Goal: Task Accomplishment & Management: Complete application form

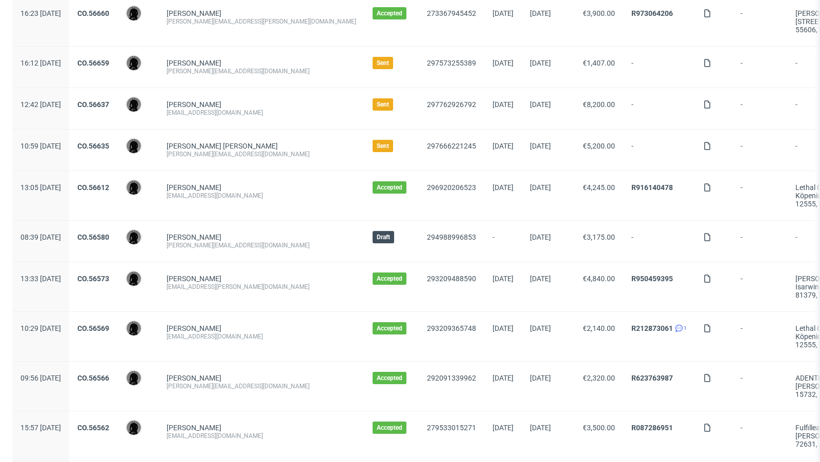
click at [116, 138] on div "CO.56635" at bounding box center [93, 150] width 48 height 41
click at [109, 142] on link "CO.56635" at bounding box center [93, 146] width 32 height 8
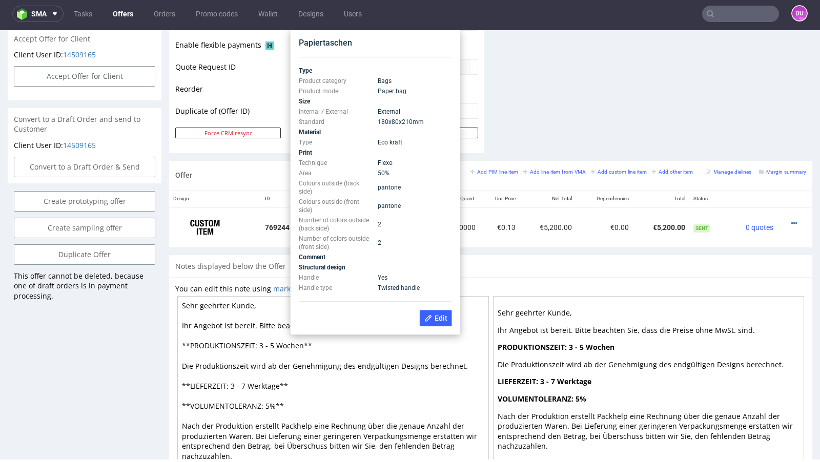
scroll to position [507, 0]
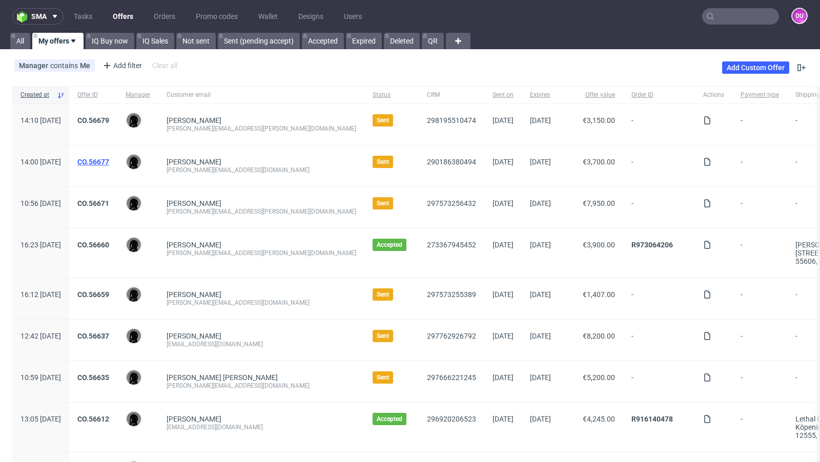
click at [109, 162] on link "CO.56677" at bounding box center [93, 162] width 32 height 8
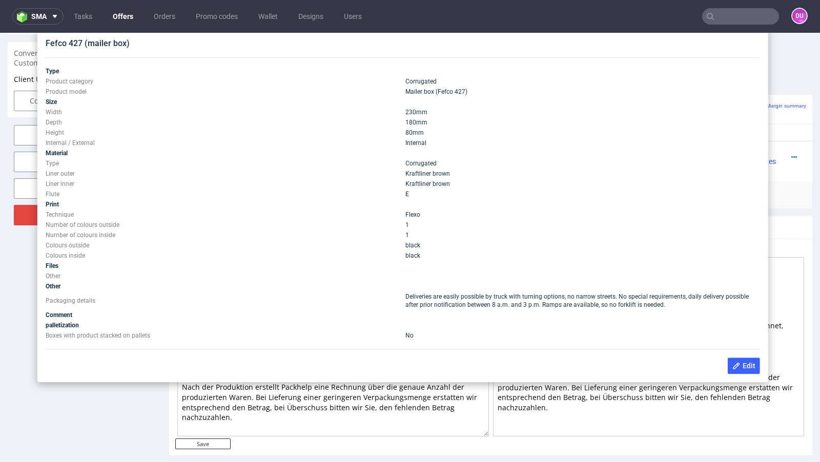
scroll to position [546, 0]
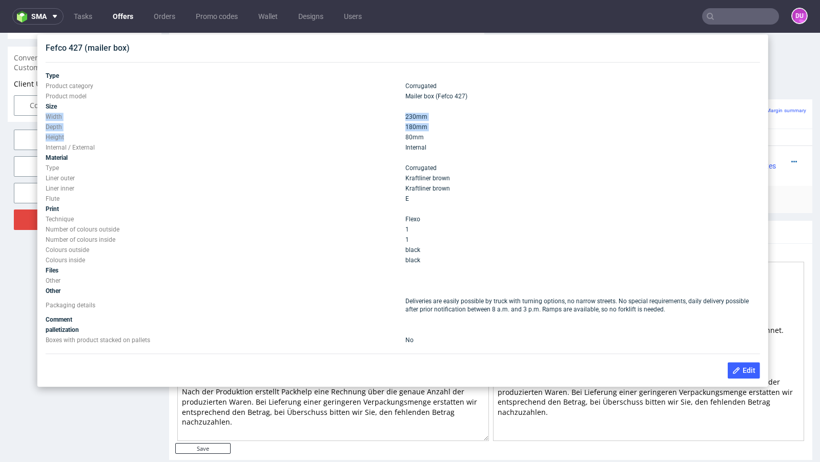
drag, startPoint x: 65, startPoint y: 139, endPoint x: 46, endPoint y: 117, distance: 29.1
click at [46, 117] on tbody "Type Product category Corrugated Product model Mailer box (Fefco 427) Size Widt…" at bounding box center [403, 208] width 714 height 275
copy tbody "Width 230 mm Depth 180 mm Height"
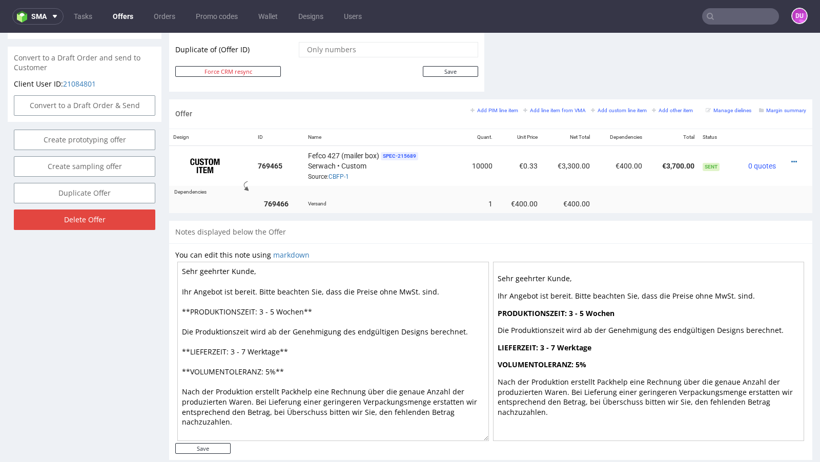
click at [130, 24] on link "Offers" at bounding box center [123, 16] width 33 height 16
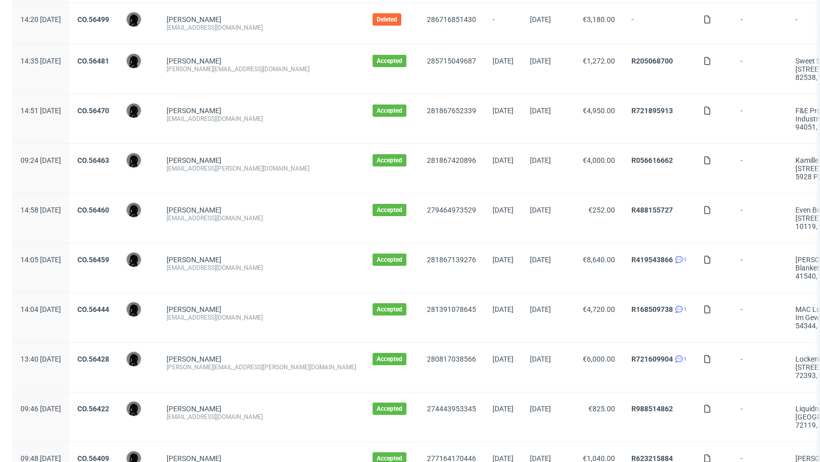
scroll to position [1068, 0]
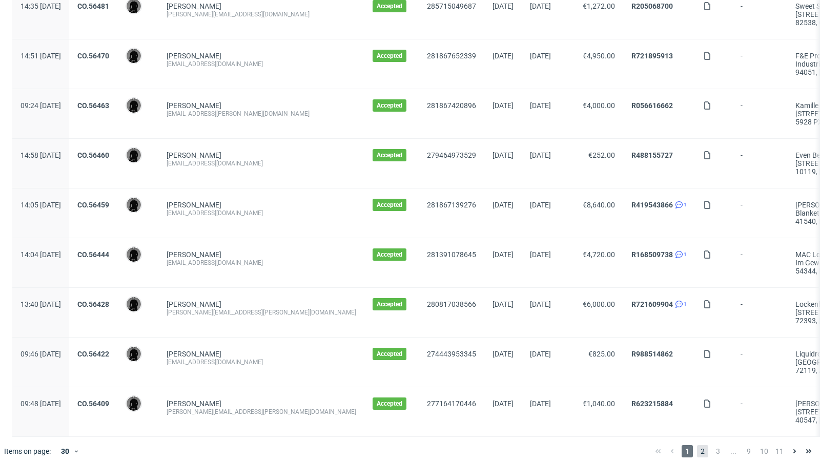
click at [697, 445] on span "2" at bounding box center [702, 451] width 11 height 12
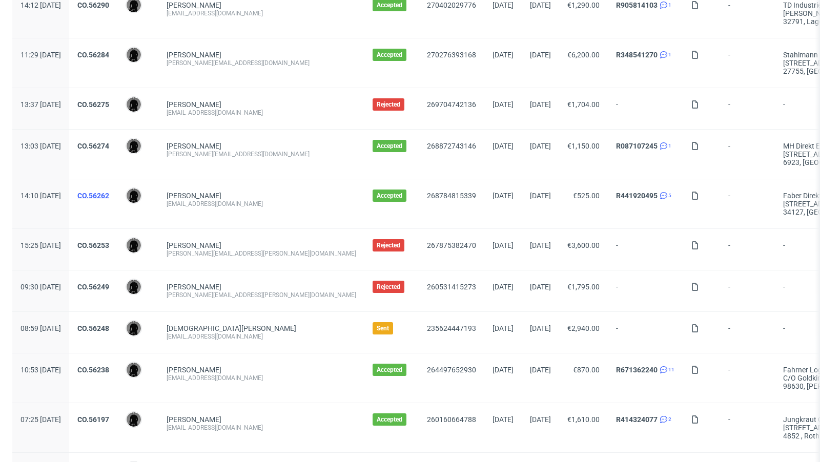
click at [109, 195] on link "CO.56262" at bounding box center [93, 196] width 32 height 8
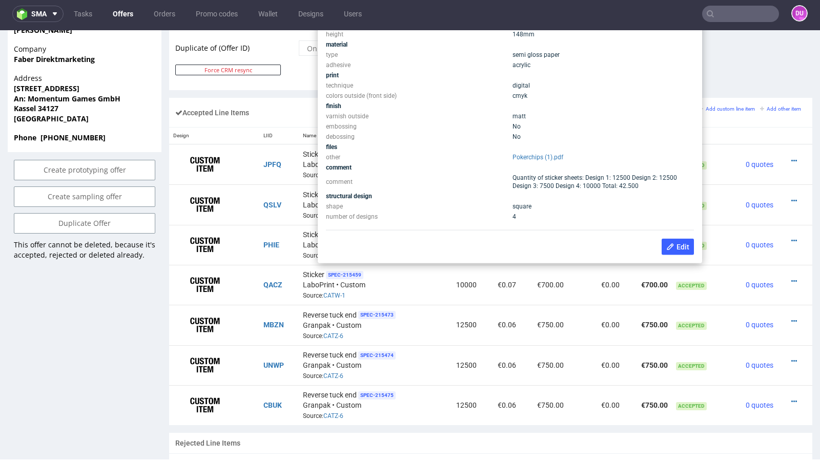
scroll to position [566, 0]
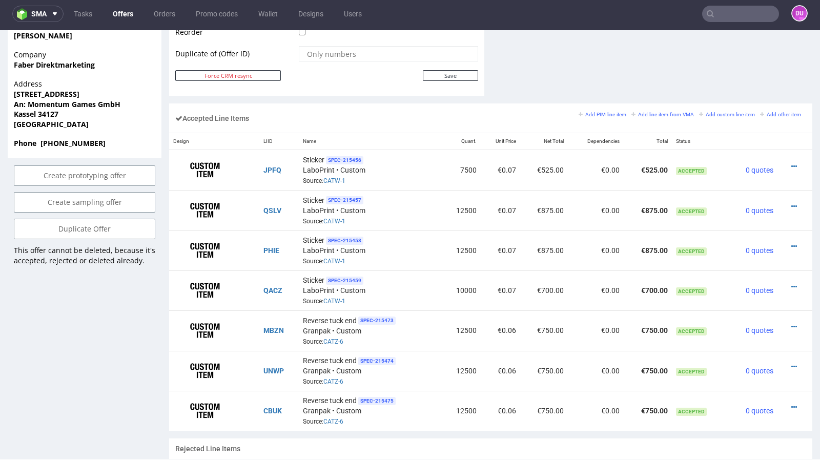
click at [113, 8] on link "Offers" at bounding box center [123, 14] width 33 height 16
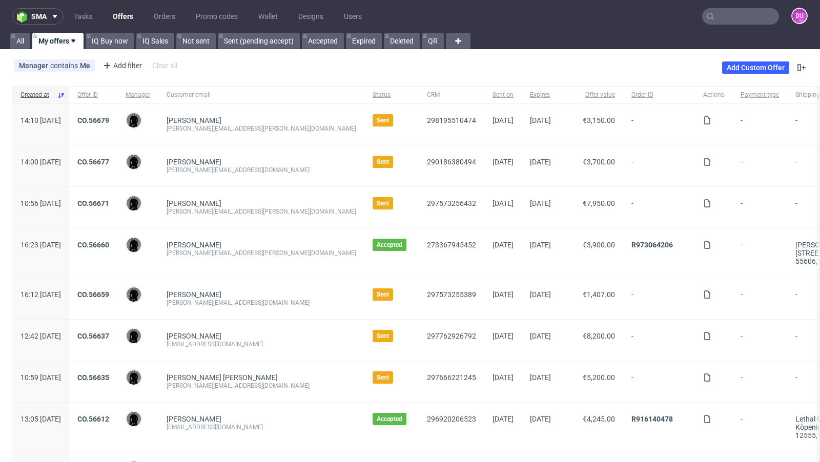
click at [117, 198] on div "CO.56671" at bounding box center [93, 207] width 48 height 41
click at [109, 199] on link "CO.56671" at bounding box center [93, 203] width 32 height 8
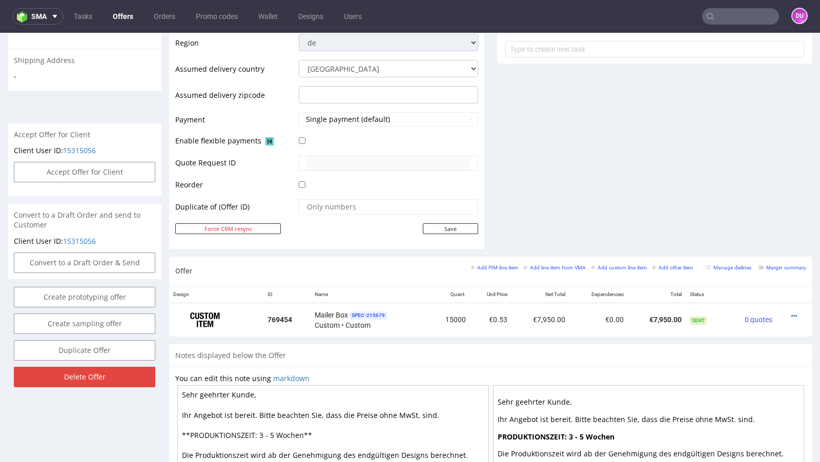
scroll to position [394, 0]
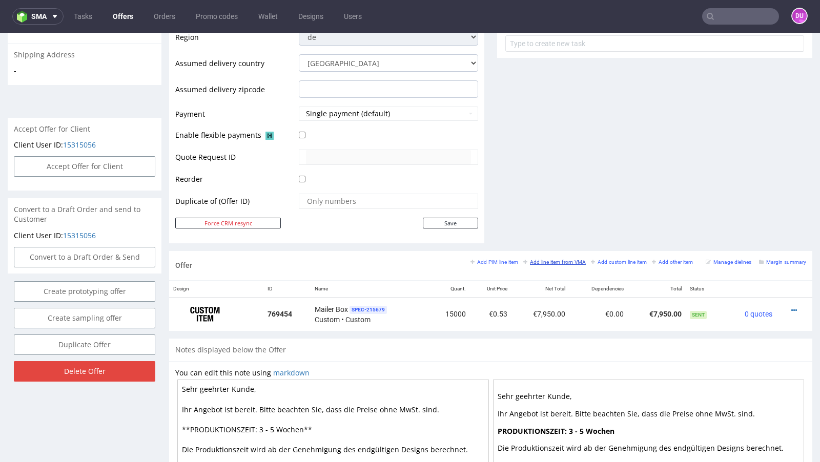
click at [542, 259] on small "Add line item from VMA" at bounding box center [554, 262] width 63 height 6
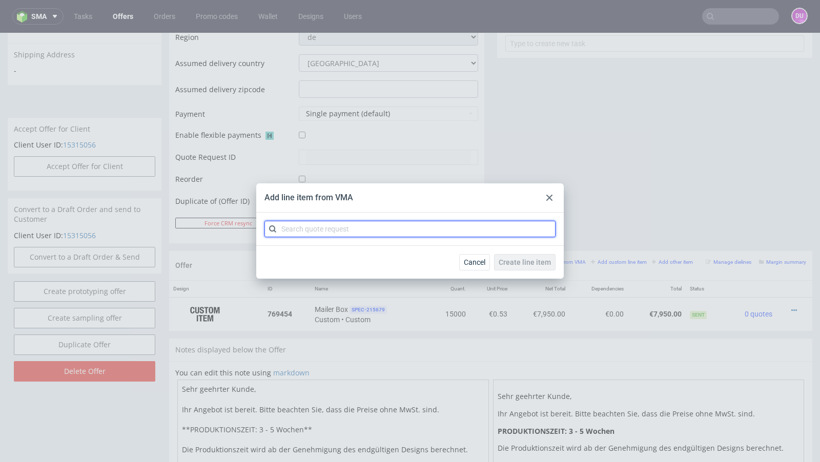
click at [370, 225] on input "text" at bounding box center [409, 229] width 291 height 16
paste input "CBFG"
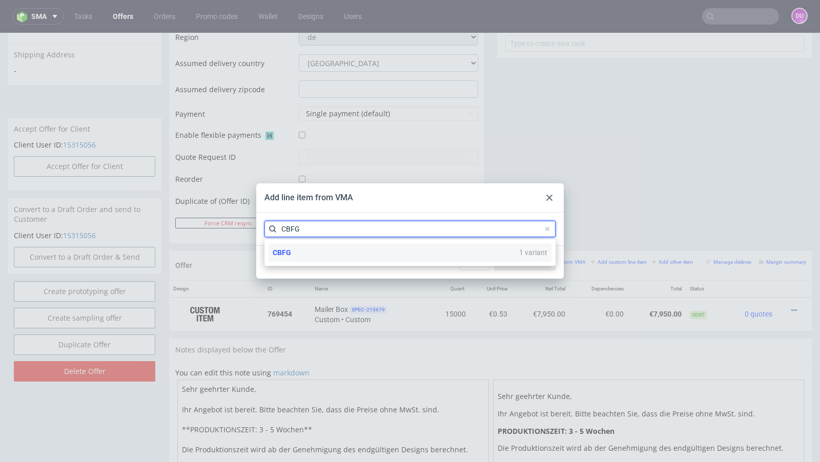
type input "CBFG"
click at [318, 245] on div "CBFG 1 variant" at bounding box center [409, 252] width 283 height 18
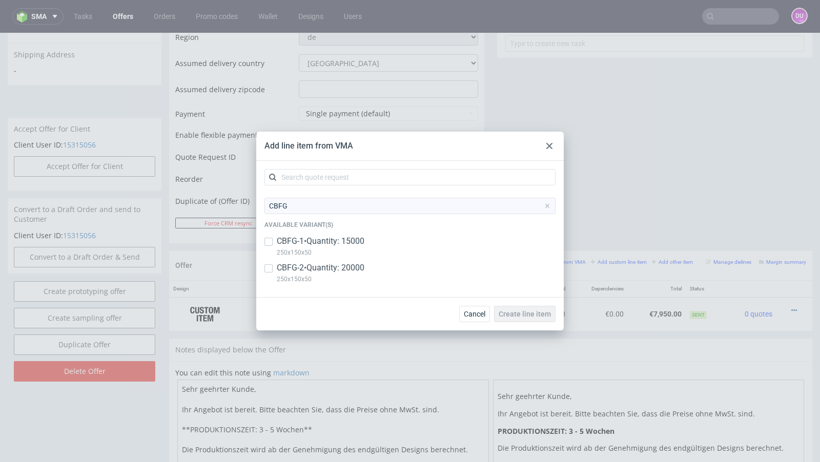
click at [308, 261] on div "CBFG-1 • Quantity: 15000 250x150x50" at bounding box center [409, 249] width 291 height 27
click at [339, 240] on p "CBFG-1 • Quantity: 15000" at bounding box center [321, 241] width 88 height 11
checkbox input "false"
click at [341, 265] on p "CBFG-2 • Quantity: 20000" at bounding box center [321, 267] width 88 height 11
checkbox input "true"
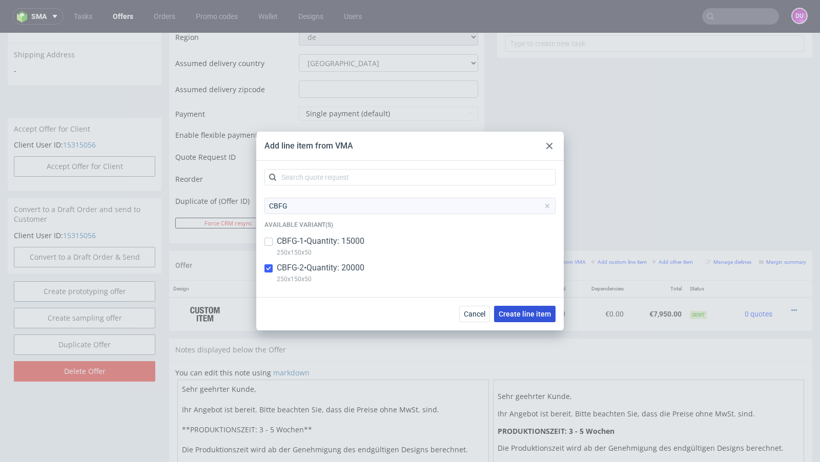
click at [529, 321] on button "Create line item" at bounding box center [524, 314] width 61 height 16
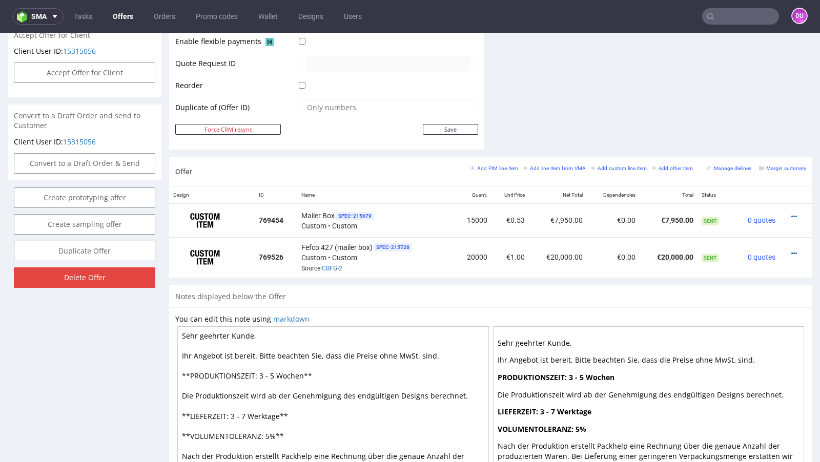
scroll to position [520, 0]
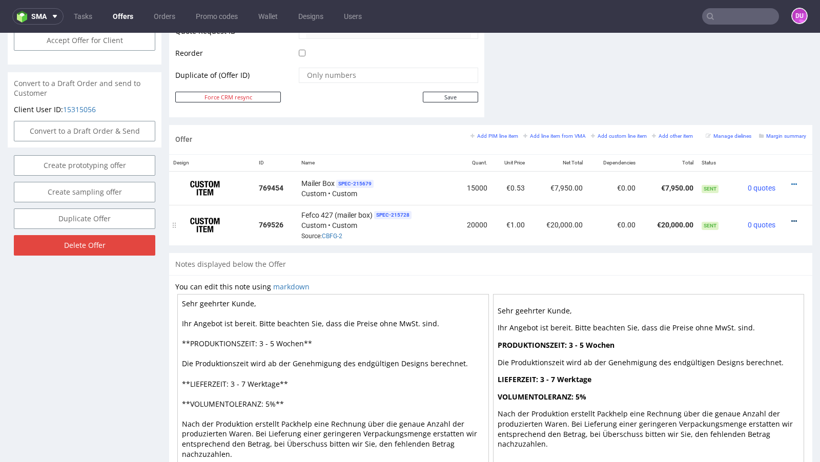
click at [791, 218] on icon at bounding box center [794, 221] width 6 height 7
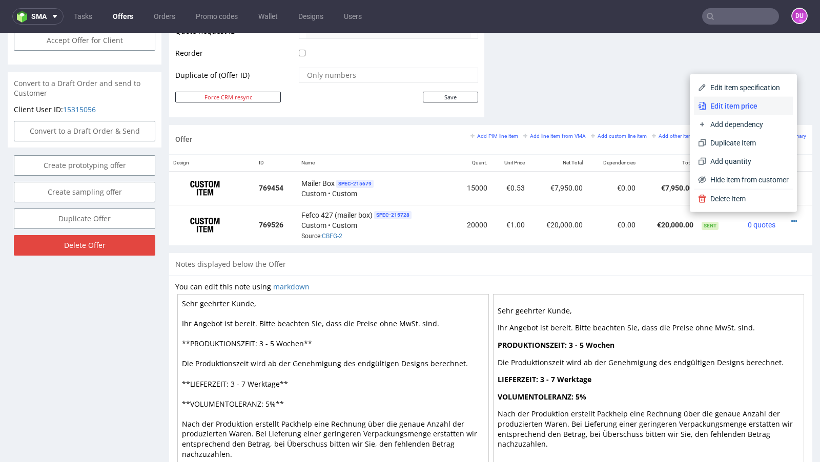
click at [717, 101] on span "Edit item price" at bounding box center [747, 106] width 82 height 10
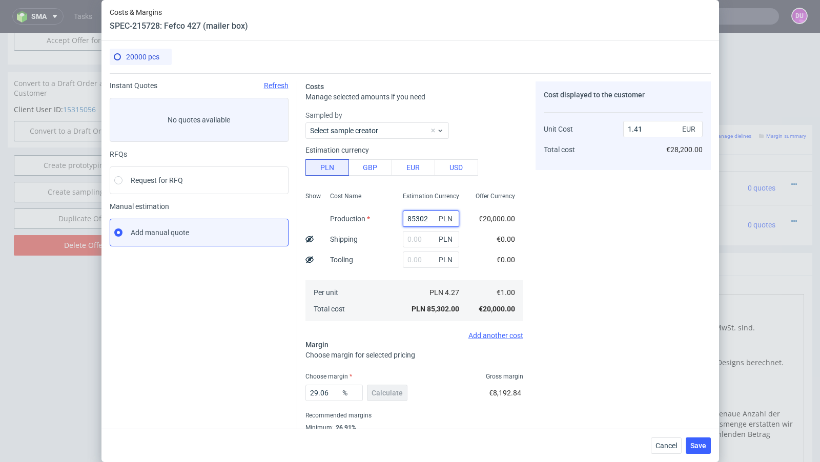
click at [421, 215] on input "85302" at bounding box center [431, 219] width 56 height 16
paste input "29800"
type input "29800"
type input "0.49"
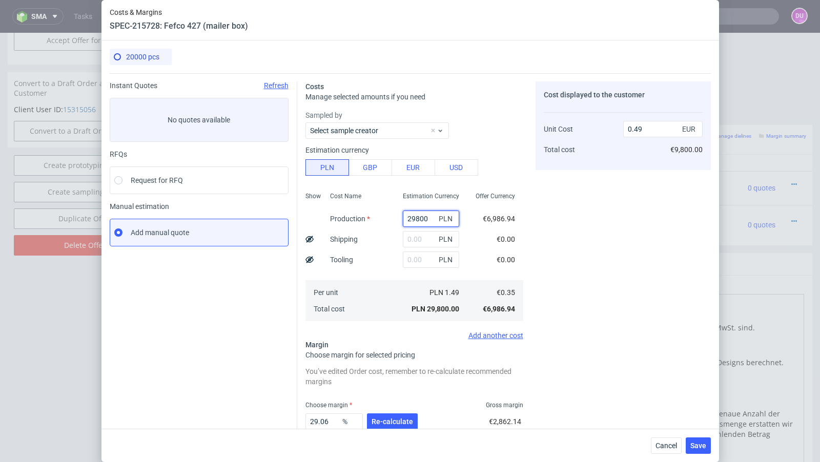
type input "29800"
click at [399, 412] on div "29.06 % Re-calculate" at bounding box center [362, 423] width 114 height 29
click at [398, 416] on button "Re-calculate" at bounding box center [392, 421] width 51 height 16
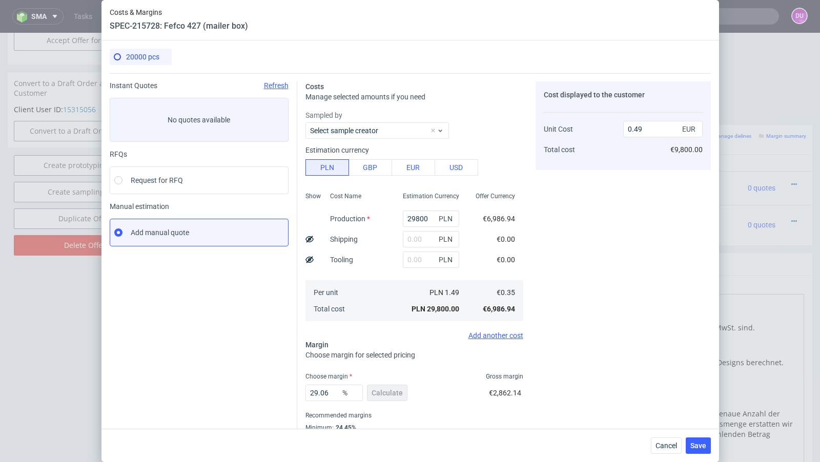
scroll to position [8, 0]
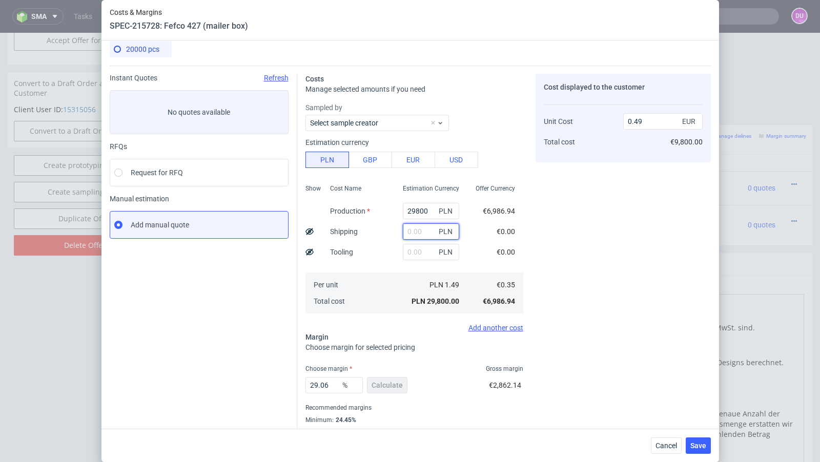
click at [417, 232] on input "text" at bounding box center [431, 231] width 56 height 16
paste input "2519"
type input "2519"
type input "0.53"
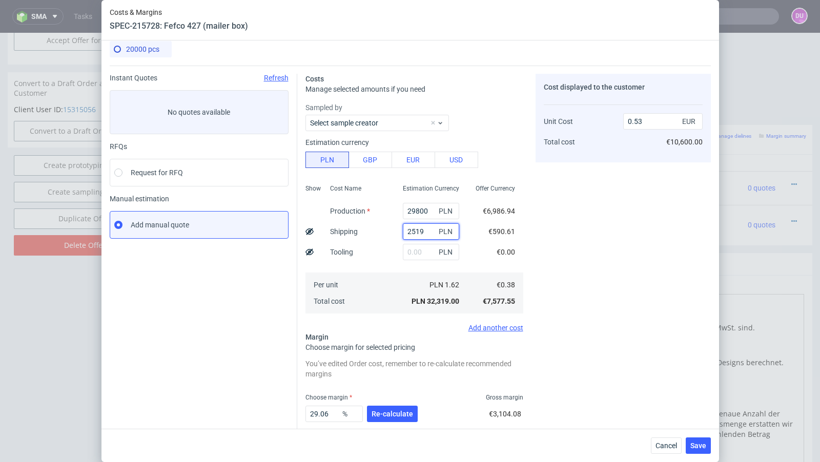
drag, startPoint x: 429, startPoint y: 231, endPoint x: 363, endPoint y: 227, distance: 66.7
click at [363, 227] on div "Show Cost Name Production Shipping Tooling Per unit Total cost Estimation Curre…" at bounding box center [414, 247] width 218 height 135
paste input "477"
type input "2477"
click at [385, 410] on span "Re-calculate" at bounding box center [392, 413] width 42 height 7
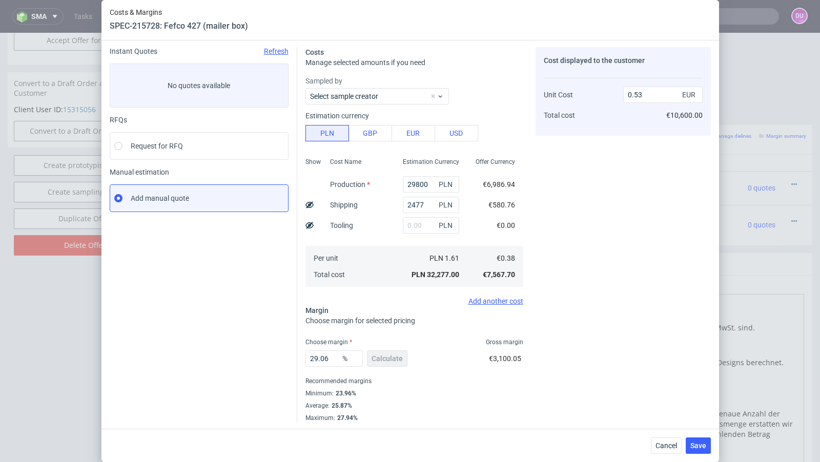
scroll to position [35, 0]
click at [708, 450] on button "Save" at bounding box center [698, 446] width 25 height 16
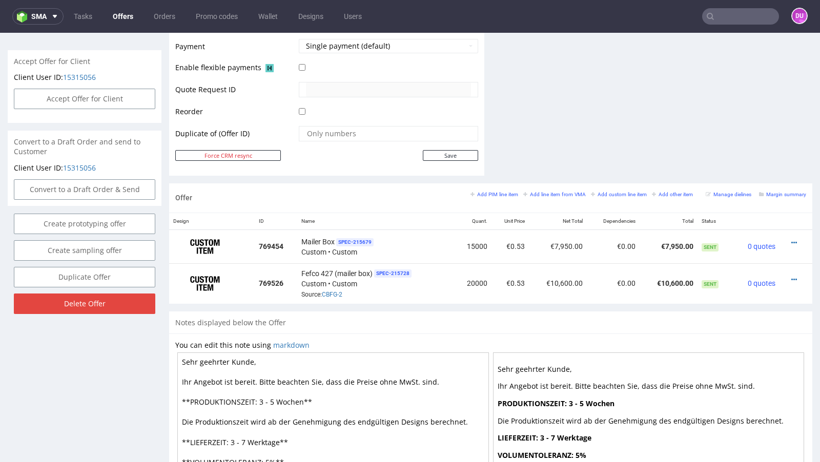
scroll to position [464, 0]
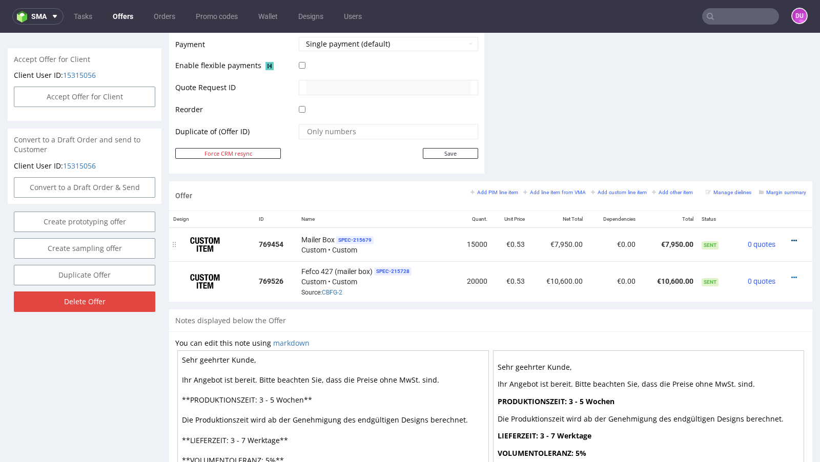
click at [791, 237] on icon at bounding box center [794, 240] width 6 height 7
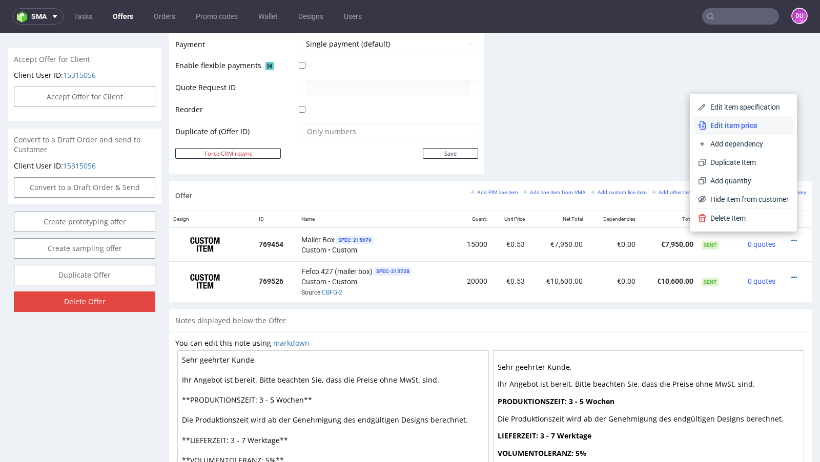
click at [748, 121] on span "Edit item price" at bounding box center [747, 125] width 82 height 10
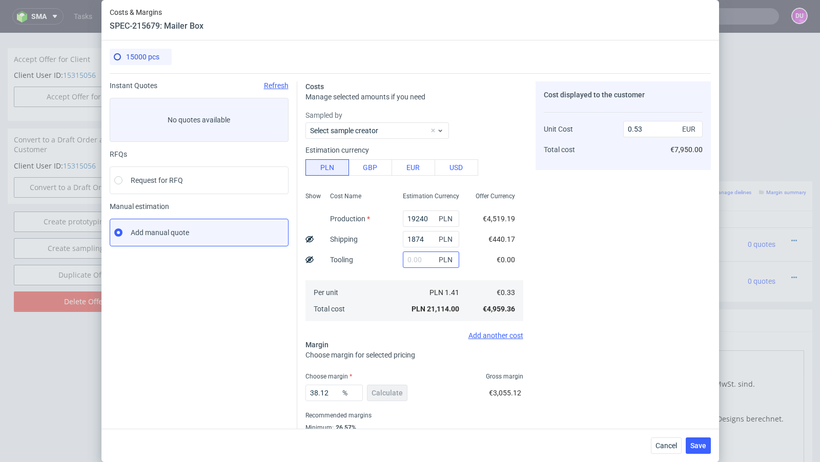
scroll to position [35, 0]
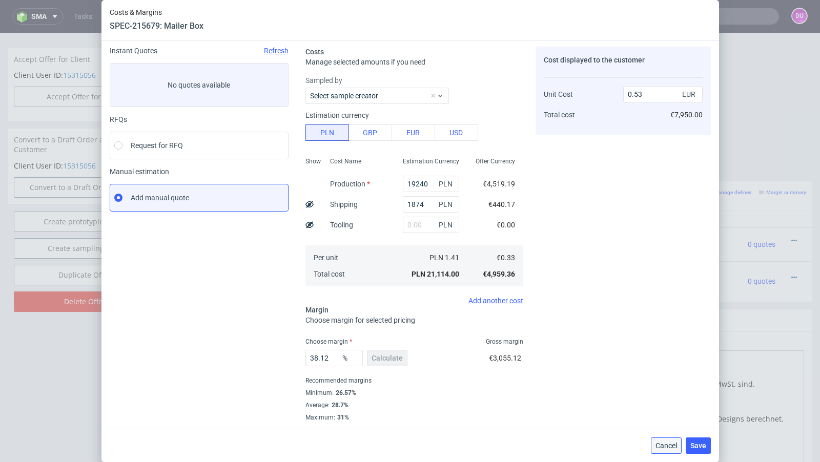
click at [663, 446] on span "Cancel" at bounding box center [666, 445] width 22 height 7
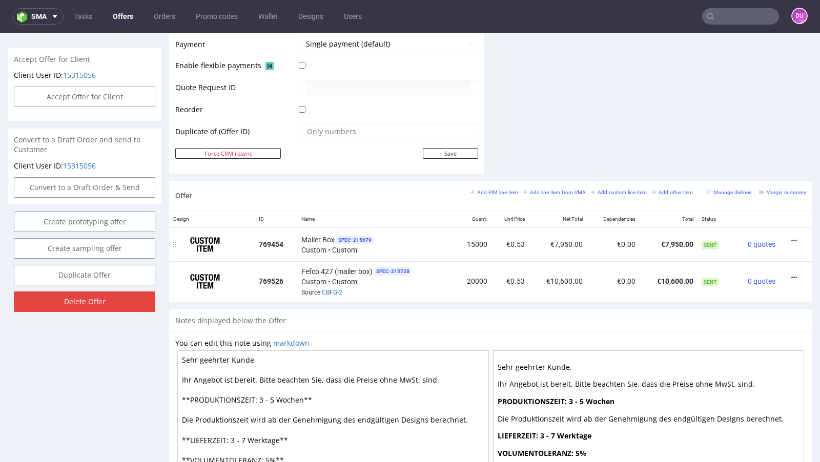
click at [790, 238] on div at bounding box center [792, 241] width 18 height 10
click at [791, 237] on icon at bounding box center [794, 240] width 6 height 7
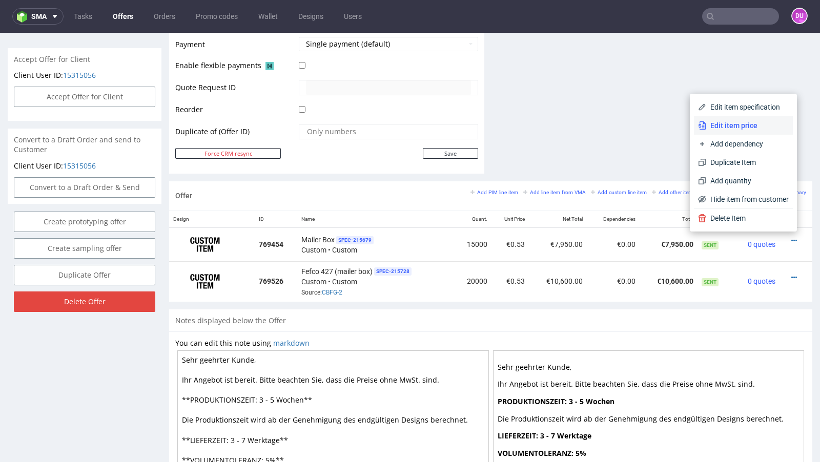
click at [748, 130] on span "Edit item price" at bounding box center [747, 125] width 82 height 10
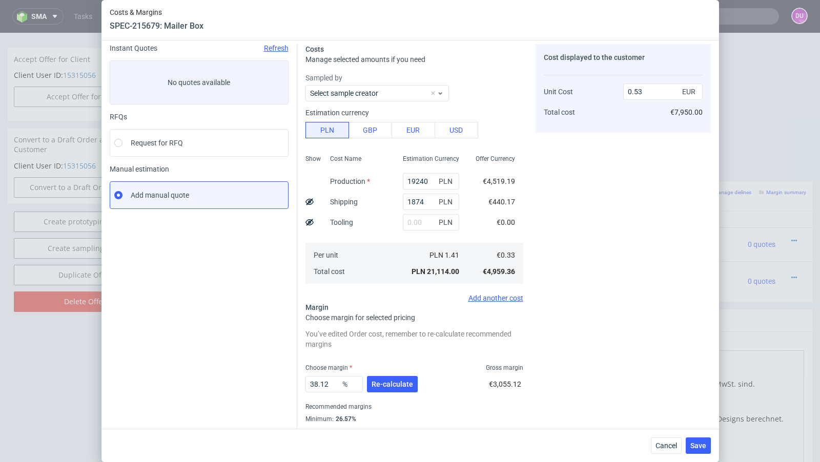
scroll to position [64, 0]
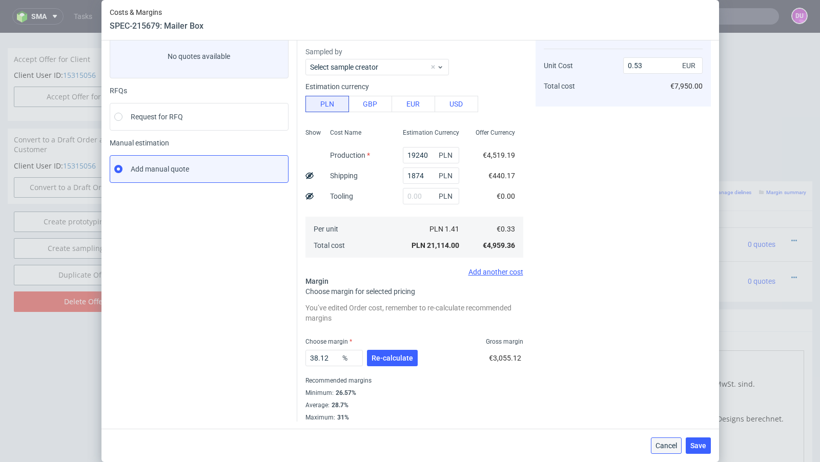
click at [670, 448] on span "Cancel" at bounding box center [666, 445] width 22 height 7
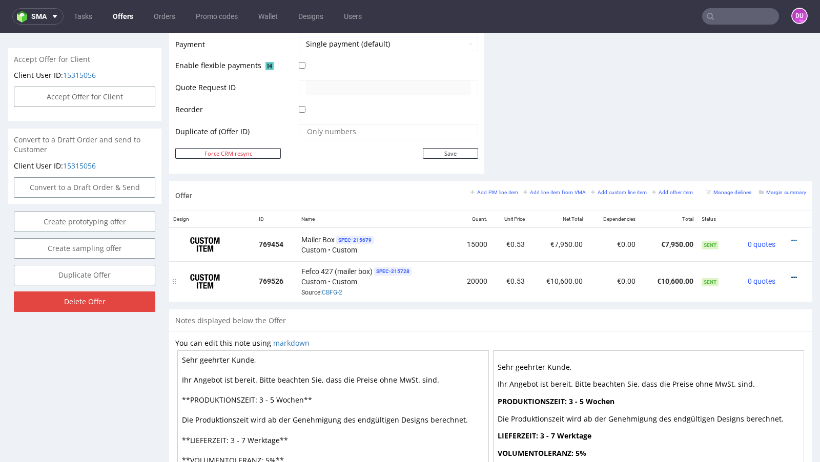
click at [791, 274] on icon at bounding box center [794, 277] width 6 height 7
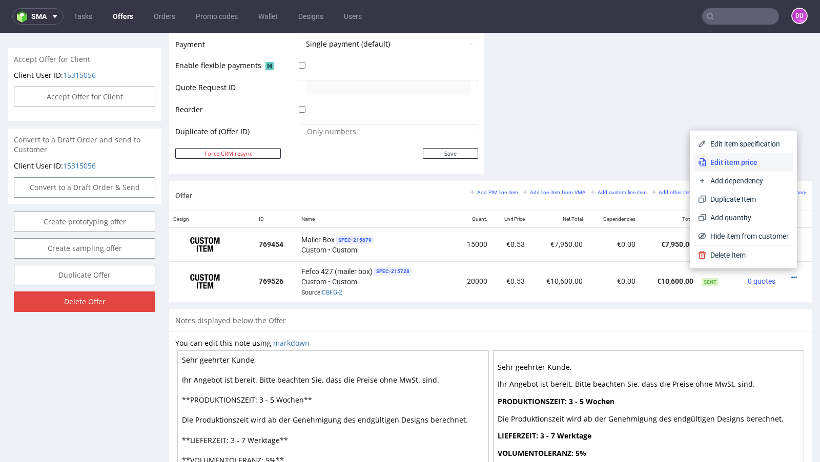
click at [755, 169] on li "Edit item price" at bounding box center [743, 162] width 99 height 18
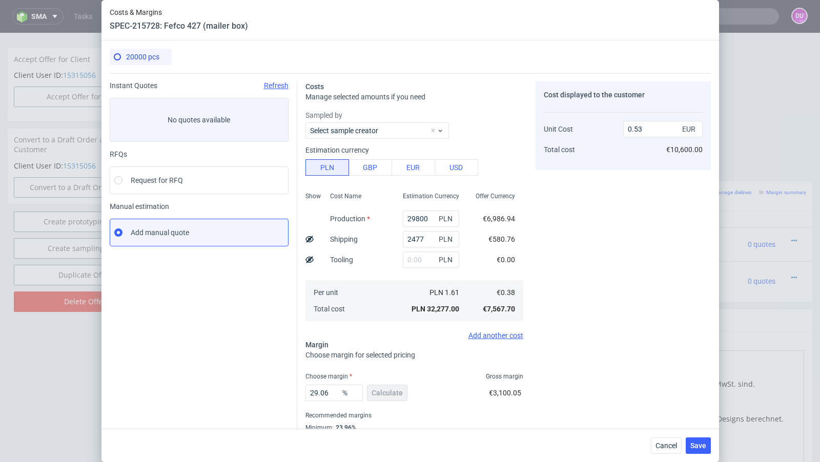
scroll to position [35, 0]
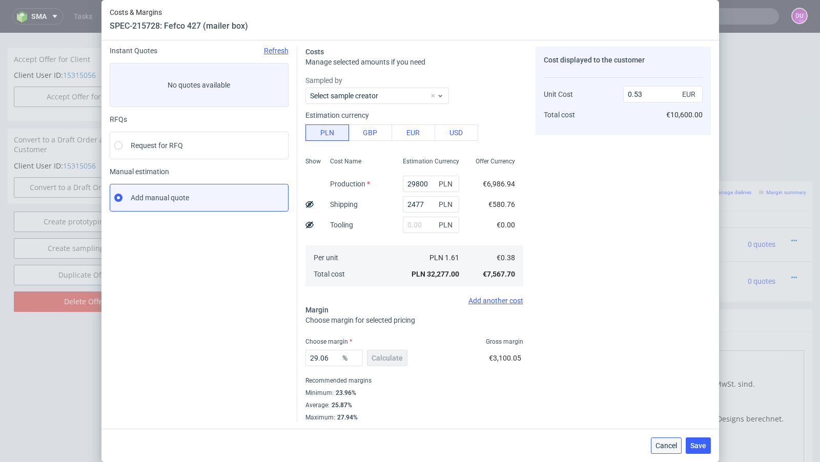
click at [672, 451] on button "Cancel" at bounding box center [666, 446] width 31 height 16
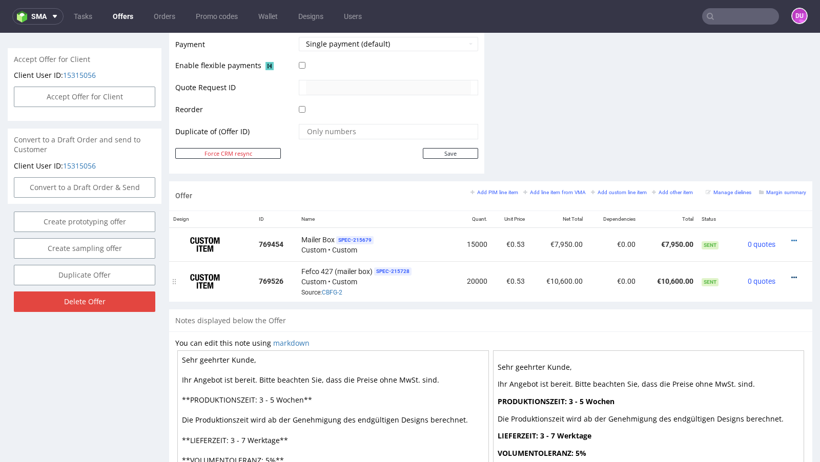
click at [791, 274] on icon at bounding box center [794, 277] width 6 height 7
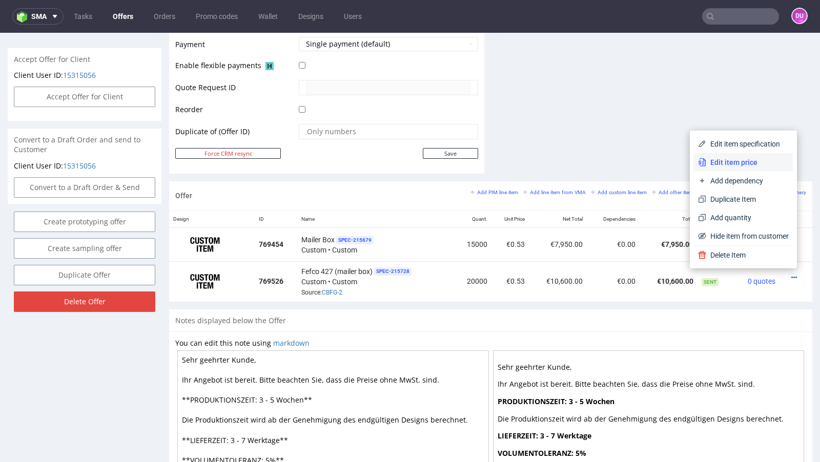
click at [736, 162] on span "Edit item price" at bounding box center [747, 162] width 82 height 10
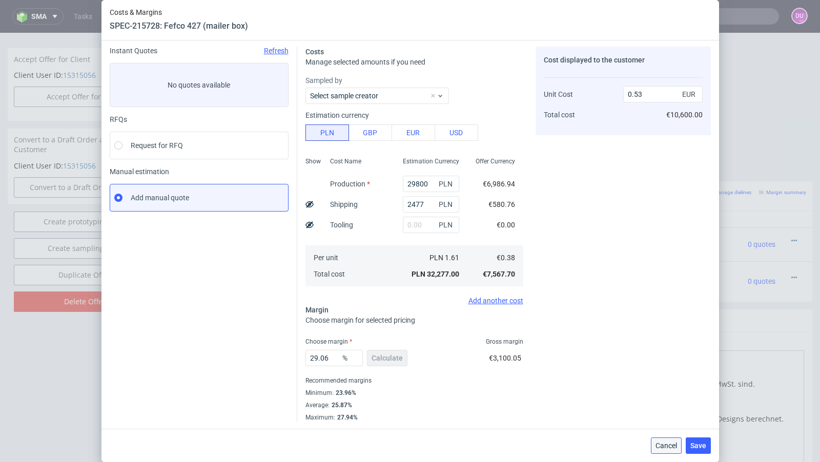
click at [655, 446] on button "Cancel" at bounding box center [666, 446] width 31 height 16
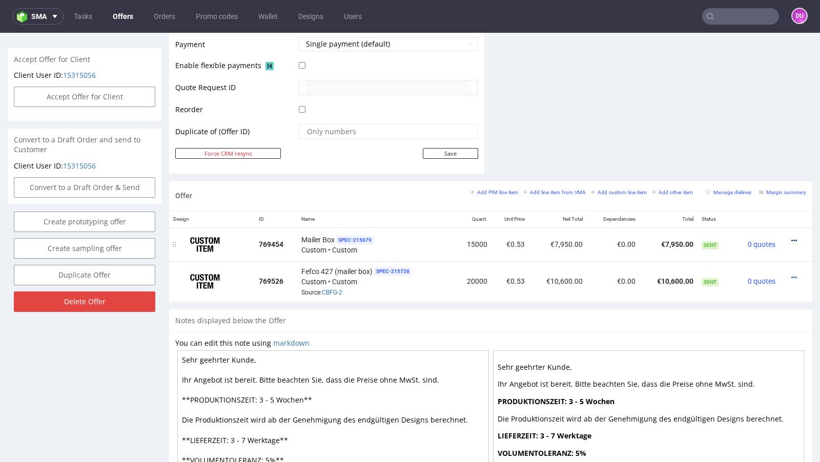
click at [791, 237] on icon at bounding box center [794, 240] width 6 height 7
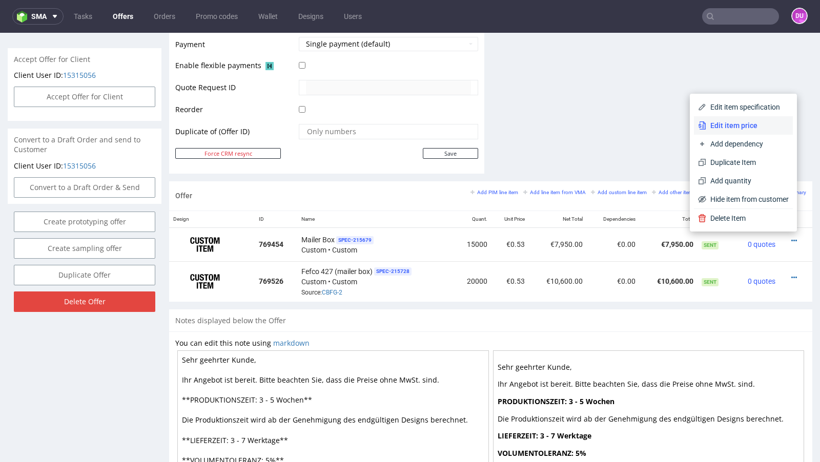
click at [752, 125] on span "Edit item price" at bounding box center [747, 125] width 82 height 10
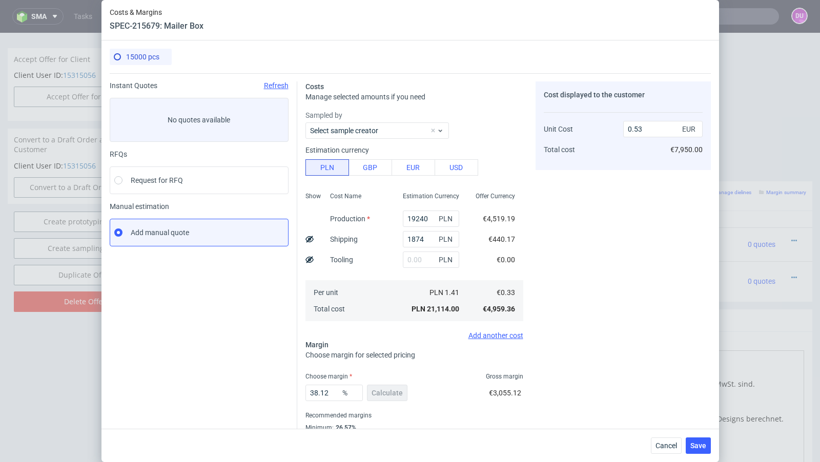
click at [648, 447] on div "Cancel Save" at bounding box center [409, 445] width 617 height 33
click at [660, 447] on span "Cancel" at bounding box center [666, 445] width 22 height 7
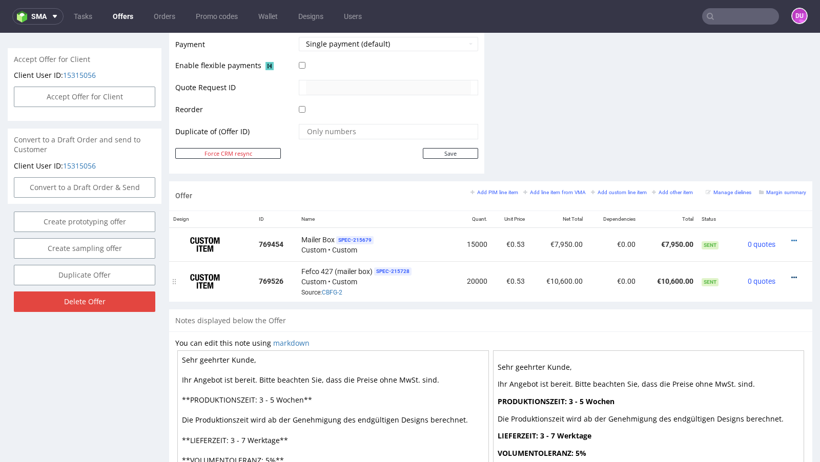
click at [791, 274] on icon at bounding box center [794, 277] width 6 height 7
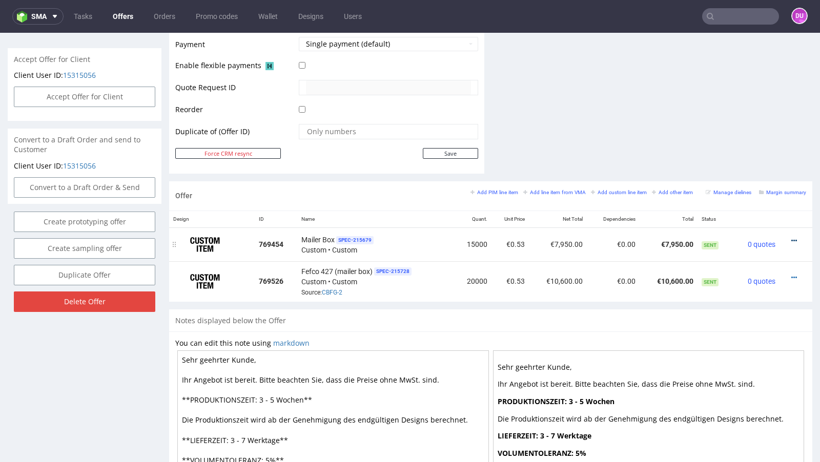
click at [791, 238] on icon at bounding box center [794, 240] width 6 height 7
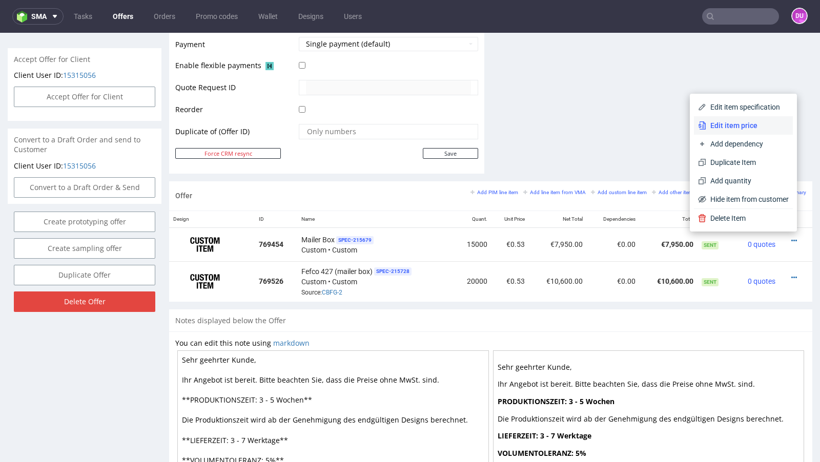
click at [737, 123] on span "Edit item price" at bounding box center [747, 125] width 82 height 10
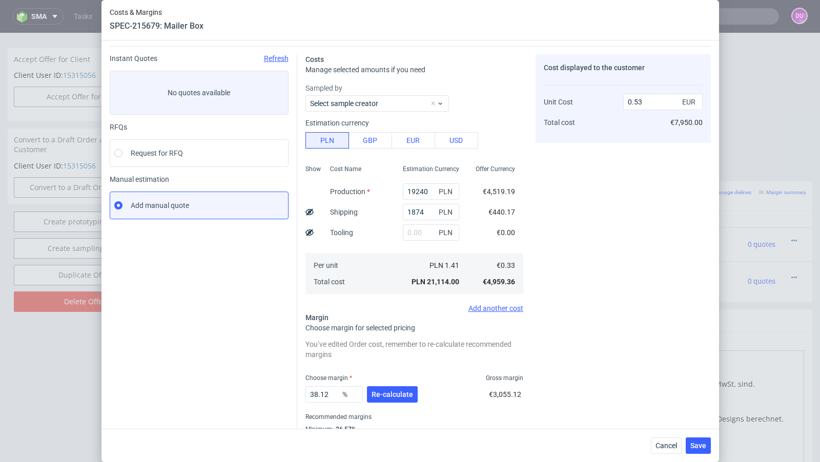
scroll to position [64, 0]
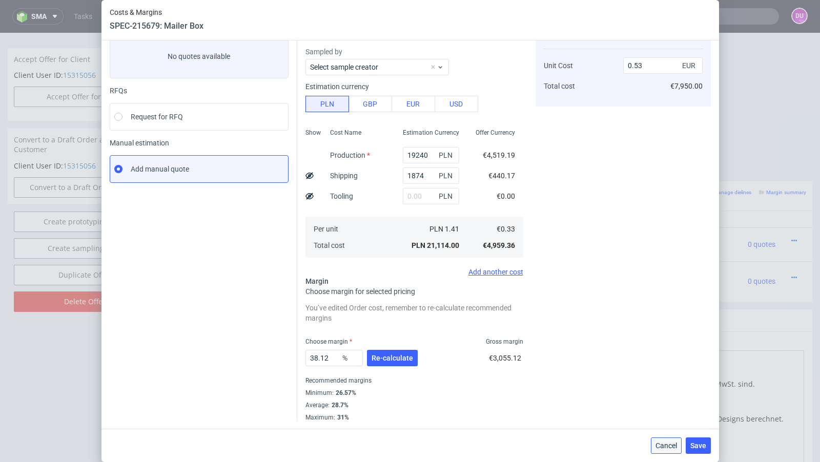
click at [665, 446] on span "Cancel" at bounding box center [666, 445] width 22 height 7
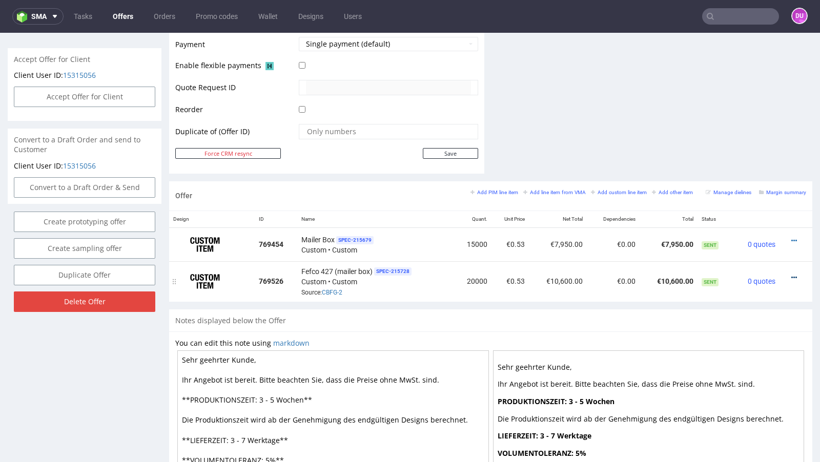
click at [791, 274] on icon at bounding box center [794, 277] width 6 height 7
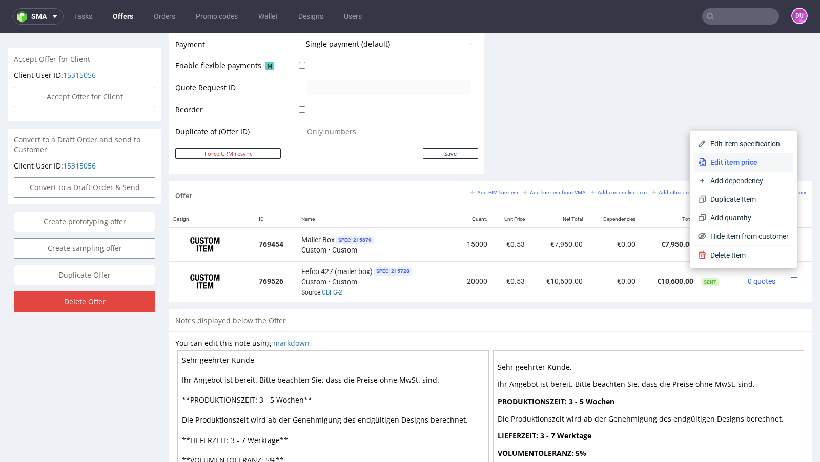
click at [747, 164] on span "Edit item price" at bounding box center [747, 162] width 82 height 10
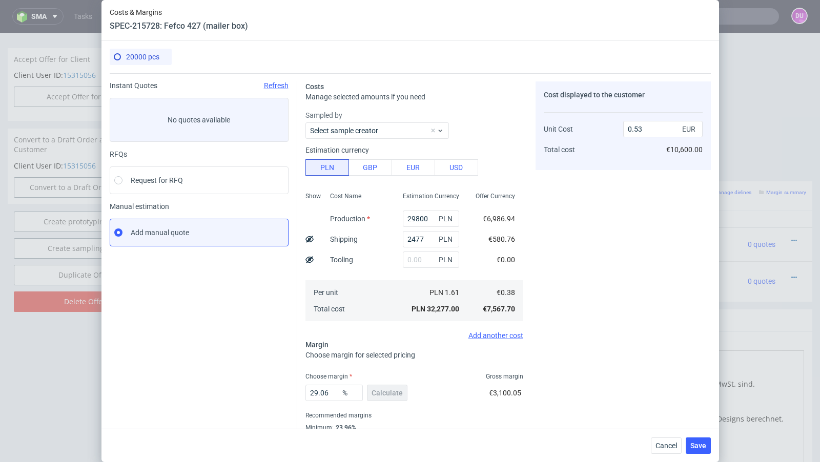
scroll to position [35, 0]
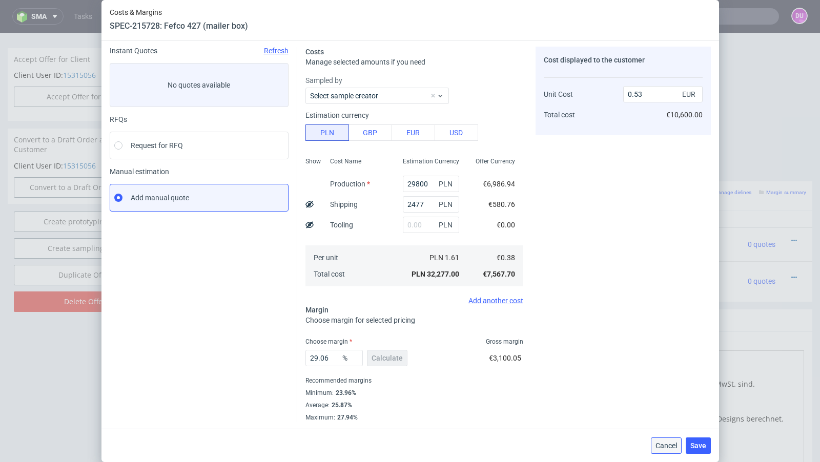
click at [660, 452] on button "Cancel" at bounding box center [666, 446] width 31 height 16
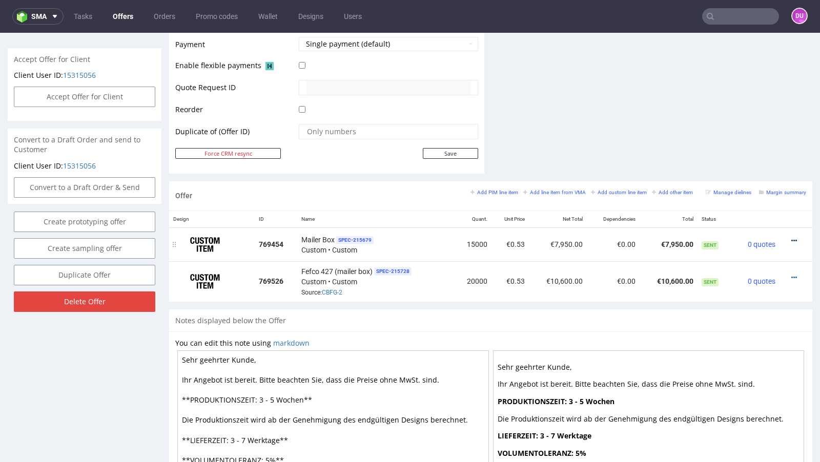
click at [791, 237] on icon at bounding box center [794, 240] width 6 height 7
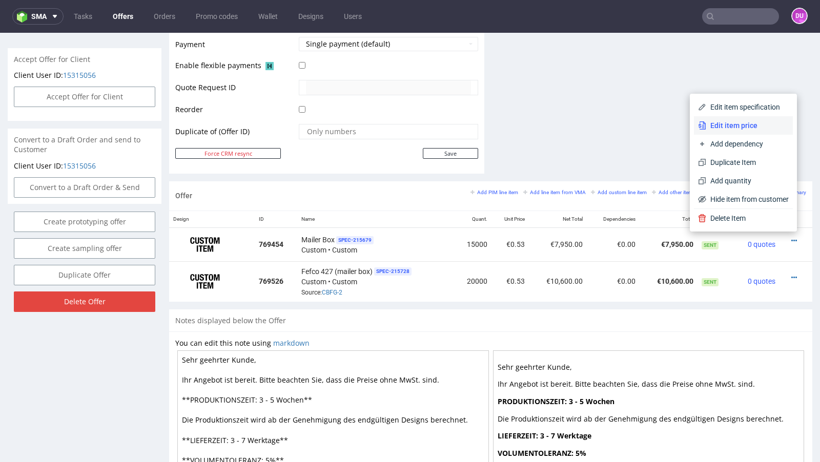
click at [745, 129] on span "Edit item price" at bounding box center [747, 125] width 82 height 10
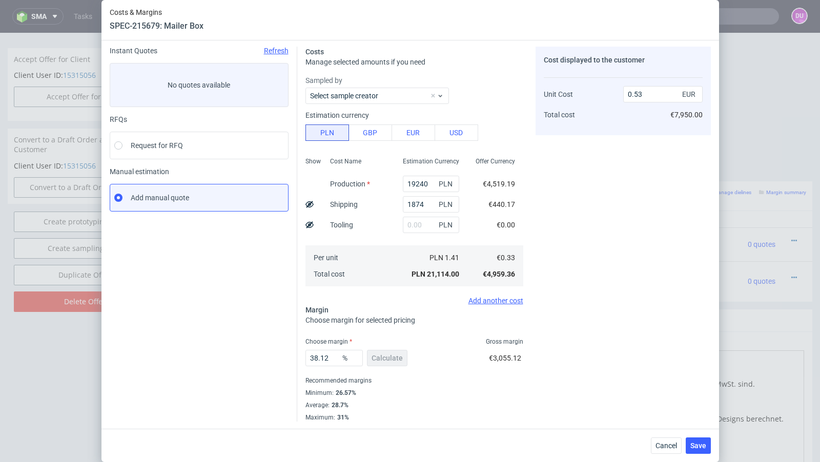
click at [657, 431] on div "Cancel Save" at bounding box center [409, 445] width 617 height 33
click at [662, 443] on span "Cancel" at bounding box center [666, 445] width 22 height 7
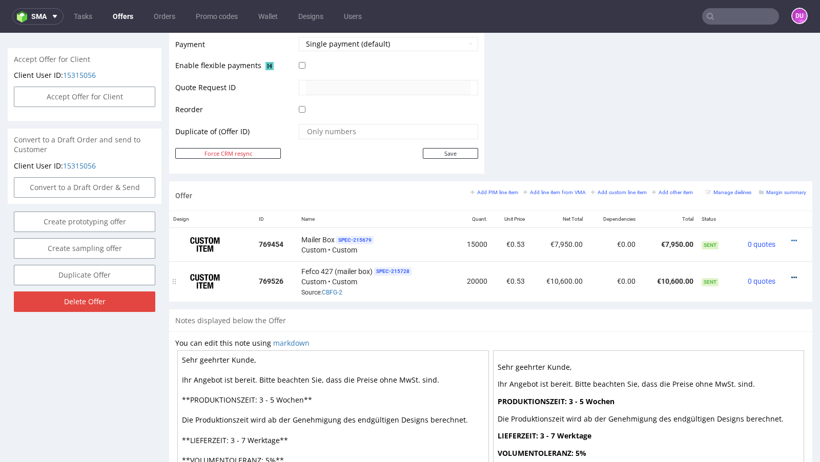
click at [791, 274] on icon at bounding box center [794, 277] width 6 height 7
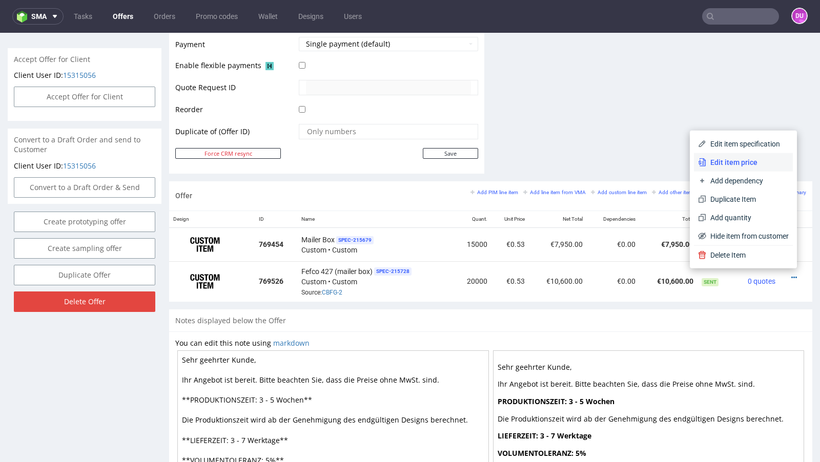
click at [739, 164] on span "Edit item price" at bounding box center [747, 162] width 82 height 10
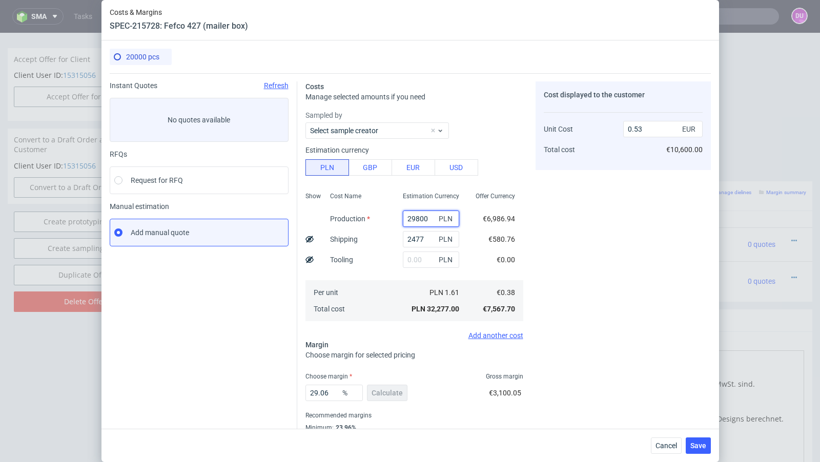
click at [415, 216] on input "29800" at bounding box center [431, 219] width 56 height 16
paste input "56"
type input "25600"
type input "0.46"
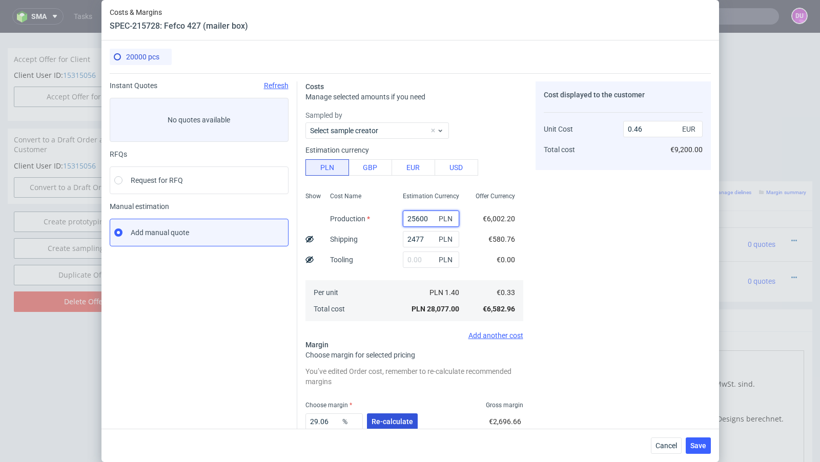
type input "25600"
click at [390, 419] on span "Re-calculate" at bounding box center [392, 421] width 42 height 7
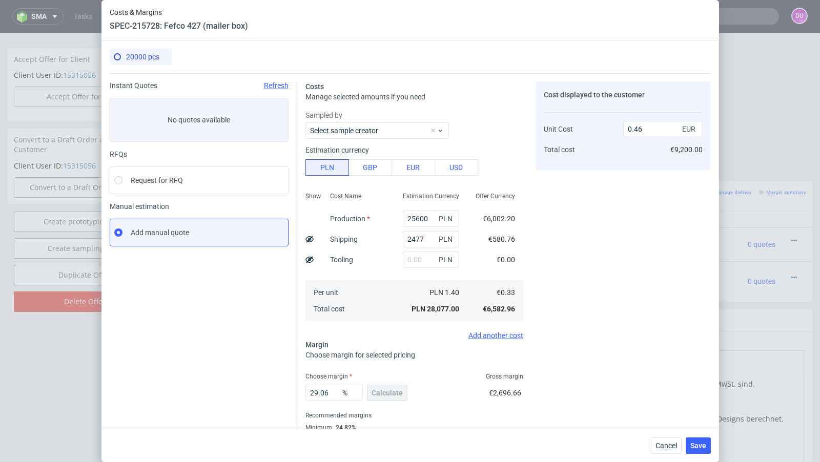
scroll to position [8, 0]
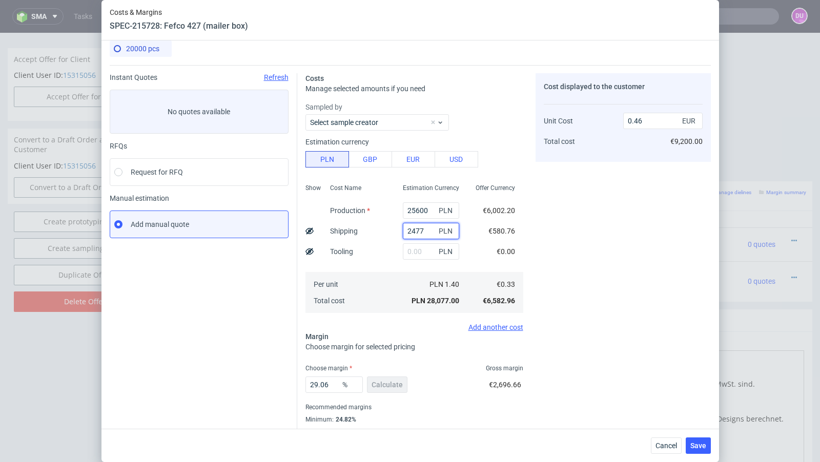
click at [412, 232] on input "2477" at bounding box center [431, 231] width 56 height 16
paste input "122"
type input "2122"
type input "0.45"
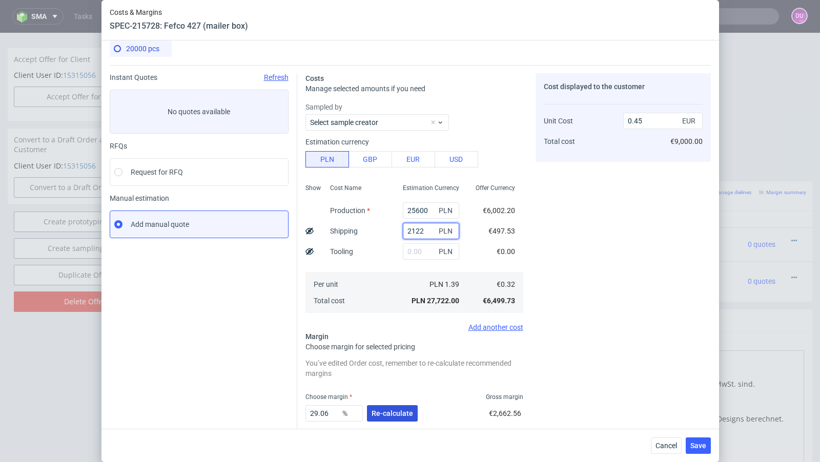
type input "2122"
click at [383, 405] on button "Re-calculate" at bounding box center [392, 413] width 51 height 16
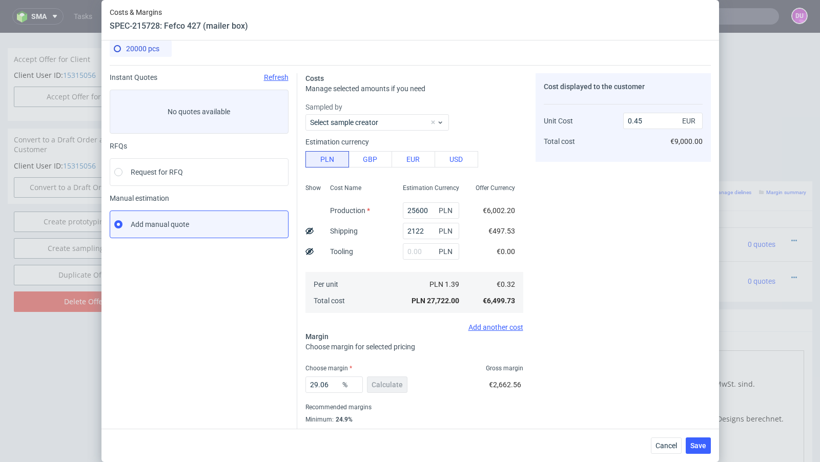
scroll to position [35, 0]
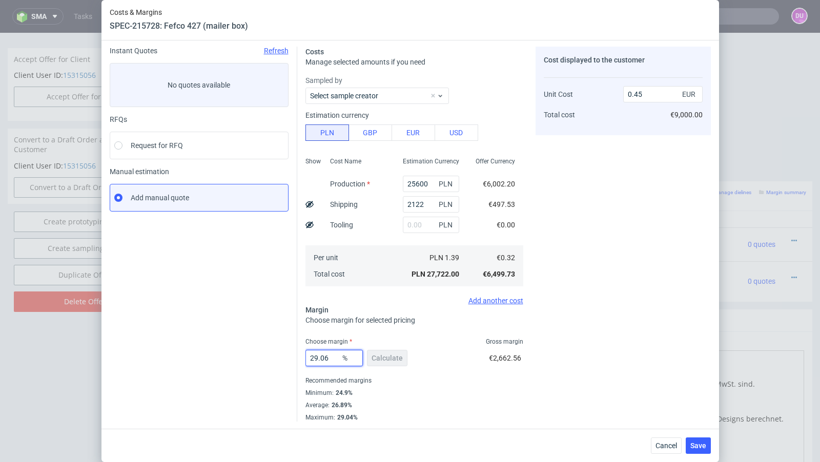
drag, startPoint x: 334, startPoint y: 358, endPoint x: 253, endPoint y: 352, distance: 81.7
click at [253, 352] on div "Instant Quotes Refresh No quotes available RFQs Request for RFQ Manual estimati…" at bounding box center [410, 229] width 601 height 383
type input "37"
type input "0.51"
type input "34"
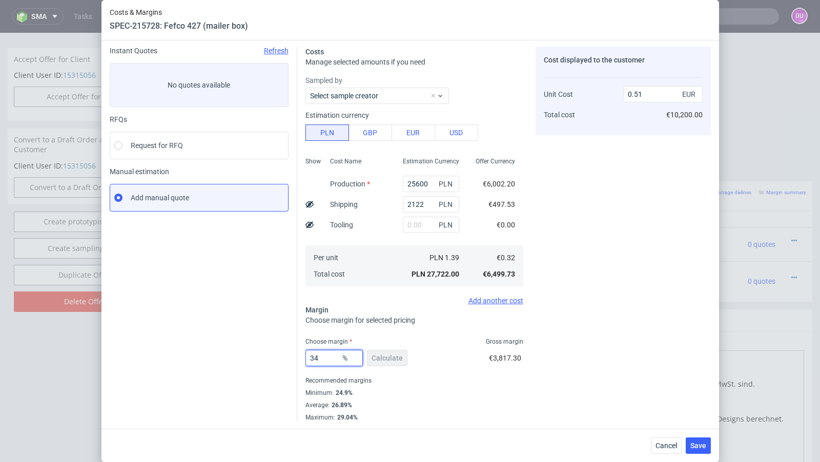
type input "0.49"
type input "33"
type input "0.48"
drag, startPoint x: 326, startPoint y: 358, endPoint x: 289, endPoint y: 358, distance: 36.9
click at [289, 358] on div "Instant Quotes Refresh No quotes available RFQs Request for RFQ Manual estimati…" at bounding box center [410, 229] width 601 height 383
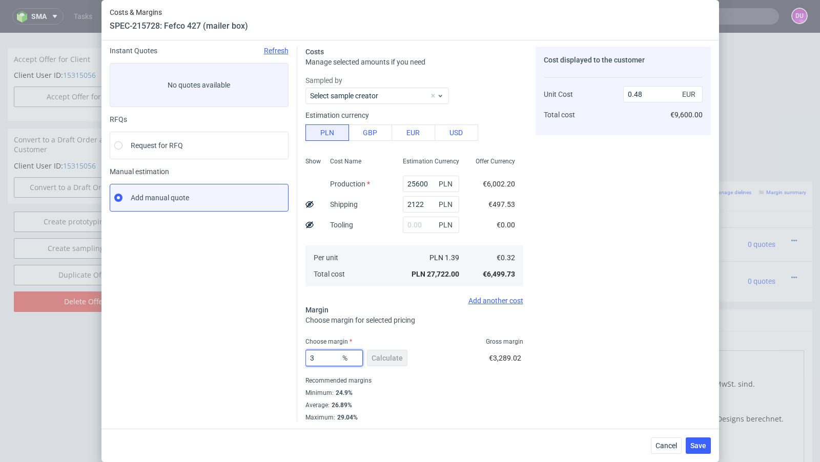
type input "34"
type input "0.49"
type input "35"
type input "0.5"
type input "34"
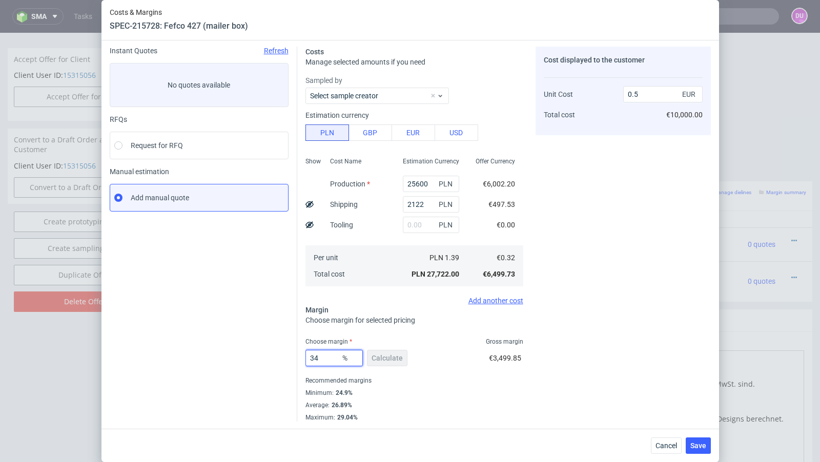
type input "0.49"
type input "34.99"
type input "0.5"
type input "34.98"
type input "0.49"
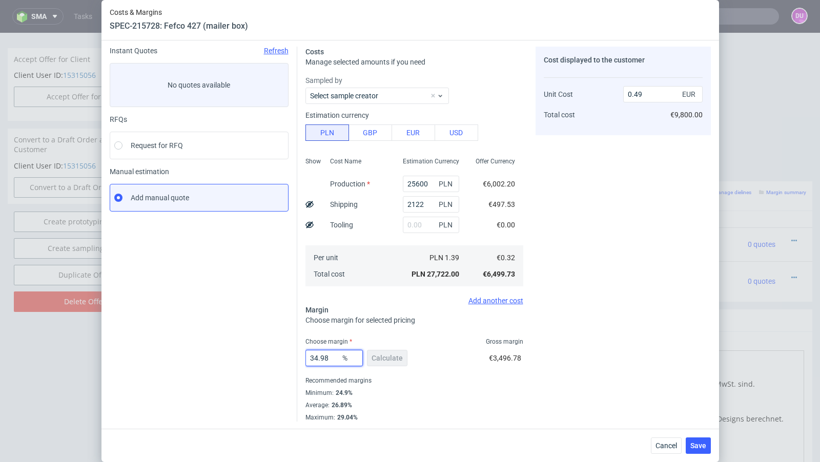
type input "34.98"
click at [265, 362] on div "Instant Quotes Refresh No quotes available RFQs Request for RFQ Manual estimati…" at bounding box center [204, 234] width 188 height 375
click at [696, 447] on span "Save" at bounding box center [698, 445] width 16 height 7
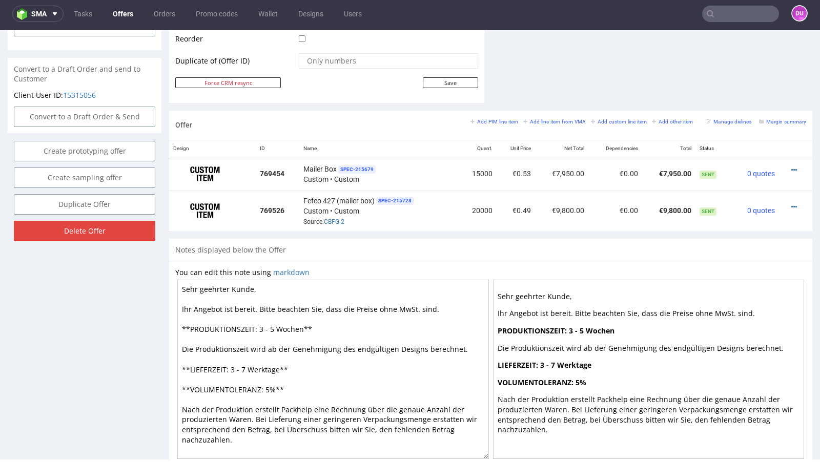
scroll to position [527, 0]
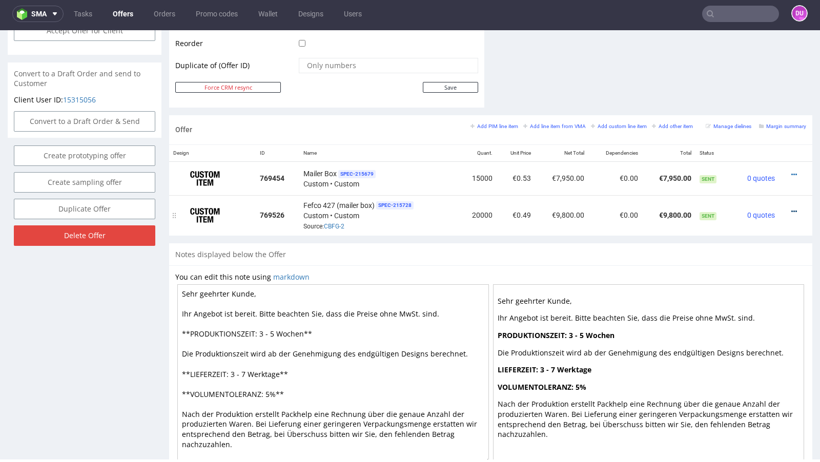
click at [791, 208] on icon at bounding box center [794, 211] width 6 height 7
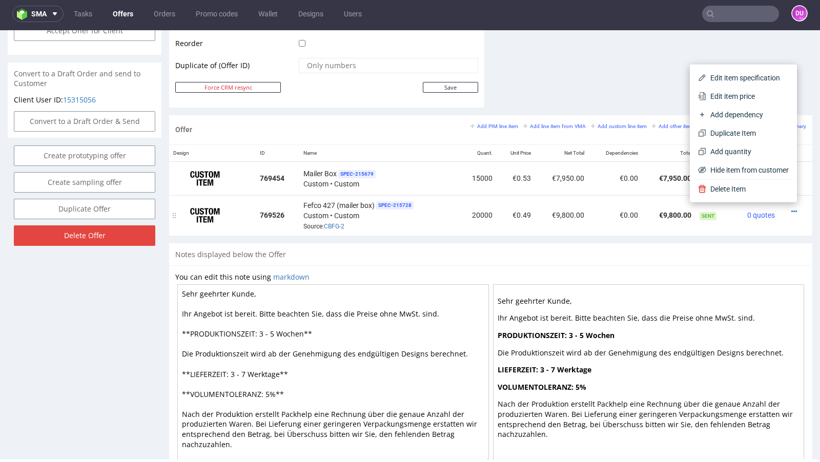
click at [644, 197] on td "€9,800.00" at bounding box center [669, 215] width 54 height 40
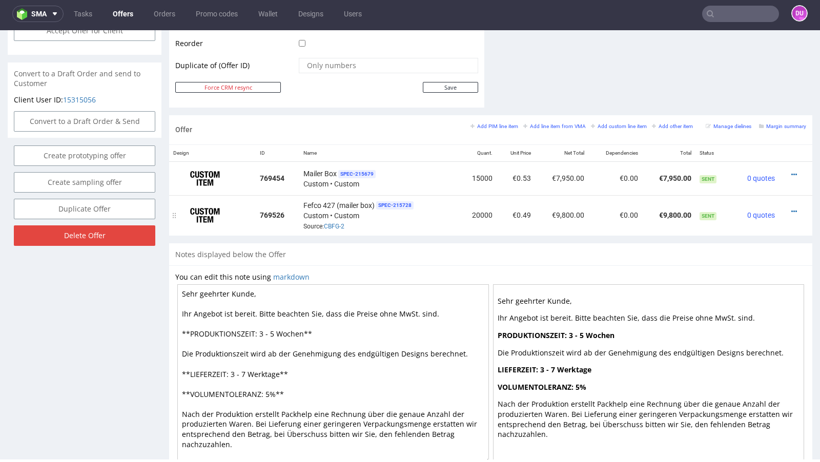
click at [783, 208] on div at bounding box center [792, 211] width 19 height 10
click at [791, 208] on icon at bounding box center [794, 211] width 6 height 7
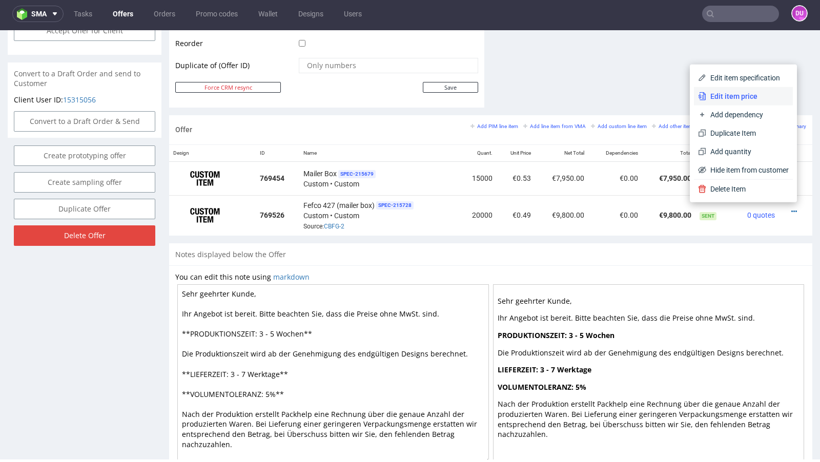
click at [731, 102] on li "Edit item price" at bounding box center [743, 96] width 99 height 18
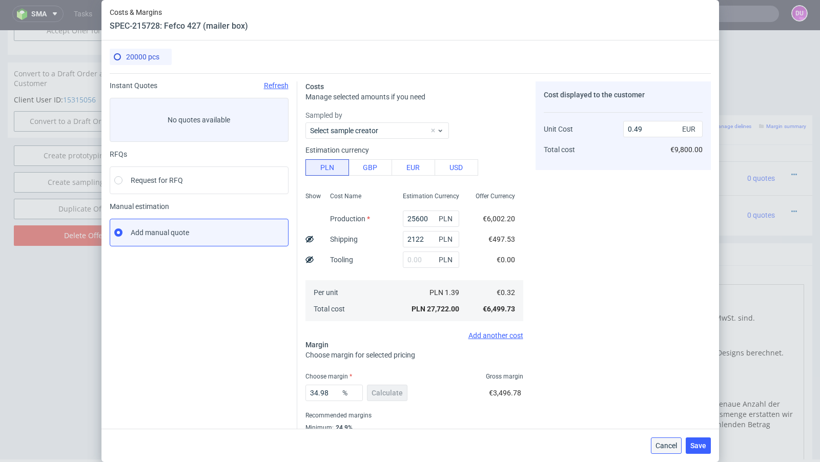
click at [675, 446] on span "Cancel" at bounding box center [666, 445] width 22 height 7
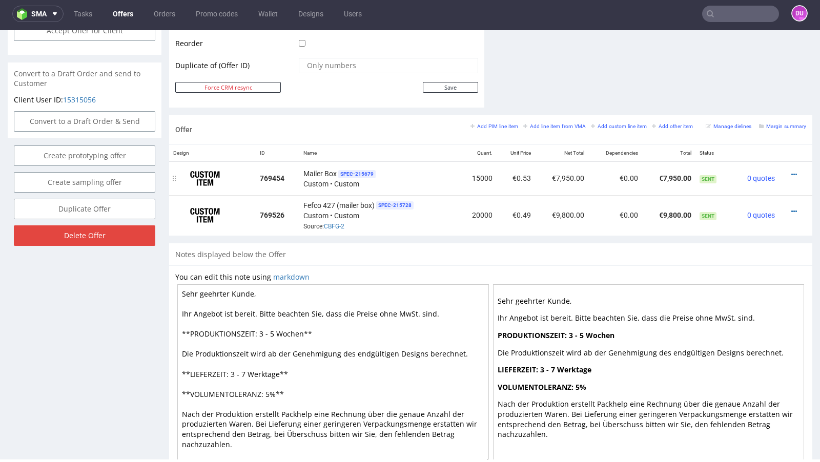
click at [783, 171] on div at bounding box center [792, 175] width 19 height 10
click at [791, 171] on icon at bounding box center [794, 174] width 6 height 7
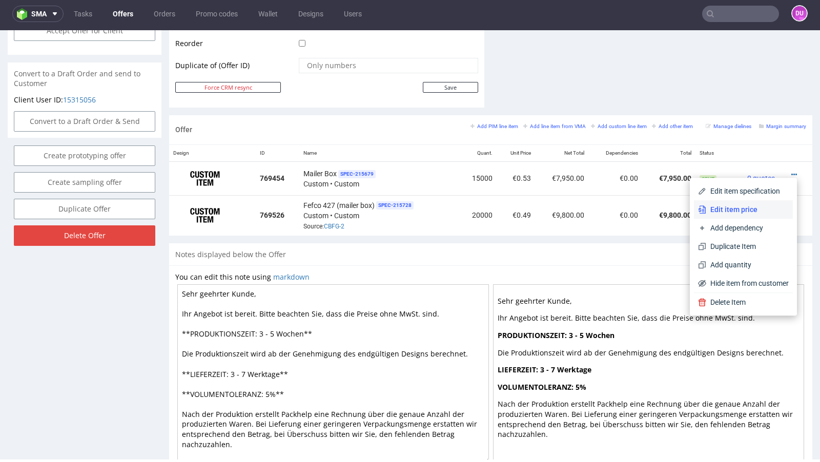
click at [741, 213] on span "Edit item price" at bounding box center [747, 209] width 82 height 10
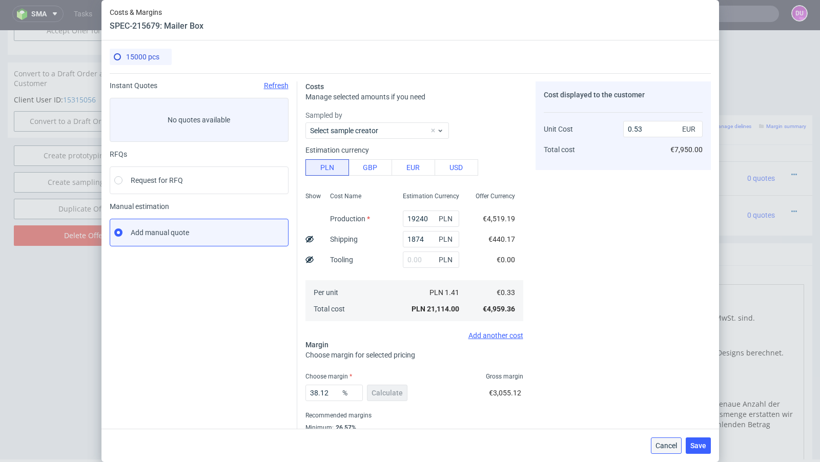
click at [661, 448] on span "Cancel" at bounding box center [666, 445] width 22 height 7
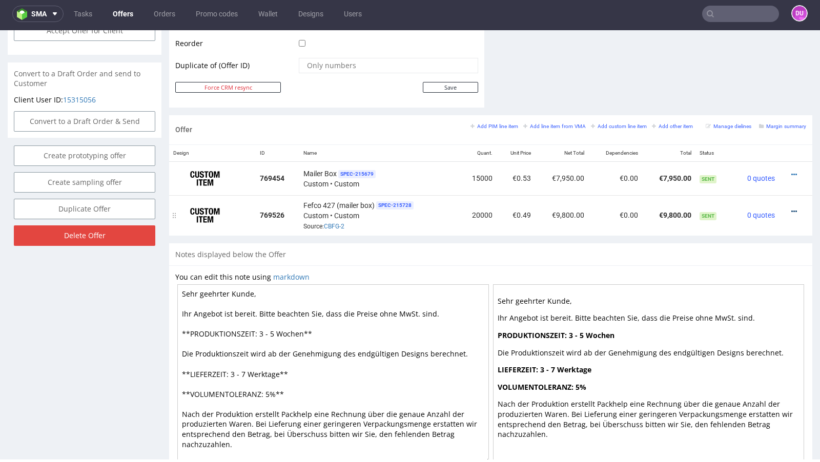
click at [791, 209] on icon at bounding box center [794, 211] width 6 height 7
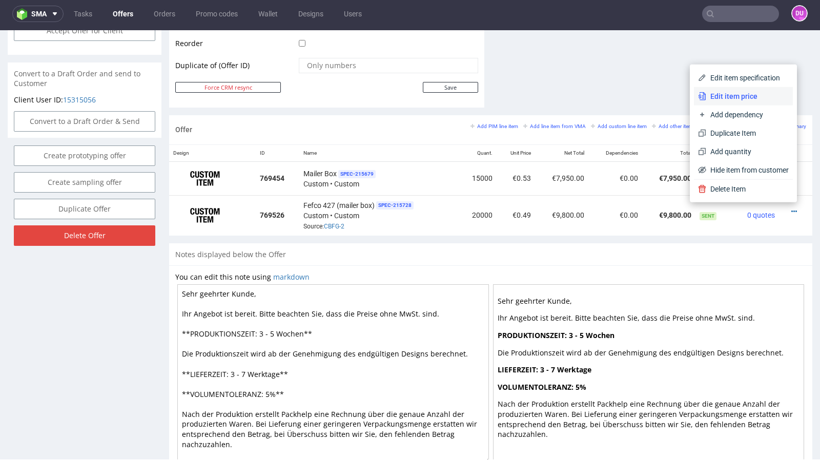
click at [733, 102] on li "Edit item price" at bounding box center [743, 96] width 99 height 18
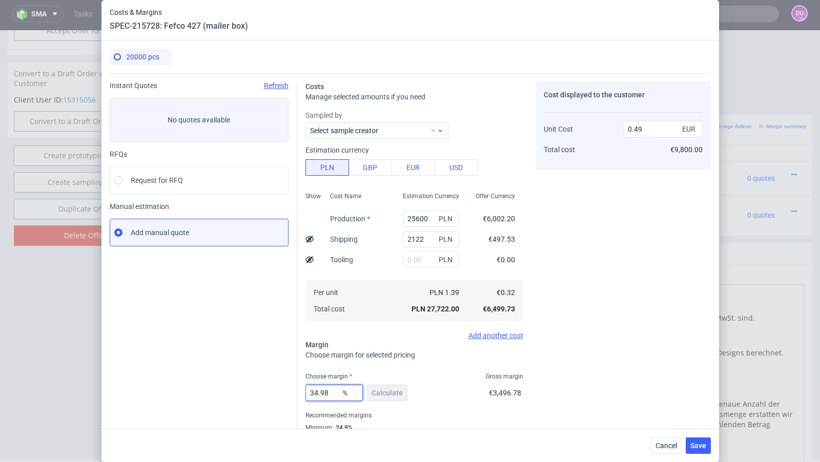
drag, startPoint x: 335, startPoint y: 393, endPoint x: 249, endPoint y: 393, distance: 86.1
click at [249, 393] on div "Instant Quotes Refresh No quotes available RFQs Request for RFQ Manual estimati…" at bounding box center [410, 264] width 601 height 383
type input "36"
type input "0.5"
type input "37"
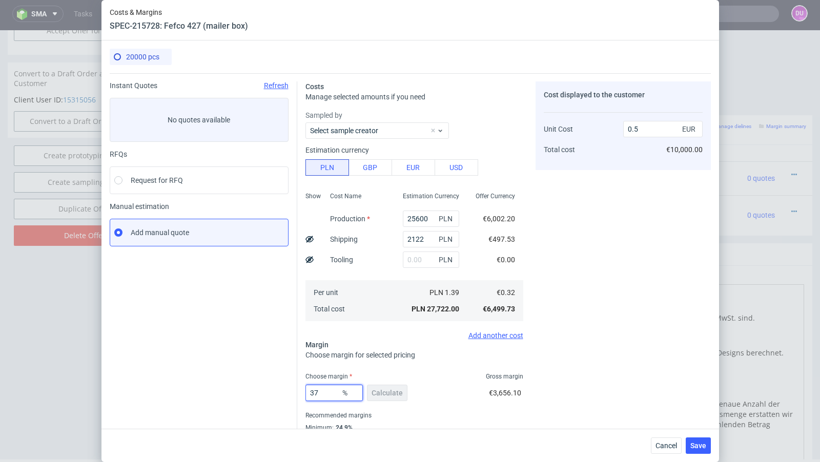
type input "0.51"
type input "36"
type input "0.5"
type input "36.6"
type input "0.51"
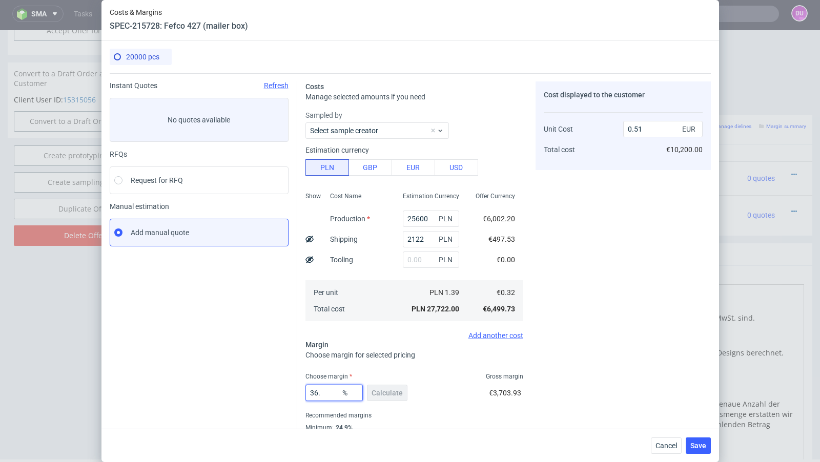
type input "36.2"
type input "0.5"
type input "36.3"
type input "0.51"
type input "36.2"
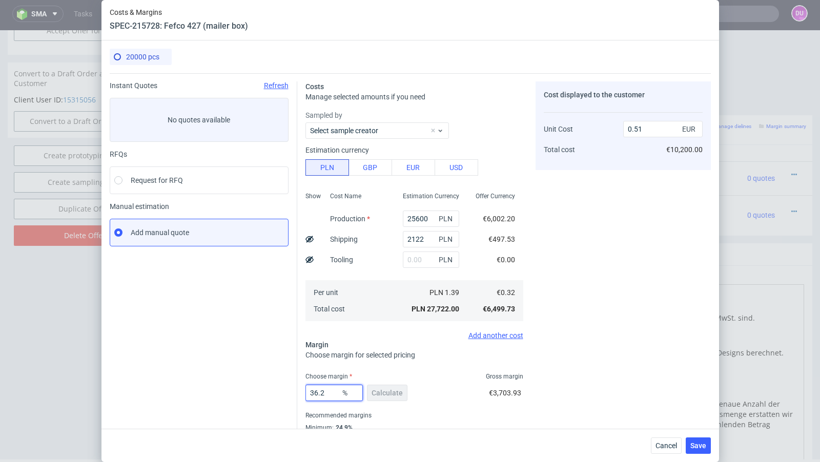
type input "0.5"
type input "36.27"
type input "0.51"
type input "36.26"
type input "0.5"
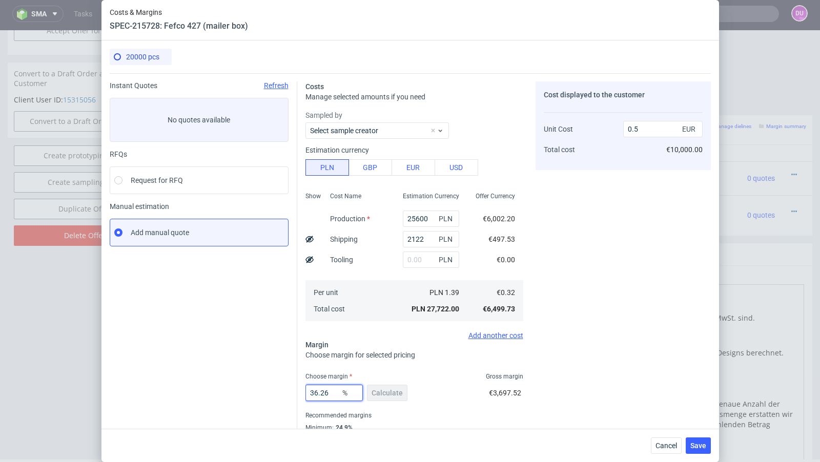
type input "36.26"
click at [227, 391] on div "Instant Quotes Refresh No quotes available RFQs Request for RFQ Manual estimati…" at bounding box center [204, 268] width 188 height 375
click at [691, 438] on button "Save" at bounding box center [698, 446] width 25 height 16
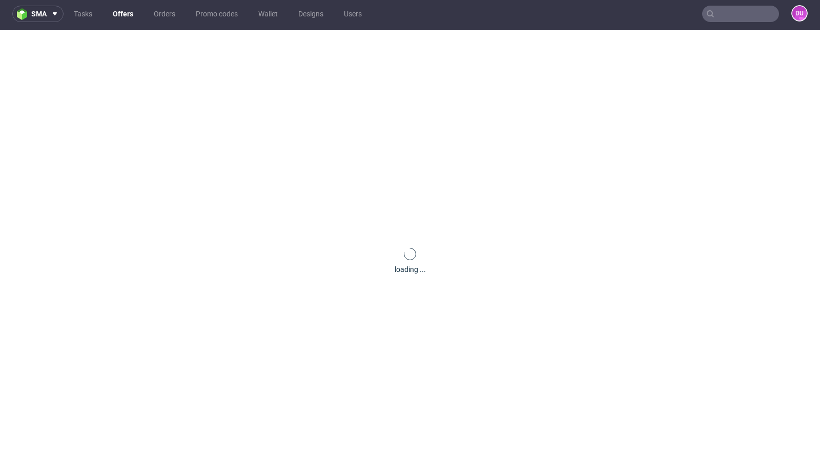
scroll to position [0, 0]
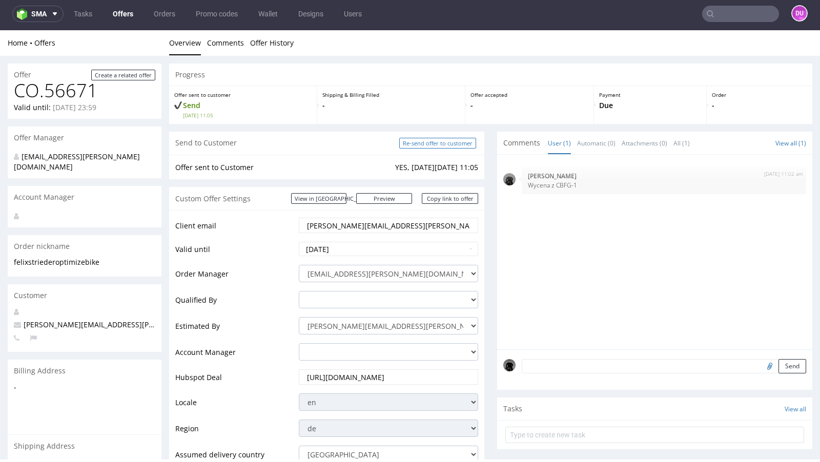
click at [444, 140] on input "Re-send offer to customer" at bounding box center [437, 143] width 77 height 11
type input "In progress..."
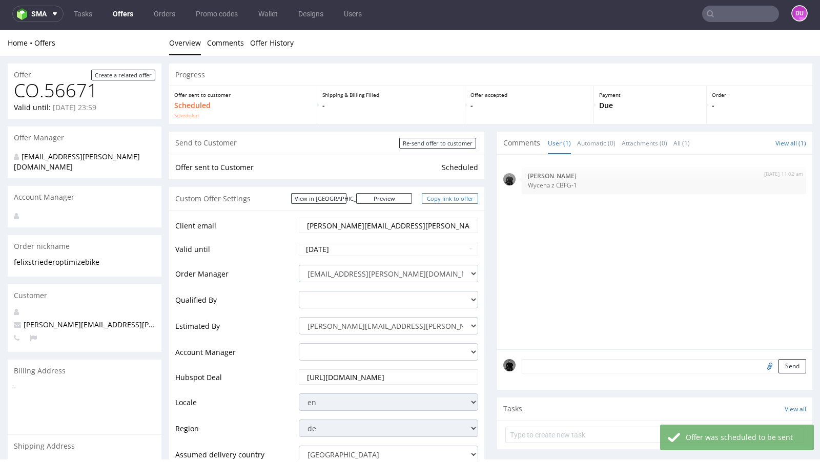
click at [441, 194] on link "Copy link to offer" at bounding box center [450, 198] width 56 height 11
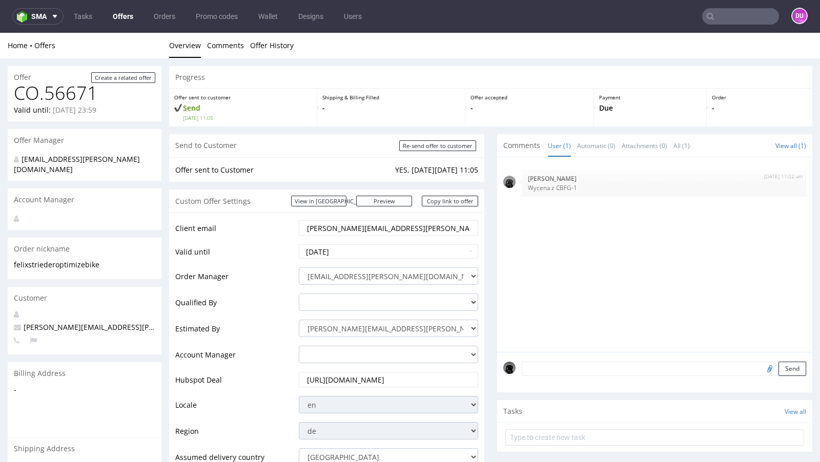
click at [91, 322] on span "[PERSON_NAME][EMAIL_ADDRESS][PERSON_NAME][DOMAIN_NAME]" at bounding box center [136, 327] width 244 height 10
copy span "felix.strieder@optimize.bike"
click at [723, 11] on input "text" at bounding box center [740, 16] width 77 height 16
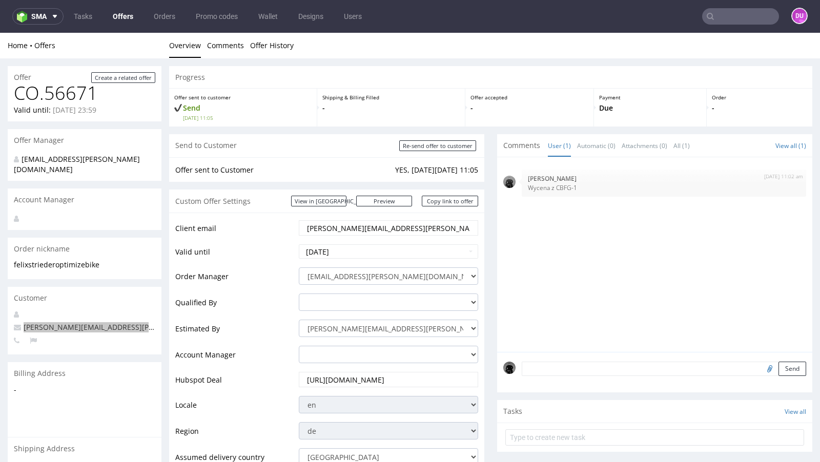
paste input "felix.strieder@optimize.bike"
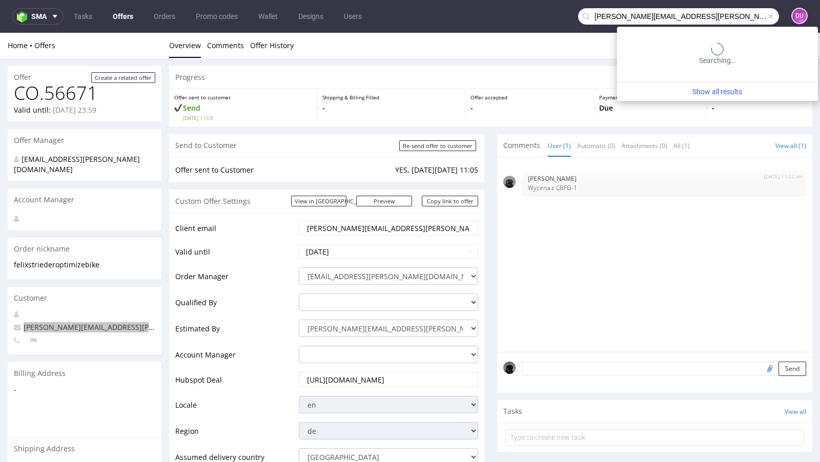
type input "felix.strieder@optimize.bike"
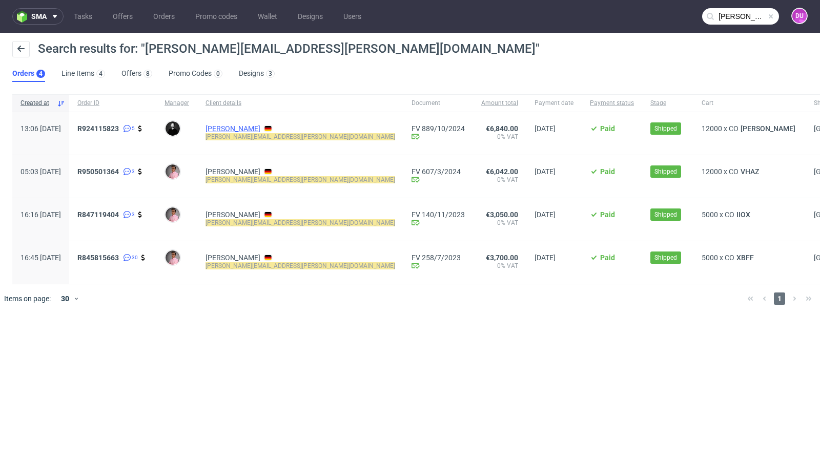
click at [260, 127] on link "Felix Strieder" at bounding box center [232, 129] width 55 height 8
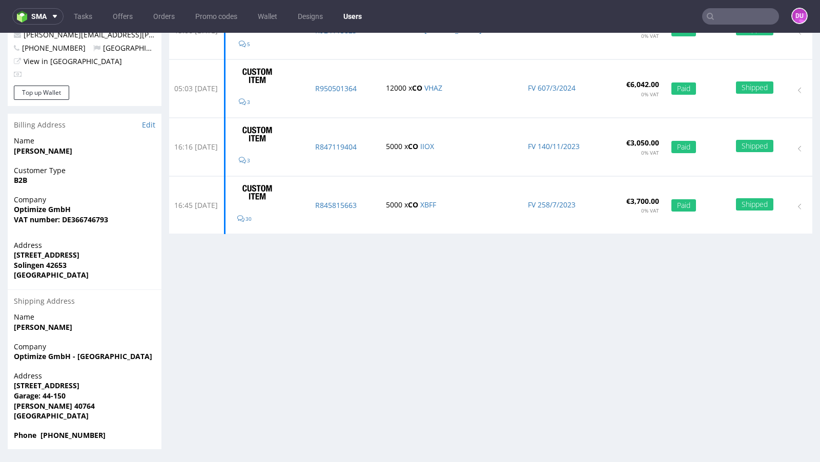
scroll to position [3, 0]
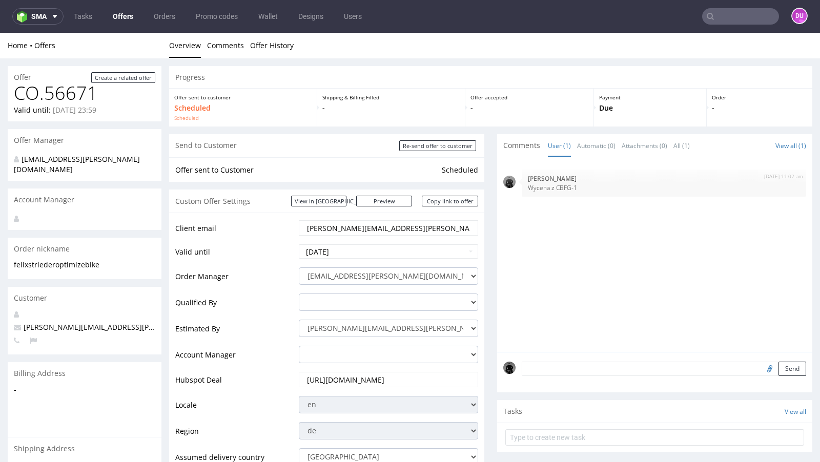
scroll to position [3, 0]
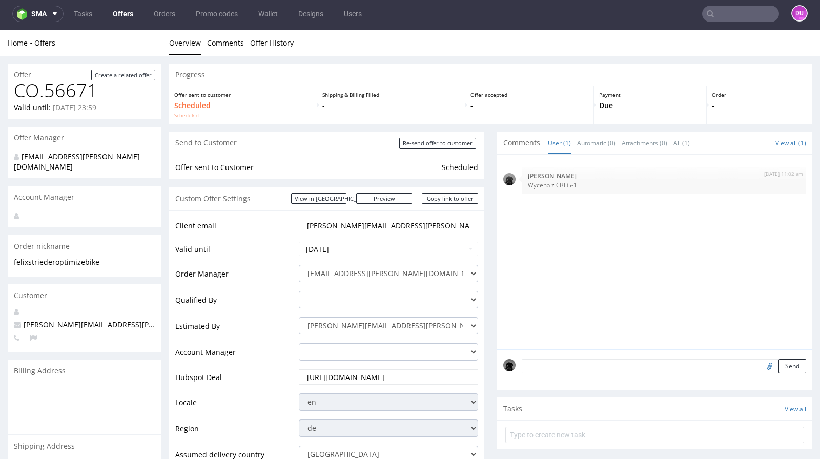
click at [121, 16] on link "Offers" at bounding box center [123, 14] width 33 height 16
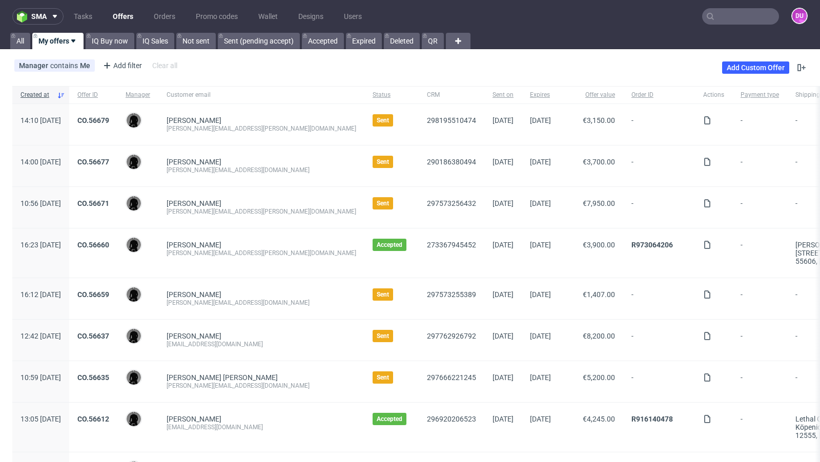
click at [727, 13] on input "text" at bounding box center [740, 16] width 77 height 16
paste input "HWZJ"
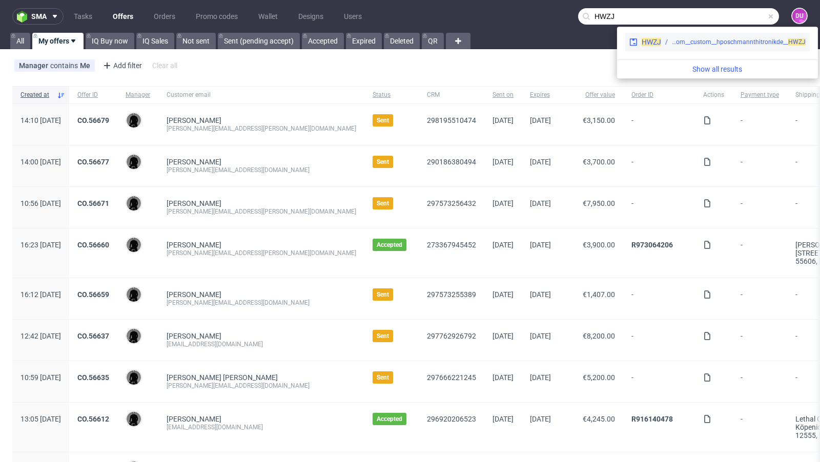
type input "HWZJ"
click at [650, 44] on span "HWZJ" at bounding box center [650, 42] width 19 height 8
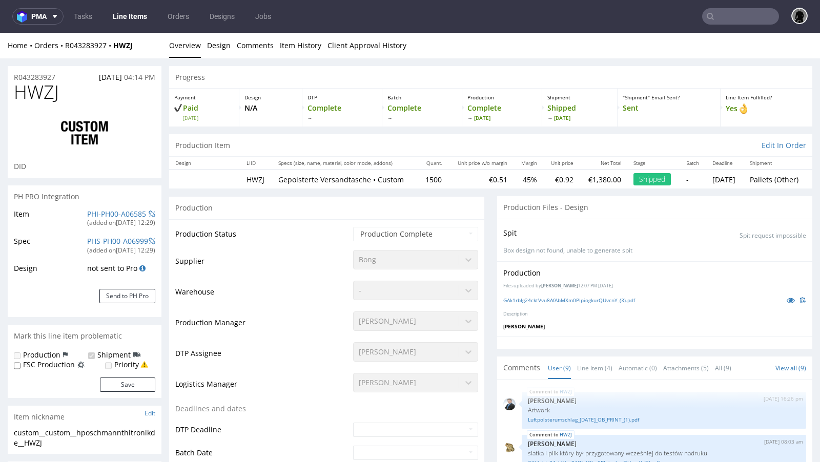
scroll to position [230, 0]
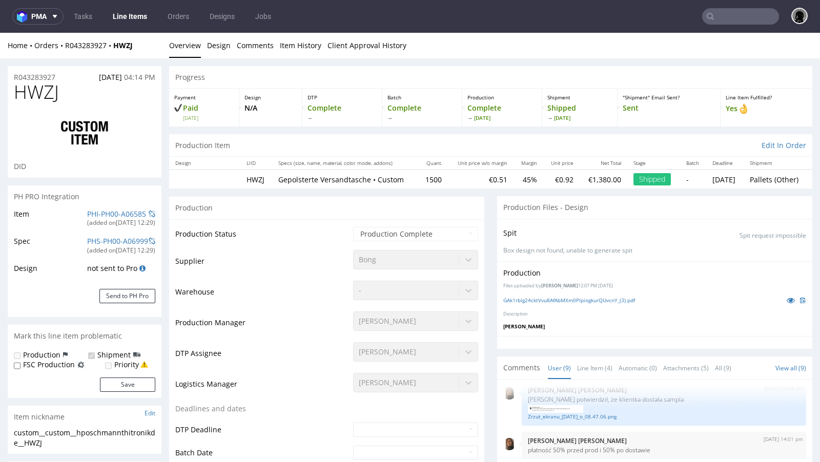
select select "in_progress"
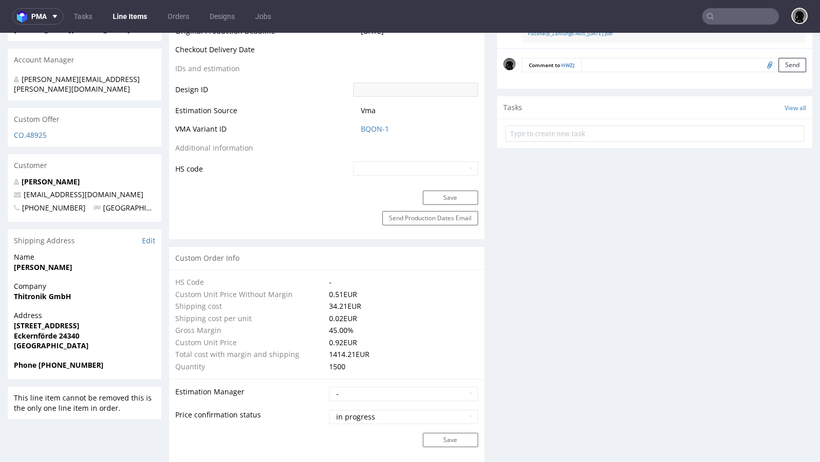
scroll to position [528, 0]
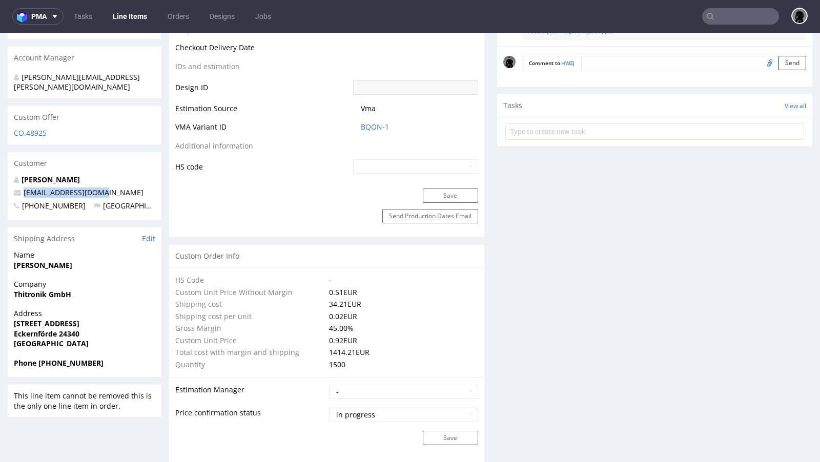
drag, startPoint x: 94, startPoint y: 173, endPoint x: 20, endPoint y: 168, distance: 74.5
click at [20, 188] on p "kontakt@thitronik.de" at bounding box center [84, 193] width 141 height 10
copy span "kontakt@thitronik.de"
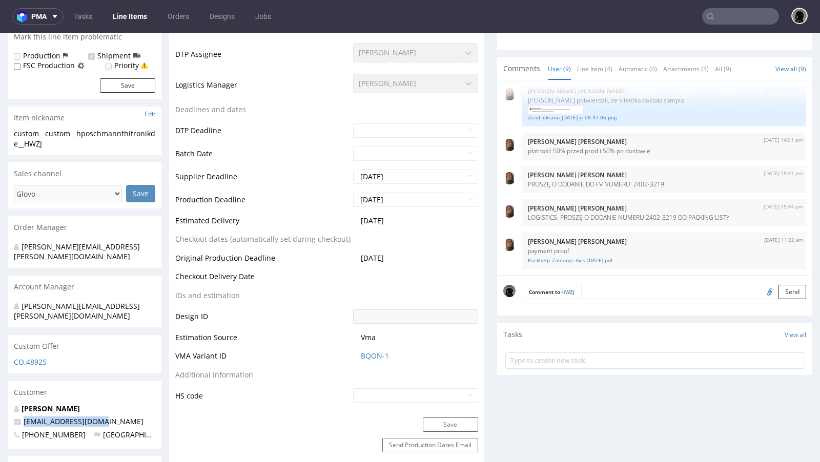
scroll to position [300, 0]
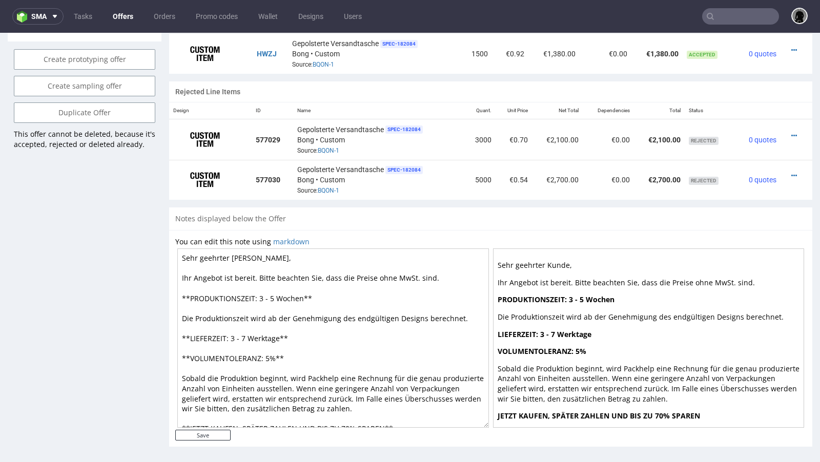
scroll to position [532, 0]
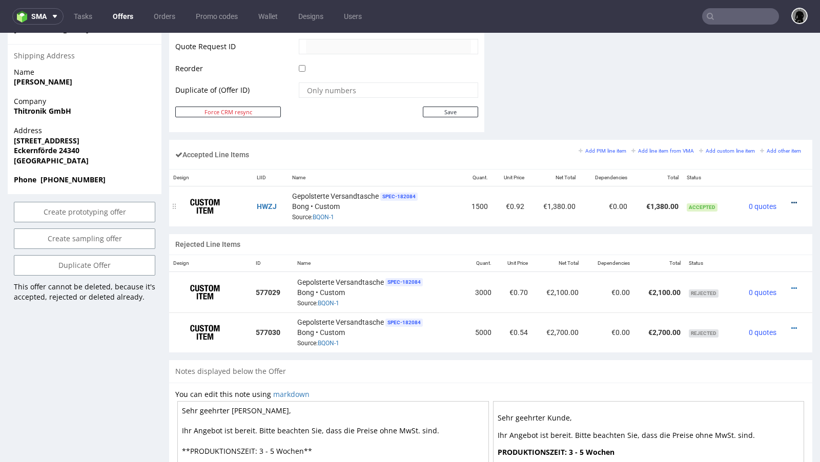
click at [791, 199] on icon at bounding box center [794, 202] width 6 height 7
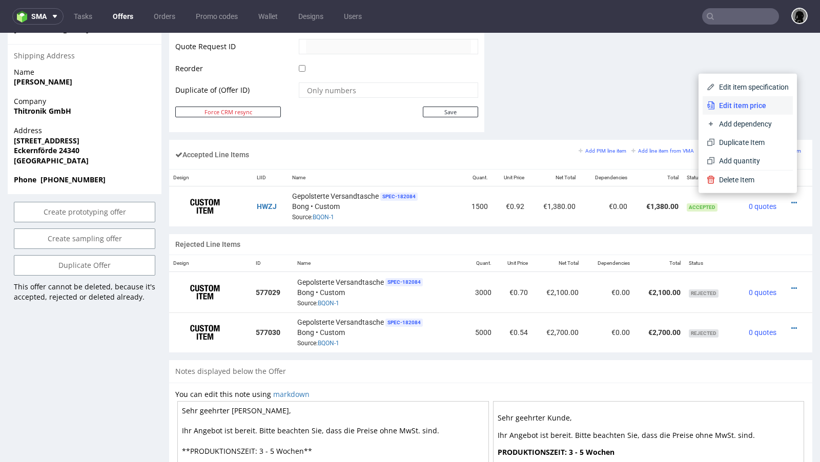
click at [736, 110] on span "Edit item price" at bounding box center [752, 105] width 74 height 10
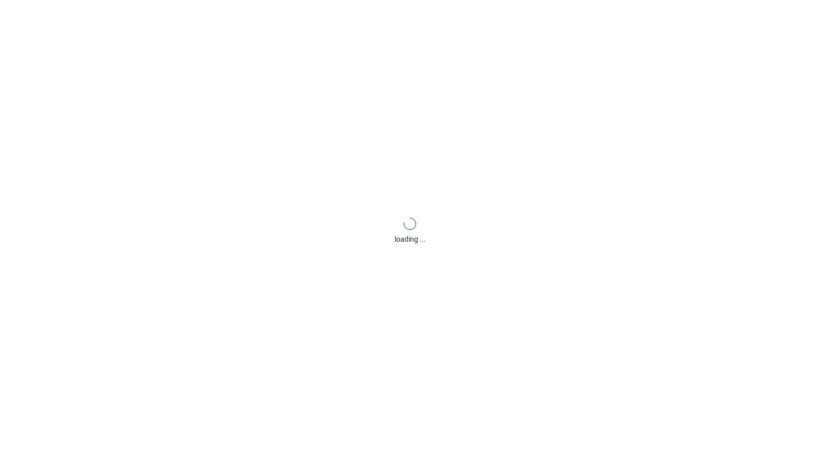
type input "0.92"
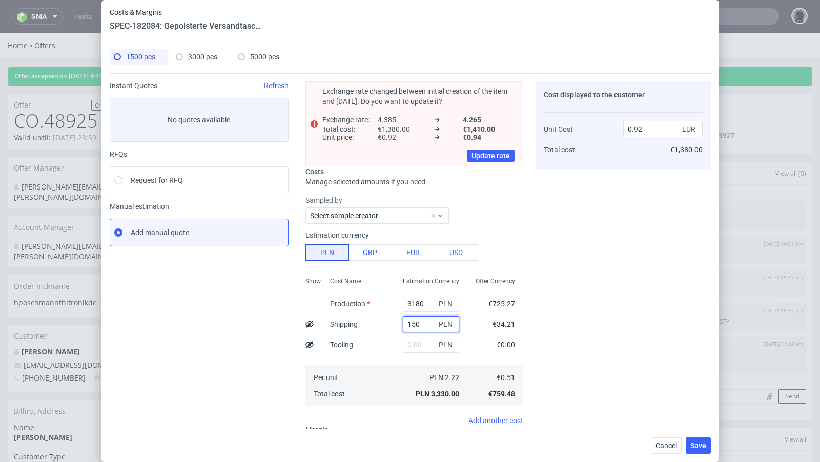
click at [416, 321] on input "150" at bounding box center [431, 324] width 56 height 16
click at [668, 449] on span "Cancel" at bounding box center [666, 445] width 22 height 7
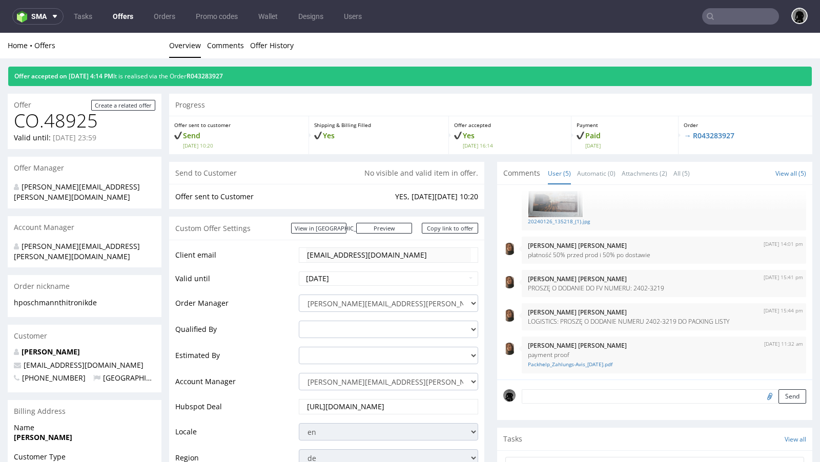
click at [115, 10] on link "Offers" at bounding box center [123, 16] width 33 height 16
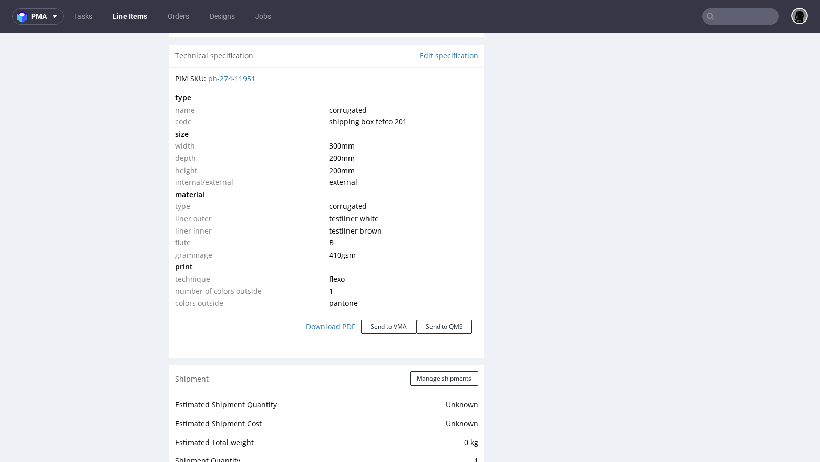
scroll to position [987, 0]
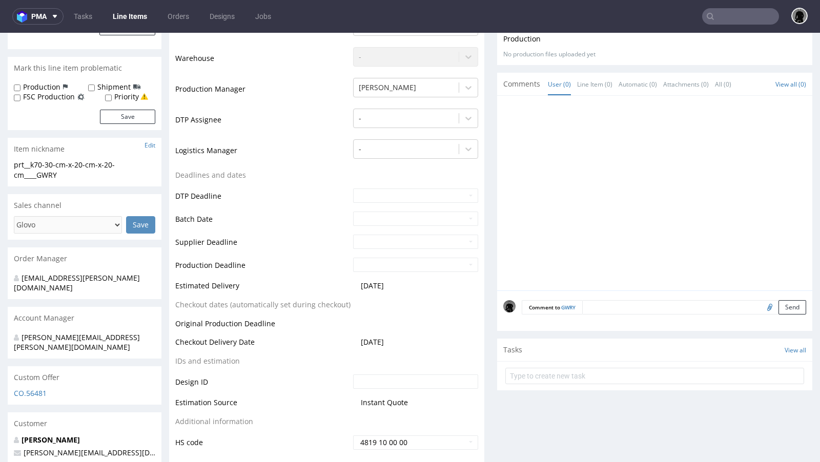
scroll to position [258, 0]
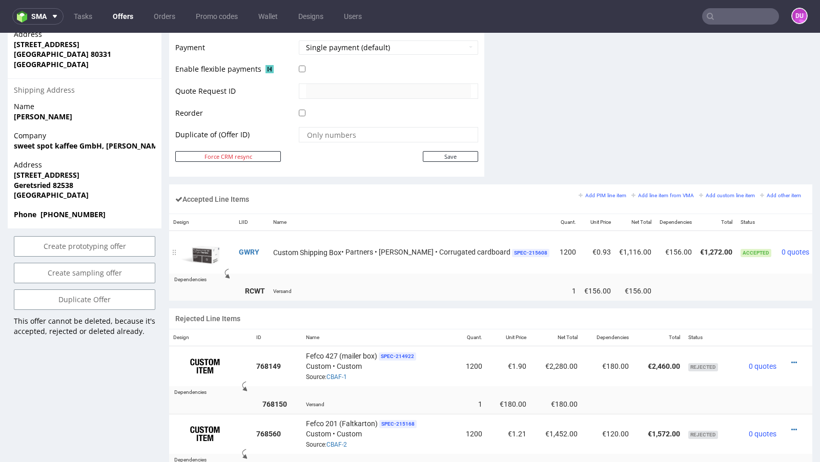
scroll to position [0, 23]
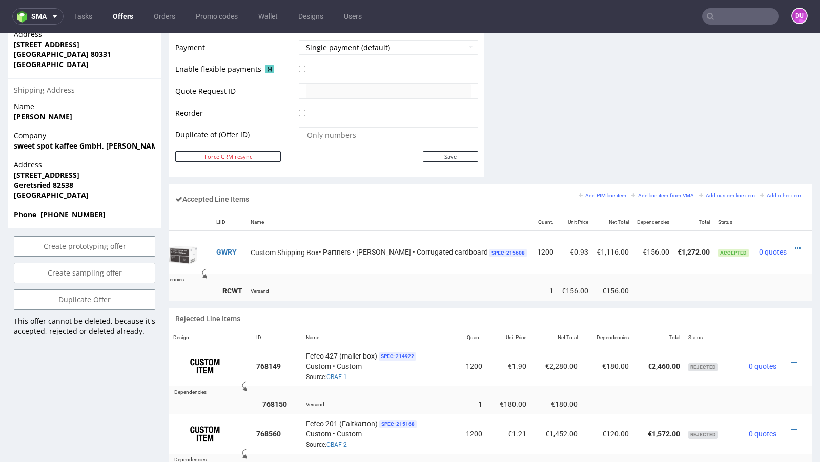
click at [795, 250] on div at bounding box center [800, 248] width 11 height 10
click at [795, 245] on icon at bounding box center [798, 248] width 6 height 7
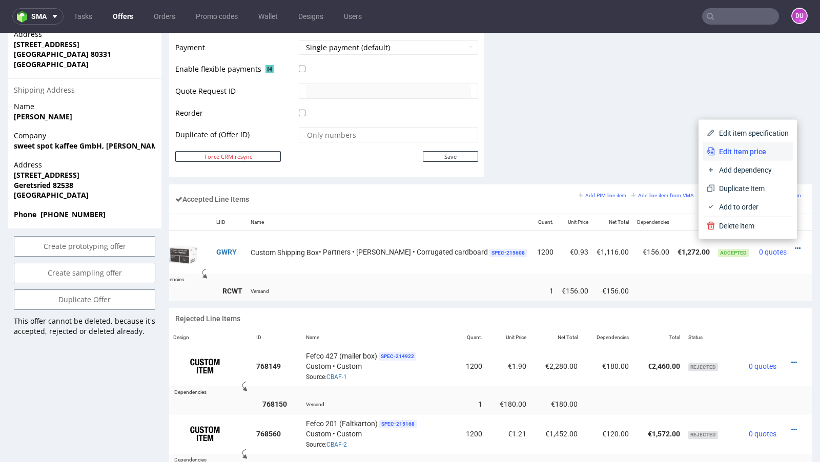
click at [746, 149] on span "Edit item price" at bounding box center [752, 152] width 74 height 10
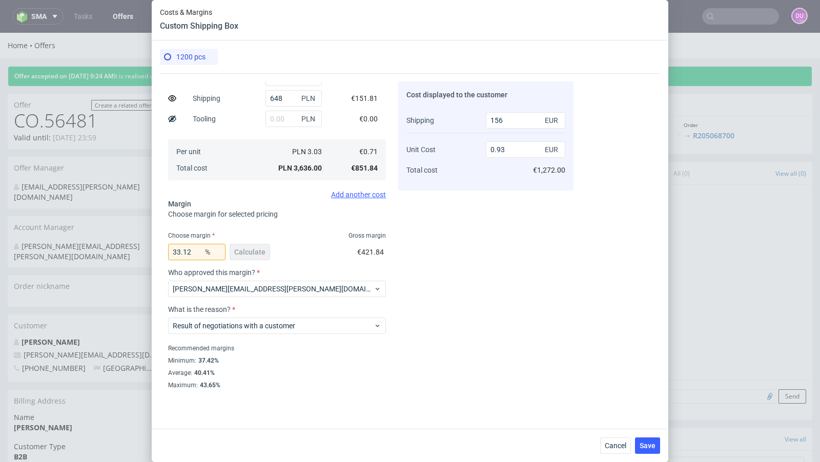
scroll to position [0, 0]
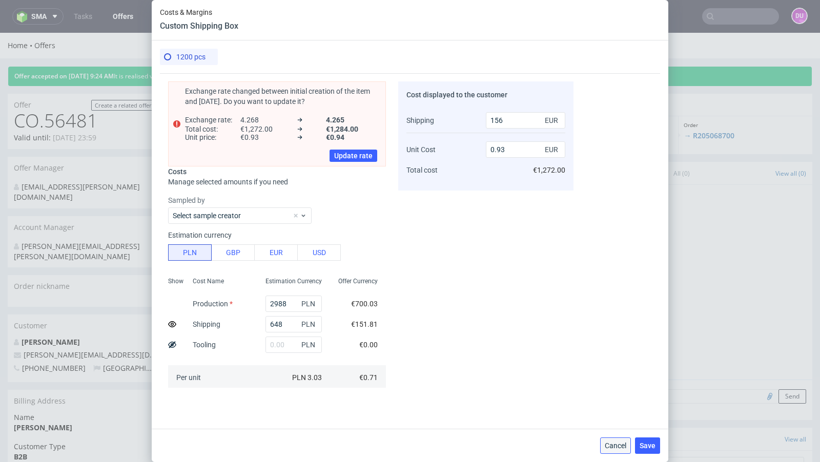
click at [612, 445] on span "Cancel" at bounding box center [616, 445] width 22 height 7
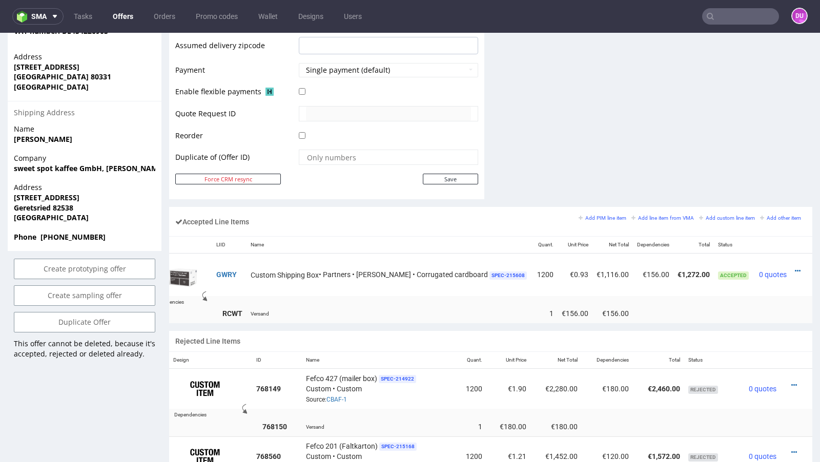
scroll to position [466, 0]
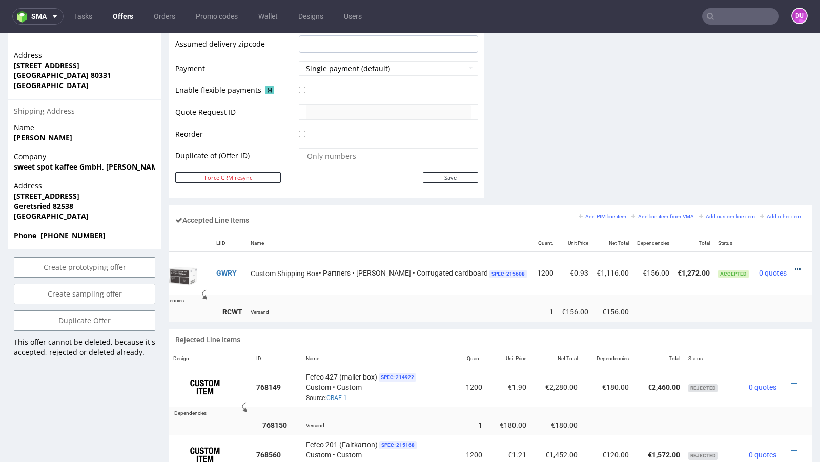
click at [795, 266] on icon at bounding box center [798, 269] width 6 height 7
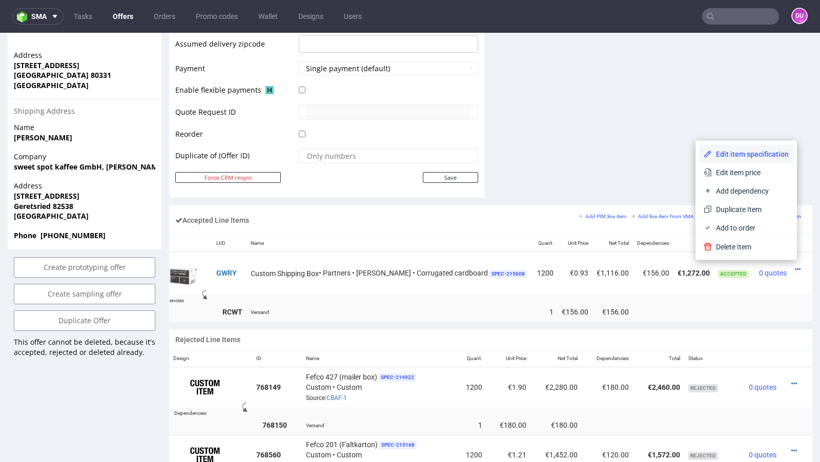
click at [750, 156] on span "Edit item specification" at bounding box center [750, 154] width 77 height 10
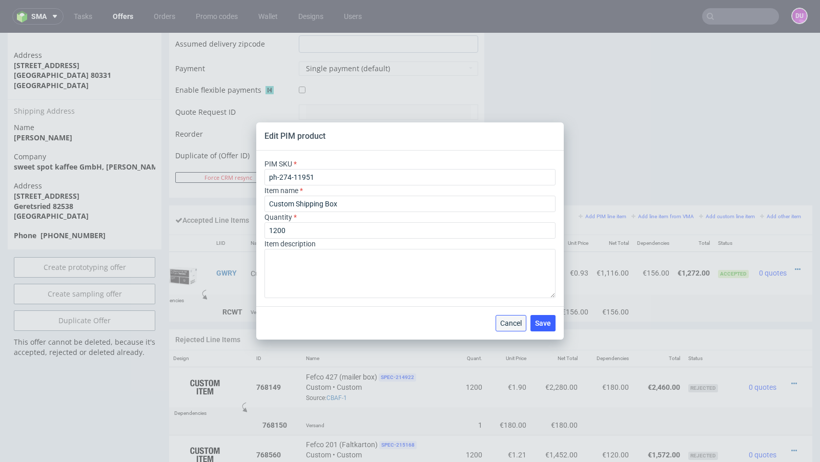
click at [516, 321] on span "Cancel" at bounding box center [511, 323] width 22 height 7
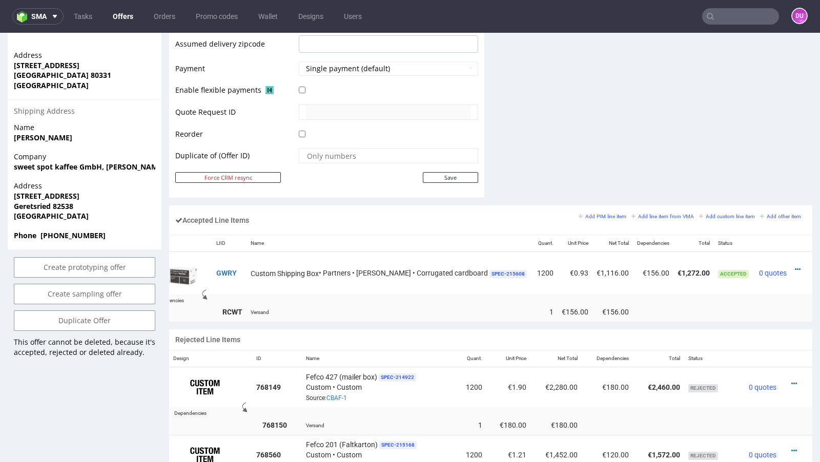
scroll to position [0, 0]
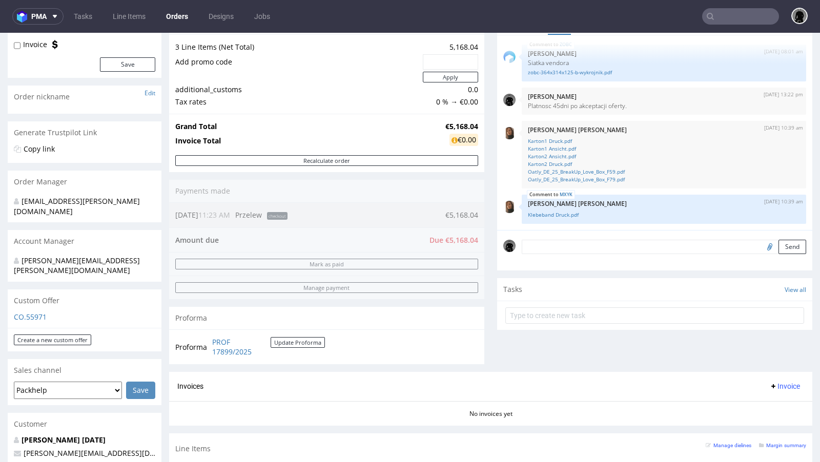
scroll to position [151, 0]
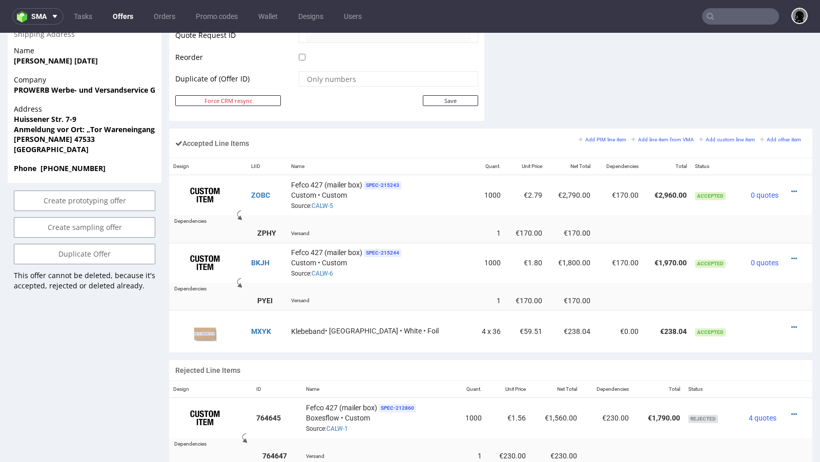
scroll to position [581, 0]
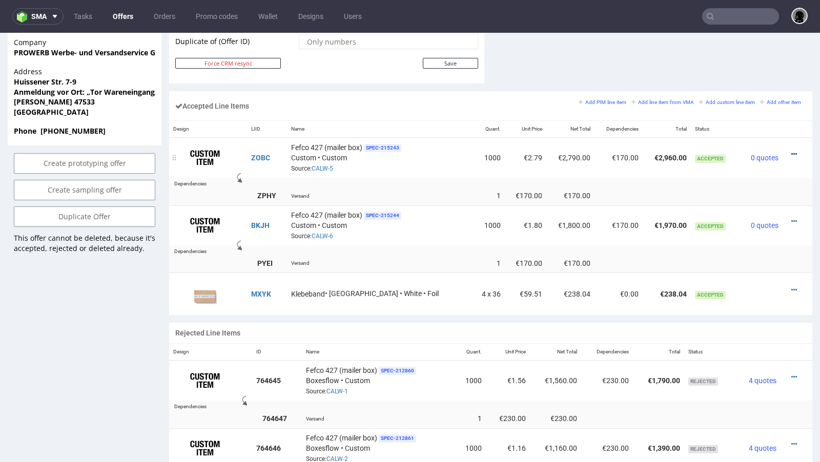
click at [791, 151] on icon at bounding box center [794, 154] width 6 height 7
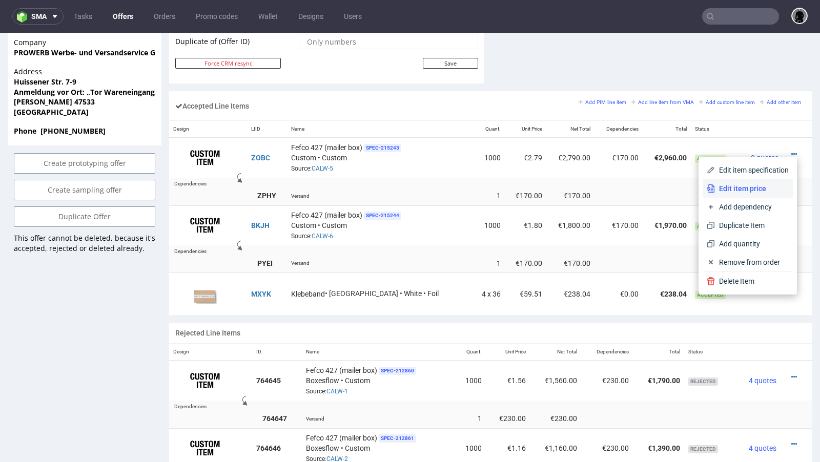
click at [754, 187] on span "Edit item price" at bounding box center [752, 188] width 74 height 10
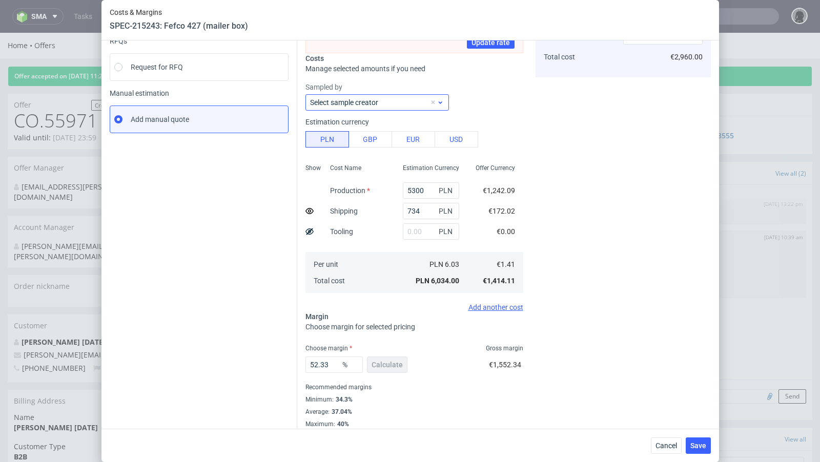
scroll to position [119, 0]
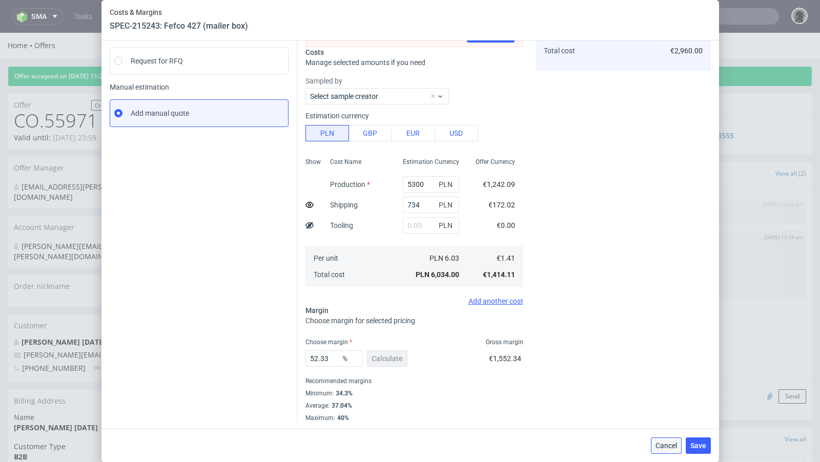
click at [670, 445] on span "Cancel" at bounding box center [666, 445] width 22 height 7
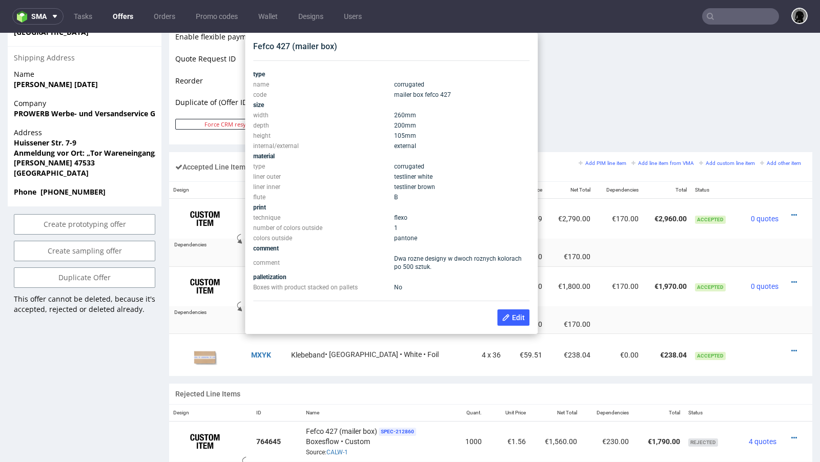
scroll to position [518, 0]
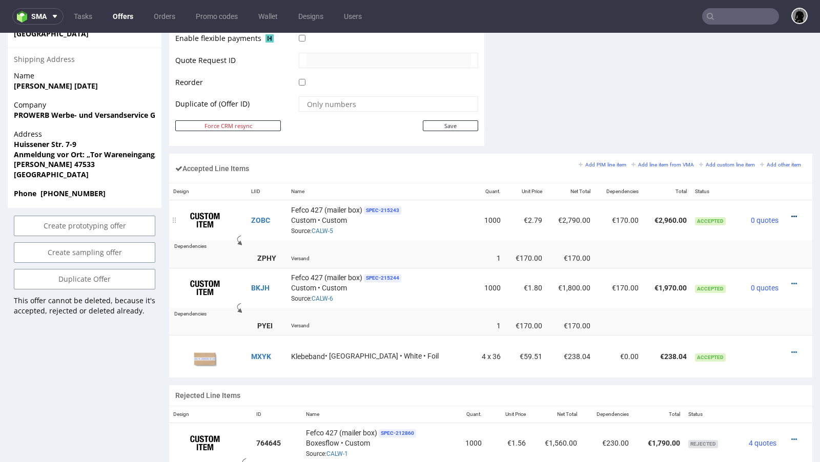
click at [791, 214] on icon at bounding box center [794, 216] width 6 height 7
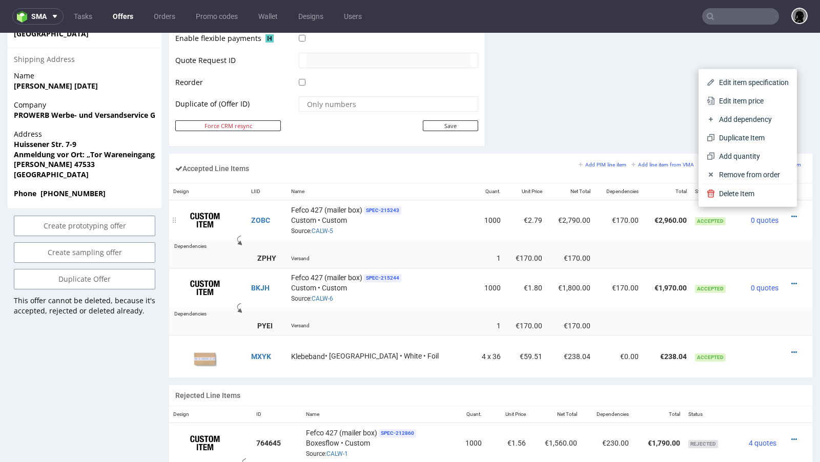
click at [744, 231] on td "0 quotes" at bounding box center [760, 220] width 43 height 40
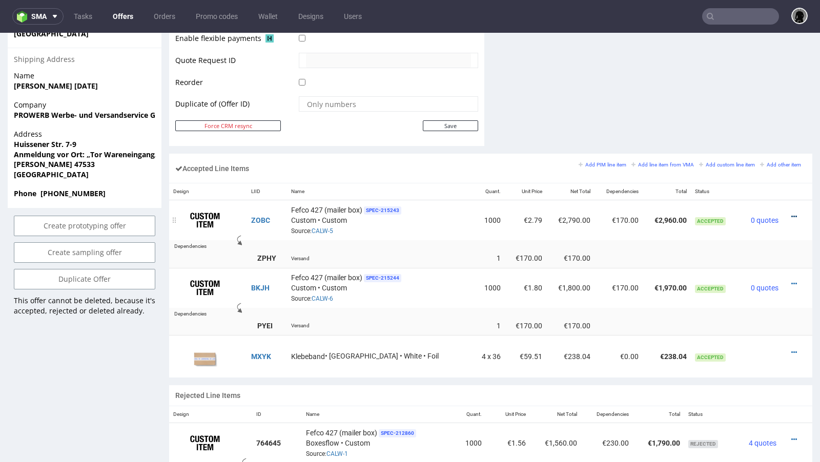
click at [791, 213] on icon at bounding box center [794, 216] width 6 height 7
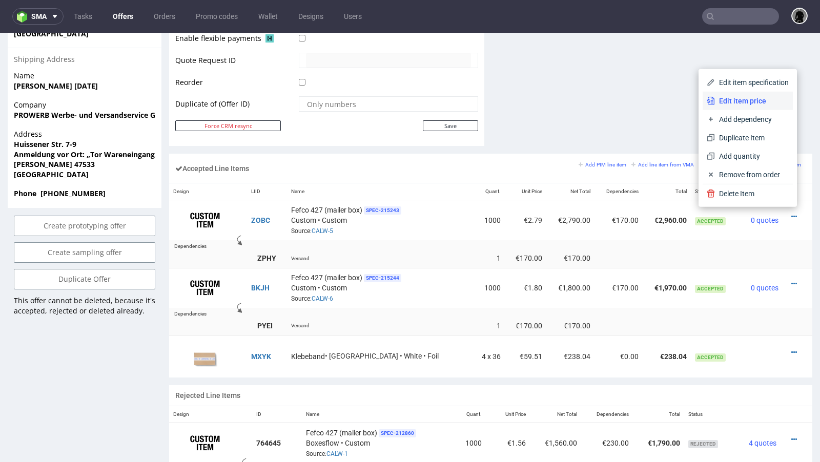
click at [728, 97] on span "Edit item price" at bounding box center [752, 101] width 74 height 10
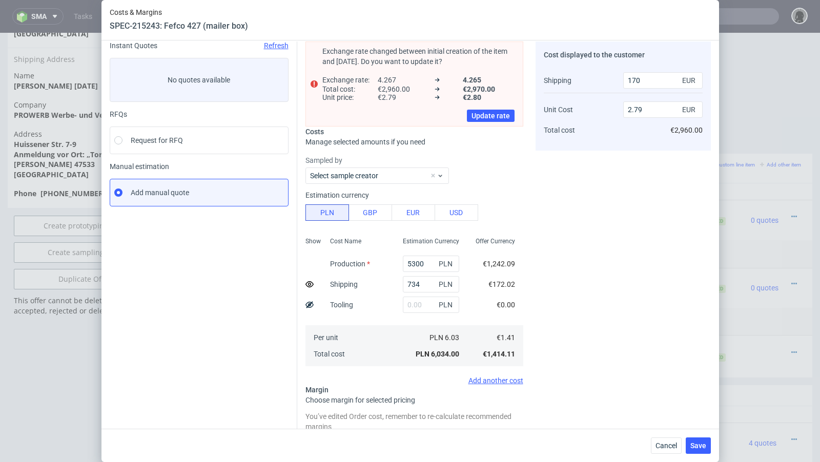
scroll to position [41, 0]
click at [660, 439] on button "Cancel" at bounding box center [666, 446] width 31 height 16
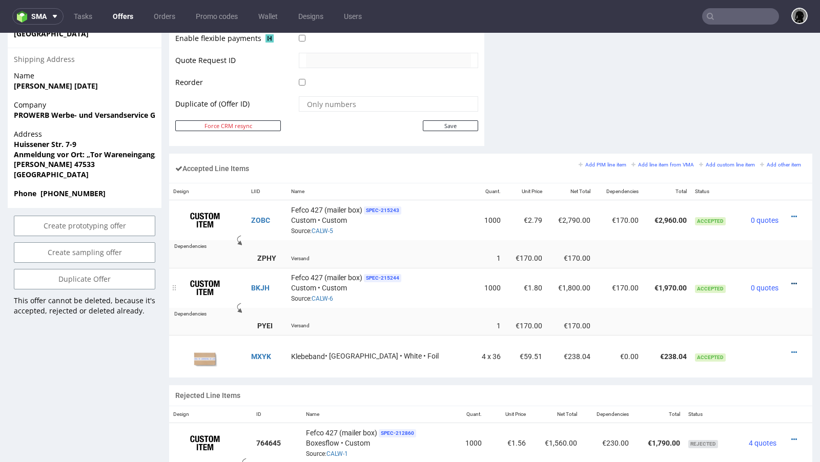
click at [791, 280] on icon at bounding box center [794, 283] width 6 height 7
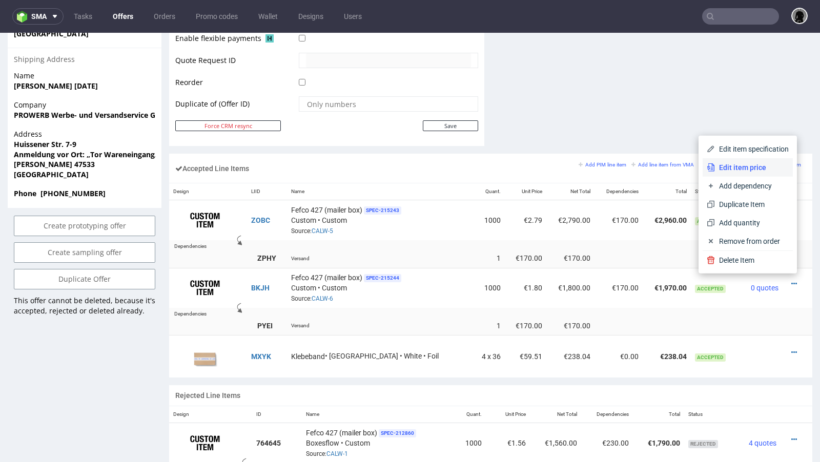
click at [746, 165] on span "Edit item price" at bounding box center [752, 167] width 74 height 10
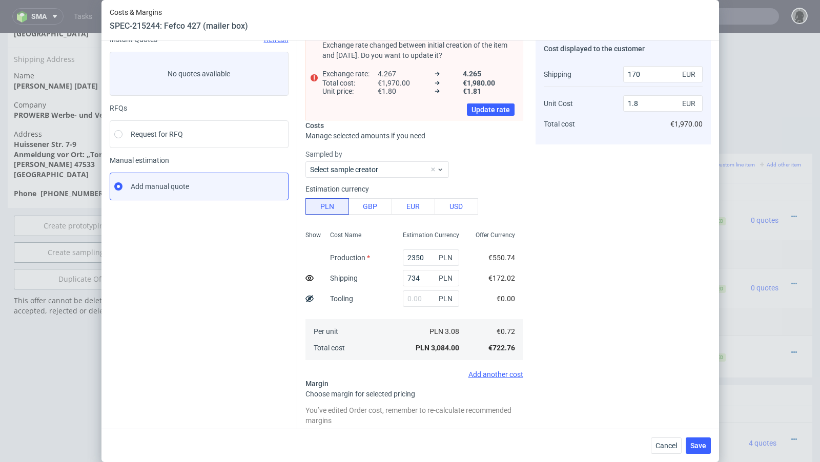
scroll to position [43, 0]
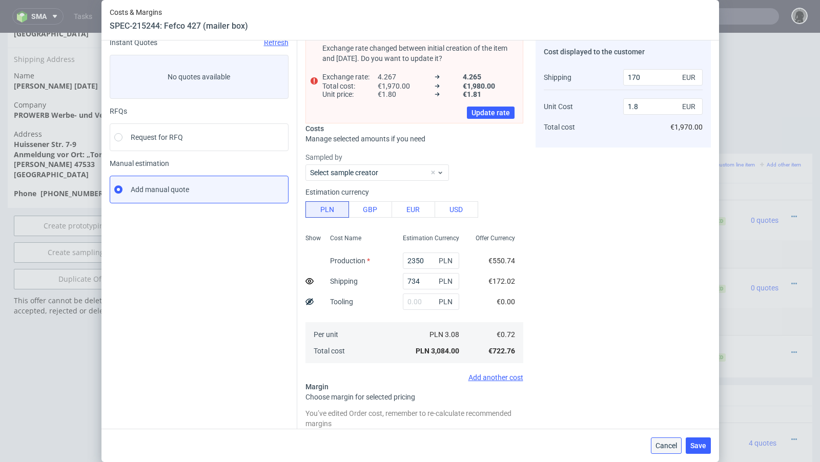
click at [666, 444] on span "Cancel" at bounding box center [666, 445] width 22 height 7
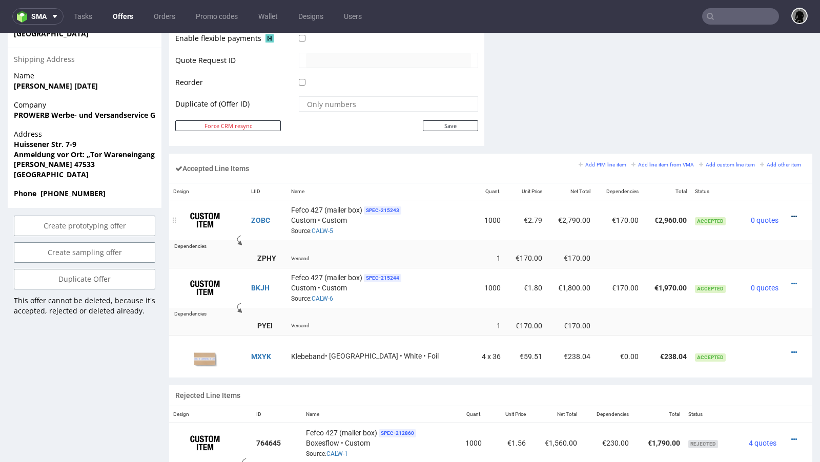
click at [791, 213] on icon at bounding box center [794, 216] width 6 height 7
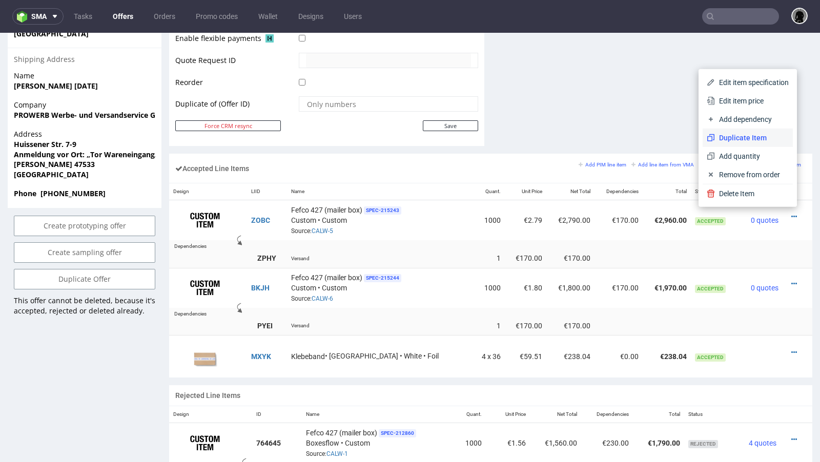
click at [747, 137] on span "Duplicate Item" at bounding box center [752, 138] width 74 height 10
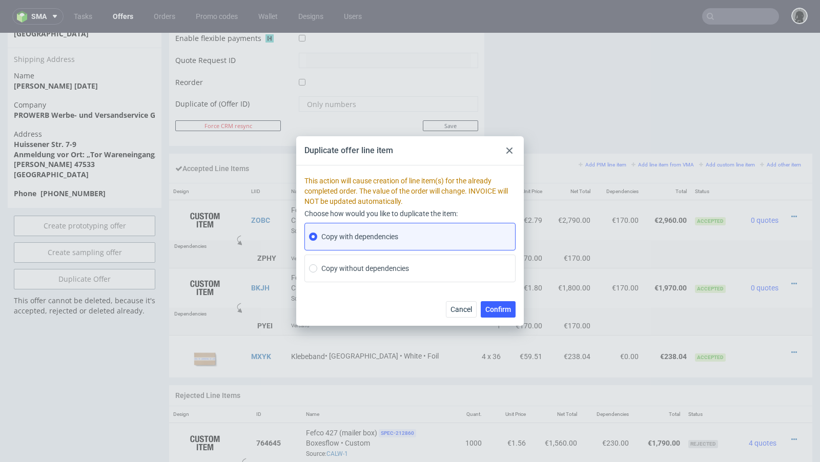
click at [505, 147] on div at bounding box center [509, 150] width 12 height 12
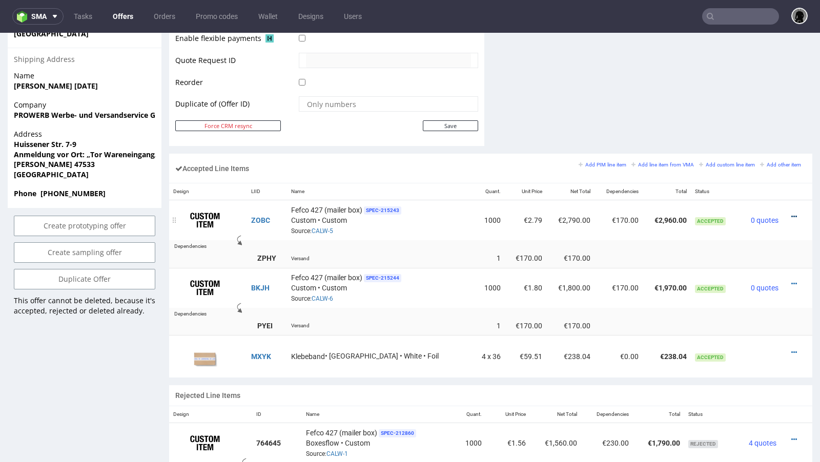
click at [791, 213] on icon at bounding box center [794, 216] width 6 height 7
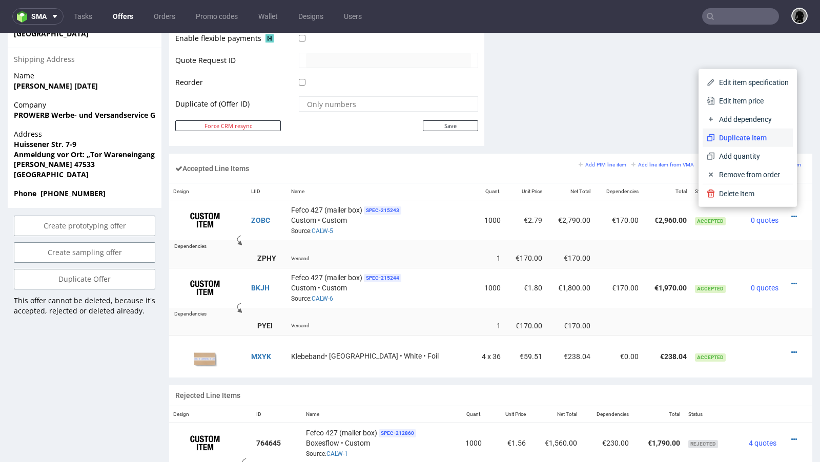
click at [732, 139] on span "Duplicate Item" at bounding box center [752, 138] width 74 height 10
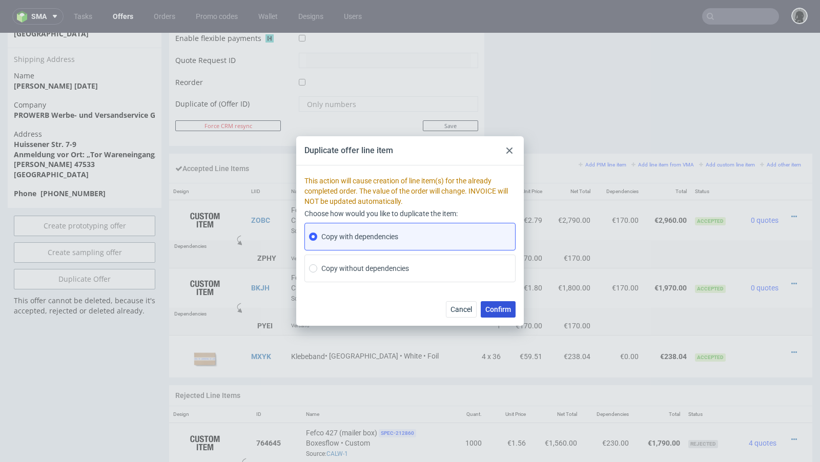
click at [497, 312] on span "Confirm" at bounding box center [498, 309] width 26 height 7
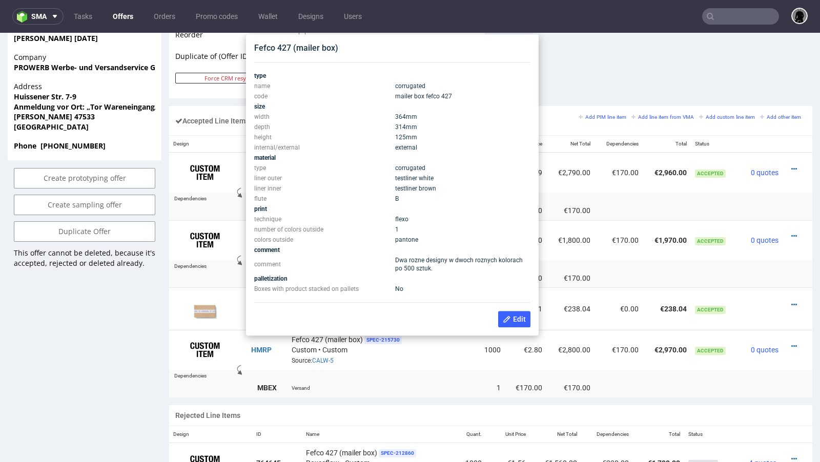
scroll to position [561, 0]
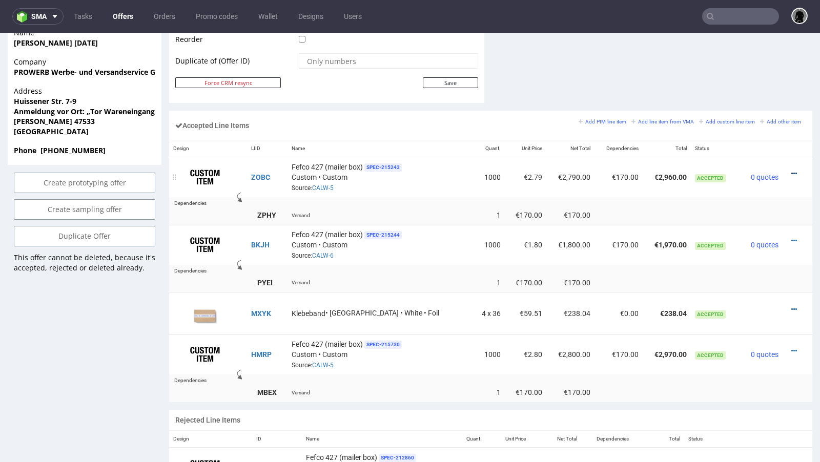
click at [791, 170] on icon at bounding box center [794, 173] width 6 height 7
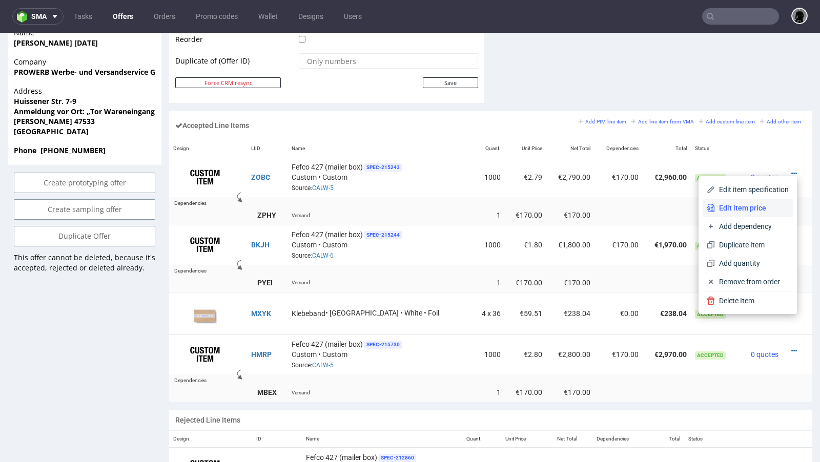
click at [748, 199] on li "Edit item price" at bounding box center [747, 208] width 90 height 18
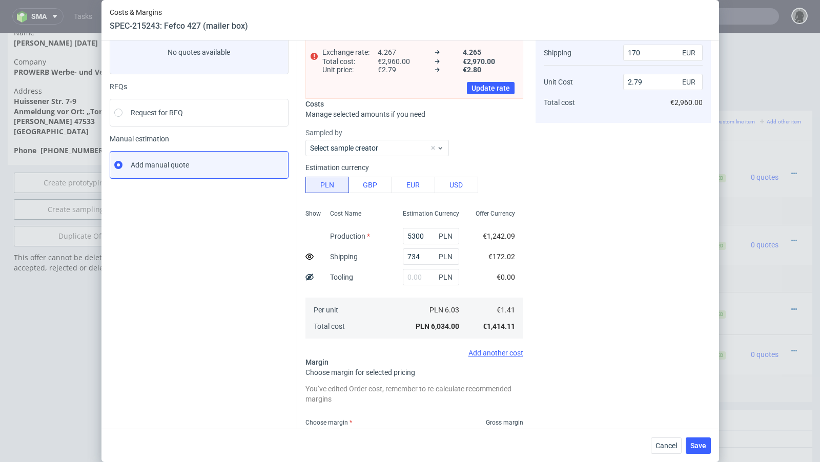
scroll to position [0, 0]
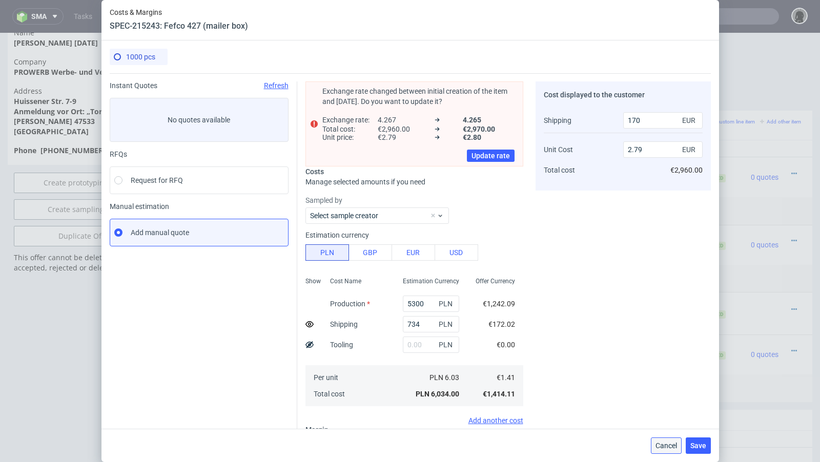
drag, startPoint x: 661, startPoint y: 449, endPoint x: 661, endPoint y: 402, distance: 46.6
click at [661, 449] on span "Cancel" at bounding box center [666, 445] width 22 height 7
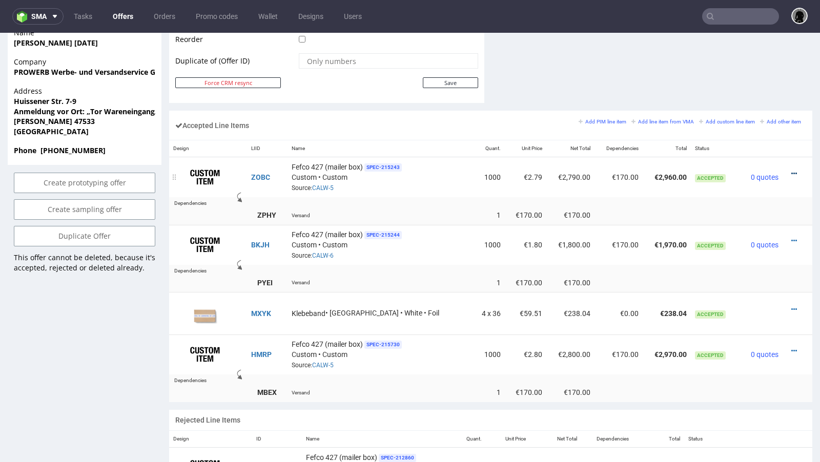
click at [791, 170] on icon at bounding box center [794, 173] width 6 height 7
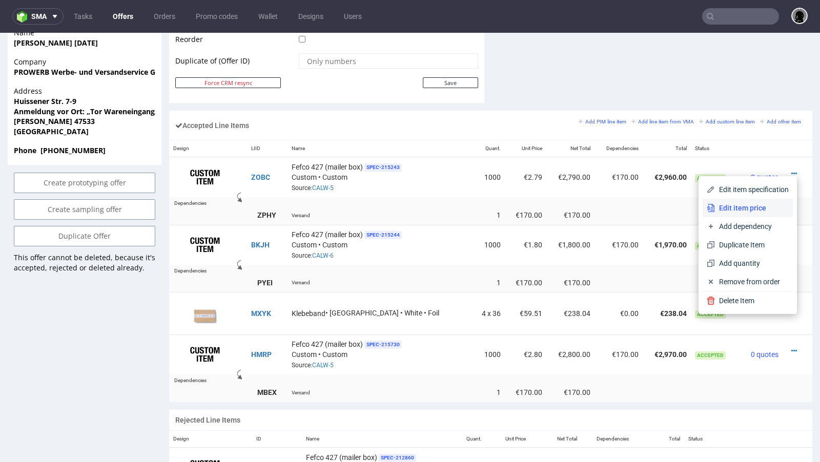
click at [751, 207] on span "Edit item price" at bounding box center [752, 208] width 74 height 10
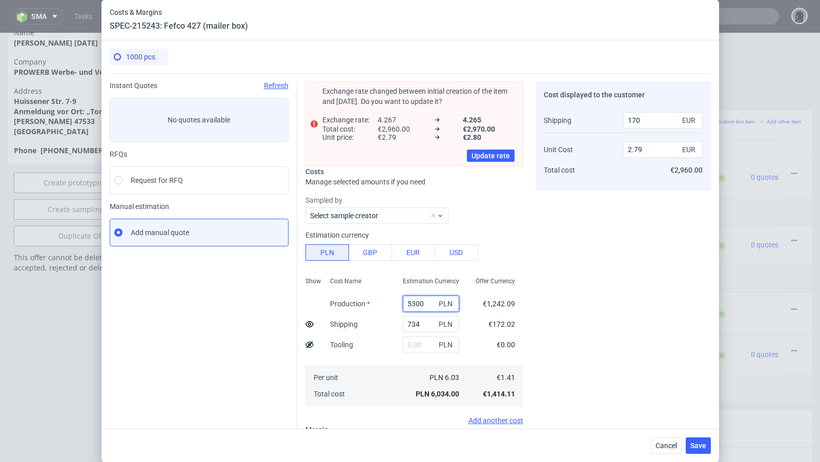
click at [413, 299] on input "5300" at bounding box center [431, 304] width 56 height 16
click at [668, 446] on span "Cancel" at bounding box center [666, 445] width 22 height 7
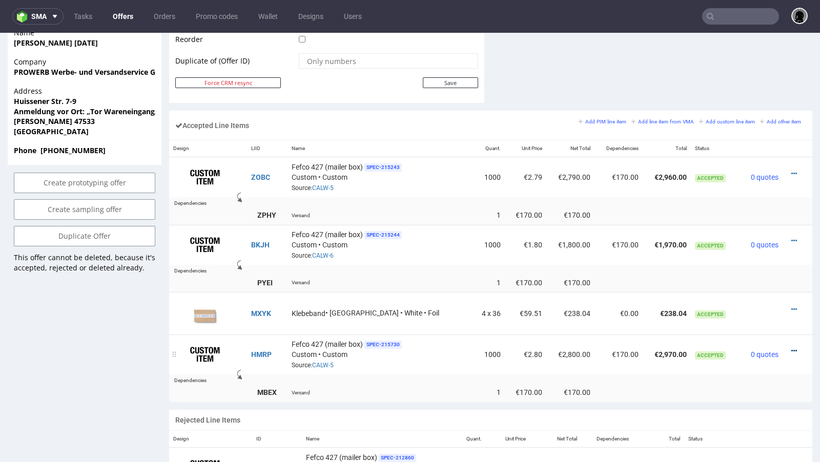
click at [791, 347] on icon at bounding box center [794, 350] width 6 height 7
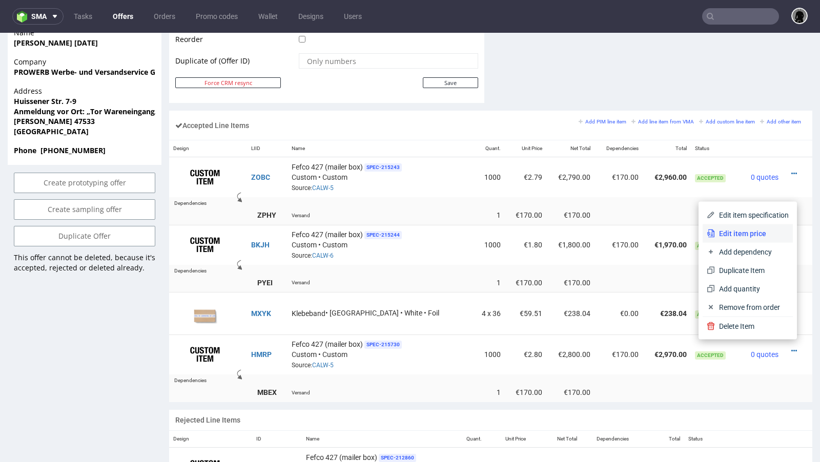
click at [752, 231] on span "Edit item price" at bounding box center [752, 234] width 74 height 10
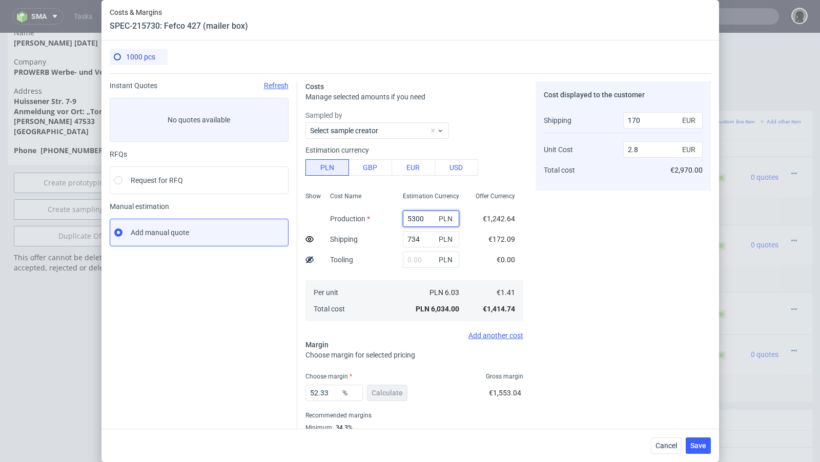
click at [411, 219] on input "5300" at bounding box center [431, 219] width 56 height 16
paste input "265"
type input "2650"
type input "1.49"
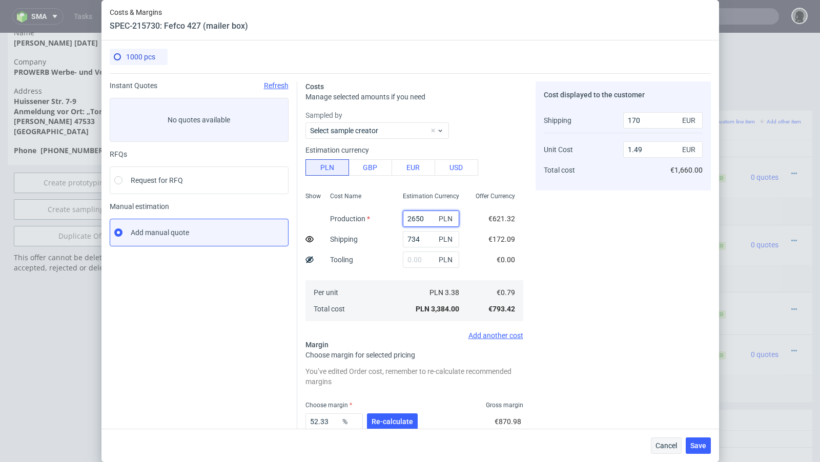
type input "2650"
click at [665, 445] on span "Cancel" at bounding box center [666, 445] width 22 height 7
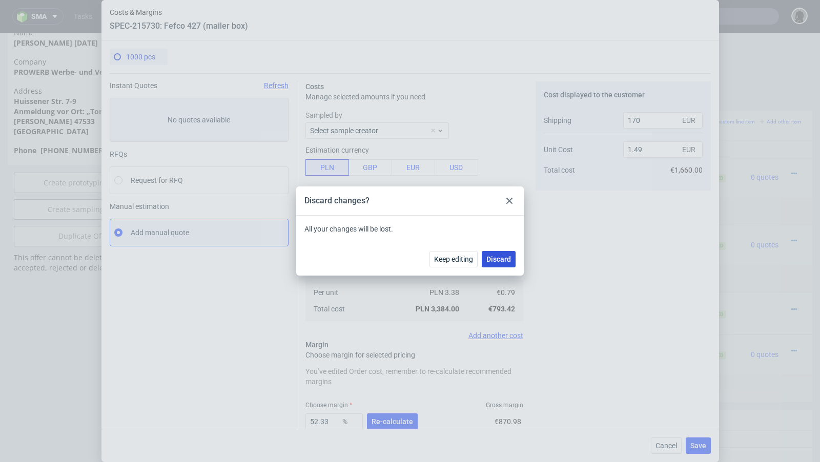
click at [506, 264] on button "Discard" at bounding box center [499, 259] width 34 height 16
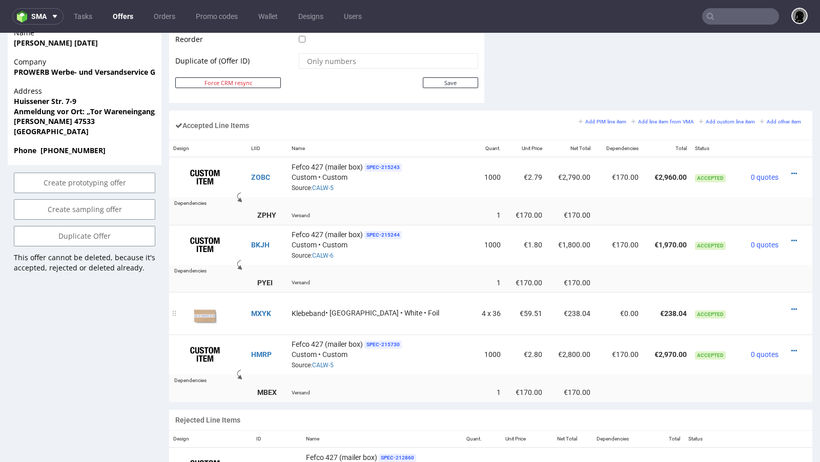
scroll to position [566, 0]
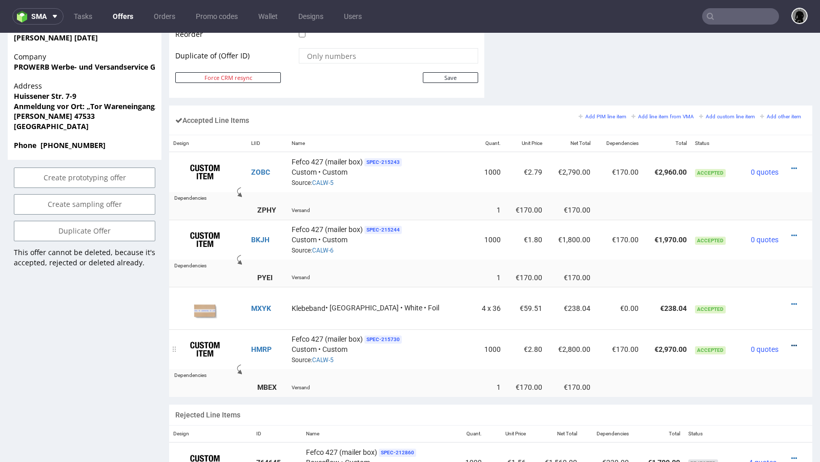
click at [791, 342] on icon at bounding box center [794, 345] width 6 height 7
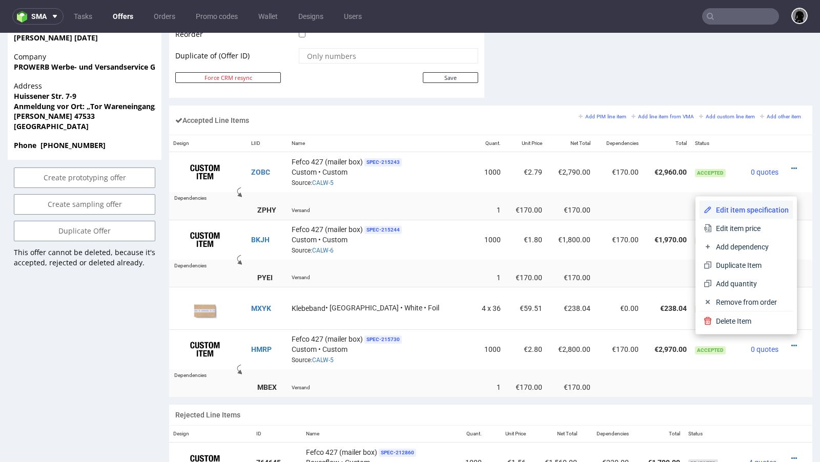
click at [741, 208] on span "Edit item specification" at bounding box center [750, 210] width 77 height 10
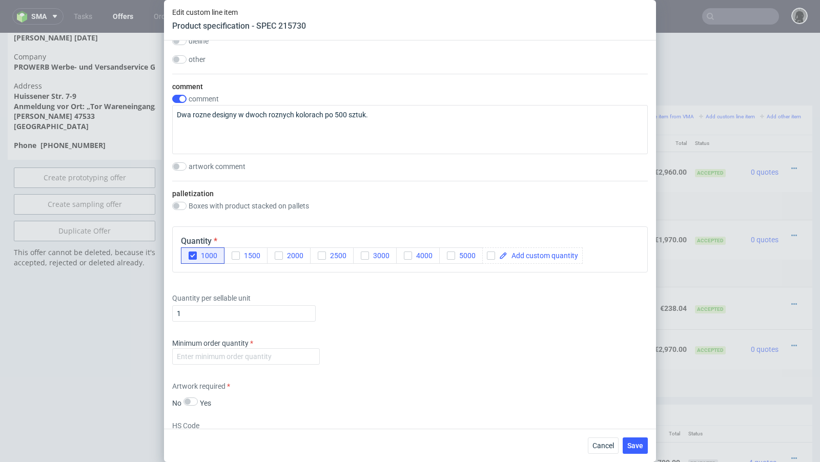
scroll to position [1017, 0]
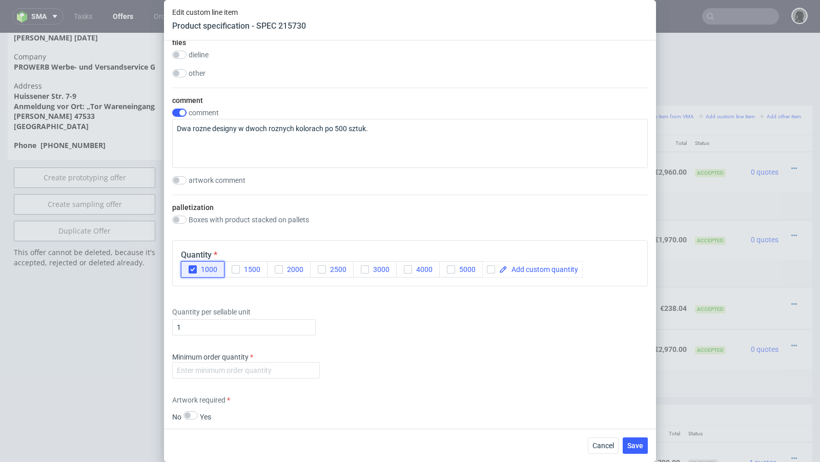
click at [193, 266] on icon "button" at bounding box center [192, 269] width 7 height 7
click at [492, 270] on input "checkbox" at bounding box center [491, 269] width 8 height 8
checkbox input "true"
click at [514, 270] on span at bounding box center [542, 269] width 71 height 7
checkbox input "true"
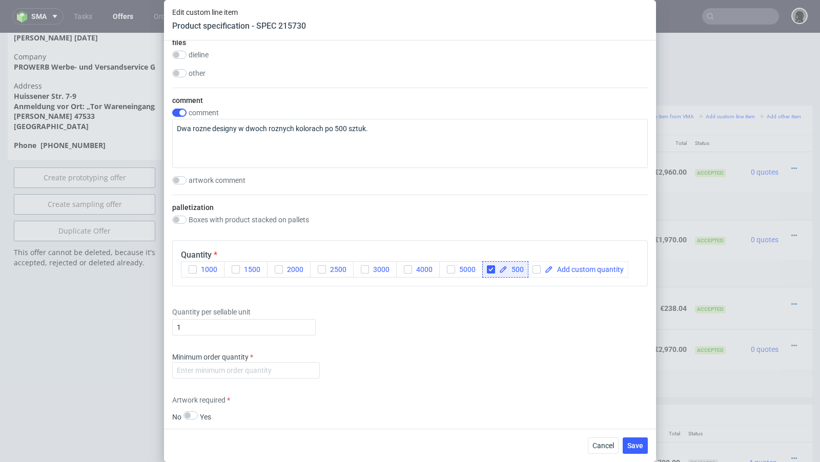
click at [461, 315] on div "Quantity per sellable unit 1" at bounding box center [409, 319] width 475 height 41
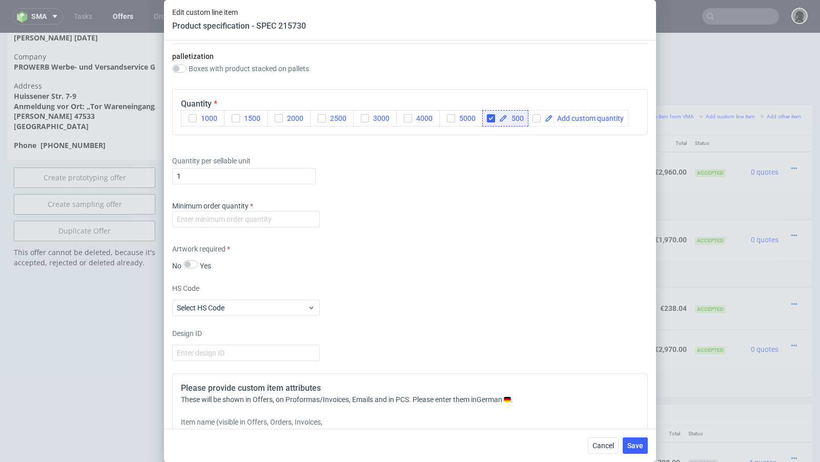
scroll to position [1170, 0]
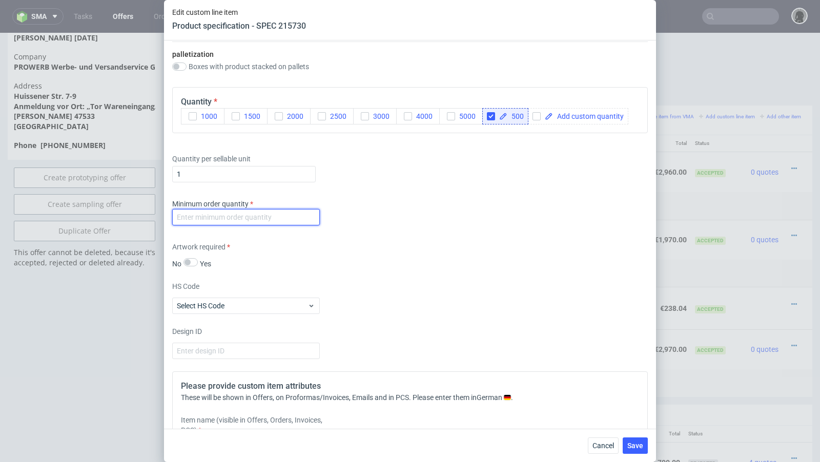
click at [233, 216] on input "number" at bounding box center [246, 217] width 148 height 16
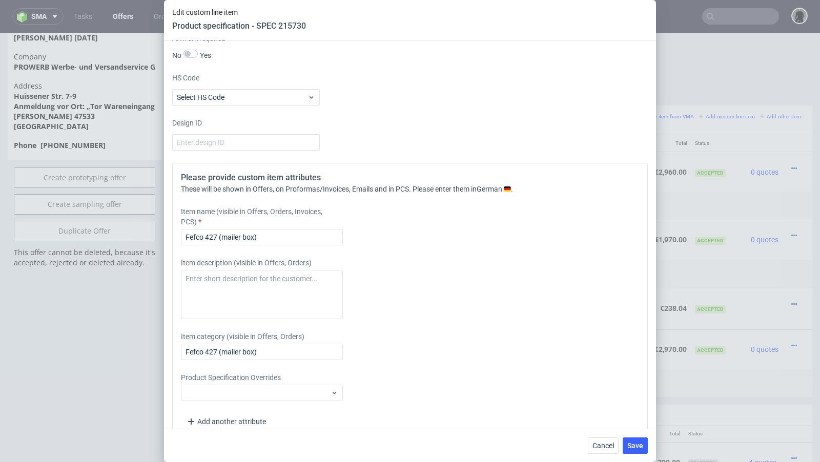
scroll to position [1394, 0]
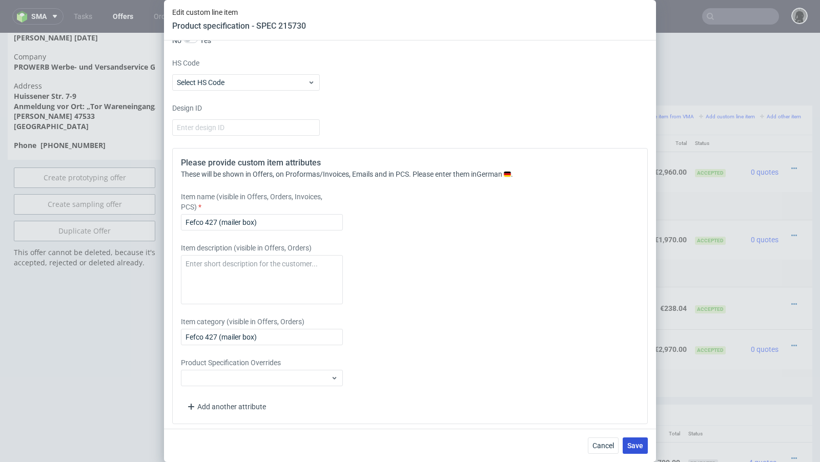
type input "1"
click at [633, 442] on span "Save" at bounding box center [635, 445] width 16 height 7
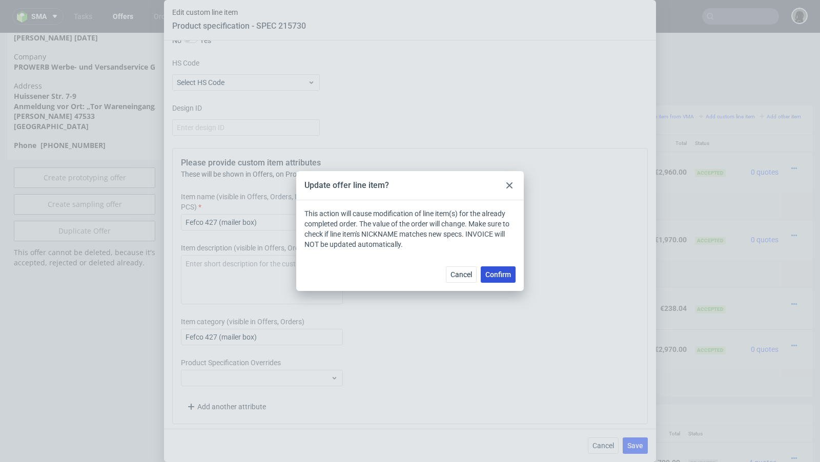
click at [502, 266] on button "Confirm" at bounding box center [498, 274] width 35 height 16
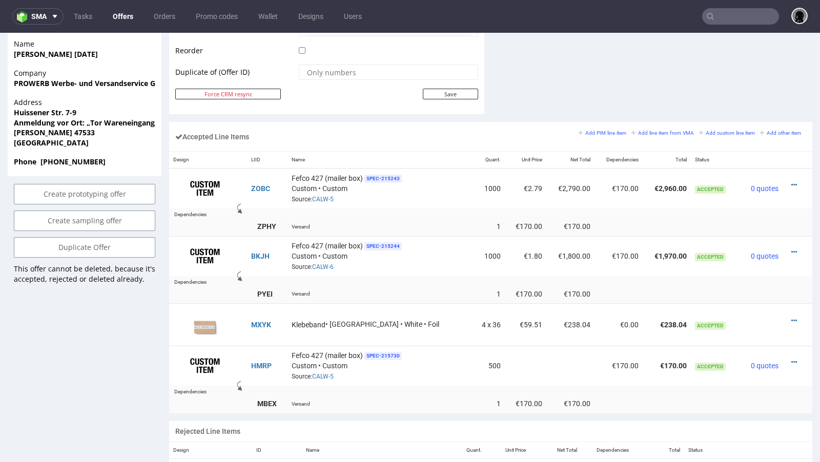
scroll to position [552, 0]
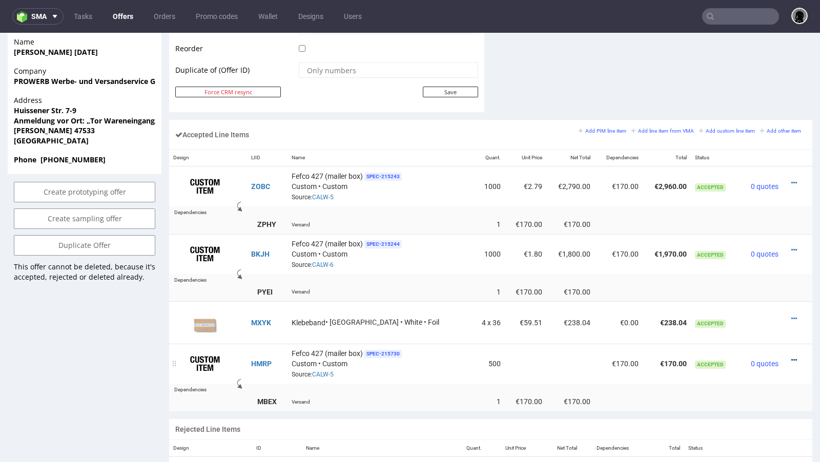
click at [791, 357] on icon at bounding box center [794, 360] width 6 height 7
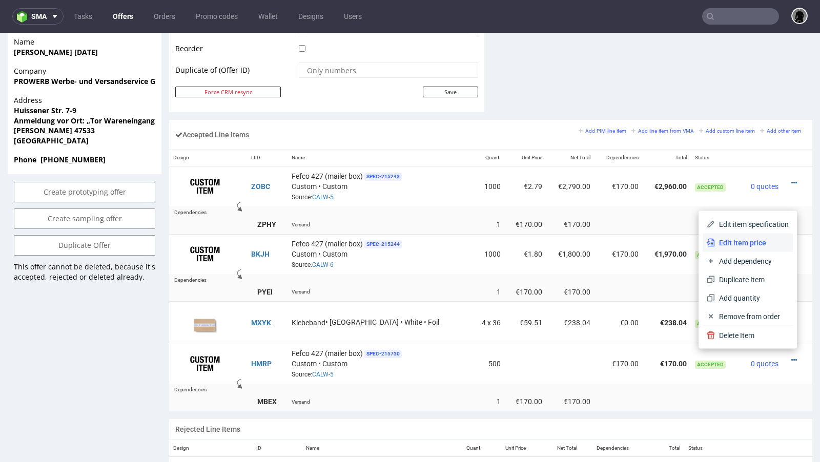
click at [732, 241] on span "Edit item price" at bounding box center [752, 243] width 74 height 10
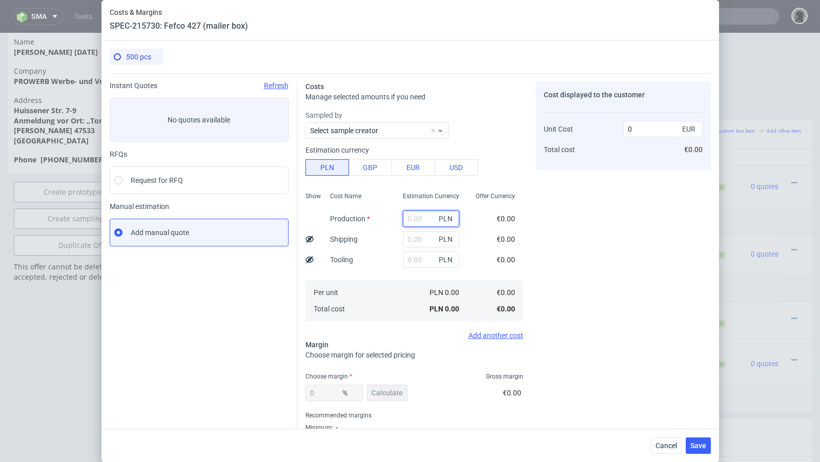
click at [415, 221] on input "text" at bounding box center [431, 219] width 56 height 16
paste input "2650"
type input "2650"
type input "1.24"
type input "2650"
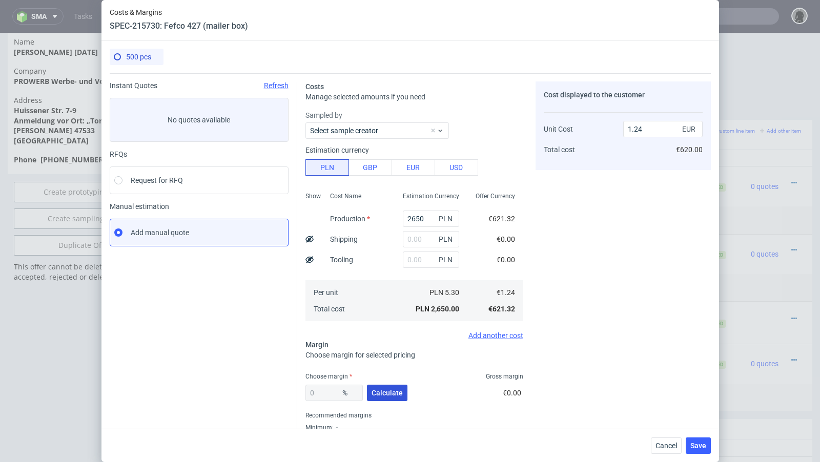
click at [394, 390] on span "Calculate" at bounding box center [386, 392] width 31 height 7
type input "42.52"
type input "2.16"
click at [695, 445] on span "Save" at bounding box center [698, 445] width 16 height 7
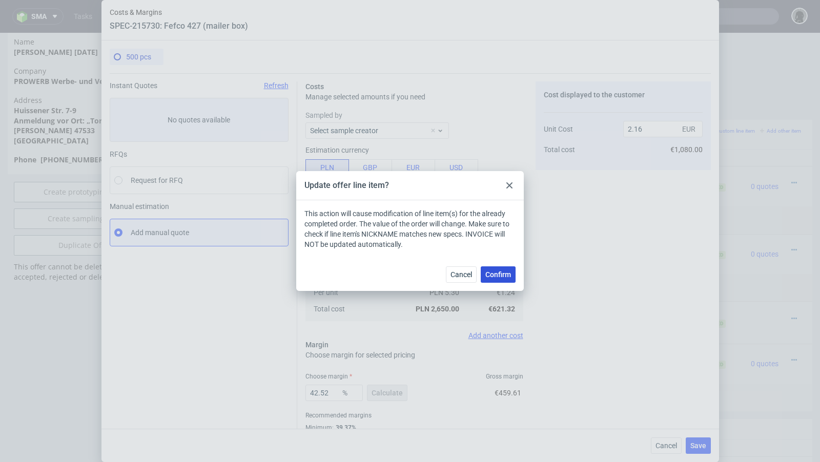
click at [506, 278] on span "Confirm" at bounding box center [498, 274] width 26 height 7
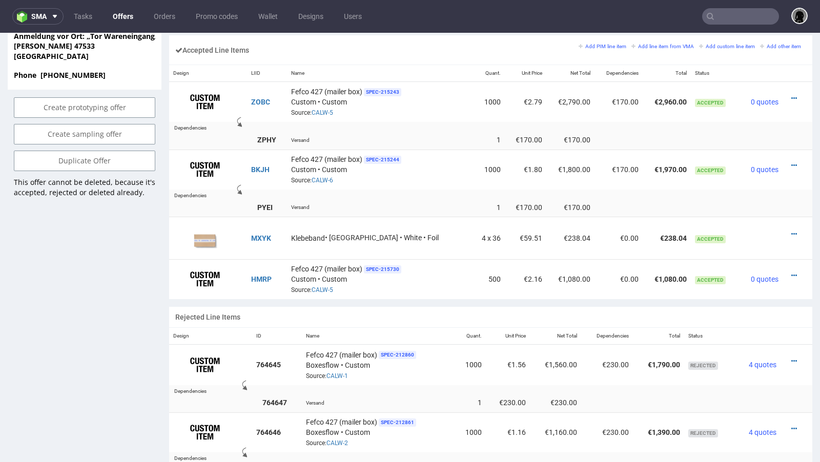
scroll to position [637, 0]
click at [791, 94] on icon at bounding box center [794, 97] width 6 height 7
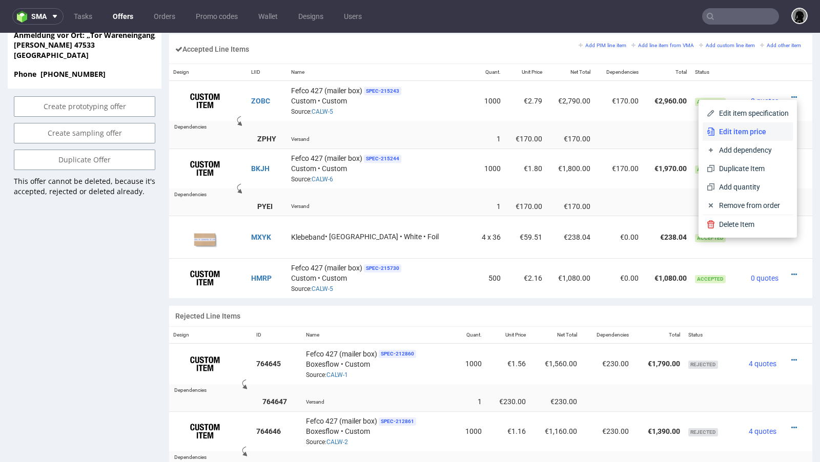
click at [750, 133] on span "Edit item price" at bounding box center [752, 132] width 74 height 10
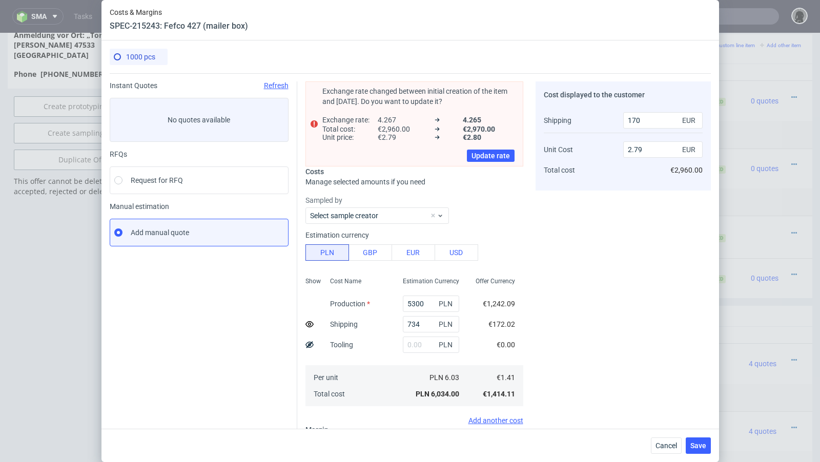
scroll to position [148, 0]
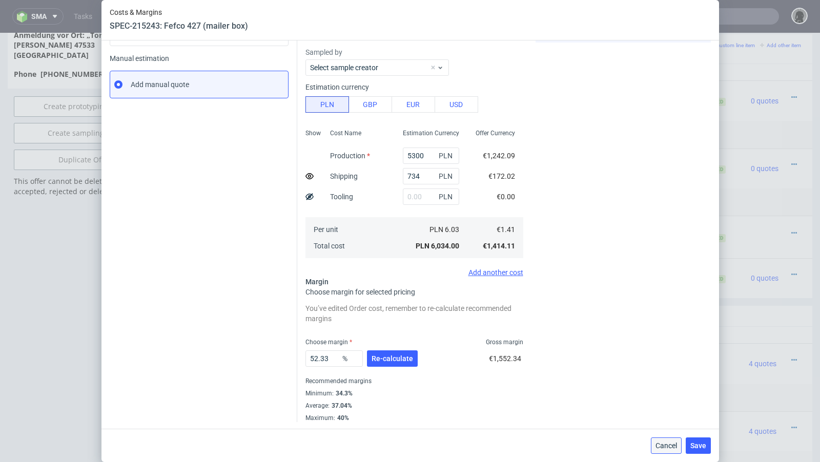
drag, startPoint x: 665, startPoint y: 441, endPoint x: 665, endPoint y: 407, distance: 34.3
click at [665, 442] on span "Cancel" at bounding box center [666, 445] width 22 height 7
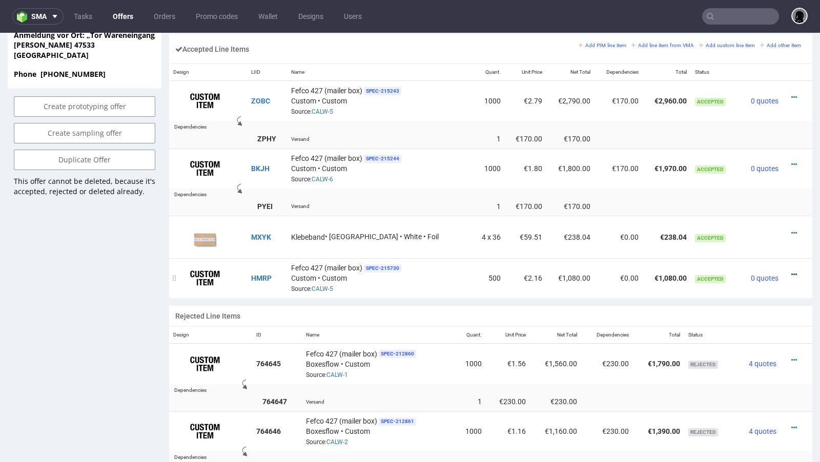
click at [791, 271] on icon at bounding box center [794, 274] width 6 height 7
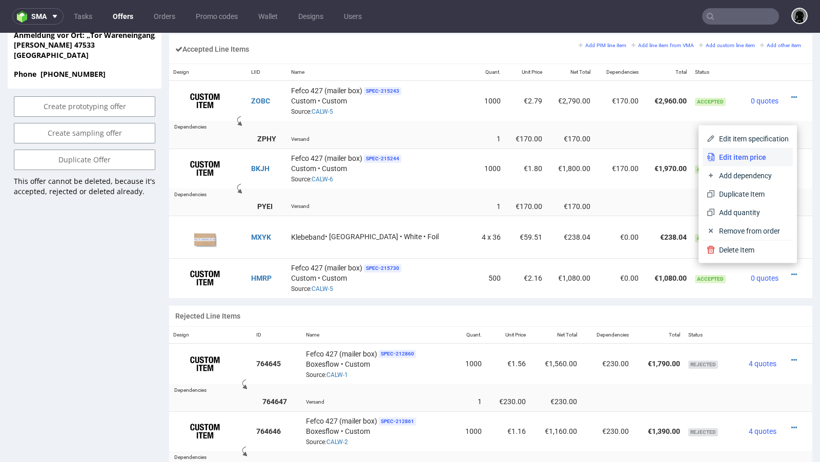
click at [748, 157] on span "Edit item price" at bounding box center [752, 157] width 74 height 10
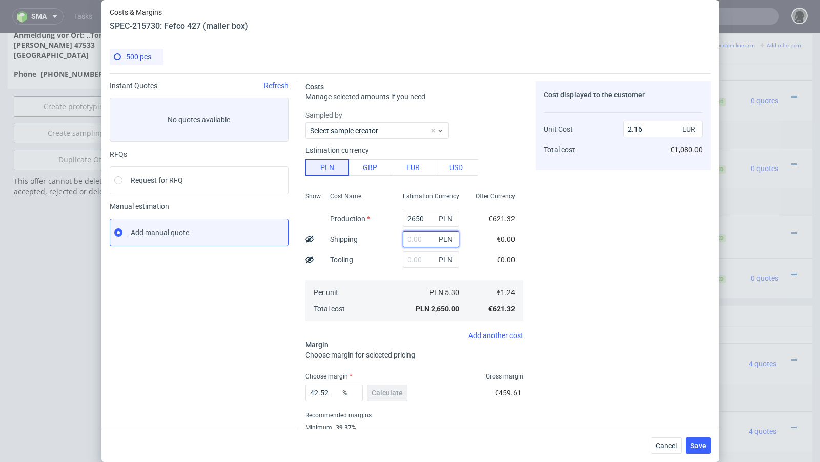
click at [416, 238] on input "text" at bounding box center [431, 239] width 56 height 16
paste input "367"
type input "367"
type input "2.46"
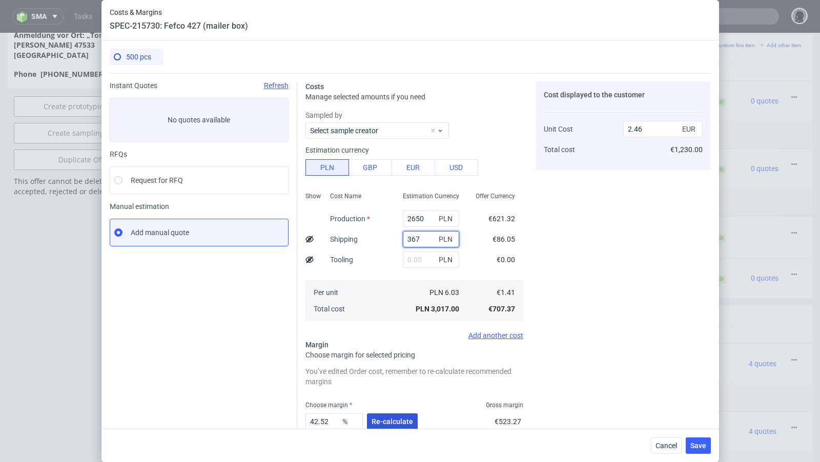
type input "367"
click at [381, 421] on span "Re-calculate" at bounding box center [392, 421] width 42 height 7
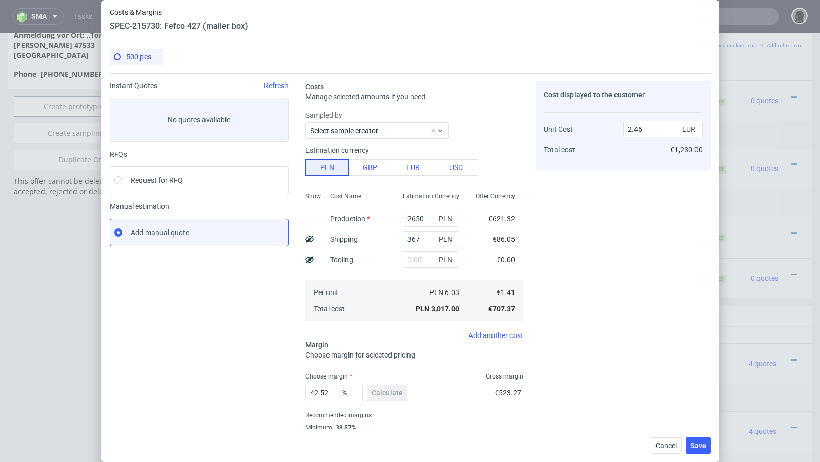
scroll to position [35, 0]
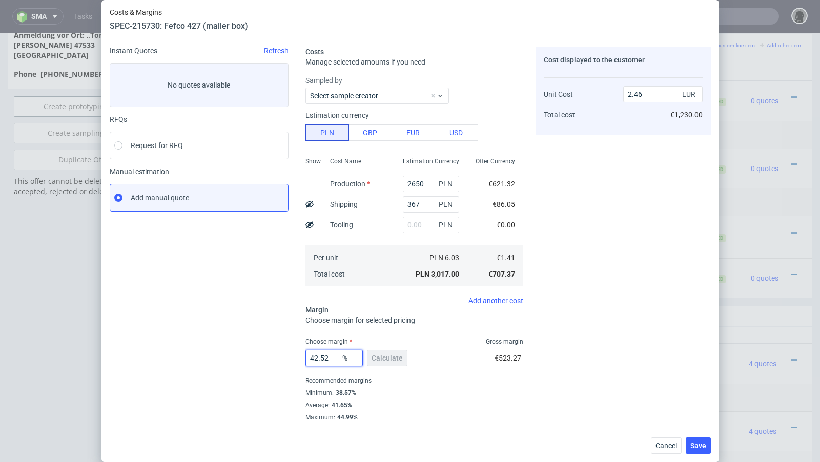
drag, startPoint x: 330, startPoint y: 357, endPoint x: 274, endPoint y: 354, distance: 56.9
click at [274, 354] on div "Instant Quotes Refresh No quotes available RFQs Request for RFQ Manual estimati…" at bounding box center [410, 229] width 601 height 383
type input "48"
type input "2.72"
type input "4"
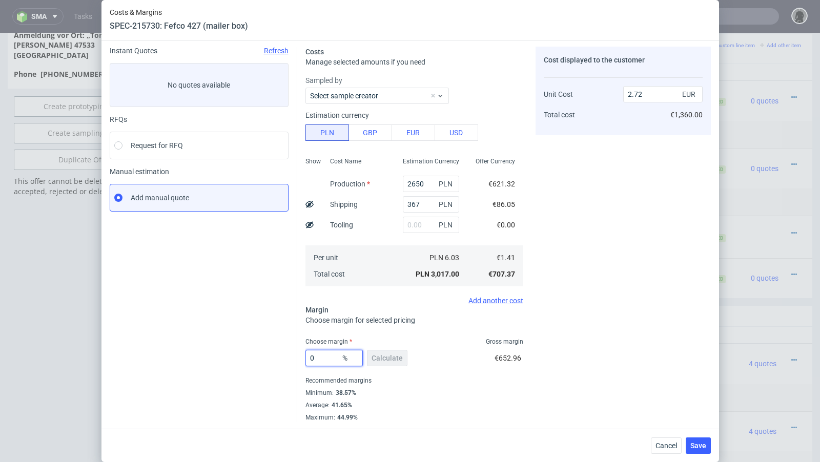
type input "05"
type input "1.41"
type input "52"
type input "2.95"
type input "54"
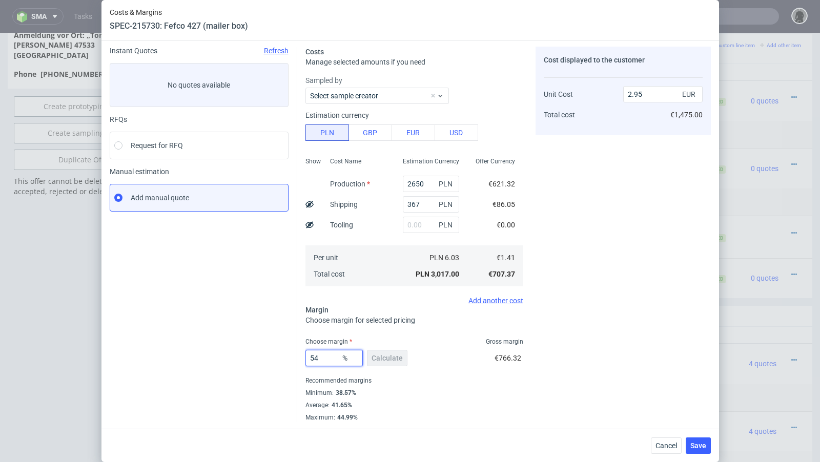
type input "3.07"
type input "53"
type input "3.01"
type input "52"
type input "2.95"
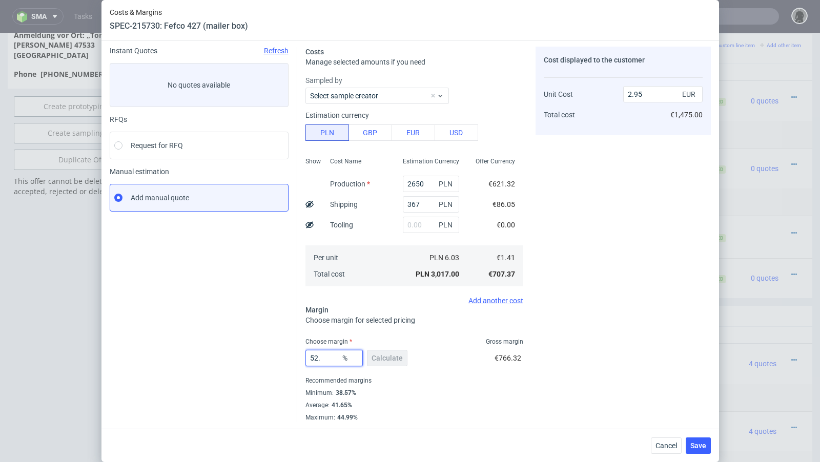
type input "52.5"
type input "2.98"
type input "52.4"
type input "2.97"
type input "52.3"
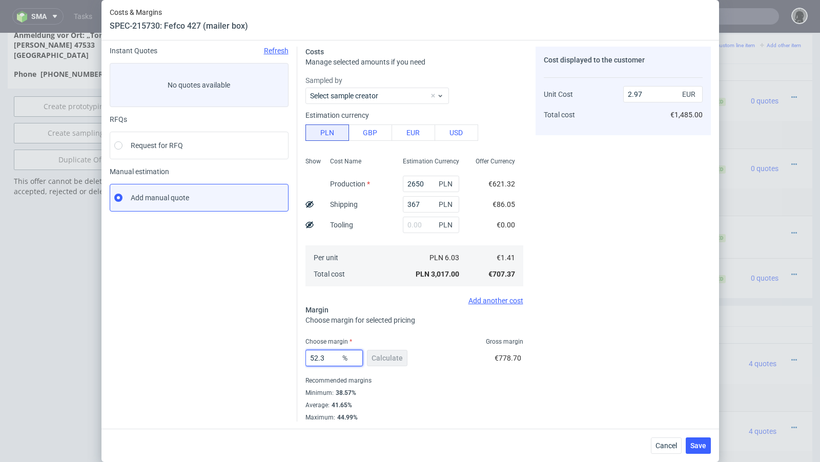
type input "2.96"
type input "52.33"
type input "2.97"
type input "52.31"
type input "2.96"
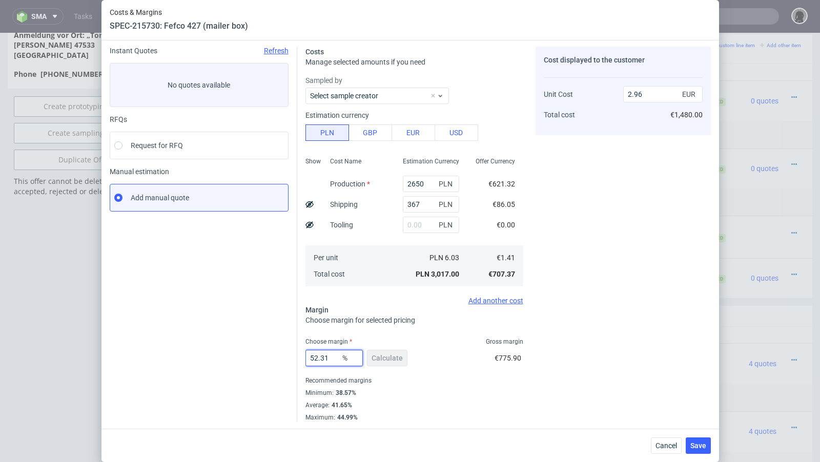
type input "52.31"
click at [254, 354] on div "Instant Quotes Refresh No quotes available RFQs Request for RFQ Manual estimati…" at bounding box center [204, 234] width 188 height 375
click at [700, 448] on span "Save" at bounding box center [698, 445] width 16 height 7
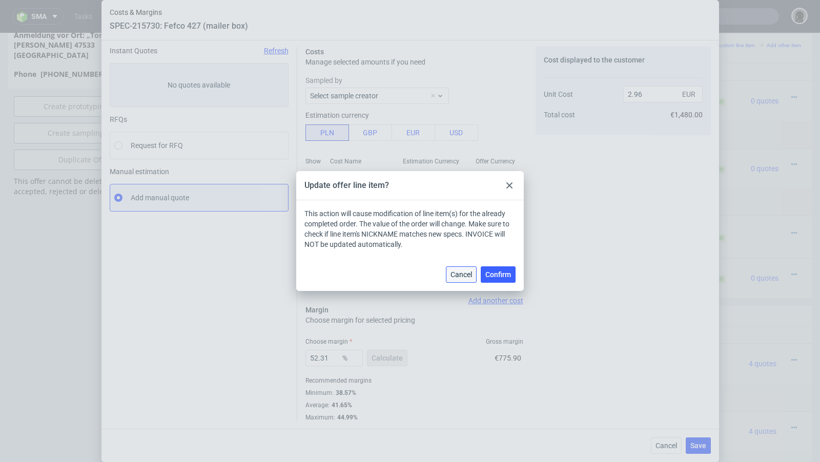
click at [460, 275] on span "Cancel" at bounding box center [461, 274] width 22 height 7
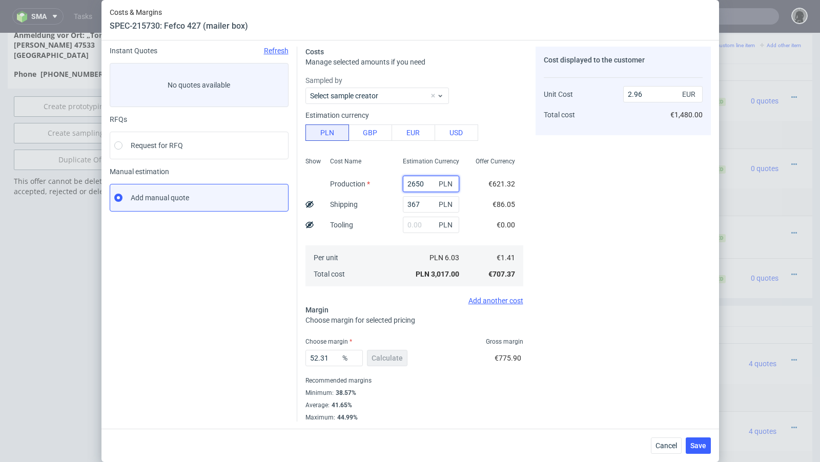
click at [412, 182] on input "2650" at bounding box center [431, 184] width 56 height 16
click at [702, 437] on div "Cancel Save" at bounding box center [409, 445] width 617 height 33
click at [700, 443] on span "Save" at bounding box center [698, 445] width 16 height 7
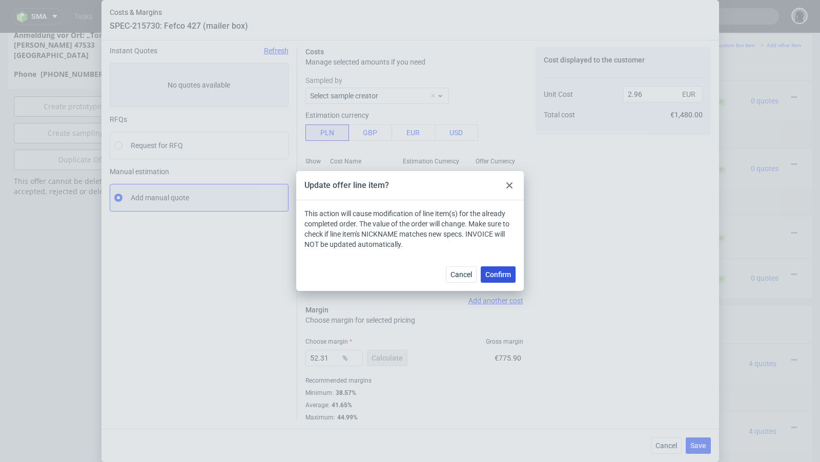
click at [509, 280] on button "Confirm" at bounding box center [498, 274] width 35 height 16
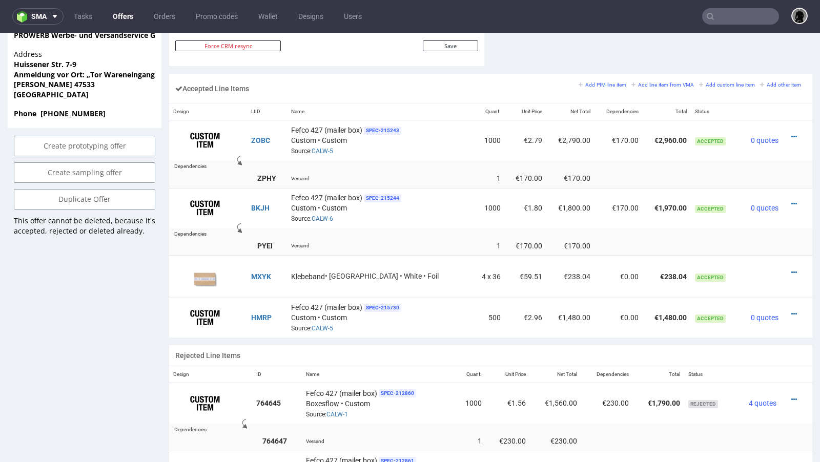
scroll to position [598, 0]
click at [788, 308] on div at bounding box center [793, 313] width 15 height 10
click at [791, 310] on icon at bounding box center [794, 313] width 6 height 7
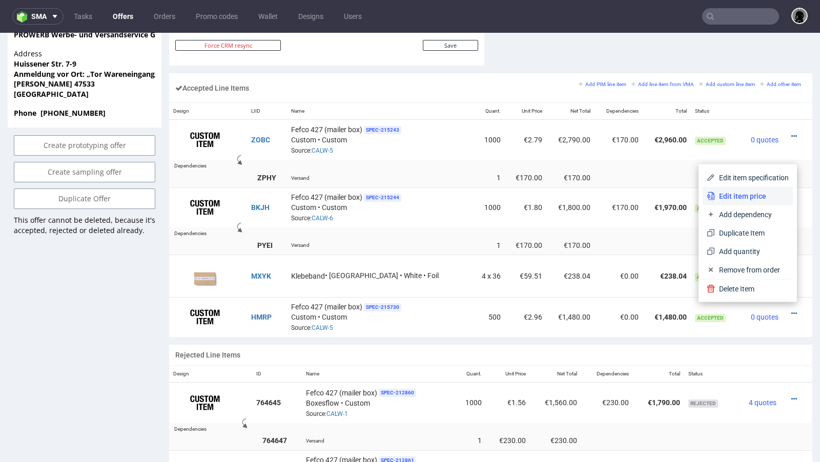
click at [746, 197] on span "Edit item price" at bounding box center [752, 196] width 74 height 10
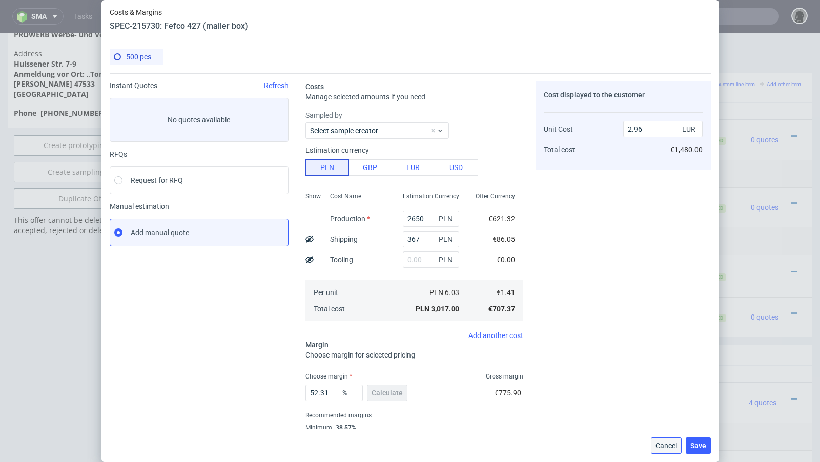
click at [667, 445] on span "Cancel" at bounding box center [666, 445] width 22 height 7
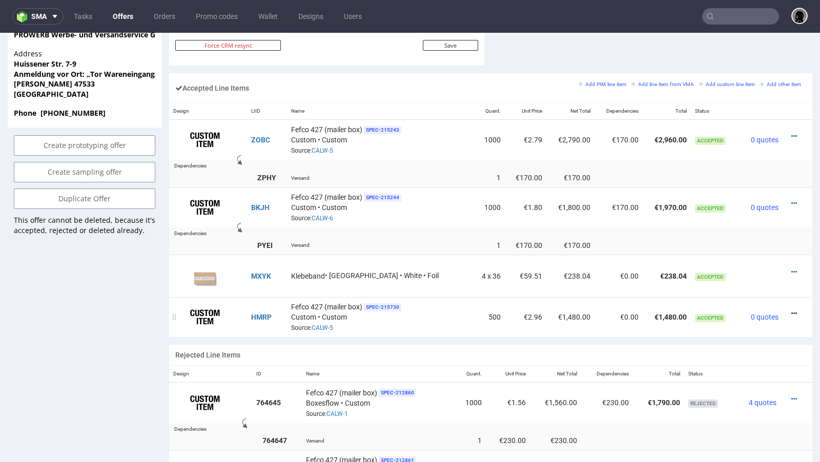
click at [791, 310] on icon at bounding box center [794, 313] width 6 height 7
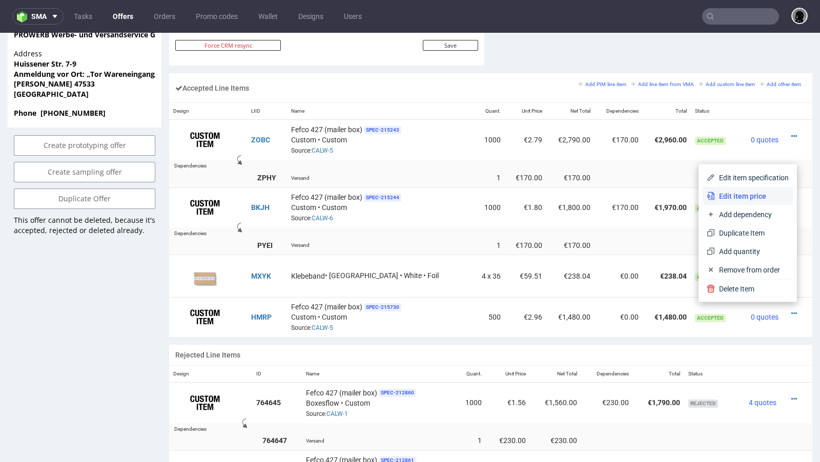
click at [761, 200] on span "Edit item price" at bounding box center [752, 196] width 74 height 10
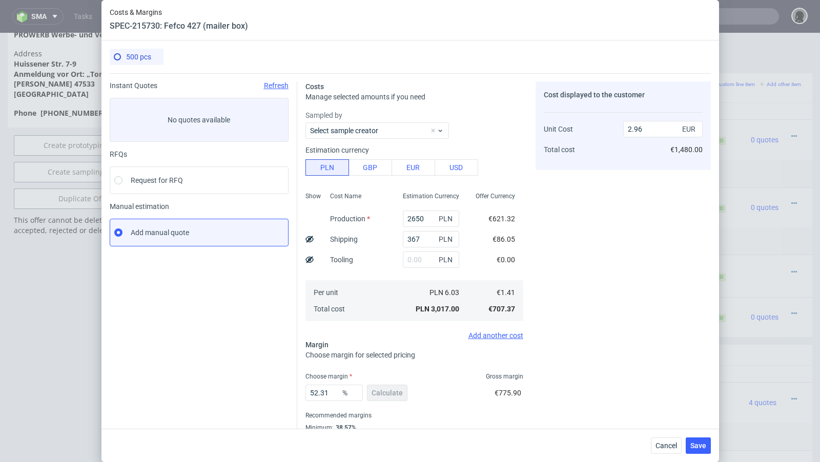
click at [306, 235] on icon at bounding box center [309, 239] width 8 height 8
type input "2.79"
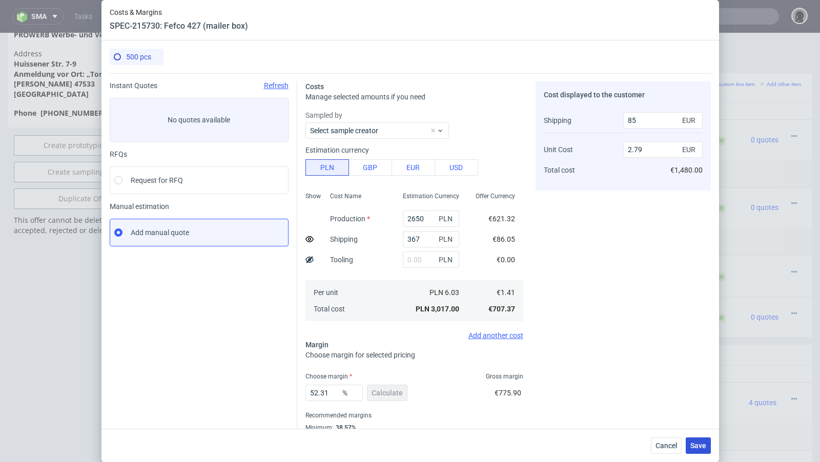
click at [702, 449] on span "Save" at bounding box center [698, 445] width 16 height 7
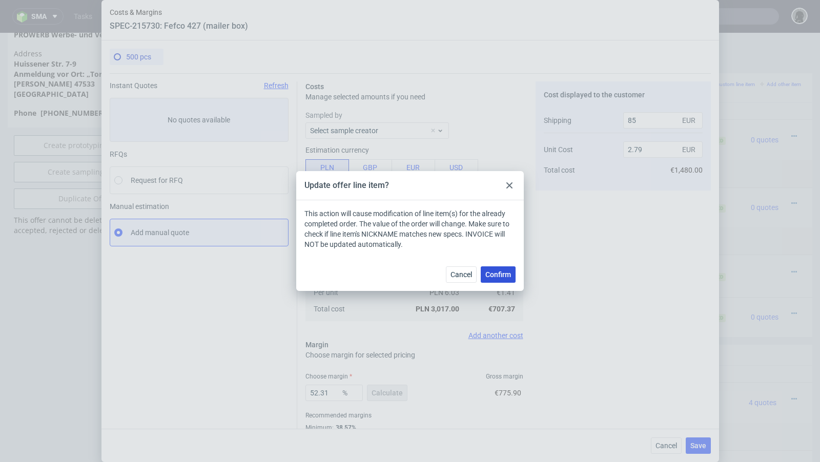
click at [495, 276] on span "Confirm" at bounding box center [498, 274] width 26 height 7
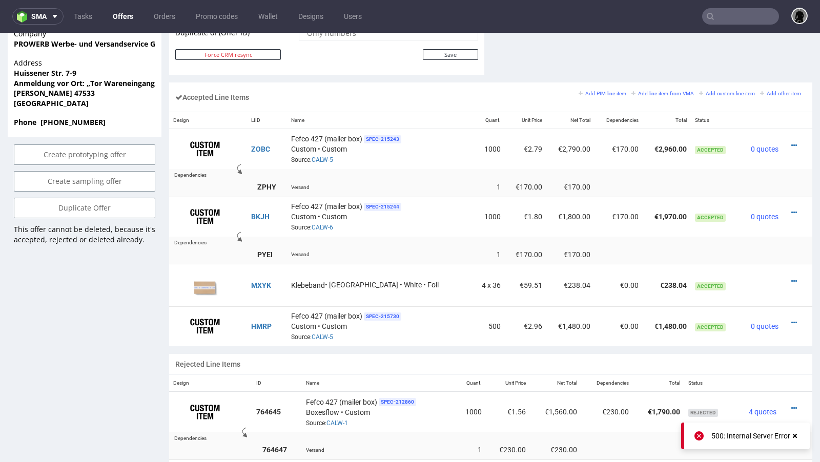
scroll to position [591, 0]
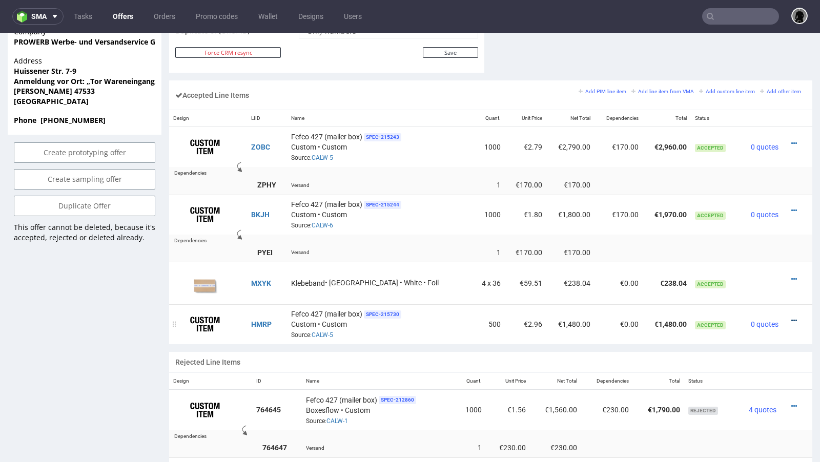
click at [791, 317] on icon at bounding box center [794, 320] width 6 height 7
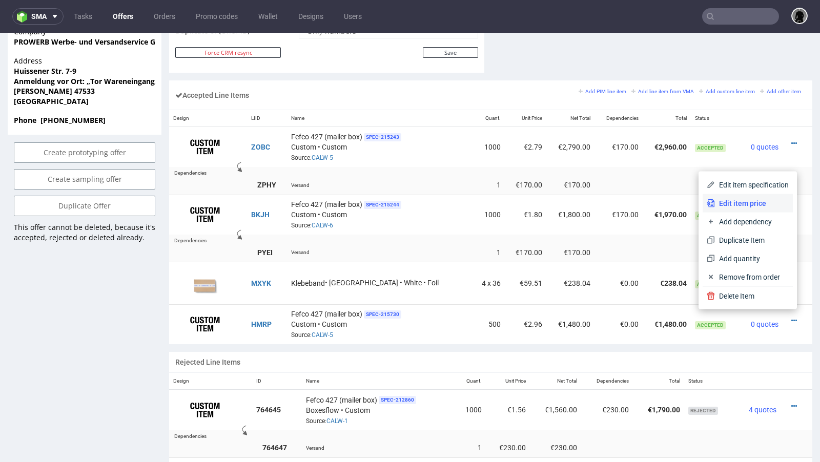
click at [738, 205] on span "Edit item price" at bounding box center [752, 203] width 74 height 10
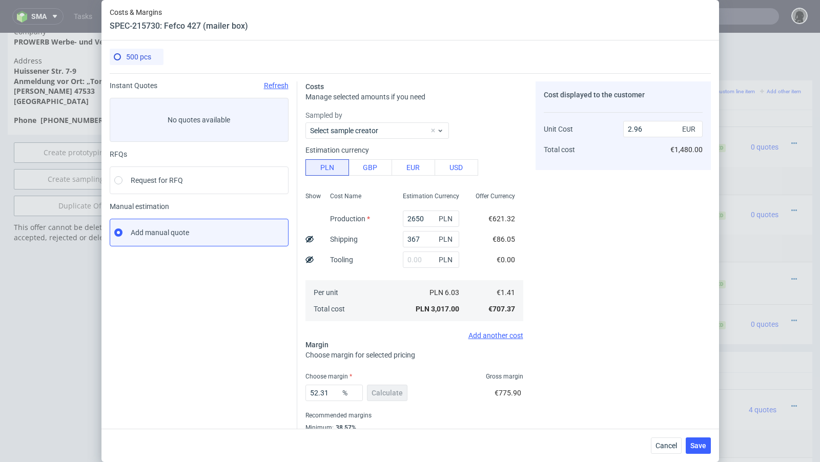
click at [307, 239] on icon at bounding box center [309, 239] width 8 height 8
type input "2.79"
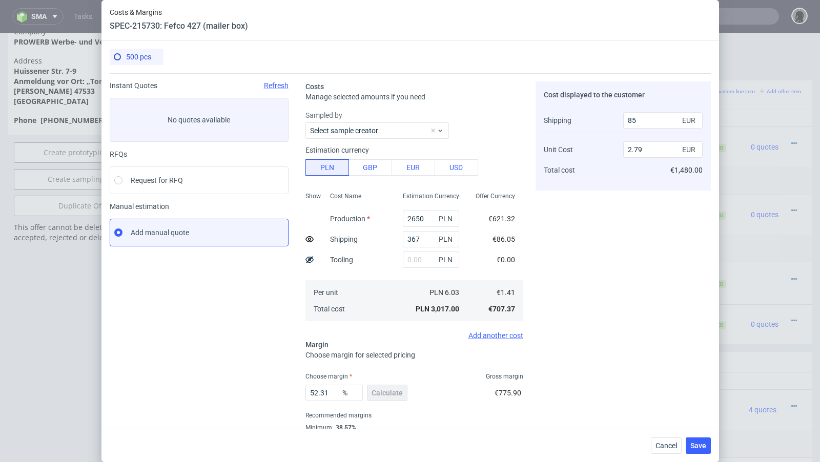
click at [594, 256] on div "Cost displayed to the customer Shipping Unit Cost Total cost 85 EUR 2.79 EUR €1…" at bounding box center [622, 268] width 175 height 375
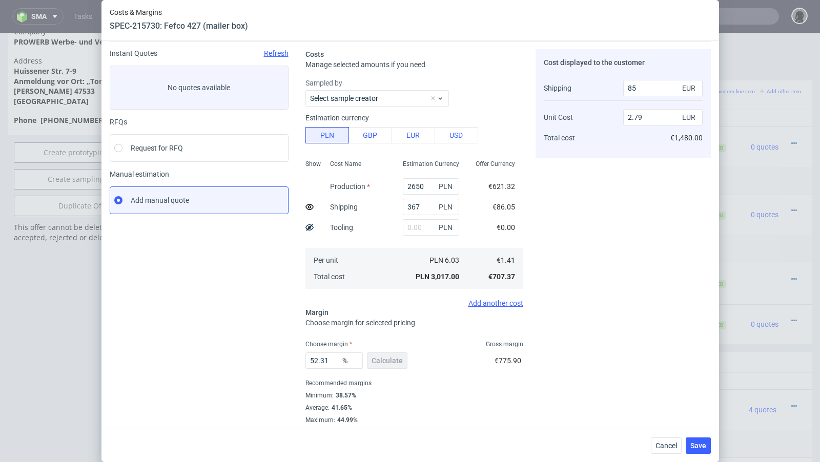
scroll to position [33, 0]
click at [696, 441] on button "Save" at bounding box center [698, 446] width 25 height 16
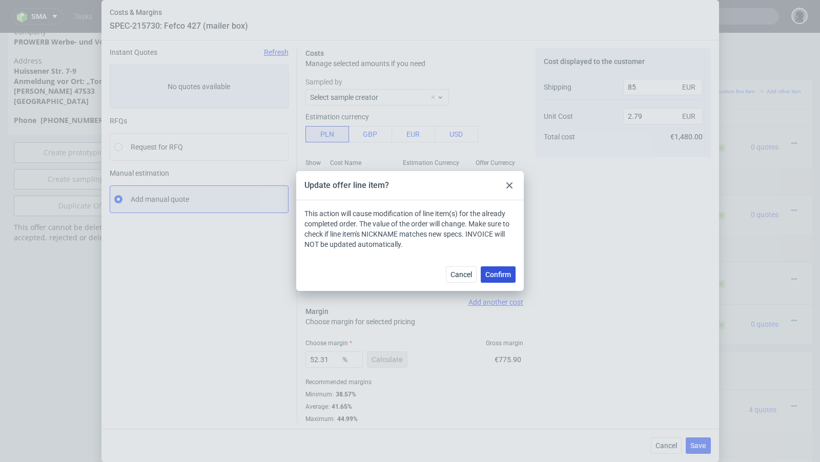
click at [492, 281] on button "Confirm" at bounding box center [498, 274] width 35 height 16
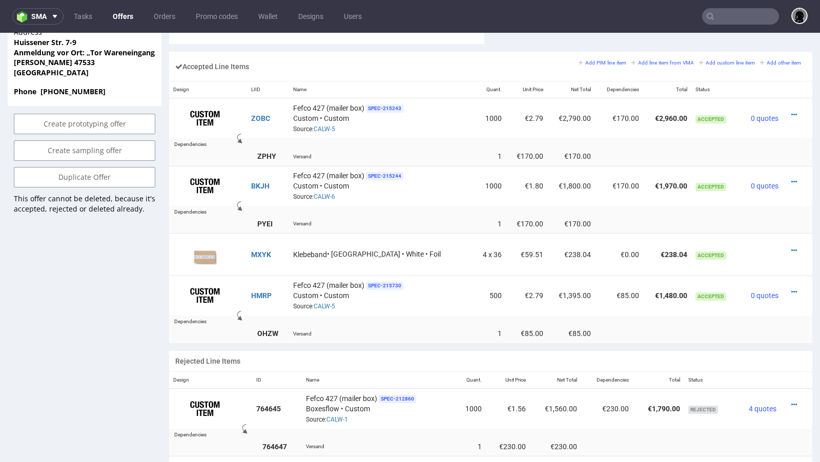
scroll to position [618, 0]
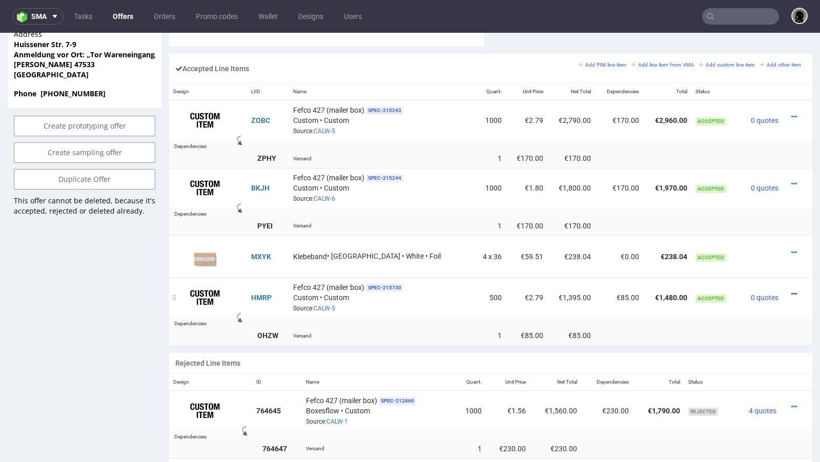
click at [791, 291] on icon at bounding box center [794, 294] width 6 height 7
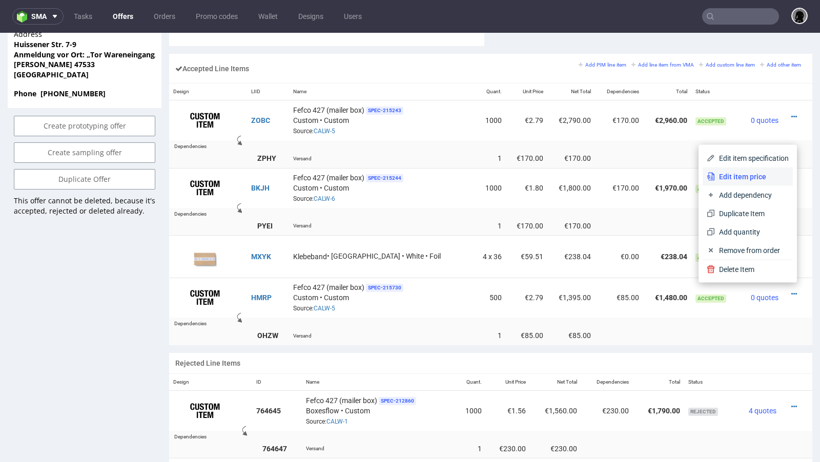
click at [748, 172] on span "Edit item price" at bounding box center [752, 177] width 74 height 10
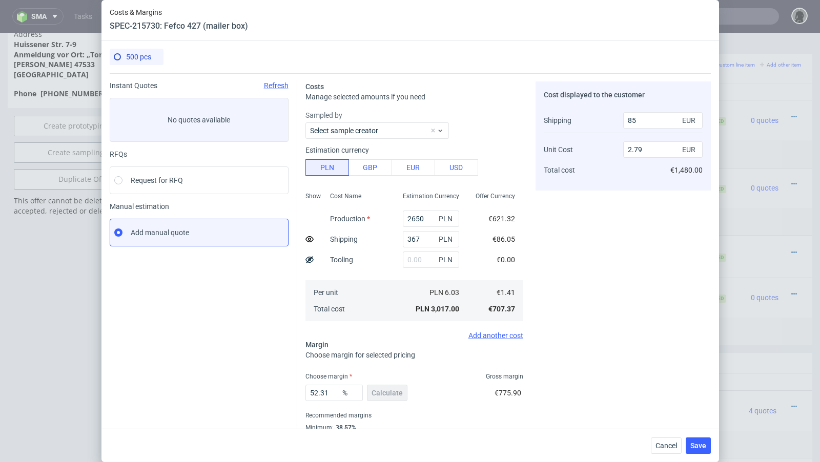
click at [659, 437] on div "Cancel Save" at bounding box center [409, 445] width 617 height 33
click at [662, 442] on span "Cancel" at bounding box center [666, 445] width 22 height 7
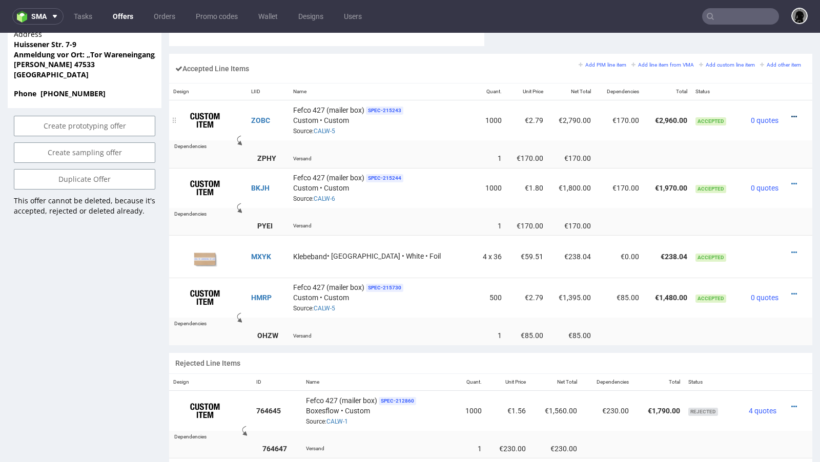
click at [791, 113] on icon at bounding box center [794, 116] width 6 height 7
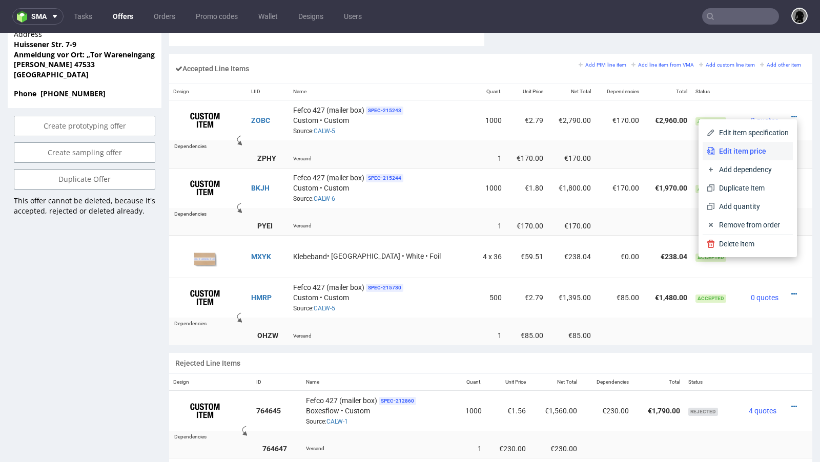
click at [746, 151] on span "Edit item price" at bounding box center [752, 151] width 74 height 10
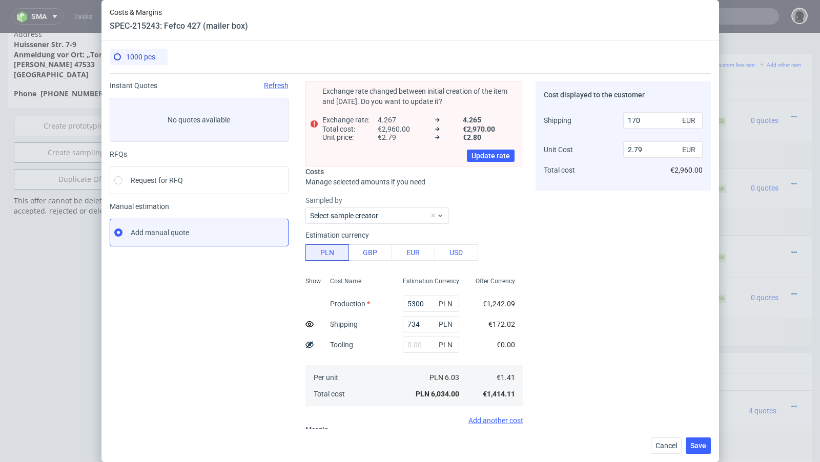
click at [673, 431] on div "Cancel Save" at bounding box center [409, 445] width 617 height 33
click at [671, 444] on span "Cancel" at bounding box center [666, 445] width 22 height 7
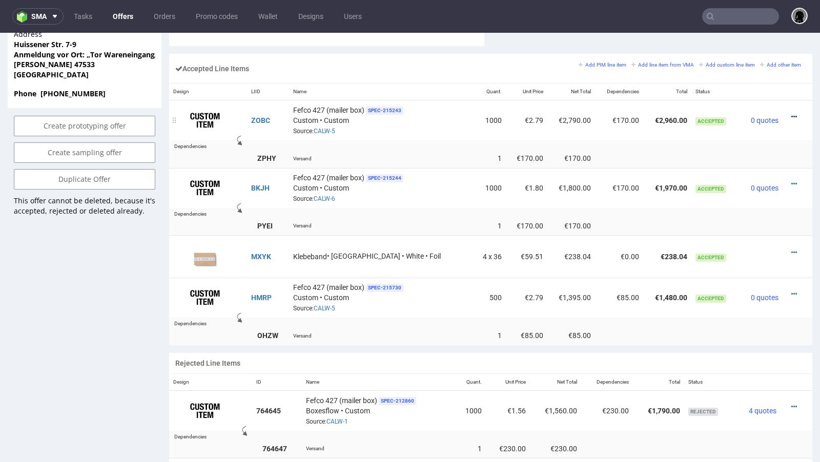
click at [791, 113] on icon at bounding box center [794, 116] width 6 height 7
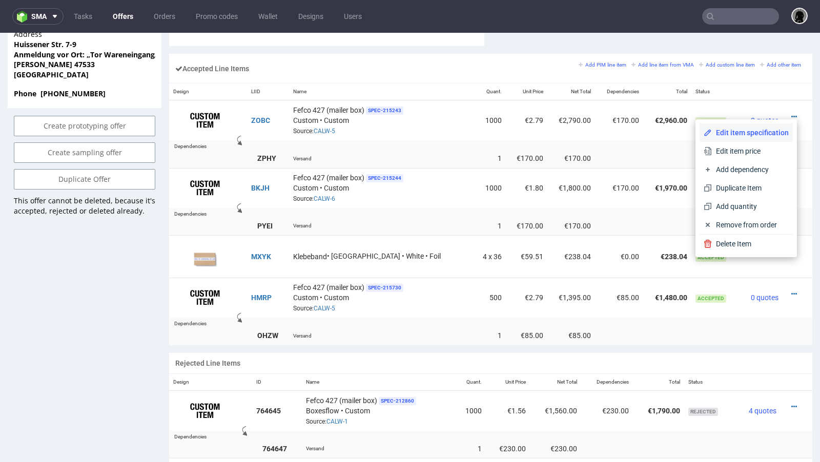
click at [762, 129] on span "Edit item specification" at bounding box center [750, 133] width 77 height 10
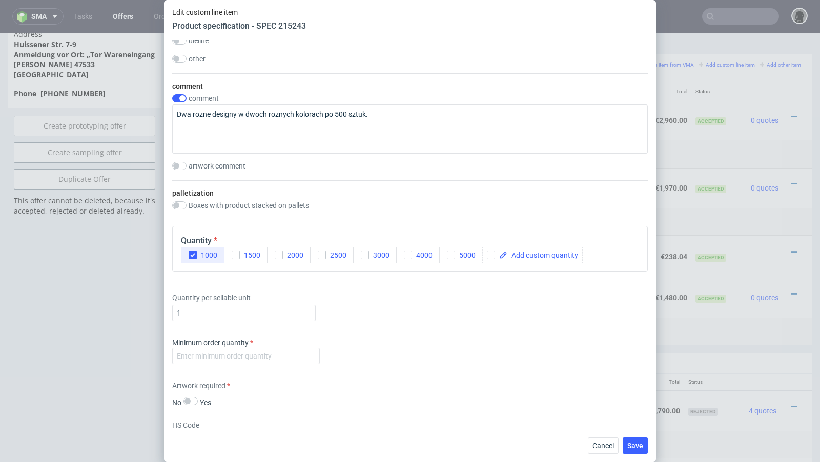
scroll to position [1174, 0]
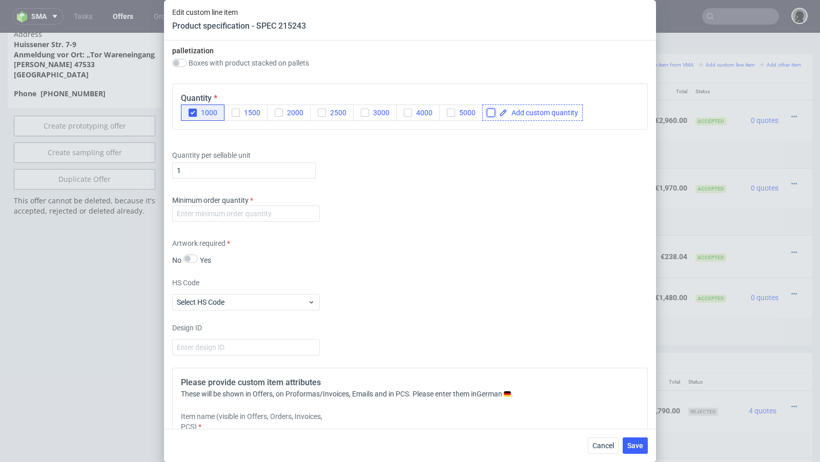
click at [490, 113] on input "checkbox" at bounding box center [491, 113] width 8 height 8
checkbox input "true"
click at [520, 113] on span at bounding box center [542, 112] width 71 height 7
checkbox input "true"
click at [197, 116] on button "1000" at bounding box center [203, 113] width 44 height 16
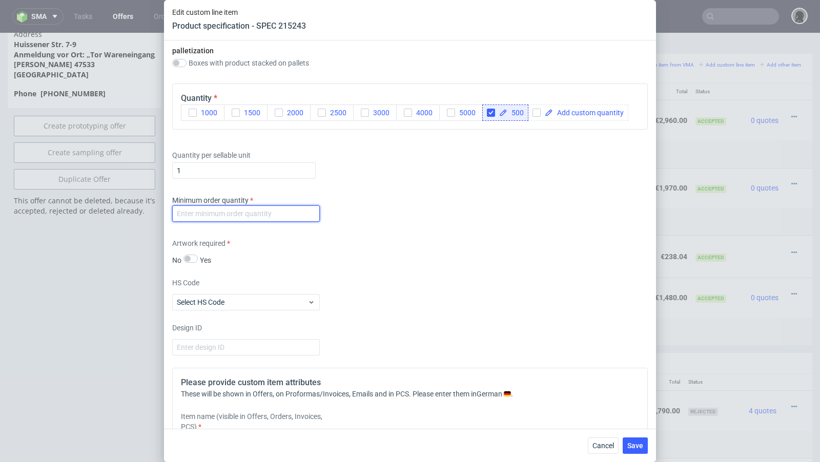
click at [208, 205] on input "number" at bounding box center [246, 213] width 148 height 16
type input "1"
click at [421, 200] on div "Minimum order quantity 1" at bounding box center [409, 210] width 475 height 31
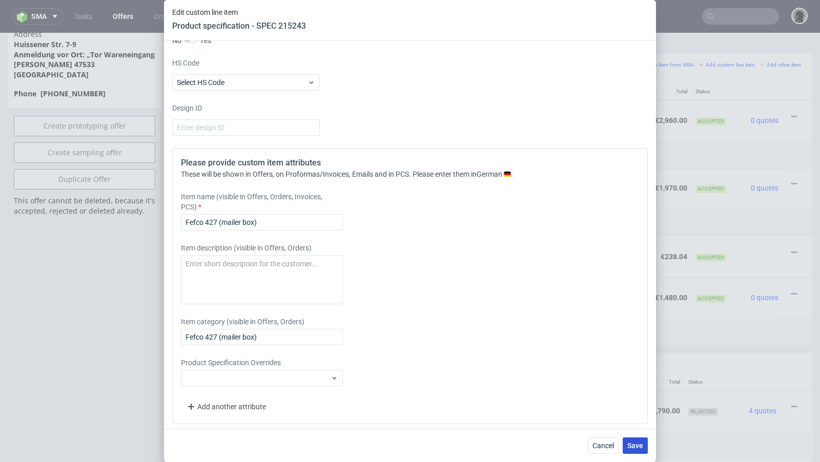
click at [637, 451] on button "Save" at bounding box center [635, 446] width 25 height 16
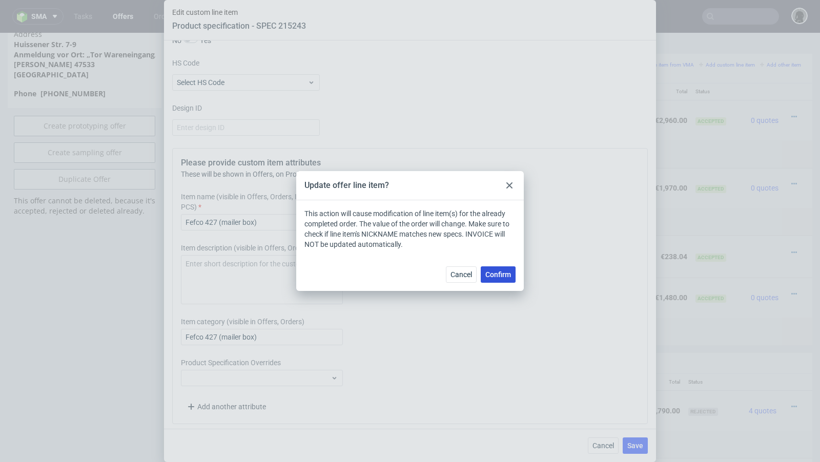
click at [499, 278] on span "Confirm" at bounding box center [498, 274] width 26 height 7
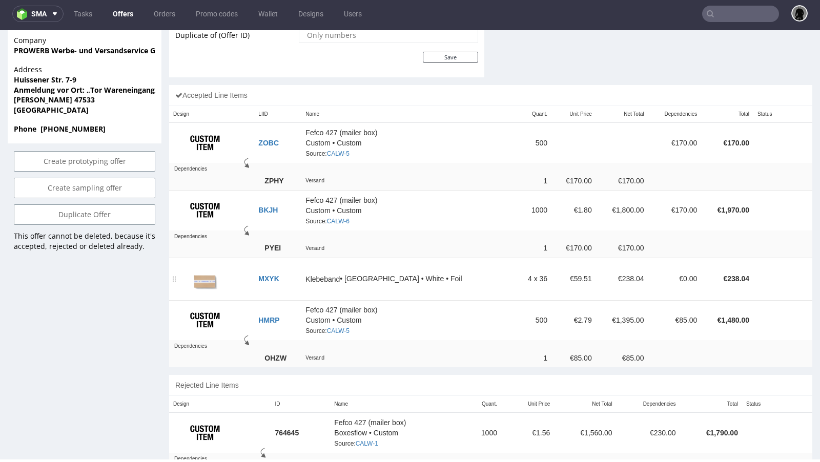
scroll to position [583, 0]
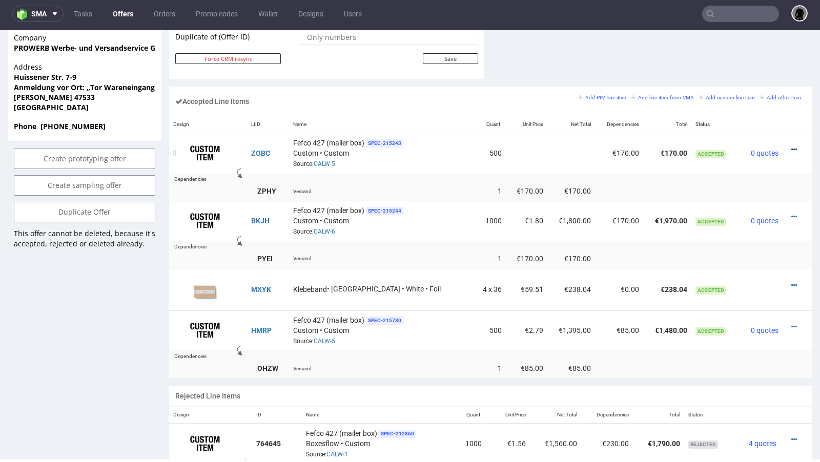
click at [791, 146] on icon at bounding box center [794, 149] width 6 height 7
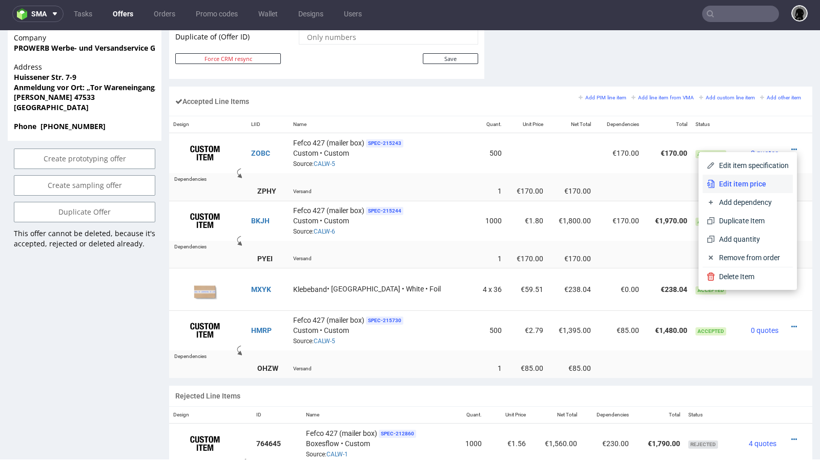
click at [742, 182] on span "Edit item price" at bounding box center [752, 184] width 74 height 10
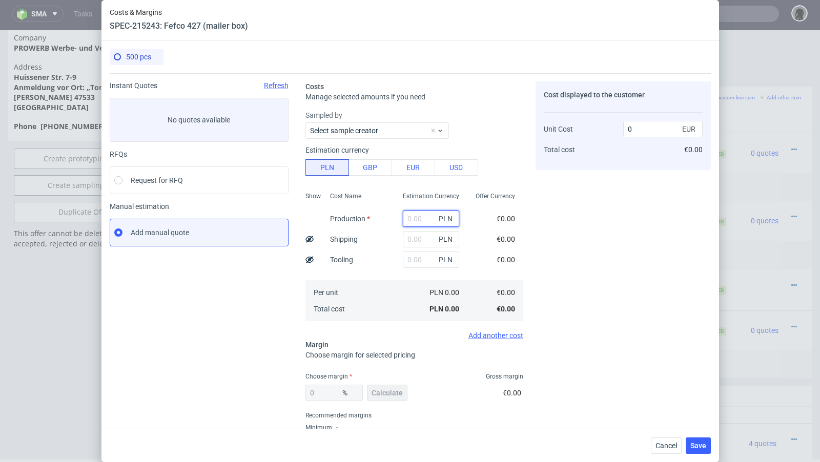
click at [416, 218] on input "text" at bounding box center [431, 219] width 56 height 16
paste input "2650"
type input "2650"
type input "1.24"
type input "2650"
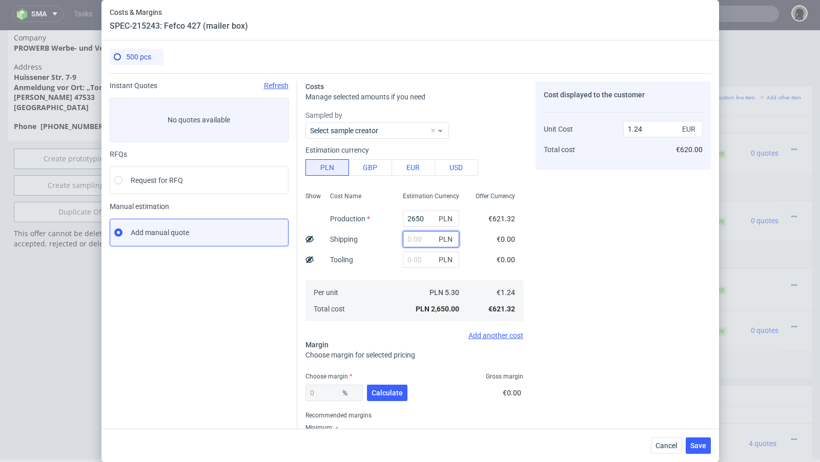
click at [417, 242] on input "text" at bounding box center [431, 239] width 56 height 16
type input "367"
type input "1.41"
type input "367"
click at [398, 390] on span "Calculate" at bounding box center [386, 392] width 31 height 7
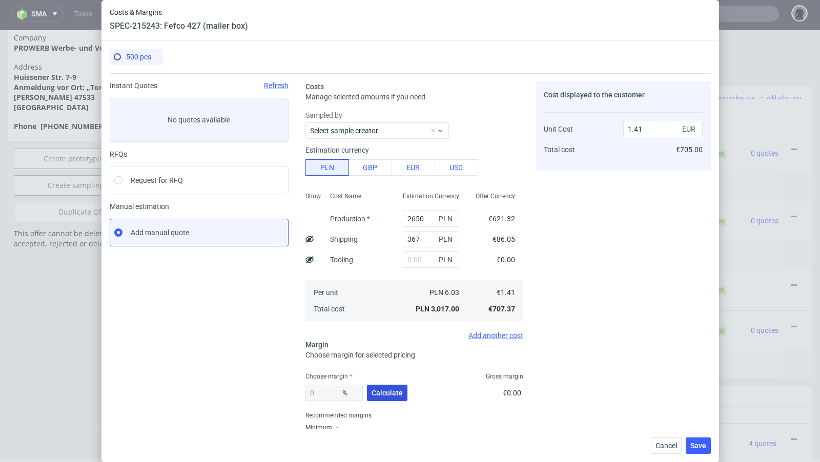
type input "41.65"
type input "2.42"
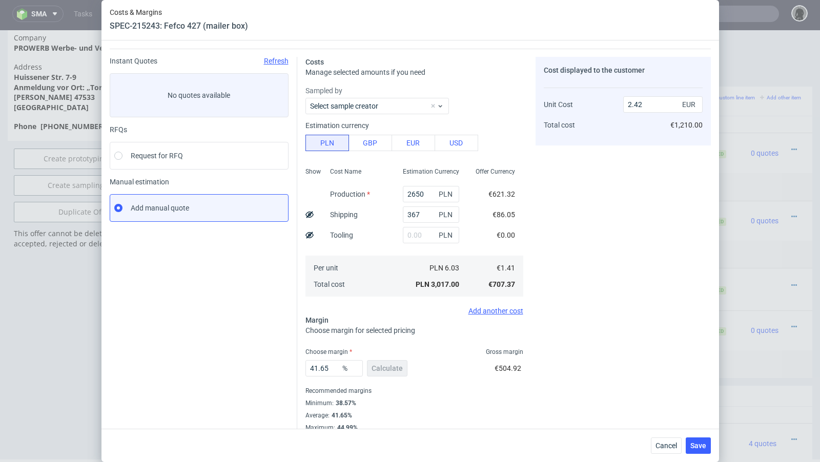
scroll to position [29, 0]
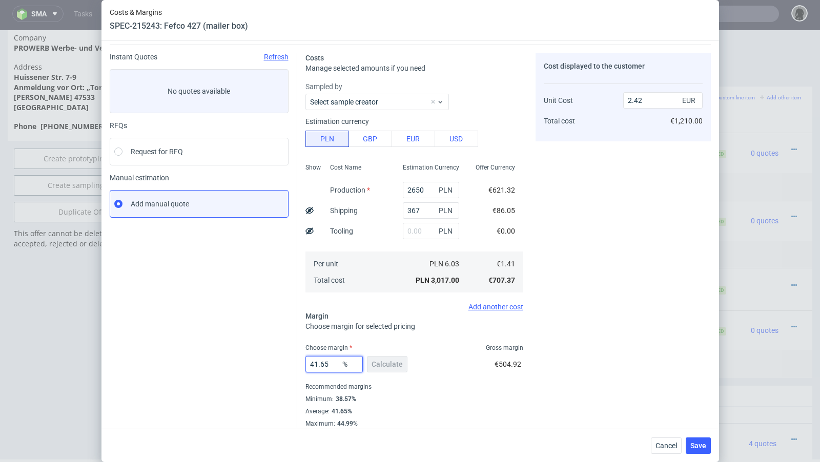
drag, startPoint x: 329, startPoint y: 362, endPoint x: 255, endPoint y: 352, distance: 74.5
click at [255, 352] on div "Instant Quotes Refresh No quotes available RFQs Request for RFQ Manual estimati…" at bounding box center [410, 236] width 601 height 383
type input "50"
type input "2.83"
type input "53"
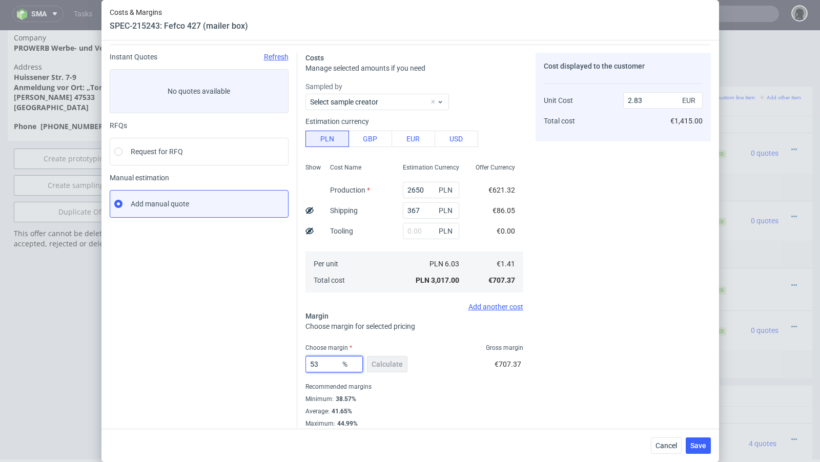
type input "3.01"
type input "52"
type input "2.95"
type input "52.3"
type input "2.96"
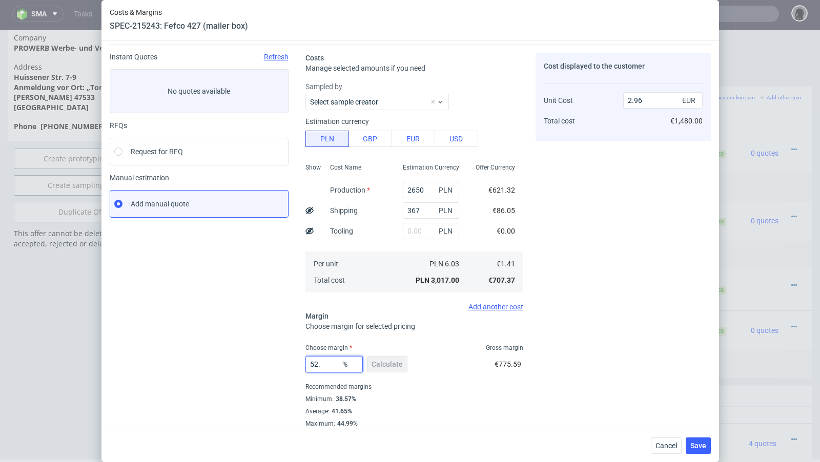
type input "52.4"
type input "2.97"
type input "52.3"
type input "2.96"
type input "52.33"
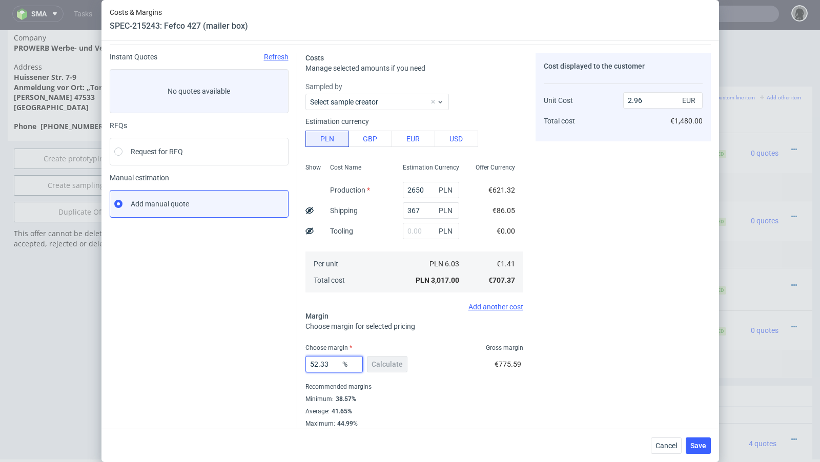
type input "2.97"
type input "52.31"
type input "2.96"
type input "52.31"
click at [296, 344] on div "Instant Quotes Refresh No quotes available RFQs Request for RFQ Manual estimati…" at bounding box center [204, 240] width 188 height 375
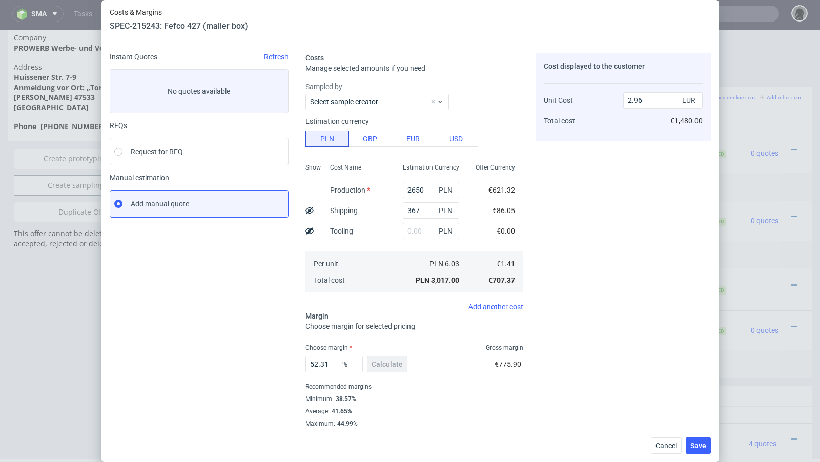
click at [313, 209] on icon at bounding box center [309, 210] width 8 height 8
type input "2.79"
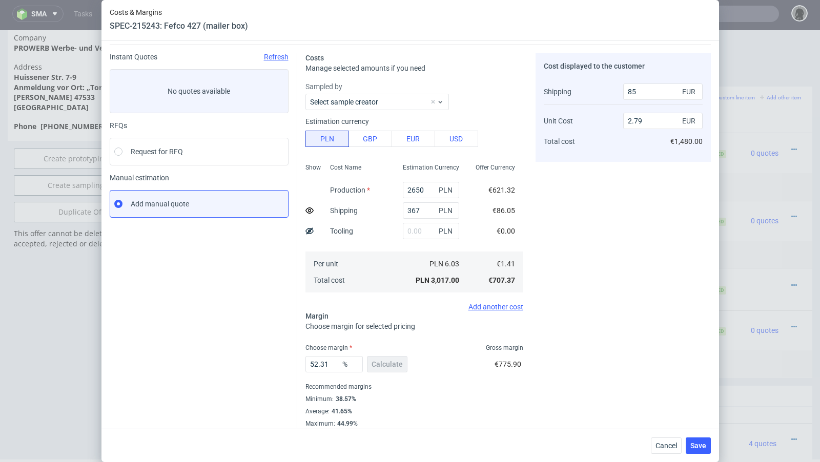
click at [230, 306] on div "Instant Quotes Refresh No quotes available RFQs Request for RFQ Manual estimati…" at bounding box center [204, 240] width 188 height 375
click at [699, 446] on span "Save" at bounding box center [698, 445] width 16 height 7
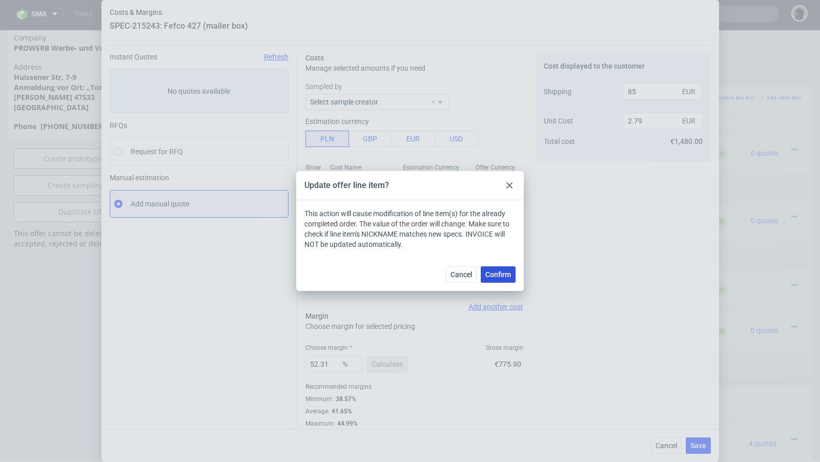
click at [494, 273] on span "Confirm" at bounding box center [498, 274] width 26 height 7
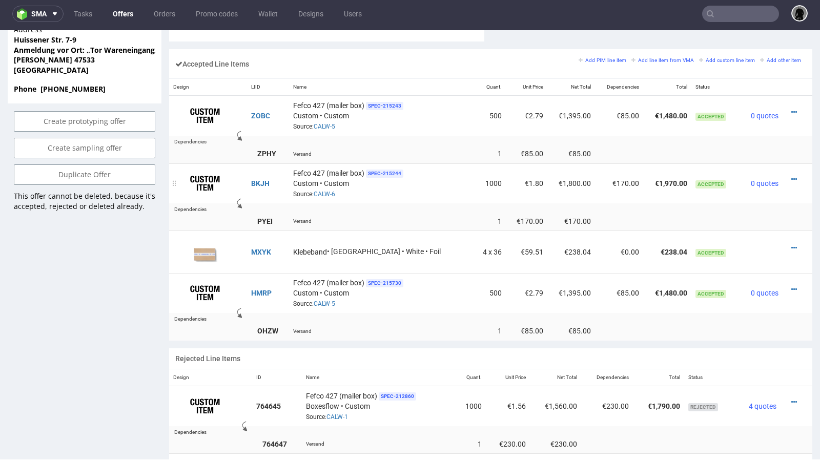
scroll to position [617, 0]
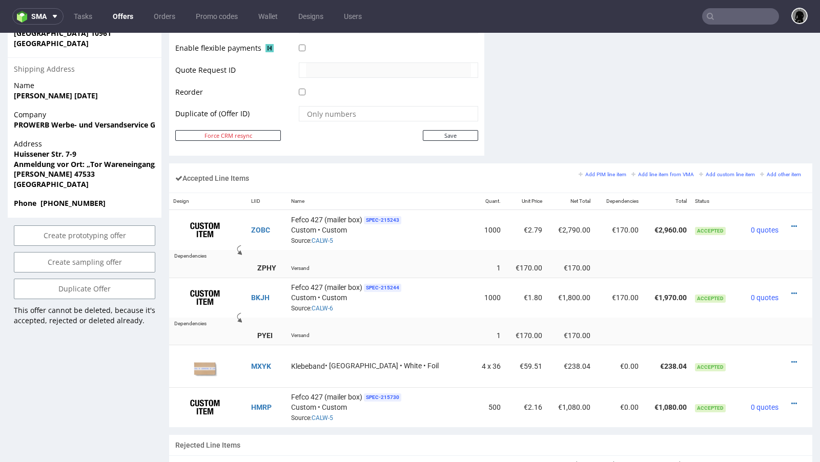
scroll to position [509, 0]
click at [788, 398] on div at bounding box center [793, 403] width 15 height 10
click at [791, 399] on icon at bounding box center [794, 402] width 6 height 7
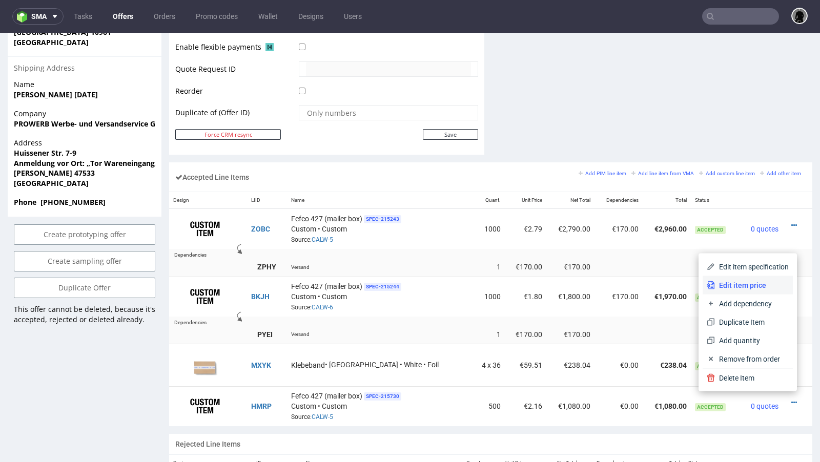
click at [754, 287] on span "Edit item price" at bounding box center [752, 285] width 74 height 10
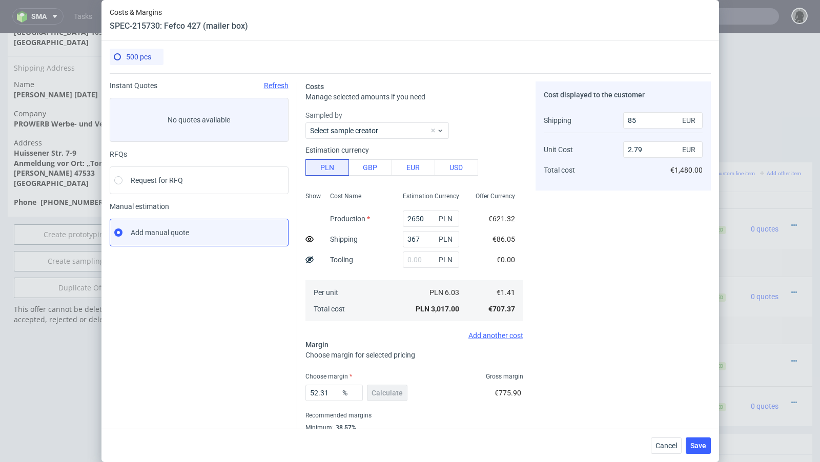
scroll to position [35, 0]
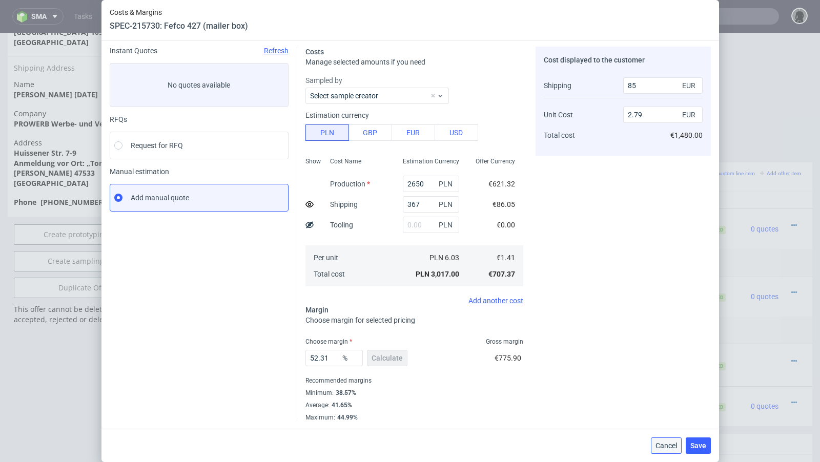
click at [658, 438] on button "Cancel" at bounding box center [666, 446] width 31 height 16
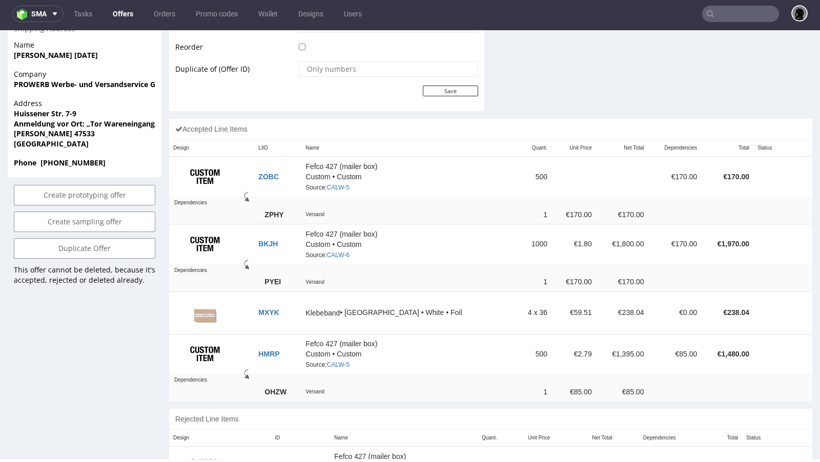
scroll to position [548, 0]
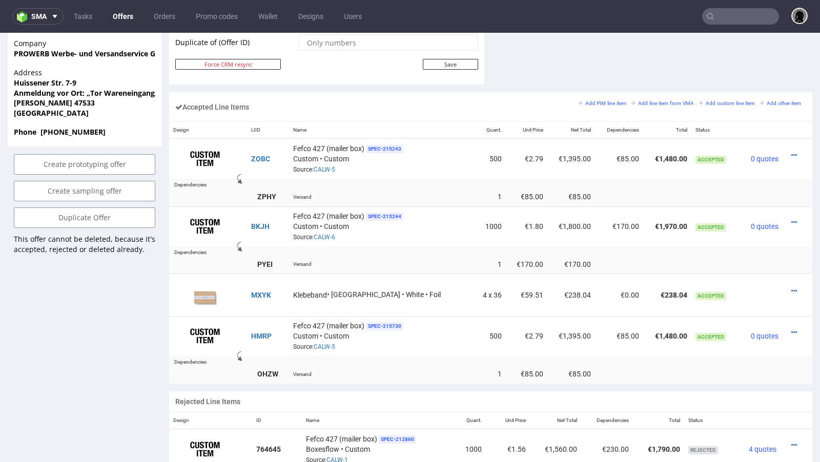
scroll to position [607, 0]
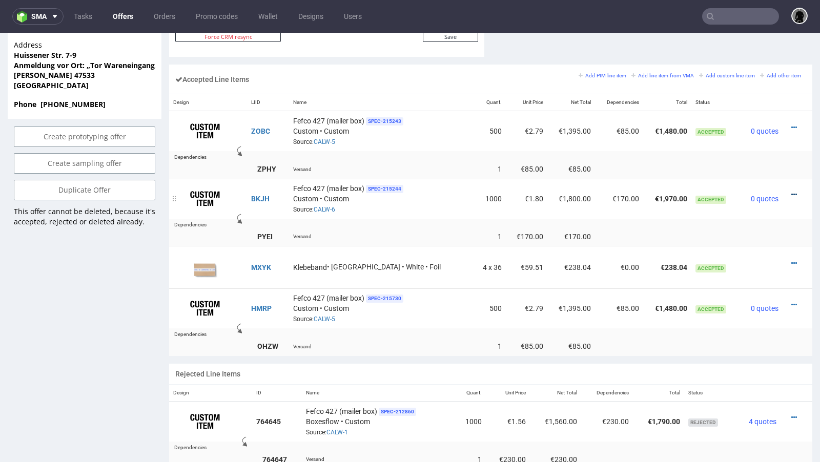
click at [791, 191] on icon at bounding box center [794, 194] width 6 height 7
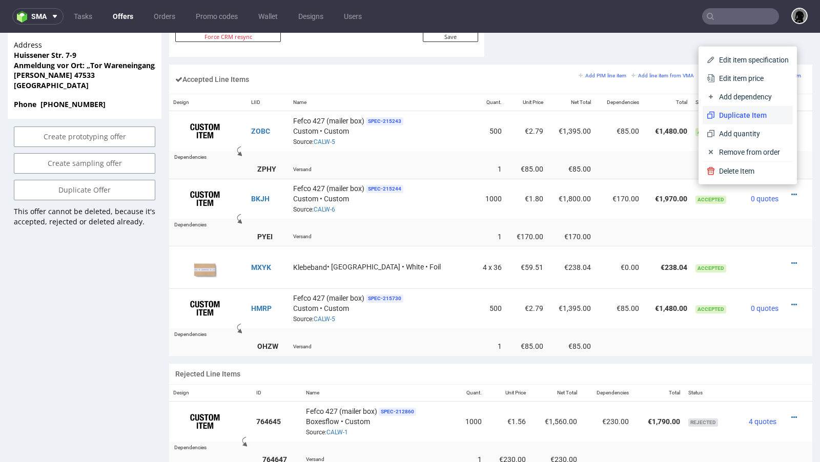
click at [750, 116] on span "Duplicate Item" at bounding box center [752, 115] width 74 height 10
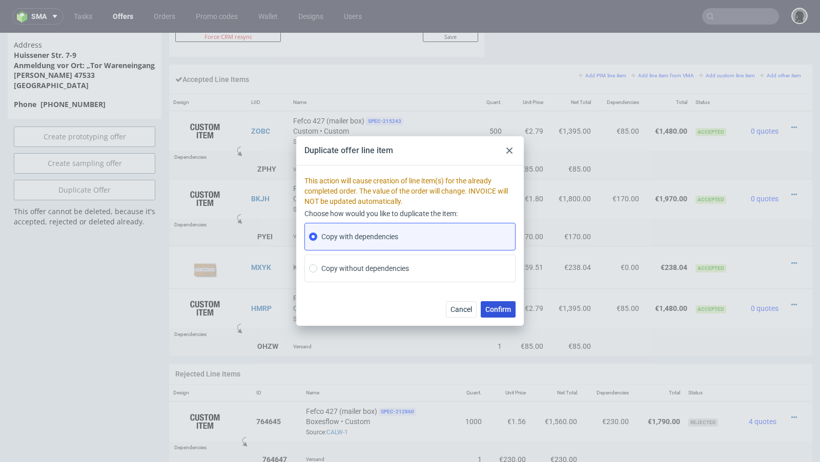
click at [502, 306] on span "Confirm" at bounding box center [498, 309] width 26 height 7
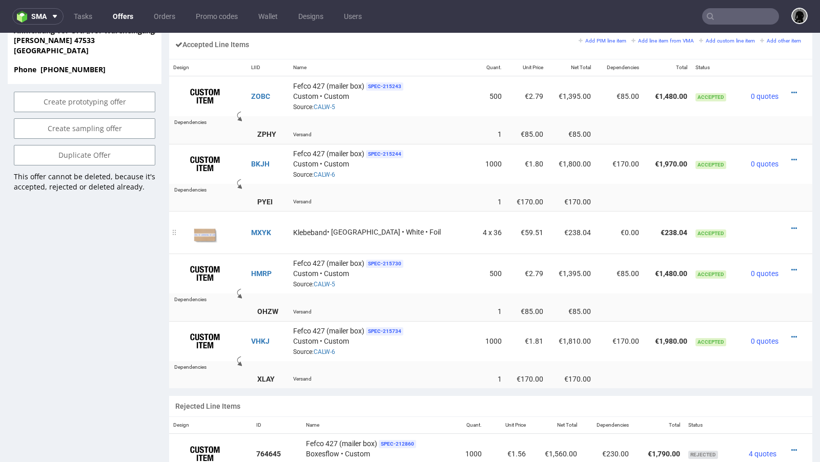
scroll to position [628, 0]
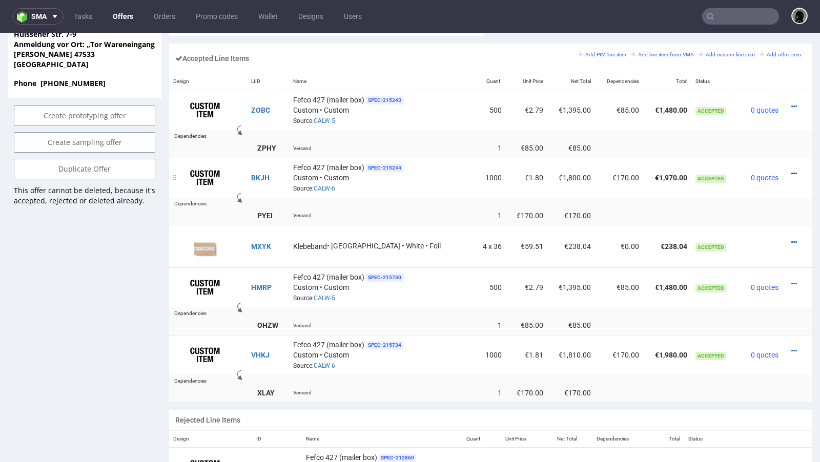
click at [791, 170] on icon at bounding box center [794, 173] width 6 height 7
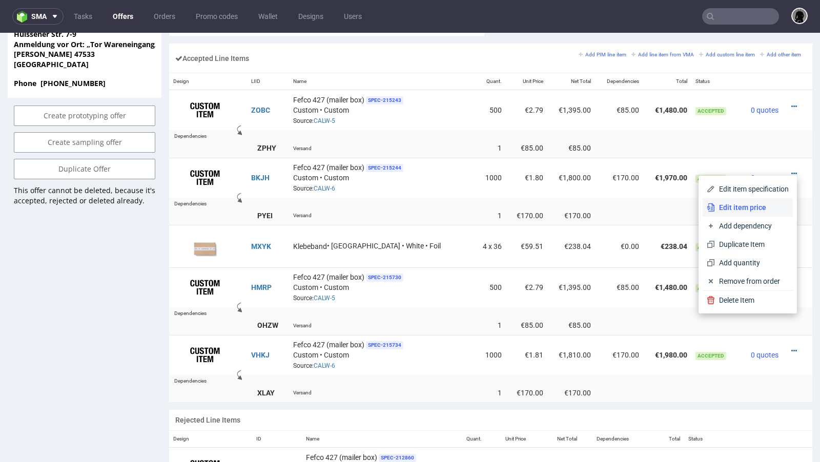
click at [753, 203] on span "Edit item price" at bounding box center [752, 207] width 74 height 10
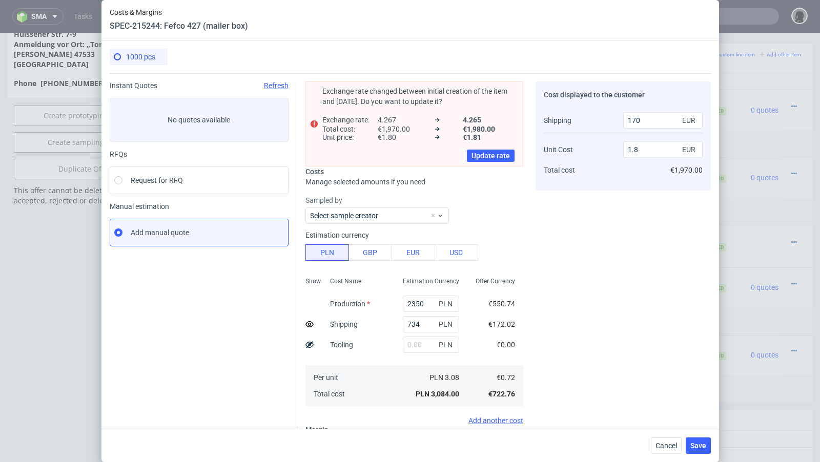
scroll to position [0, 0]
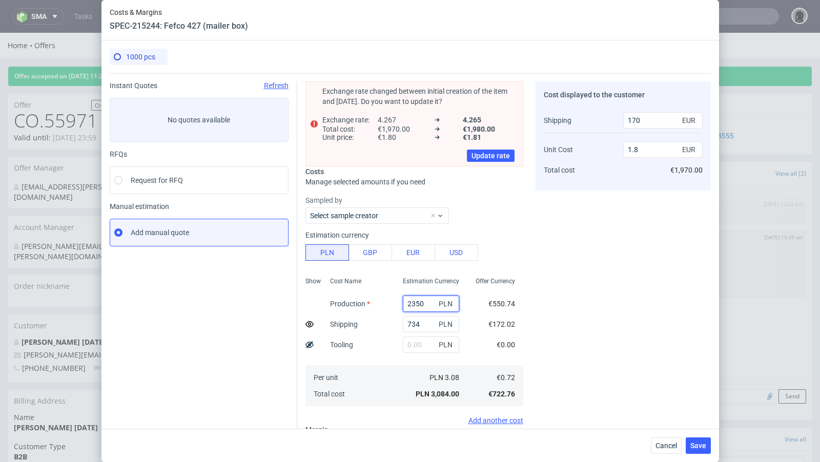
click at [418, 305] on input "2350" at bounding box center [431, 304] width 56 height 16
click at [670, 449] on span "Cancel" at bounding box center [666, 445] width 22 height 7
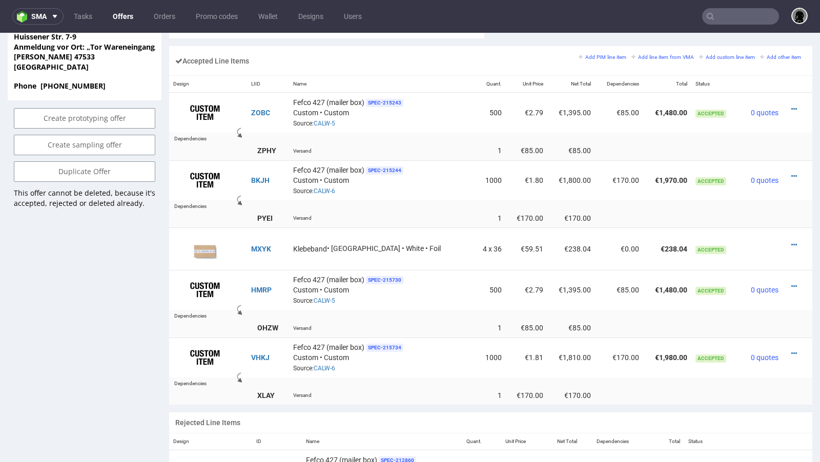
scroll to position [627, 0]
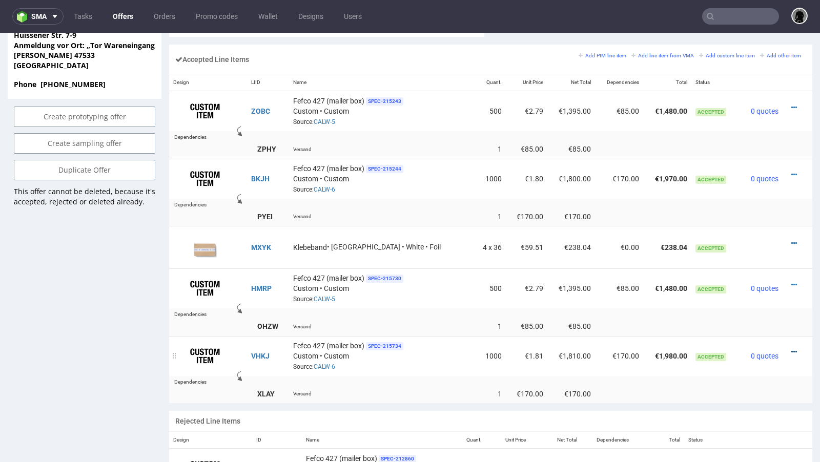
click at [791, 348] on icon at bounding box center [794, 351] width 6 height 7
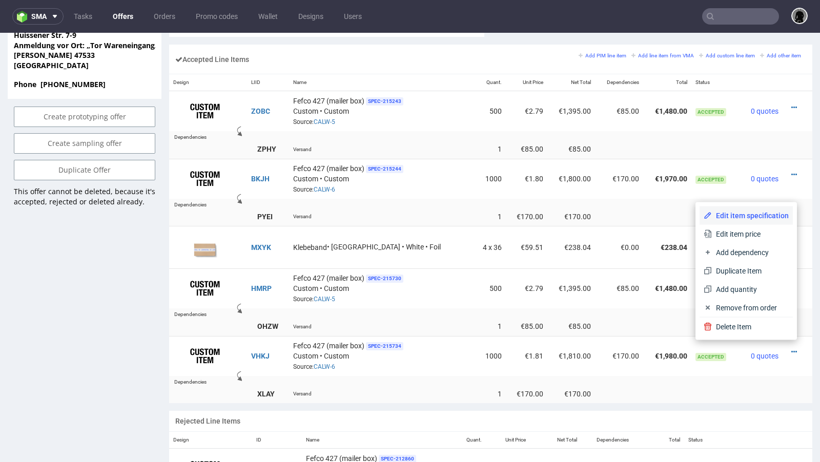
click at [746, 210] on li "Edit item specification" at bounding box center [745, 215] width 93 height 18
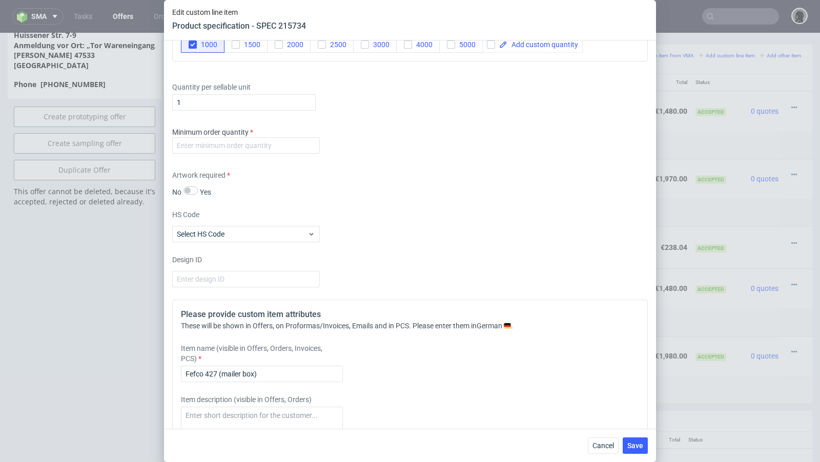
scroll to position [1217, 0]
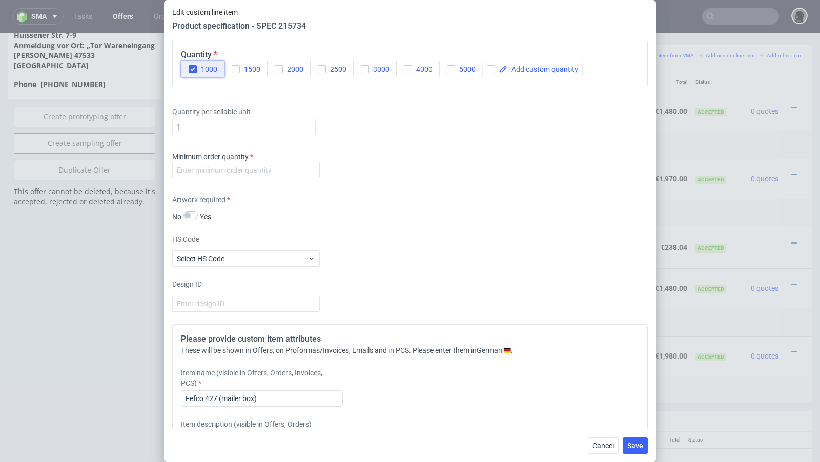
click at [191, 69] on icon "button" at bounding box center [192, 69] width 7 height 7
click at [487, 67] on input "checkbox" at bounding box center [491, 69] width 8 height 8
checkbox input "true"
click at [510, 67] on span at bounding box center [542, 69] width 71 height 7
checkbox input "true"
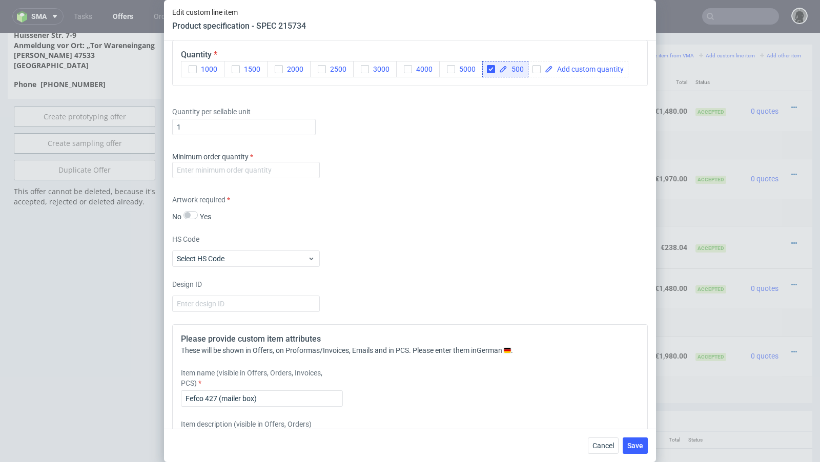
click at [301, 157] on div "Minimum order quantity" at bounding box center [246, 165] width 148 height 27
click at [294, 162] on input "number" at bounding box center [246, 170] width 148 height 16
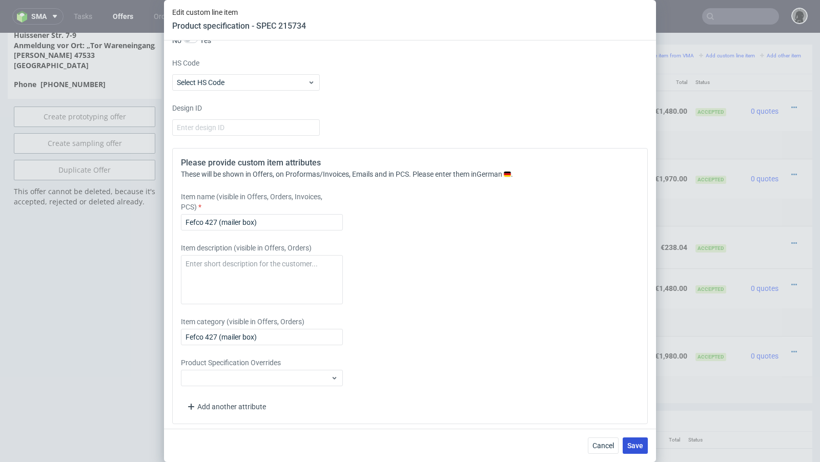
type input "1"
click at [639, 448] on span "Save" at bounding box center [635, 445] width 16 height 7
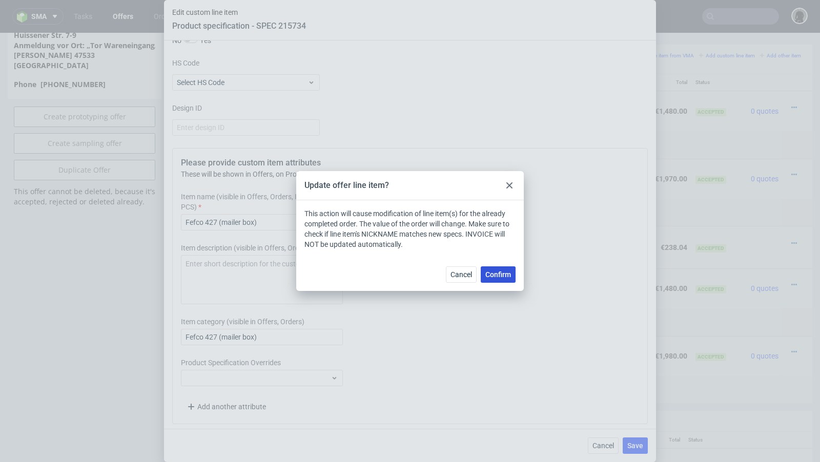
click at [494, 271] on span "Confirm" at bounding box center [498, 274] width 26 height 7
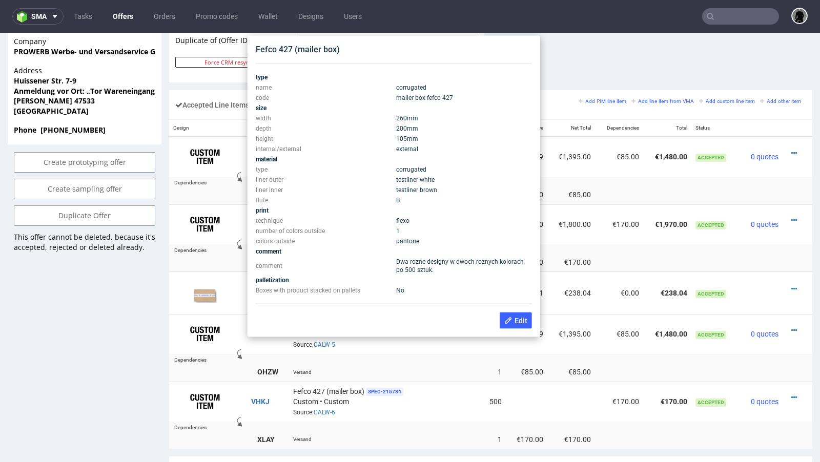
scroll to position [583, 0]
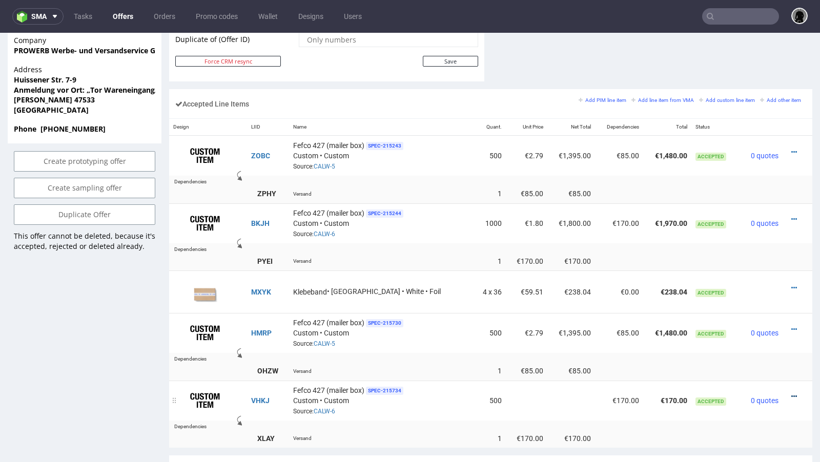
click at [791, 393] on icon at bounding box center [794, 396] width 6 height 7
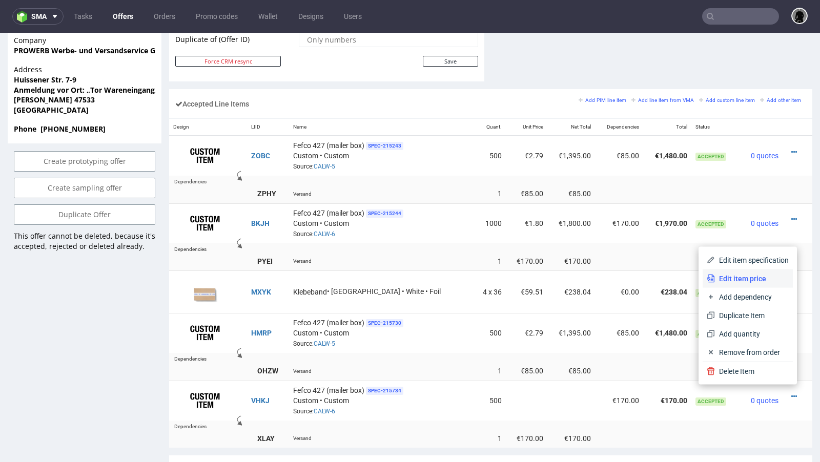
click at [749, 280] on span "Edit item price" at bounding box center [752, 279] width 74 height 10
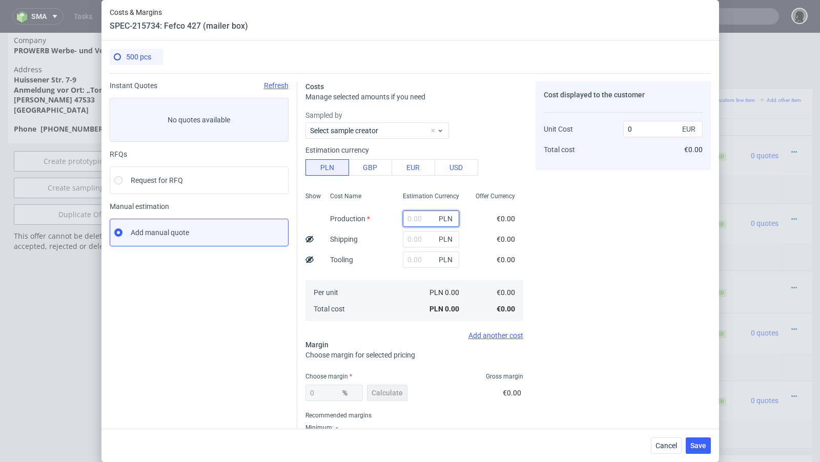
click at [418, 218] on input "text" at bounding box center [431, 219] width 56 height 16
paste input "1175"
type input "1175"
type input "0.55"
type input "1175"
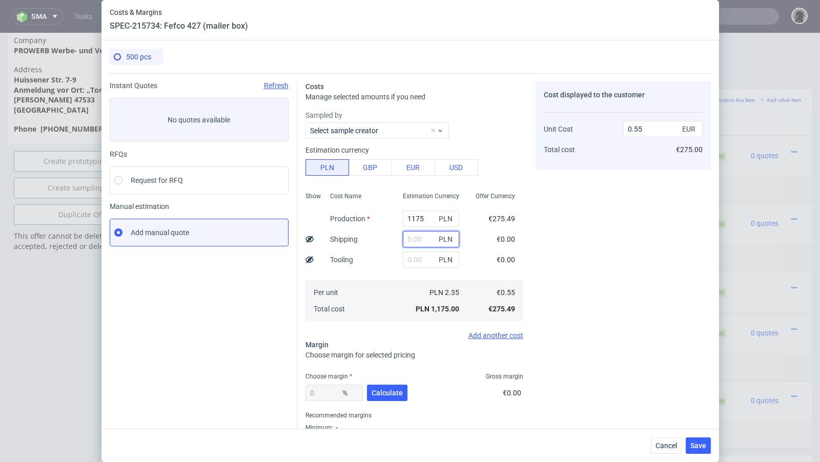
click at [408, 236] on input "text" at bounding box center [431, 239] width 56 height 16
type input "367"
type input "0.72"
type input "367"
click at [388, 386] on button "Calculate" at bounding box center [387, 393] width 40 height 16
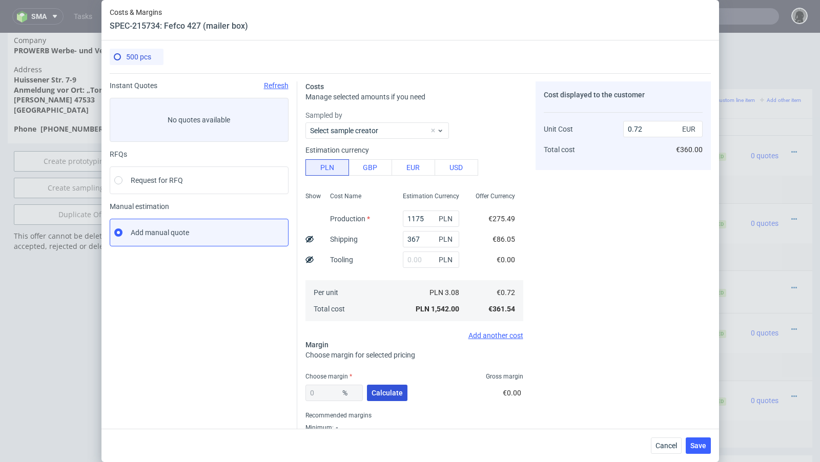
type input "46.12"
type input "1.34"
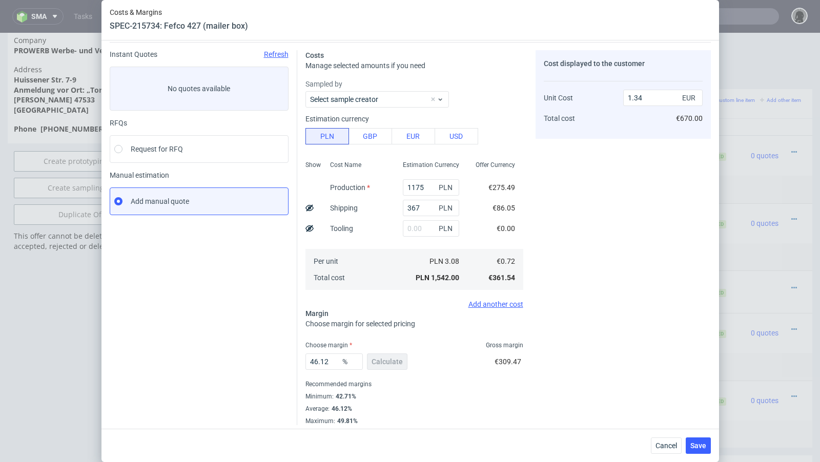
scroll to position [35, 0]
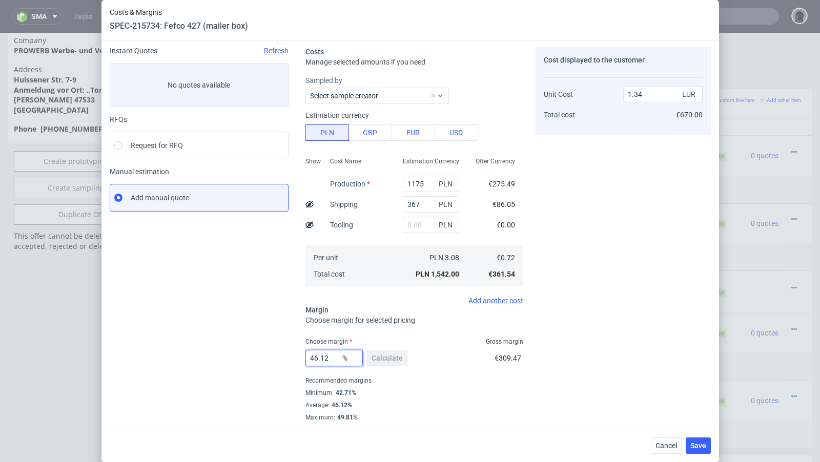
drag, startPoint x: 333, startPoint y: 356, endPoint x: 253, endPoint y: 352, distance: 80.0
click at [255, 352] on div "Instant Quotes Refresh No quotes available RFQs Request for RFQ Manual estimati…" at bounding box center [410, 229] width 601 height 383
type input "53"
type input "1.54"
type input "58"
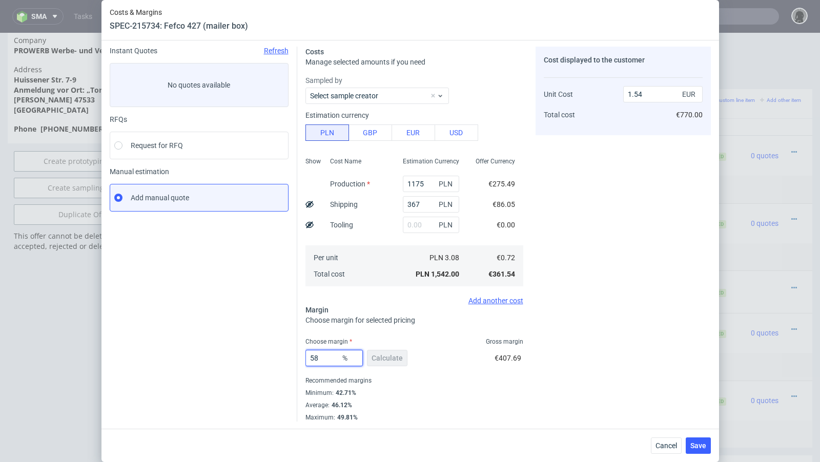
type input "1.72"
type input "5"
type input "1.76"
type input "0"
type input "0.72"
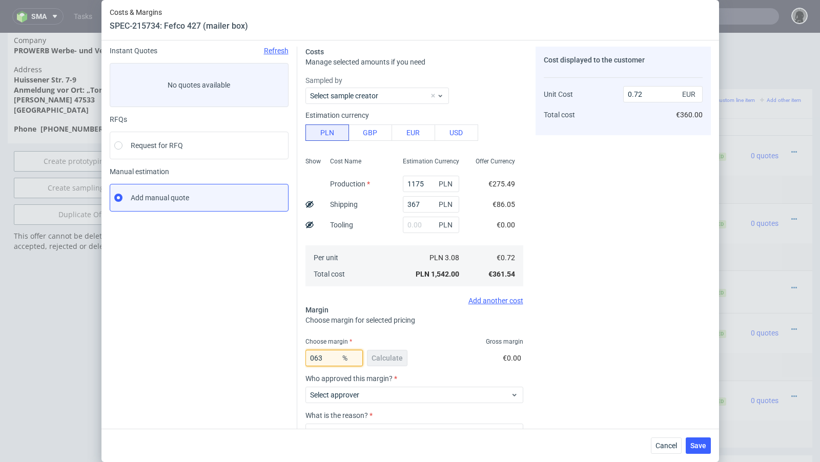
type input "63"
type input "1.95"
type input "64"
type input "2.01"
type input "63"
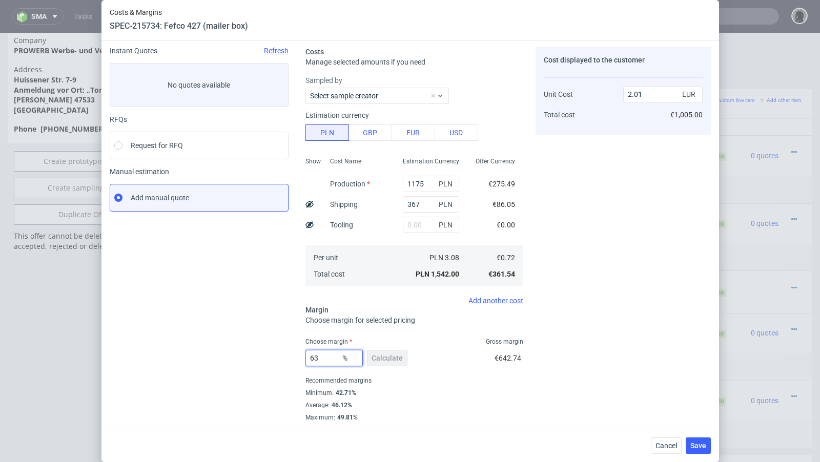
type input "1.95"
type input "64"
type input "2.01"
type input "63"
type input "1.95"
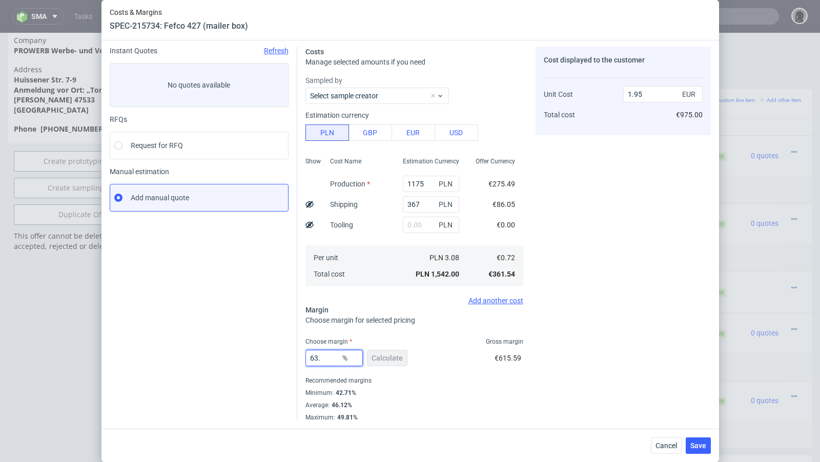
type input "63.4"
type input "1.97"
type input "63.5"
type input "1.98"
type input "63.4"
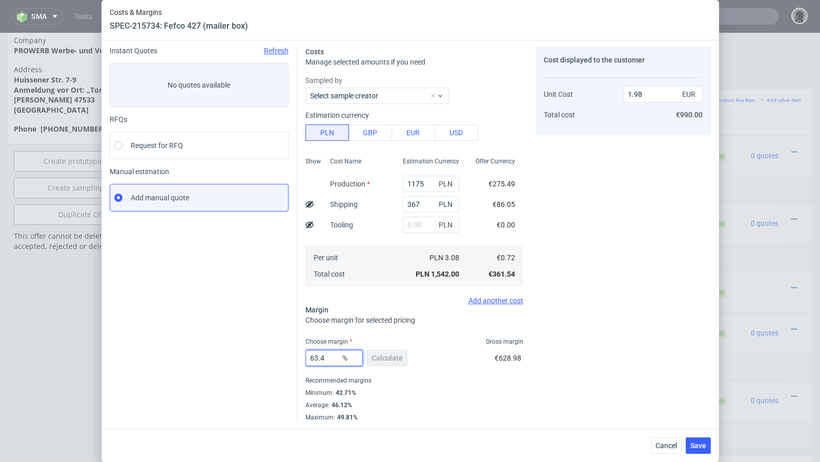
type input "1.97"
type input "63.44"
type input "1.98"
type input "63.42"
type input "1.97"
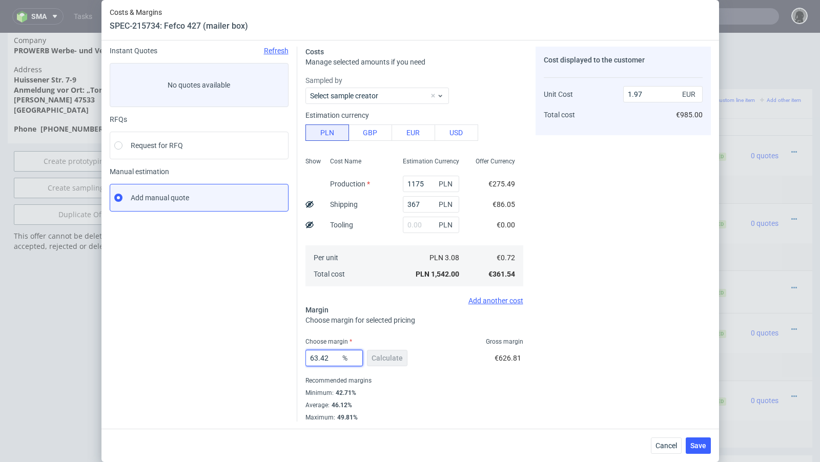
type input "63.42"
click at [222, 350] on div "Instant Quotes Refresh No quotes available RFQs Request for RFQ Manual estimati…" at bounding box center [204, 234] width 188 height 375
click at [310, 204] on use at bounding box center [309, 204] width 8 height 7
type input "1.8"
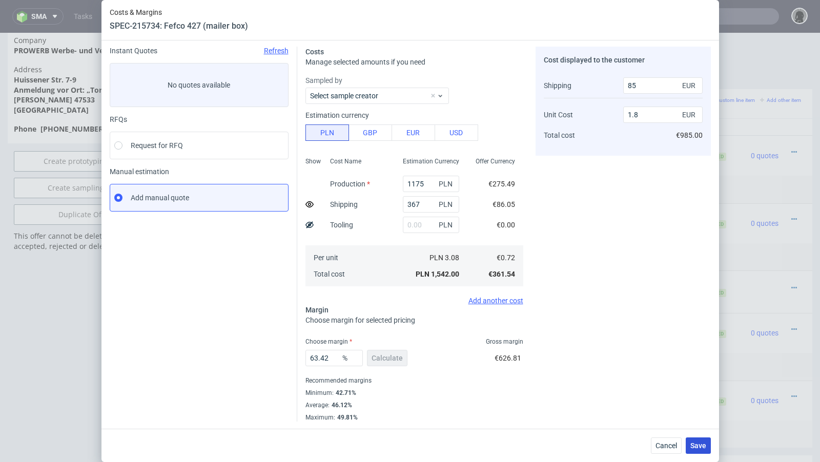
click at [698, 448] on span "Save" at bounding box center [698, 445] width 16 height 7
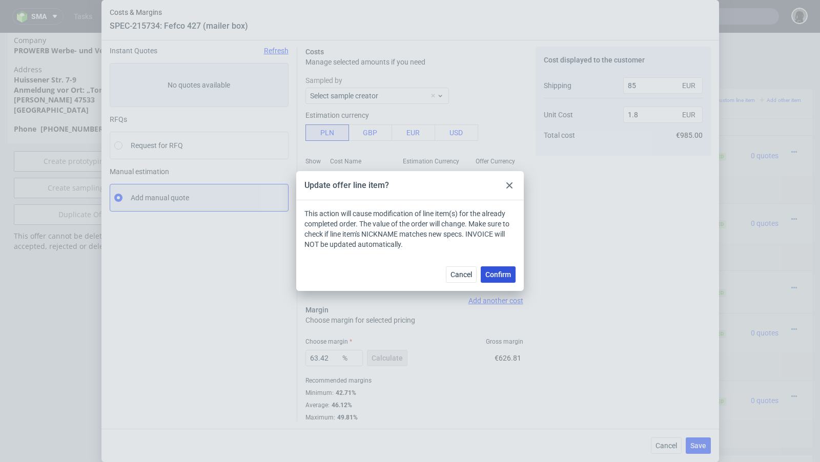
click at [499, 273] on span "Confirm" at bounding box center [498, 274] width 26 height 7
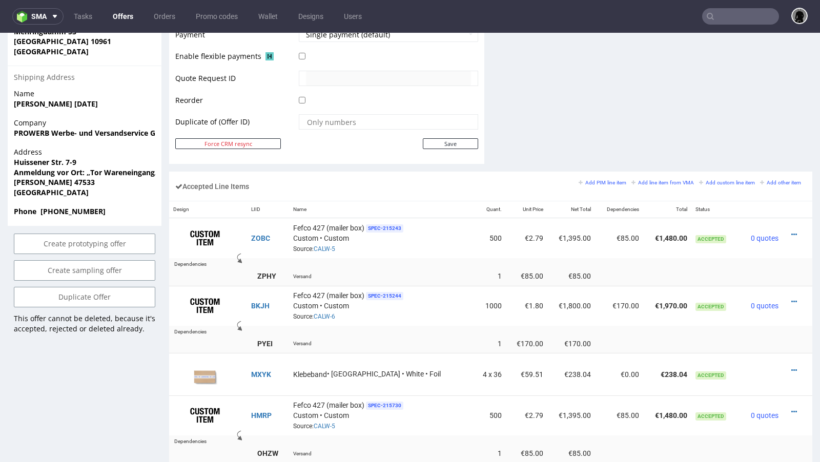
scroll to position [538, 0]
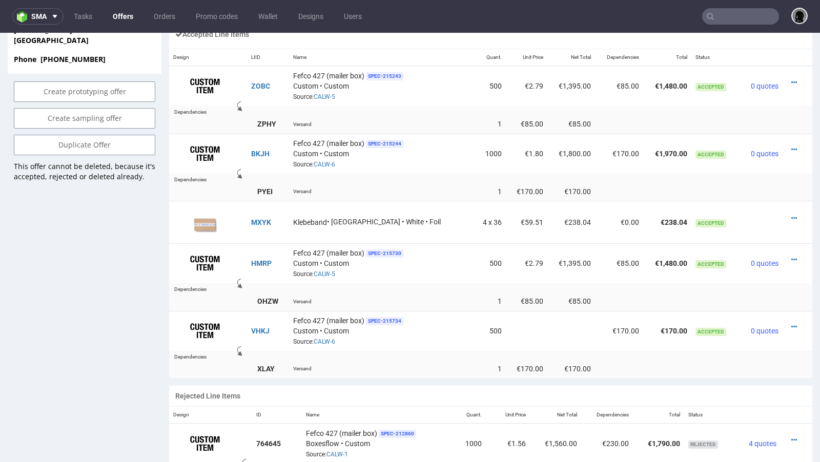
scroll to position [652, 0]
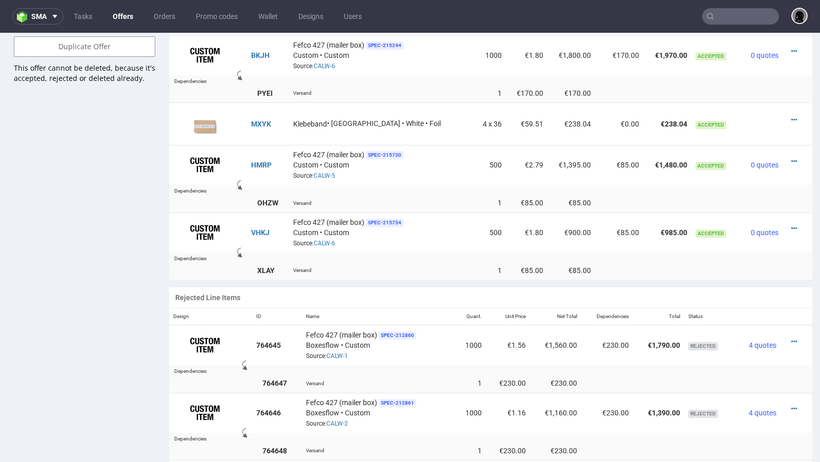
scroll to position [754, 0]
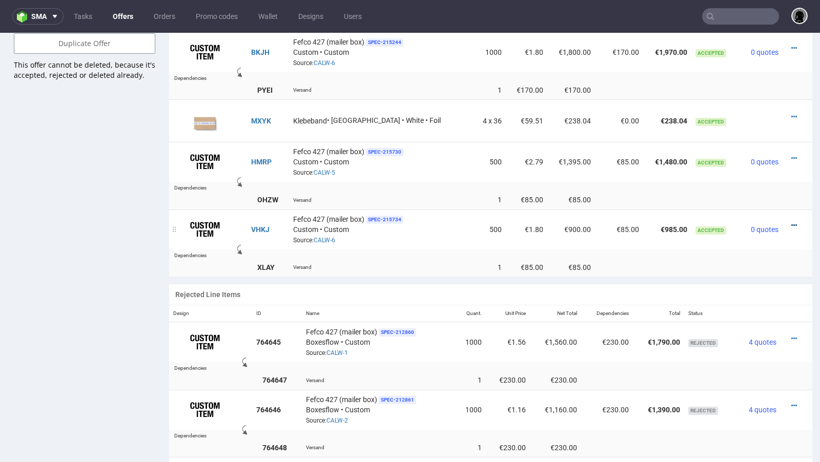
click at [791, 222] on icon at bounding box center [794, 225] width 6 height 7
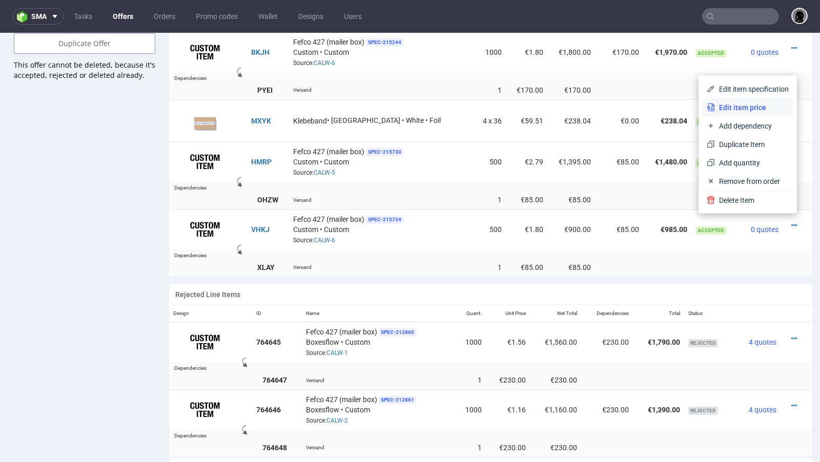
click at [746, 114] on li "Edit item price" at bounding box center [747, 107] width 90 height 18
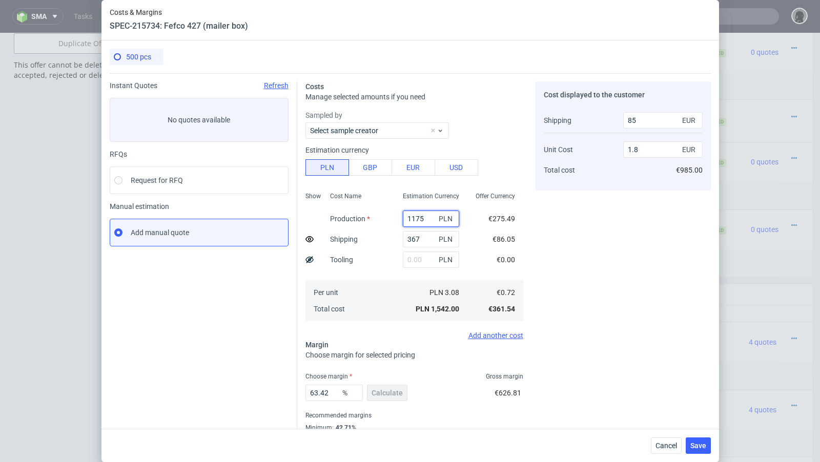
click at [412, 216] on input "1175" at bounding box center [431, 219] width 56 height 16
click at [658, 441] on button "Cancel" at bounding box center [666, 446] width 31 height 16
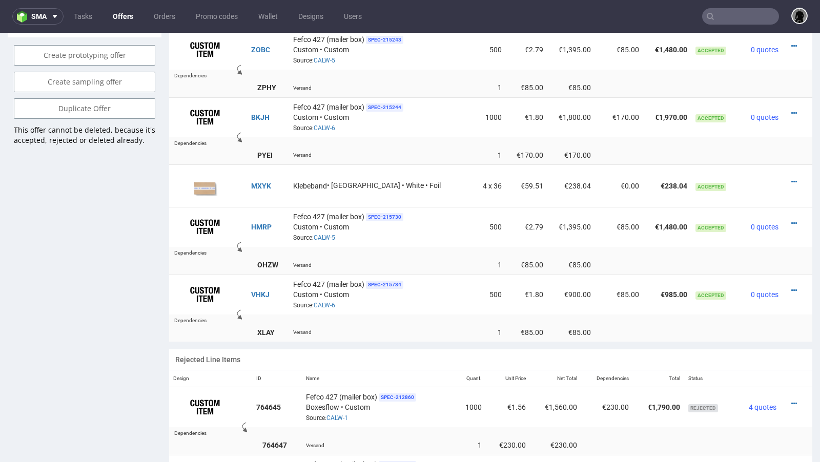
scroll to position [667, 0]
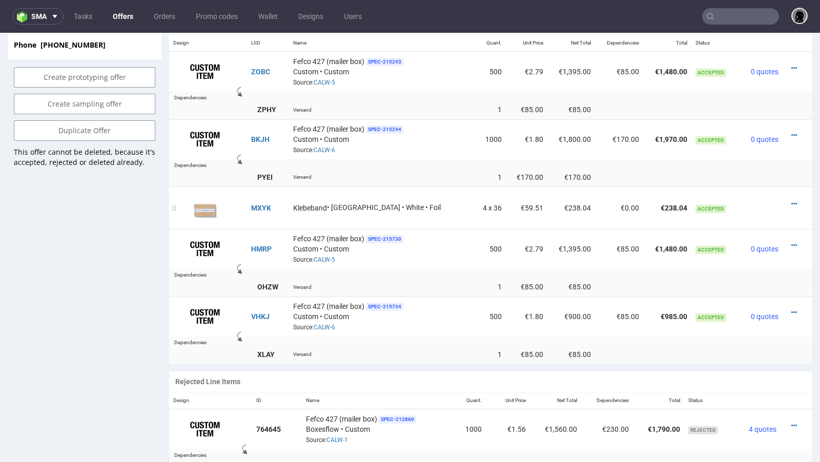
click at [429, 214] on td "Klebeband • [GEOGRAPHIC_DATA] • White • Foil" at bounding box center [381, 208] width 185 height 43
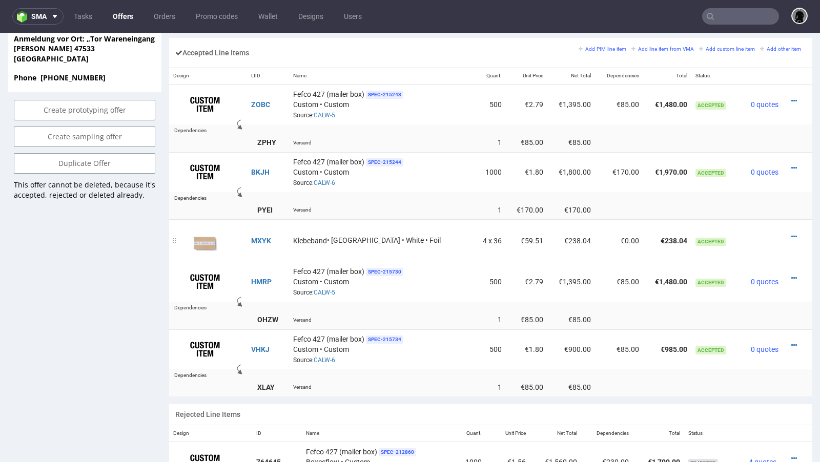
scroll to position [629, 0]
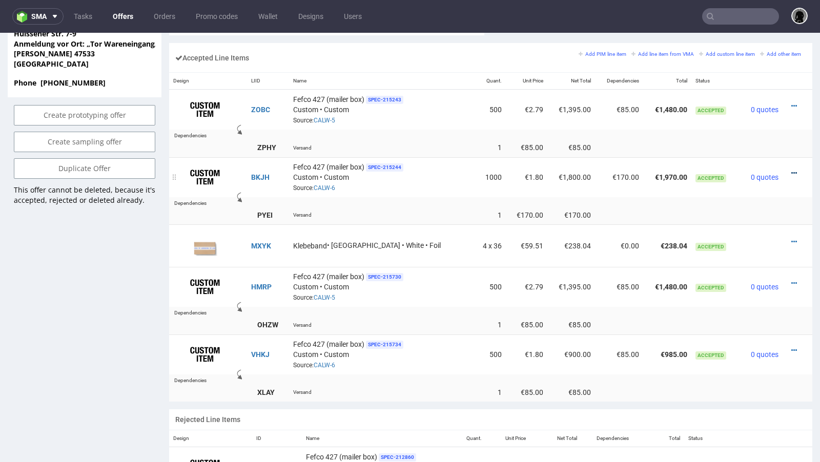
click at [791, 170] on icon at bounding box center [794, 173] width 6 height 7
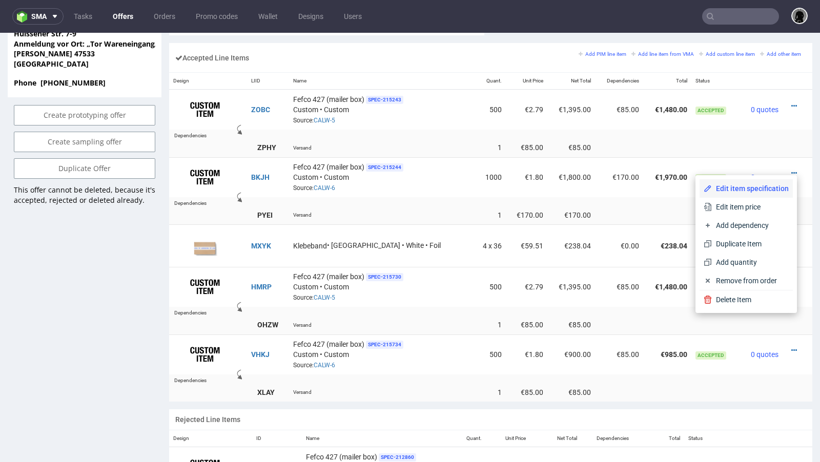
click at [754, 191] on span "Edit item specification" at bounding box center [750, 188] width 77 height 10
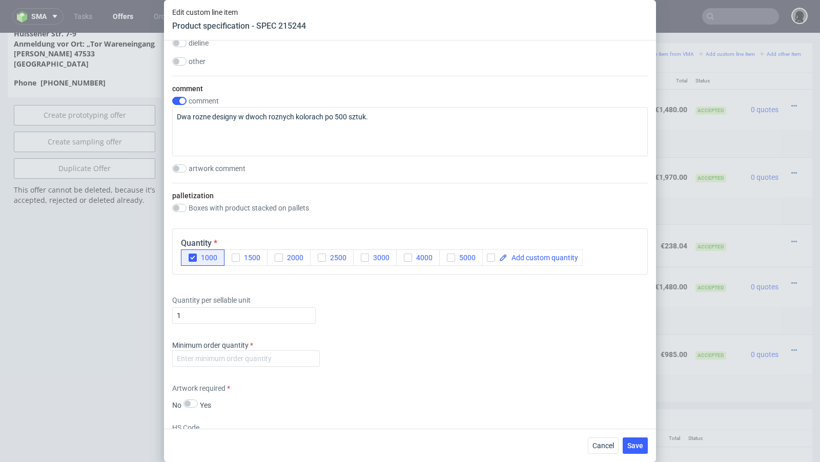
scroll to position [1039, 0]
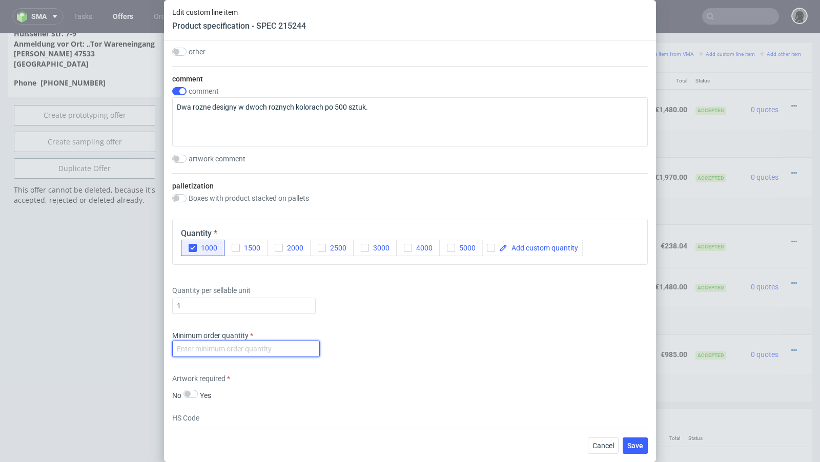
click at [205, 343] on input "number" at bounding box center [246, 349] width 148 height 16
type input "1"
click at [340, 326] on div "Supplier JANBOX Technical specification Instant price RFQ type name corrugated …" at bounding box center [410, 234] width 492 height 388
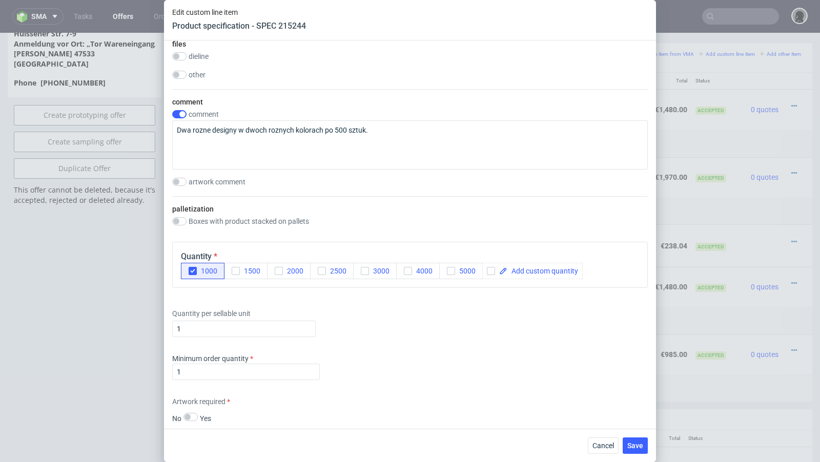
scroll to position [1060, 0]
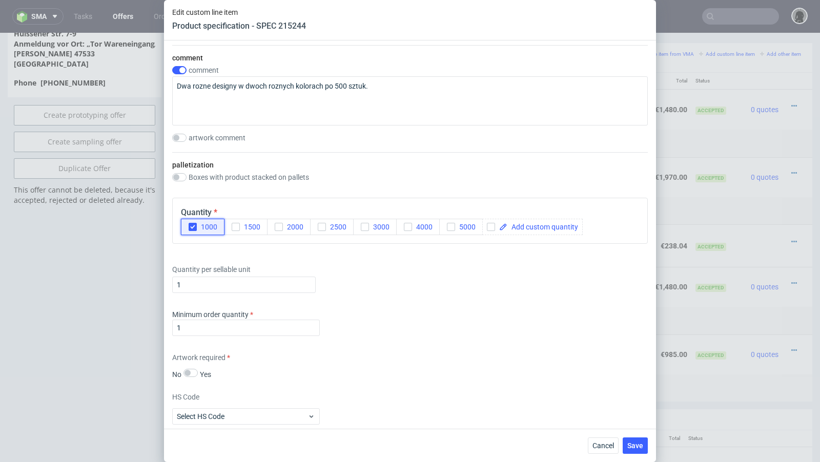
click at [189, 224] on div "button" at bounding box center [193, 227] width 8 height 8
click at [490, 225] on input "checkbox" at bounding box center [491, 227] width 8 height 8
checkbox input "true"
click at [536, 223] on span at bounding box center [542, 226] width 71 height 7
checkbox input "true"
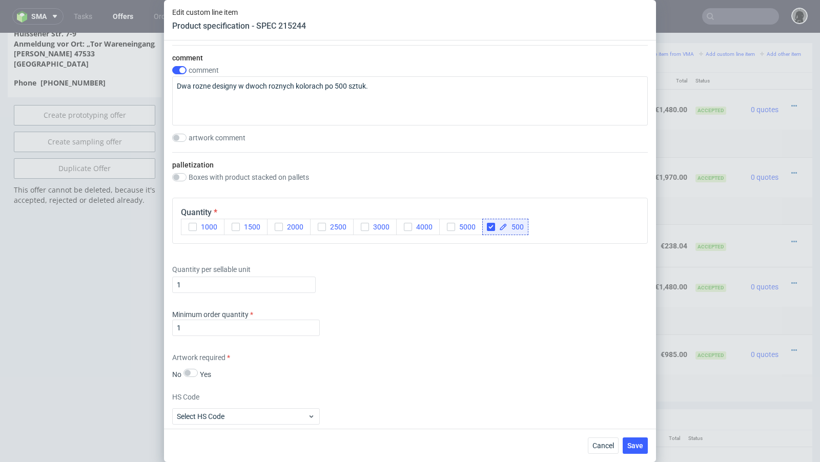
click at [454, 291] on div "Quantity per sellable unit 1" at bounding box center [409, 276] width 475 height 41
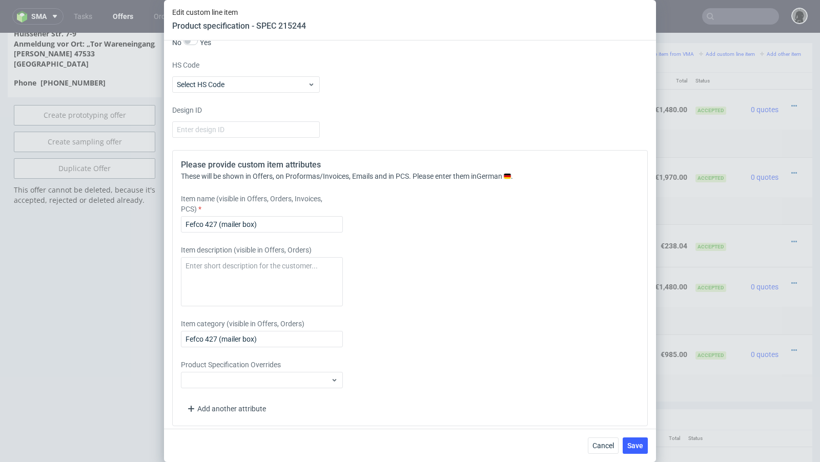
scroll to position [1394, 0]
click at [635, 443] on span "Save" at bounding box center [635, 445] width 16 height 7
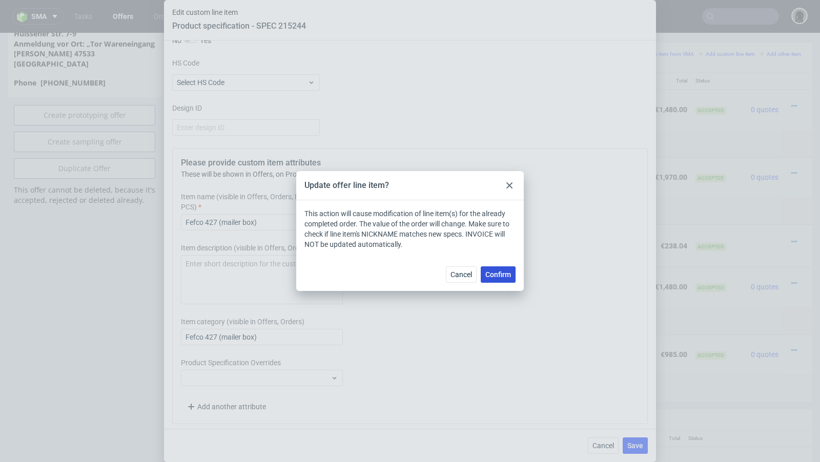
click at [490, 275] on span "Confirm" at bounding box center [498, 274] width 26 height 7
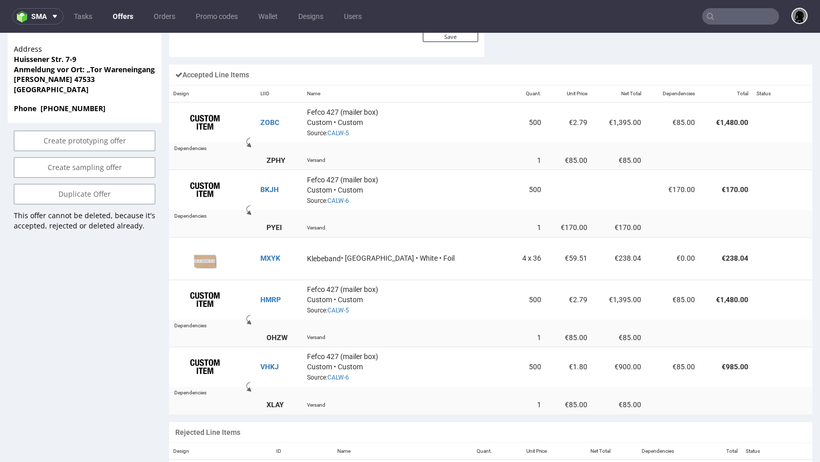
scroll to position [615, 0]
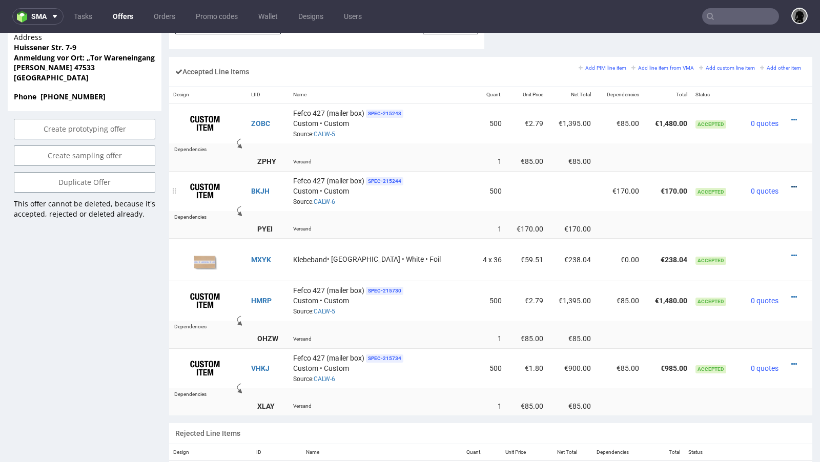
click at [791, 183] on icon at bounding box center [794, 186] width 6 height 7
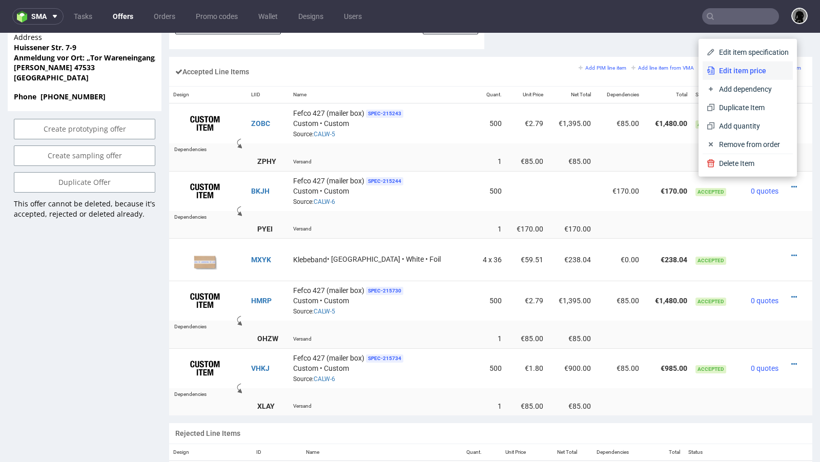
click at [726, 75] on span "Edit item price" at bounding box center [752, 71] width 74 height 10
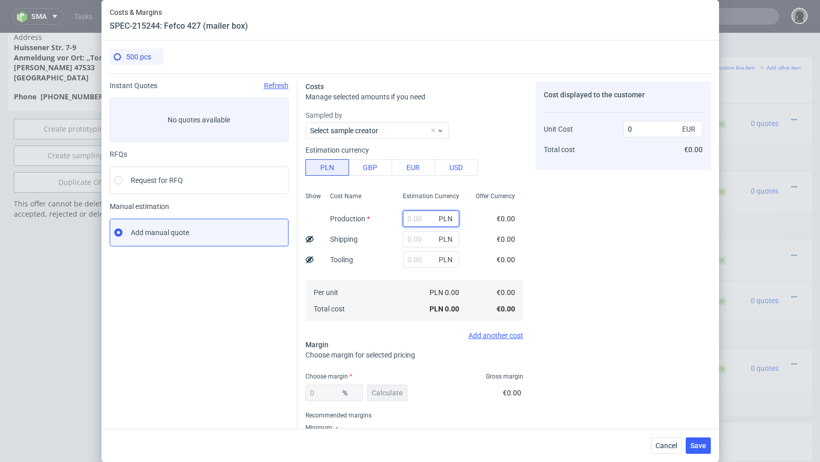
click at [419, 219] on input "text" at bounding box center [431, 219] width 56 height 16
paste input "1175"
type input "1175"
type input "0.55"
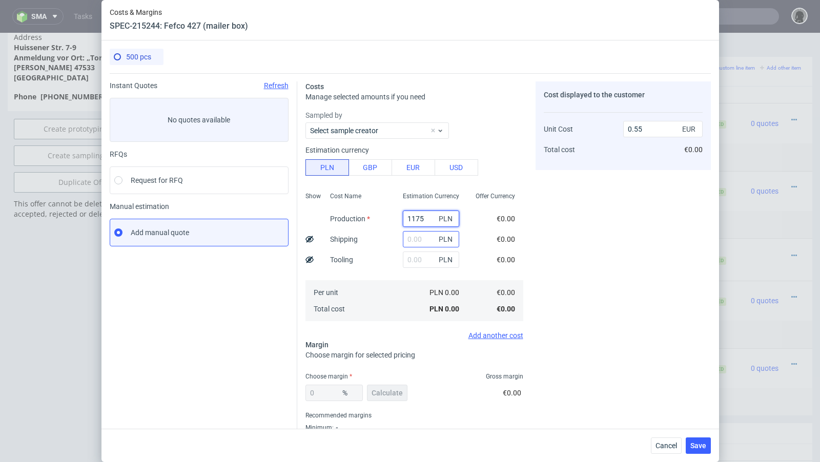
type input "1175"
click at [415, 242] on input "text" at bounding box center [431, 239] width 56 height 16
type input "367"
type input "0.72"
type input "367"
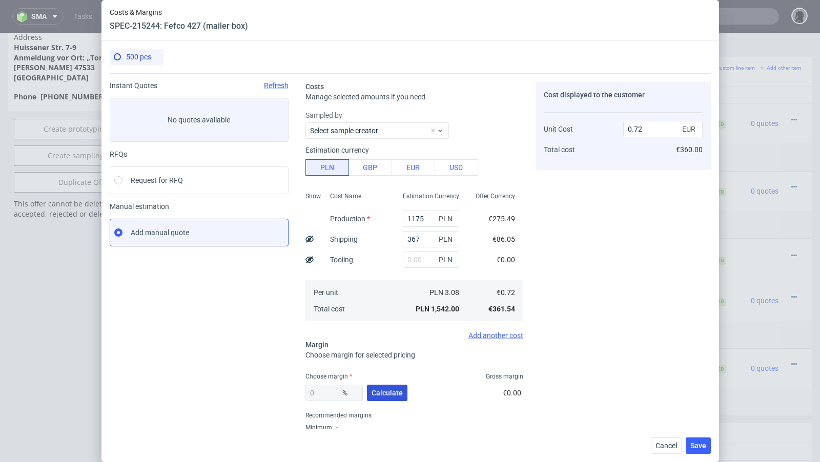
click at [389, 389] on span "Calculate" at bounding box center [386, 392] width 31 height 7
type input "46.12"
type input "1.34"
drag, startPoint x: 332, startPoint y: 390, endPoint x: 244, endPoint y: 389, distance: 87.6
click at [244, 389] on div "Instant Quotes Refresh No quotes available RFQs Request for RFQ Manual estimati…" at bounding box center [410, 264] width 601 height 383
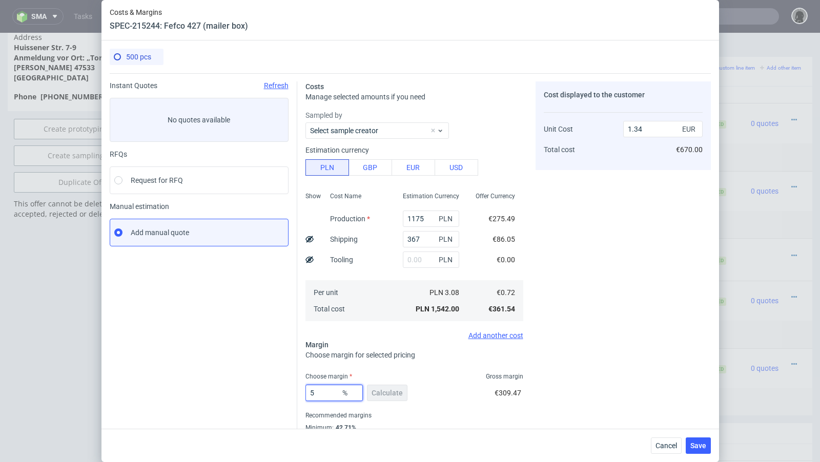
type input "54"
type input "1.57"
drag, startPoint x: 321, startPoint y: 398, endPoint x: 258, endPoint y: 389, distance: 64.1
click at [258, 389] on div "Instant Quotes Refresh No quotes available RFQs Request for RFQ Manual estimati…" at bounding box center [410, 264] width 601 height 383
type input "64"
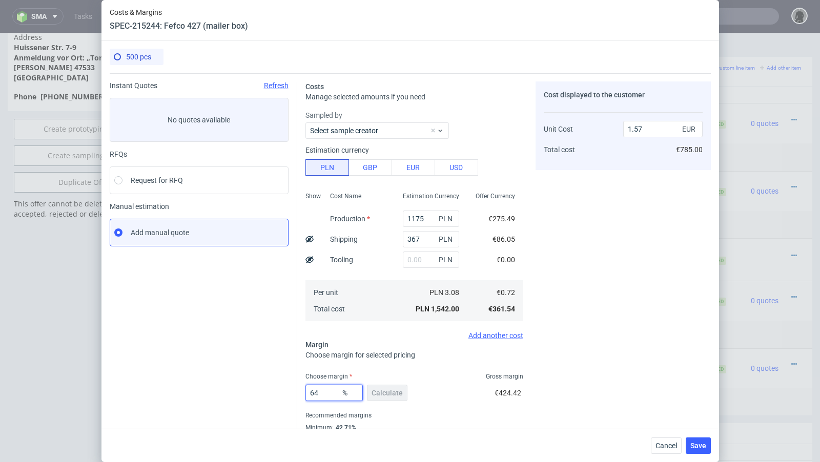
type input "2.01"
click at [243, 389] on div "Instant Quotes Refresh No quotes available RFQs Request for RFQ Manual estimati…" at bounding box center [204, 268] width 188 height 375
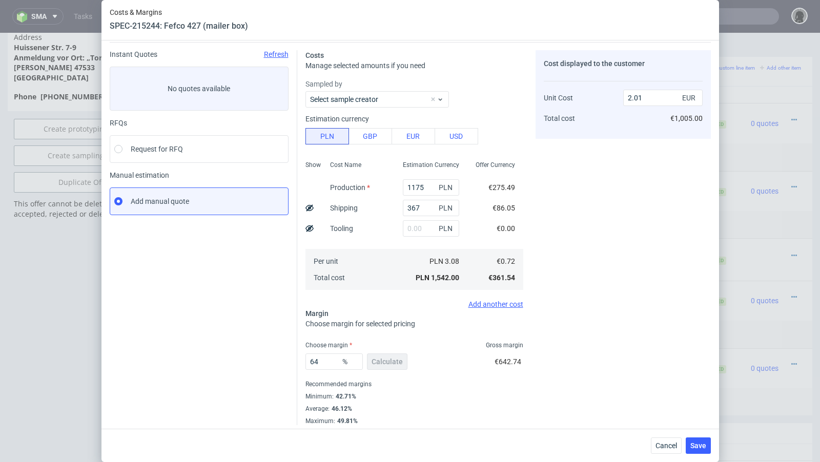
scroll to position [34, 0]
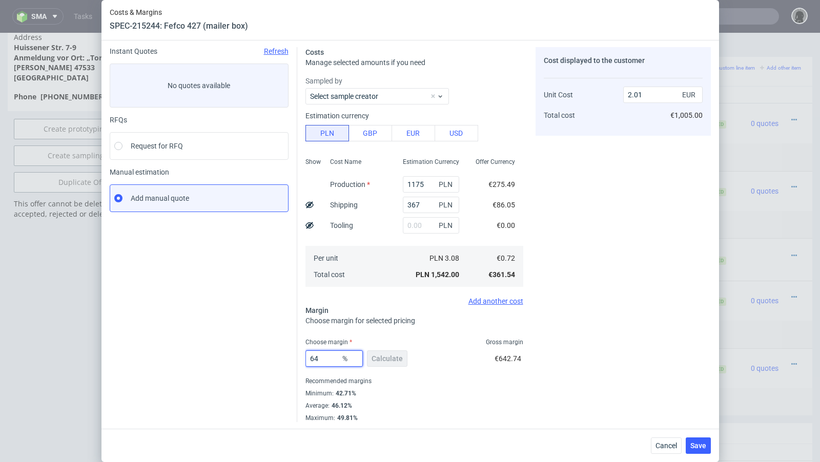
click at [330, 358] on input "64" at bounding box center [333, 358] width 57 height 16
type input "63"
type input "1.95"
type input "63.4"
type input "1.97"
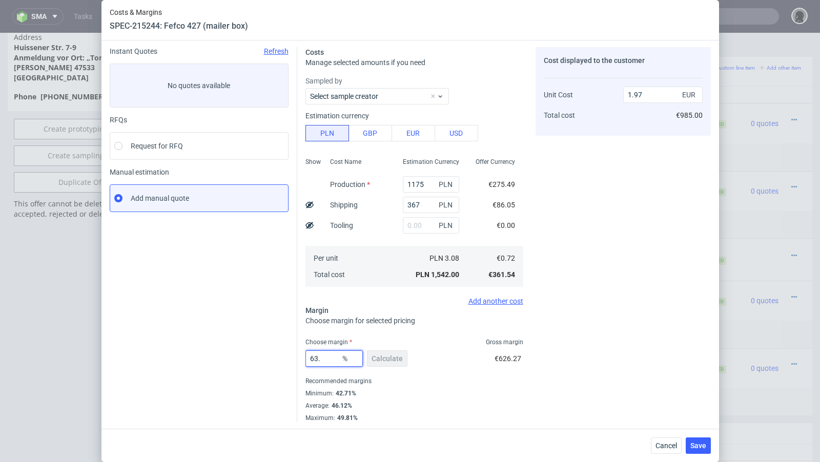
type input "63.5"
type input "1.98"
type input "63.4"
type input "1.97"
type input "63"
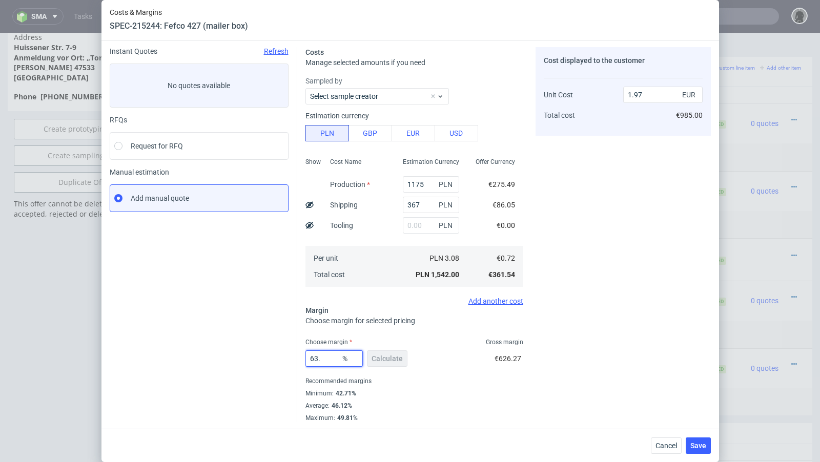
type input "1.95"
type input "634"
type input "-0.14"
type input "63.4"
type input "1.97"
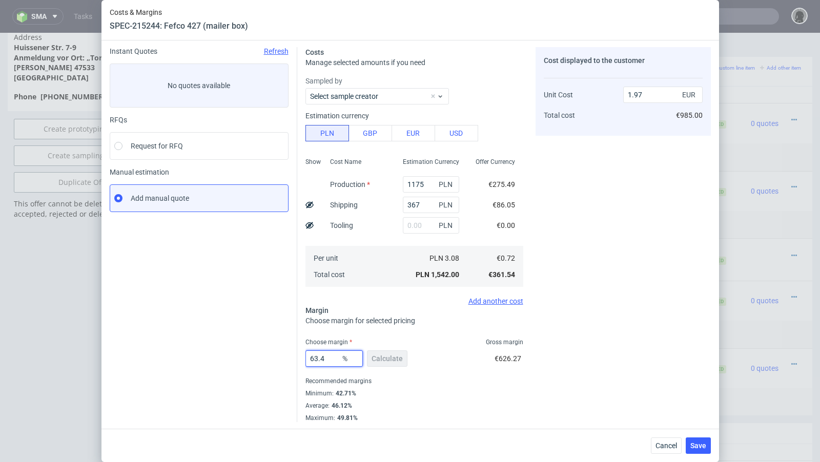
type input "63.44"
type input "1.98"
type input "63.42"
type input "1.97"
type input "63.42"
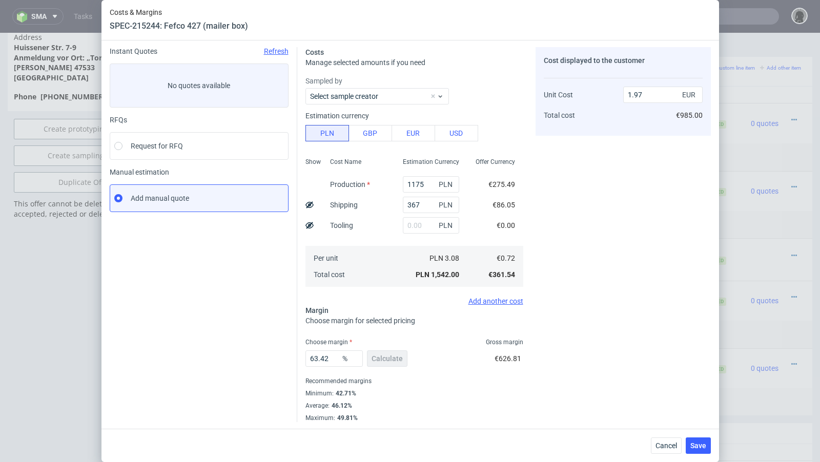
click at [260, 341] on div "Instant Quotes Refresh No quotes available RFQs Request for RFQ Manual estimati…" at bounding box center [204, 234] width 188 height 375
click at [304, 202] on div "Costs Manage selected amounts if you need Sampled by Select sample creator Esti…" at bounding box center [503, 230] width 413 height 383
click at [304, 201] on div "Costs Manage selected amounts if you need Sampled by Select sample creator Esti…" at bounding box center [503, 230] width 413 height 383
click at [313, 202] on icon at bounding box center [309, 205] width 8 height 8
type input "1.8"
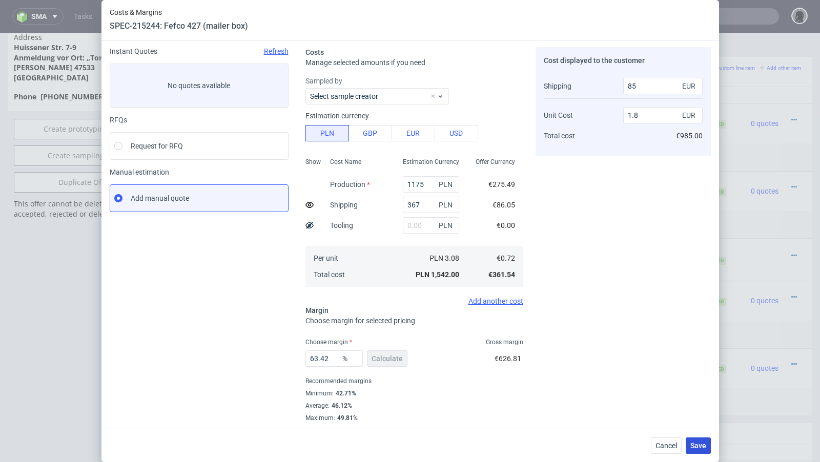
click at [698, 443] on span "Save" at bounding box center [698, 445] width 16 height 7
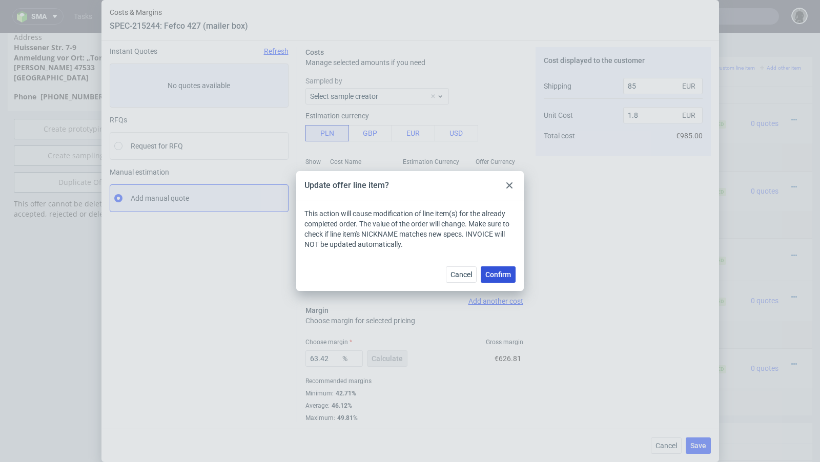
click at [492, 266] on button "Confirm" at bounding box center [498, 274] width 35 height 16
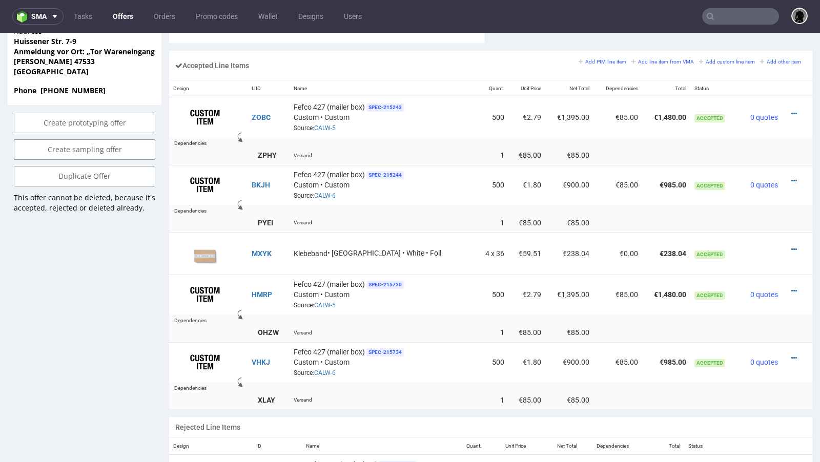
scroll to position [618, 0]
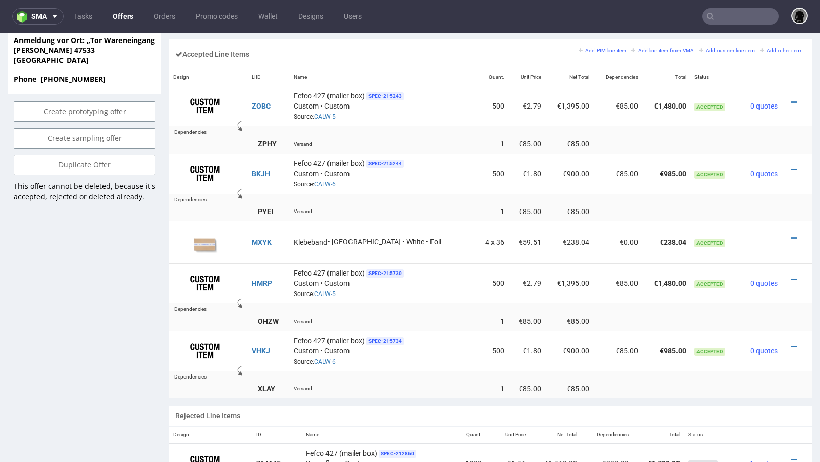
scroll to position [632, 0]
click at [791, 99] on icon at bounding box center [794, 102] width 6 height 7
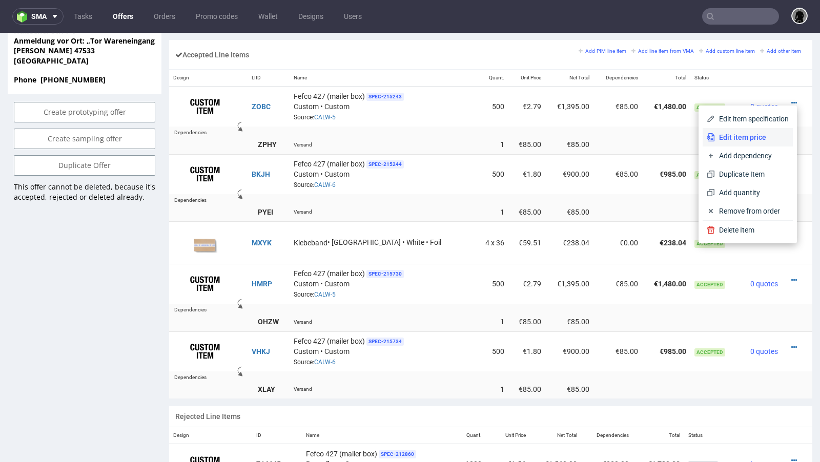
click at [751, 134] on span "Edit item price" at bounding box center [752, 137] width 74 height 10
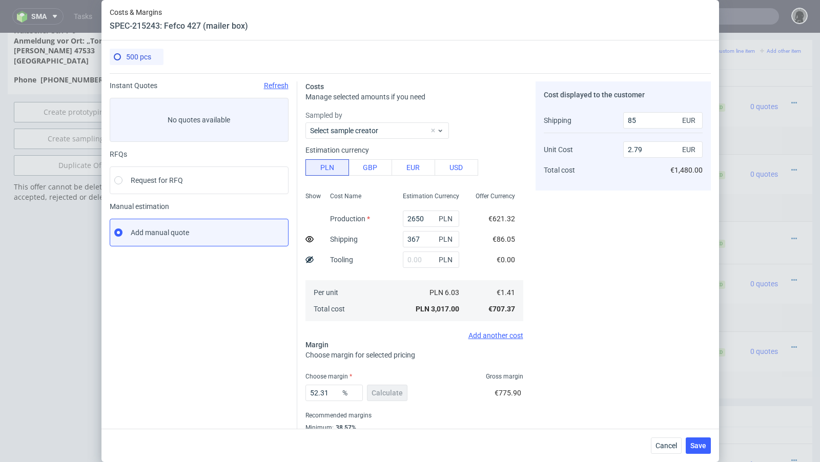
scroll to position [35, 0]
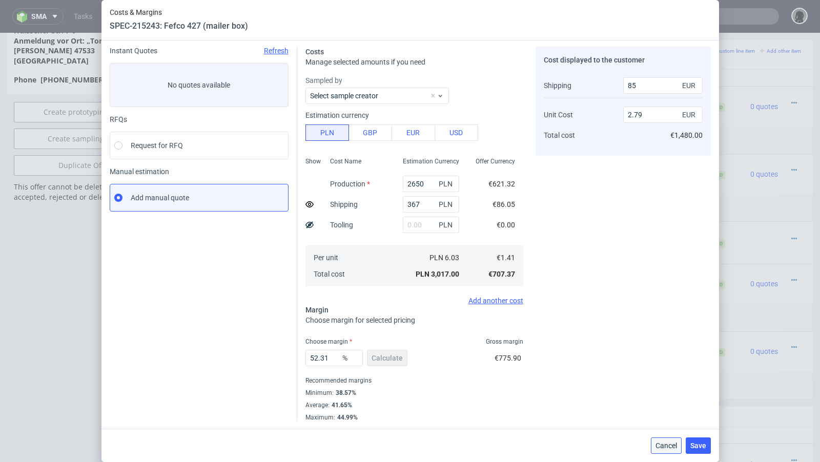
click at [654, 439] on button "Cancel" at bounding box center [666, 446] width 31 height 16
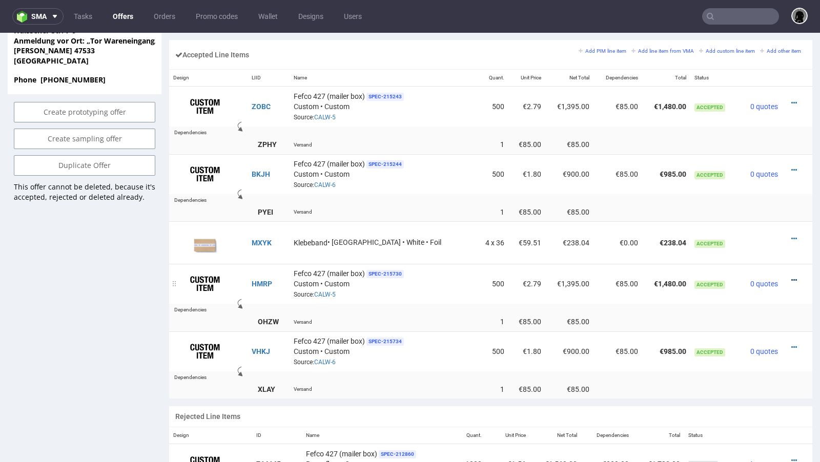
click at [791, 277] on icon at bounding box center [794, 280] width 6 height 7
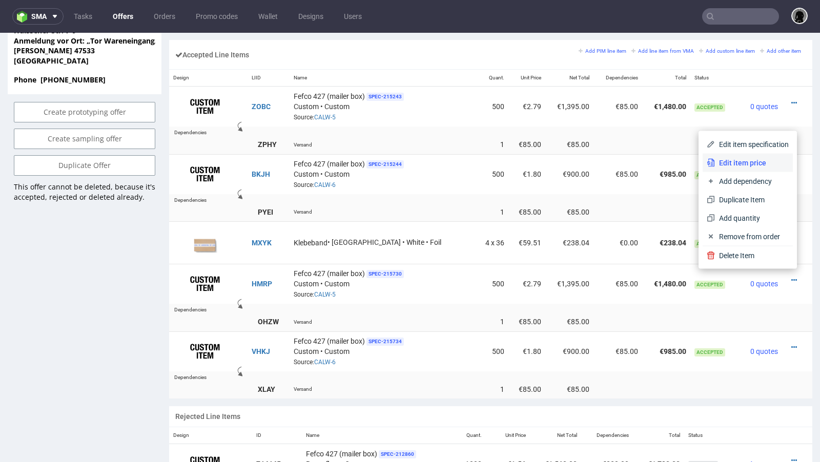
click at [739, 165] on span "Edit item price" at bounding box center [752, 163] width 74 height 10
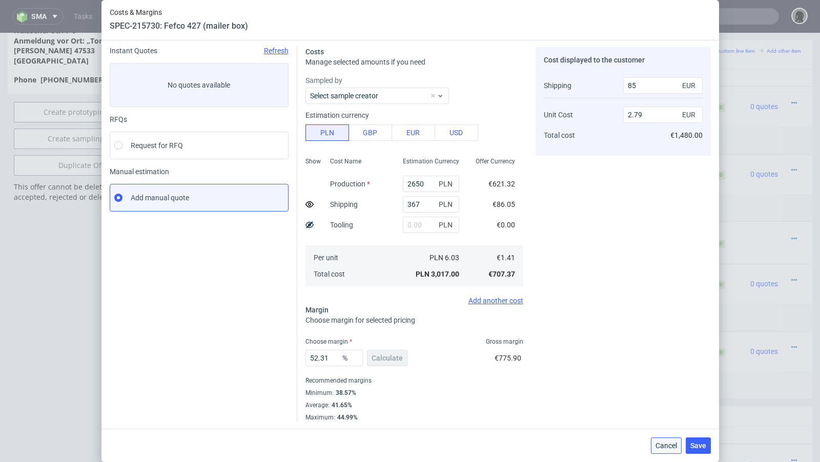
click at [659, 447] on span "Cancel" at bounding box center [666, 445] width 22 height 7
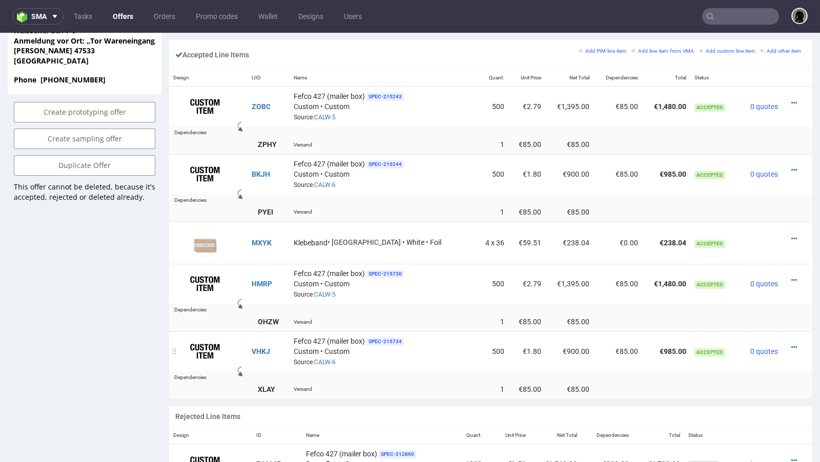
click at [788, 342] on div at bounding box center [794, 347] width 16 height 10
click at [791, 344] on icon at bounding box center [794, 347] width 6 height 7
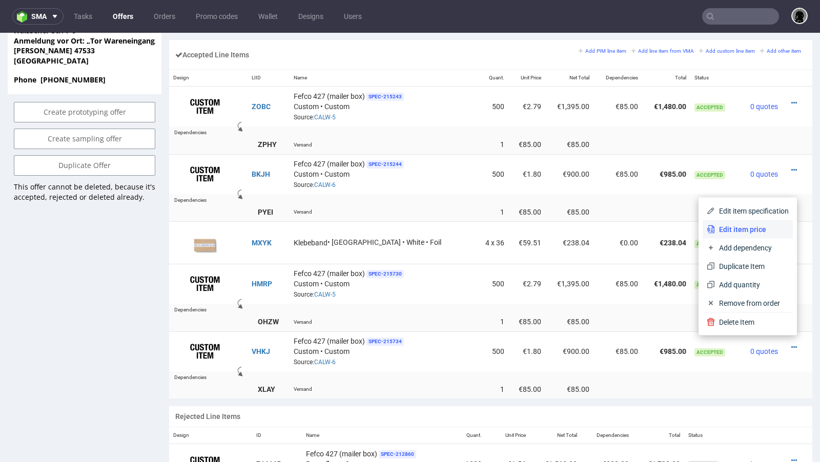
click at [751, 227] on span "Edit item price" at bounding box center [752, 229] width 74 height 10
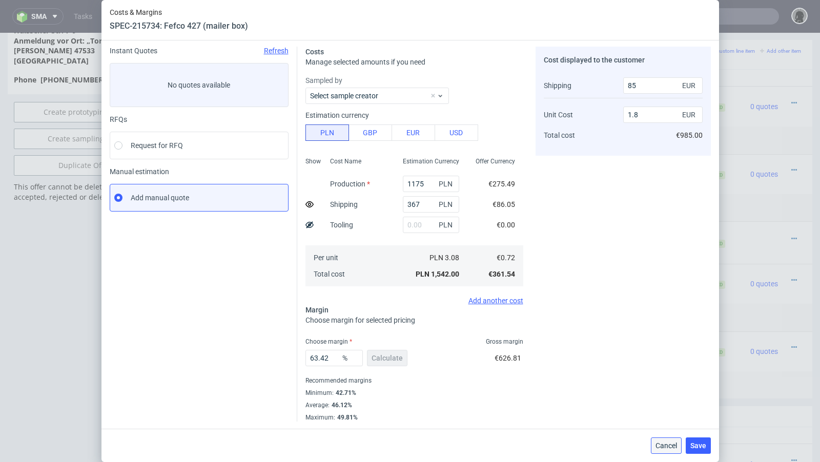
click at [663, 447] on span "Cancel" at bounding box center [666, 445] width 22 height 7
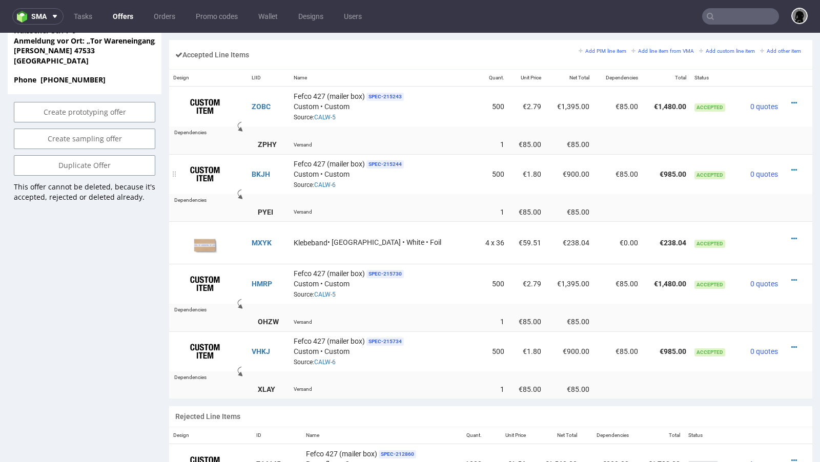
click at [785, 160] on td at bounding box center [797, 174] width 30 height 40
click at [791, 167] on icon at bounding box center [794, 170] width 6 height 7
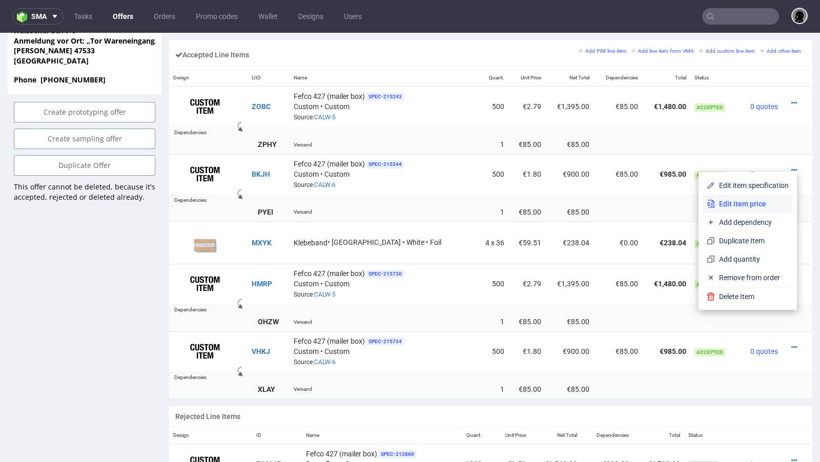
click at [741, 202] on span "Edit item price" at bounding box center [752, 204] width 74 height 10
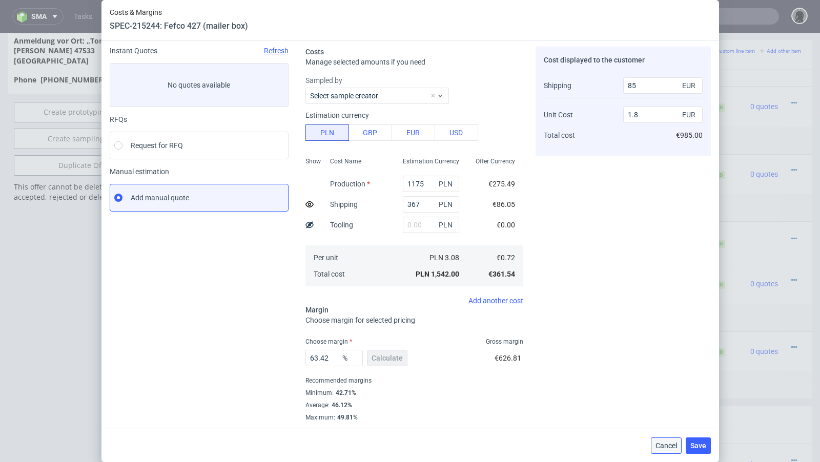
click at [669, 442] on span "Cancel" at bounding box center [666, 445] width 22 height 7
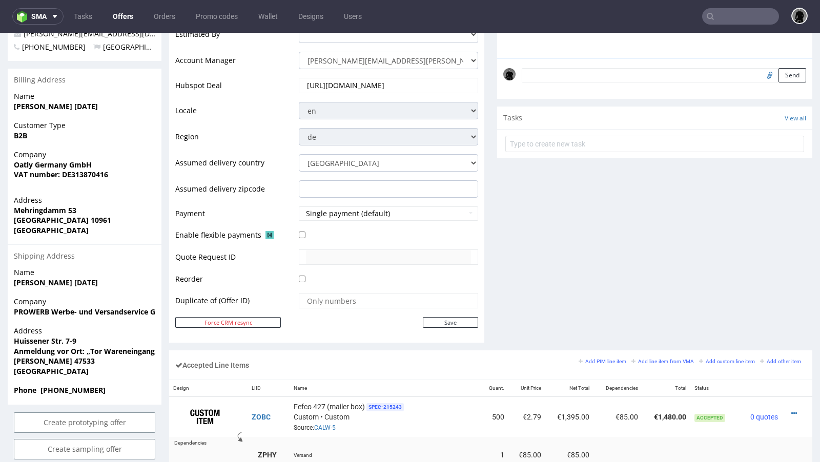
scroll to position [0, 0]
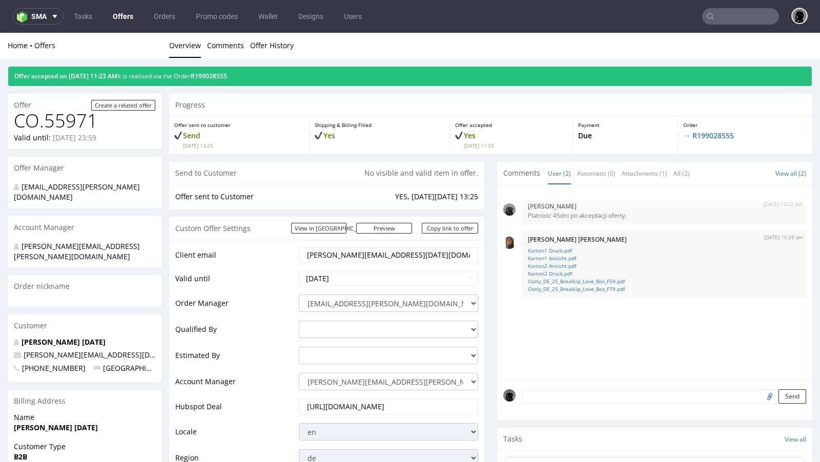
click at [120, 16] on link "Offers" at bounding box center [123, 16] width 33 height 16
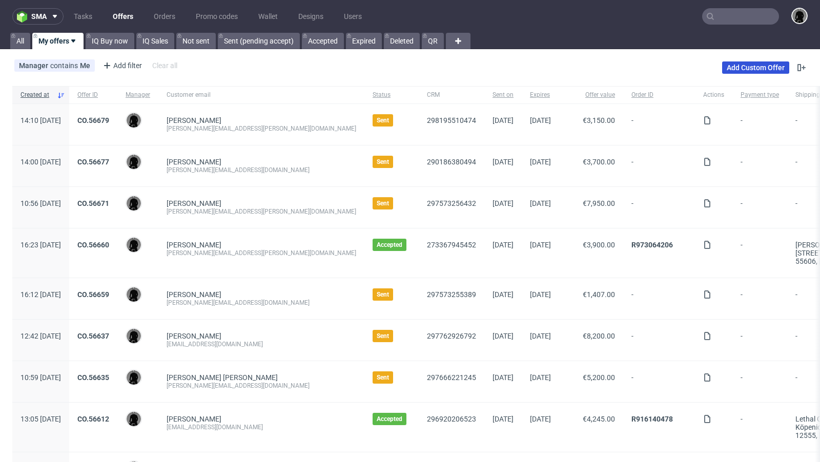
click at [732, 73] on link "Add Custom Offer" at bounding box center [755, 67] width 67 height 12
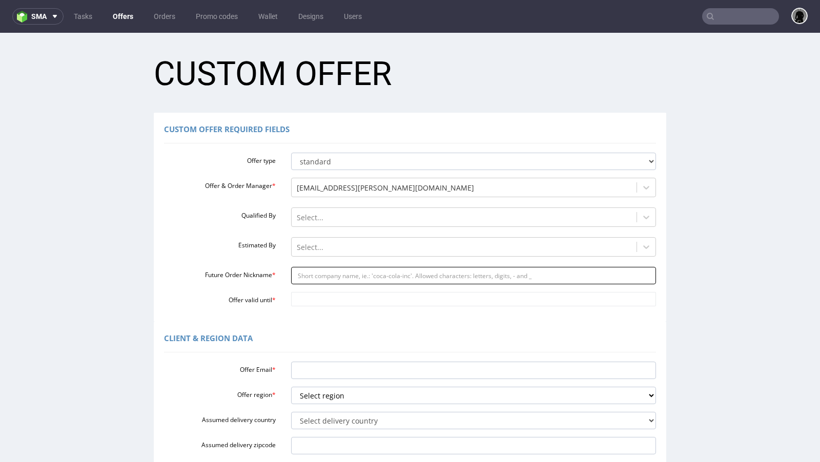
click at [318, 271] on input "Future Order Nickname *" at bounding box center [473, 275] width 365 height 17
paste input "kontaktthitronikde"
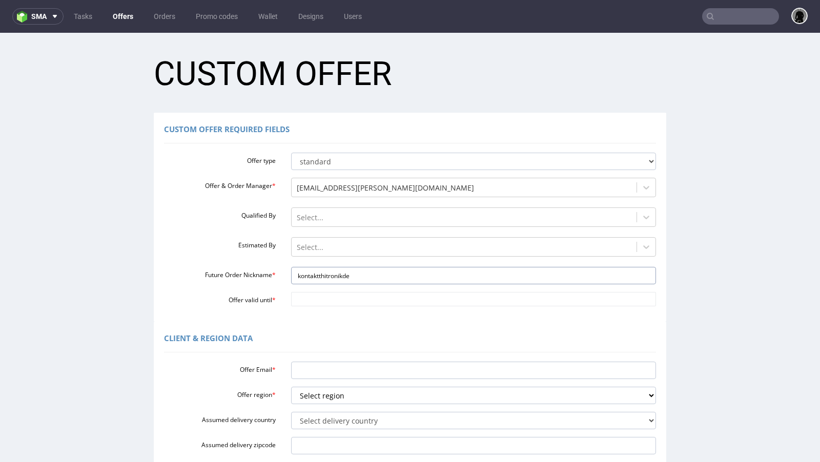
type input "kontaktthitronikde"
click at [331, 381] on div "Offer Email * Offer region * Select region eu gb de pl fr it es Assumed deliver…" at bounding box center [410, 406] width 492 height 97
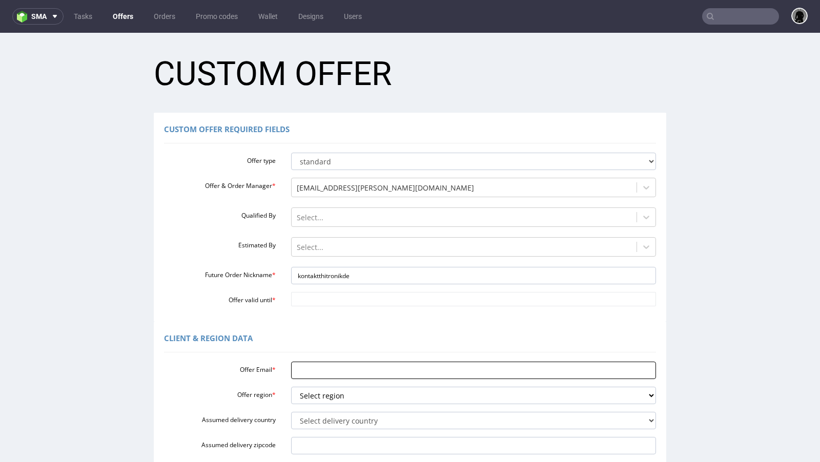
click at [327, 364] on input "Offer Email *" at bounding box center [473, 370] width 365 height 17
paste input "kontakt@thitronik.de"
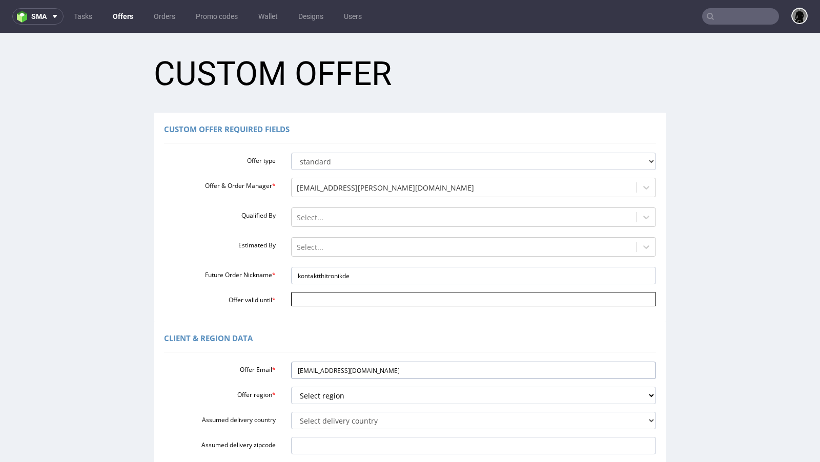
type input "kontakt@thitronik.de"
click at [322, 299] on input "Offer valid until *" at bounding box center [473, 299] width 365 height 14
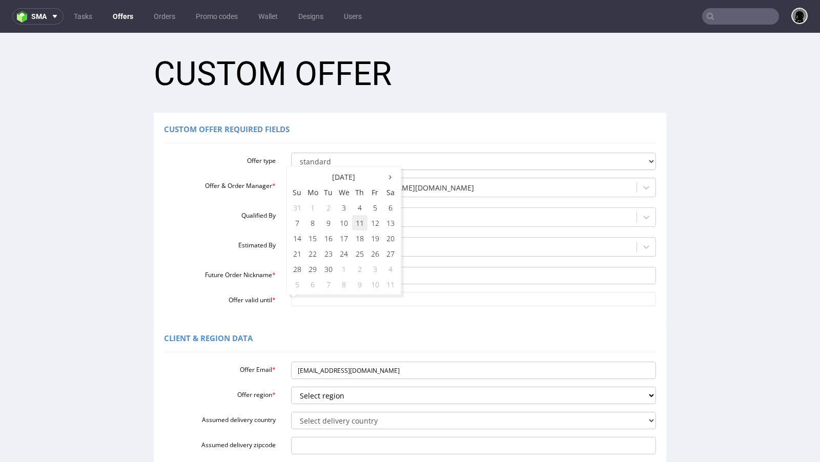
click at [360, 222] on td "11" at bounding box center [359, 222] width 15 height 15
type input "2025-09-11"
click at [306, 247] on div at bounding box center [464, 247] width 335 height 12
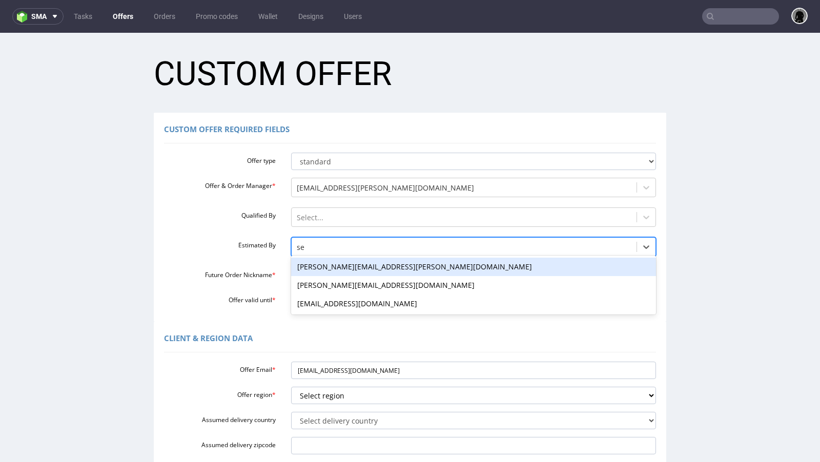
type input "seb"
click at [317, 267] on div "[PERSON_NAME][EMAIL_ADDRESS][DOMAIN_NAME]" at bounding box center [473, 267] width 365 height 18
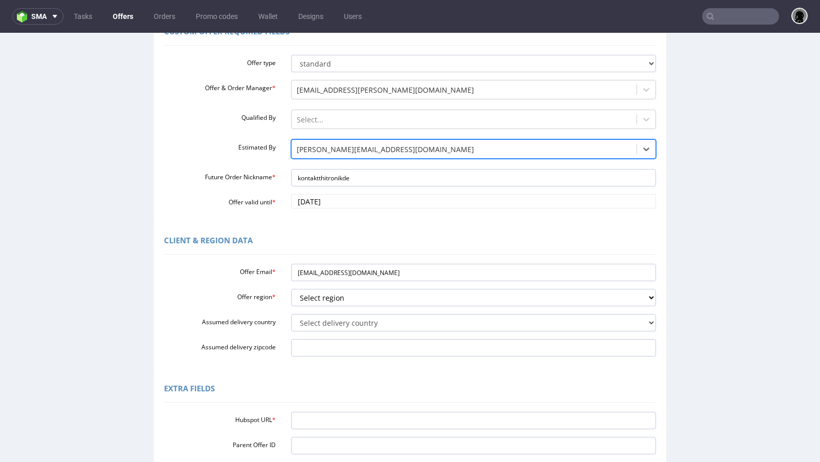
scroll to position [103, 0]
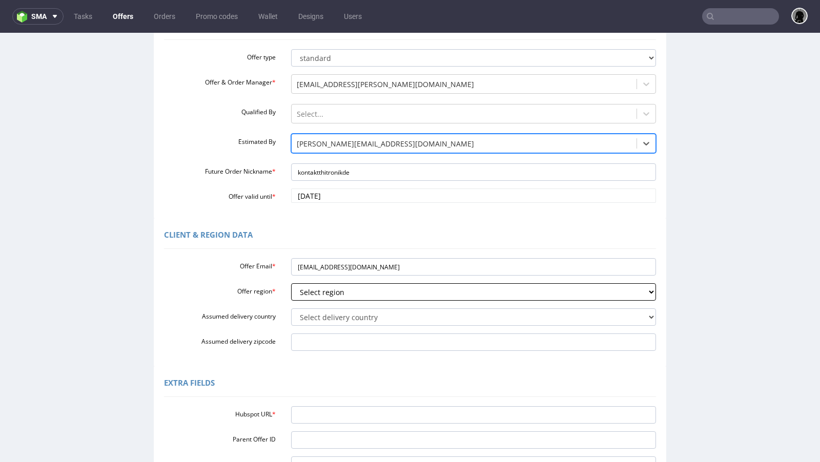
click at [320, 289] on select "Select region eu gb de pl fr it es" at bounding box center [473, 291] width 365 height 17
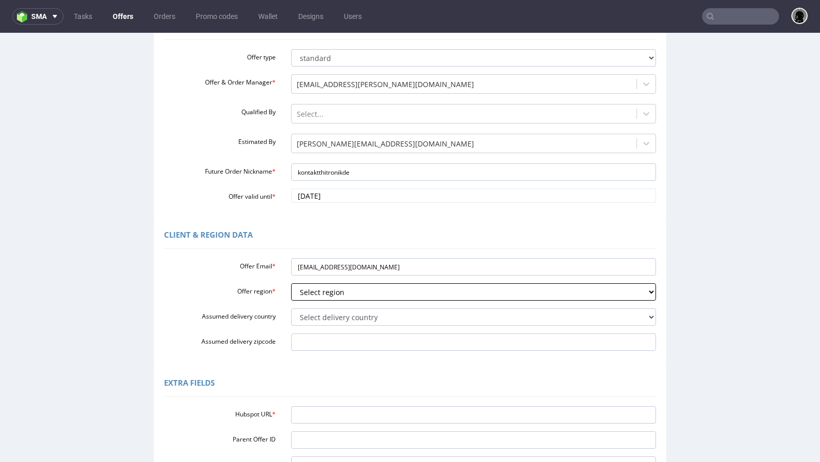
select select "de"
click at [291, 283] on select "Select region eu gb de pl fr it es" at bounding box center [473, 291] width 365 height 17
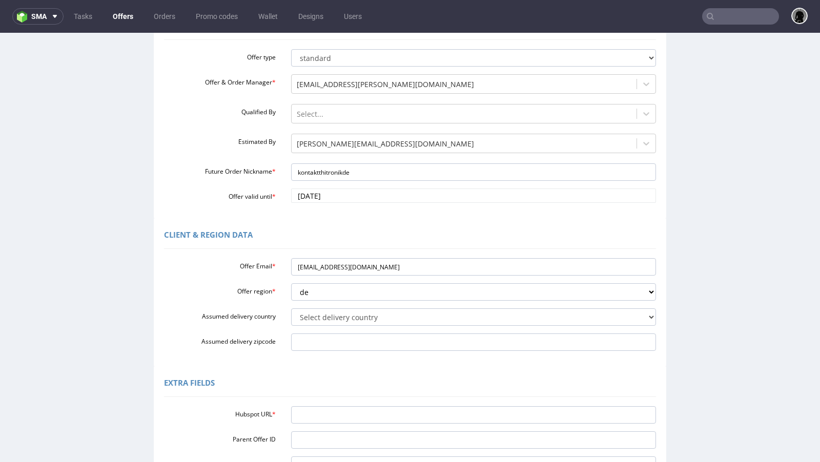
click at [328, 326] on div "Offer Email * kontakt@thitronik.de Offer region * Select region eu gb de pl fr …" at bounding box center [410, 302] width 492 height 97
click at [328, 315] on select "Select delivery country Andorra Afghanistan Anguilla Albania Armenia Antarctica…" at bounding box center [473, 316] width 365 height 17
select select "57"
click at [291, 308] on select "Select delivery country Andorra Afghanistan Anguilla Albania Armenia Antarctica…" at bounding box center [473, 316] width 365 height 17
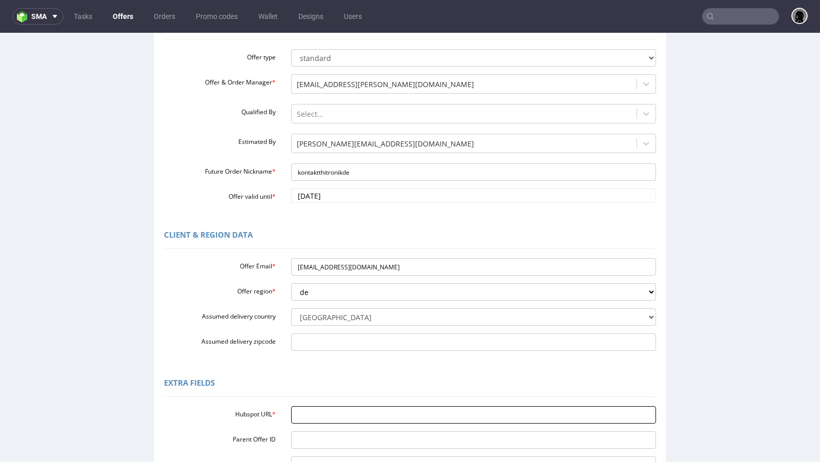
click at [298, 409] on input "Hubspot URL *" at bounding box center [473, 414] width 365 height 17
paste input "https://app-eu1.hubspot.com/contacts/25600958/record/0-3/300348548283"
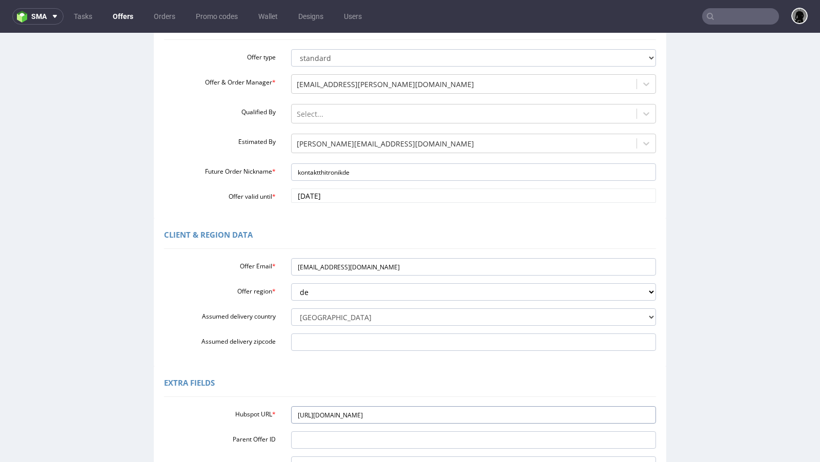
type input "https://app-eu1.hubspot.com/contacts/25600958/record/0-3/300348548283"
click at [355, 372] on div "Extra Fields" at bounding box center [410, 384] width 492 height 25
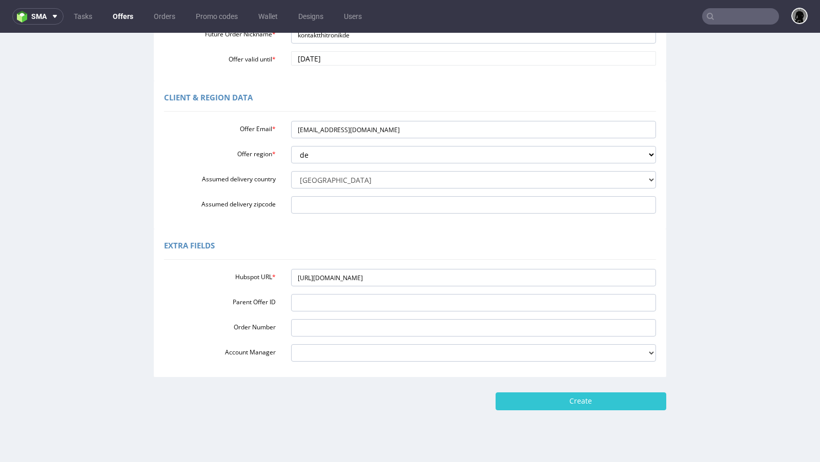
scroll to position [255, 0]
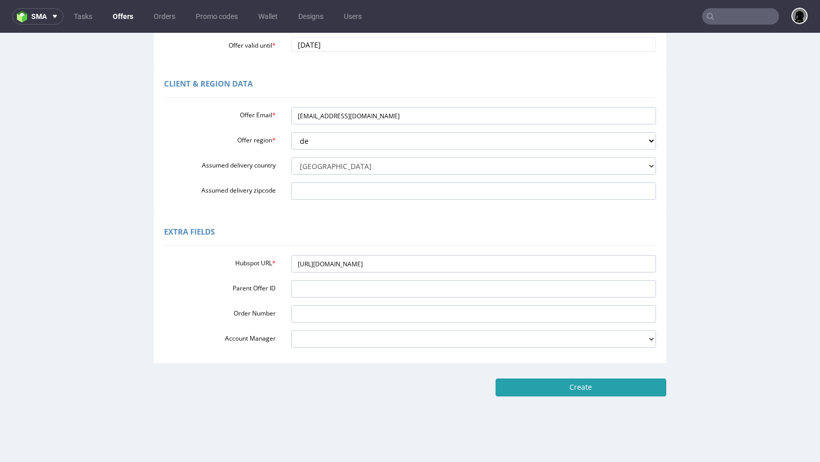
click at [526, 384] on input "Create" at bounding box center [580, 387] width 171 height 17
type input "Please wait..."
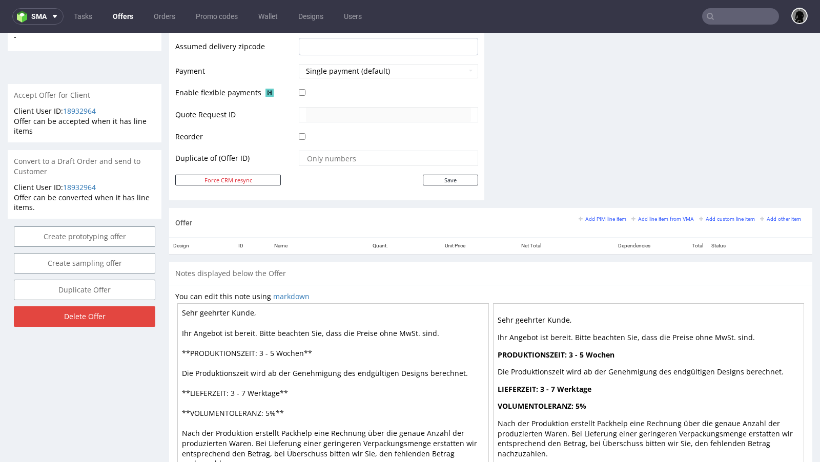
scroll to position [429, 0]
click at [646, 214] on link "Add line item from VMA" at bounding box center [662, 217] width 63 height 7
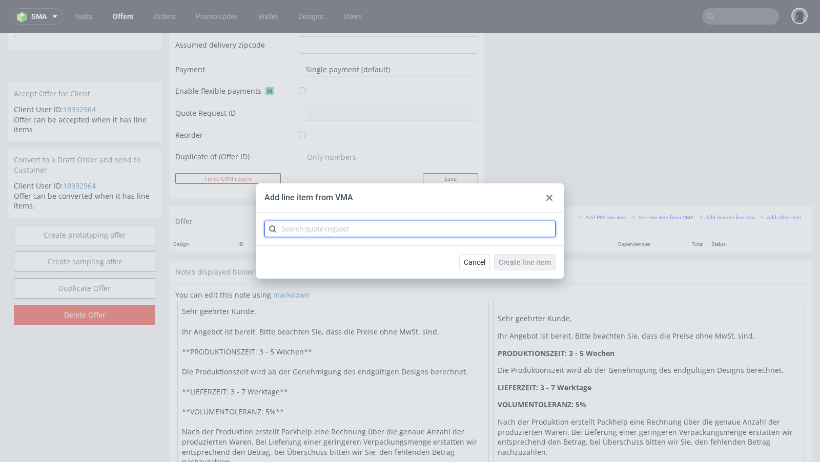
click at [470, 224] on input "text" at bounding box center [409, 229] width 291 height 16
paste input "CBGW"
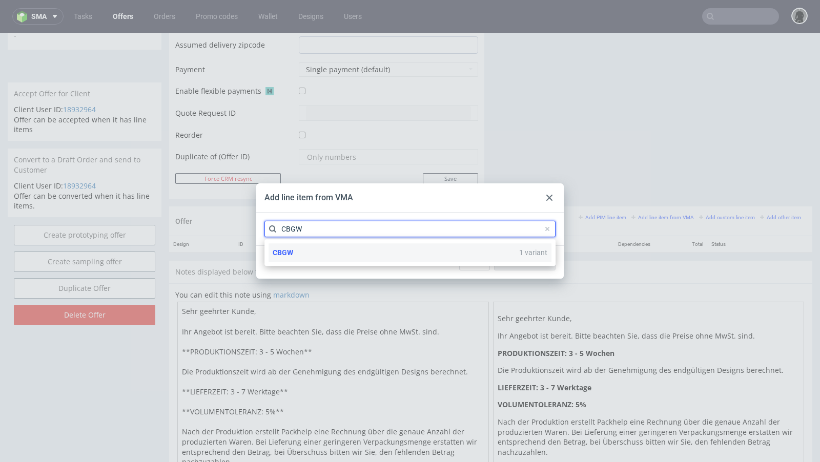
type input "CBGW"
click at [312, 249] on div "CBGW 1 variant" at bounding box center [409, 252] width 283 height 18
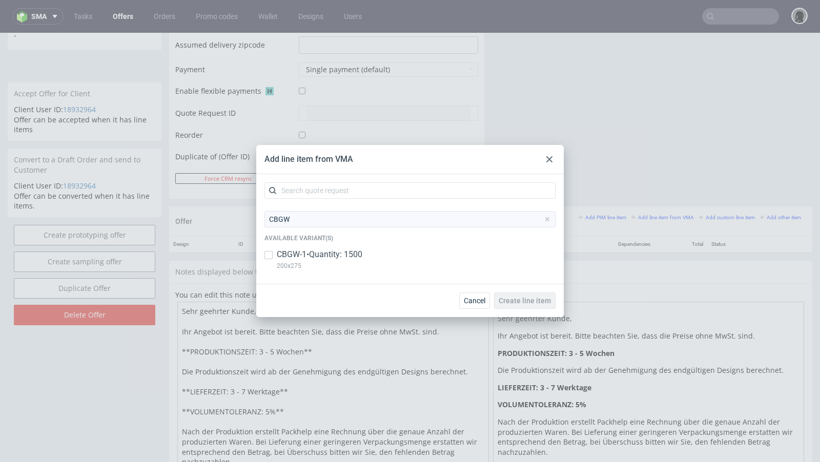
click at [302, 252] on p "CBGW-1 • Quantity: 1500" at bounding box center [320, 254] width 86 height 11
checkbox input "true"
click at [519, 292] on div "Cancel Create line item" at bounding box center [409, 300] width 307 height 33
click at [519, 300] on span "Create line item" at bounding box center [525, 300] width 52 height 7
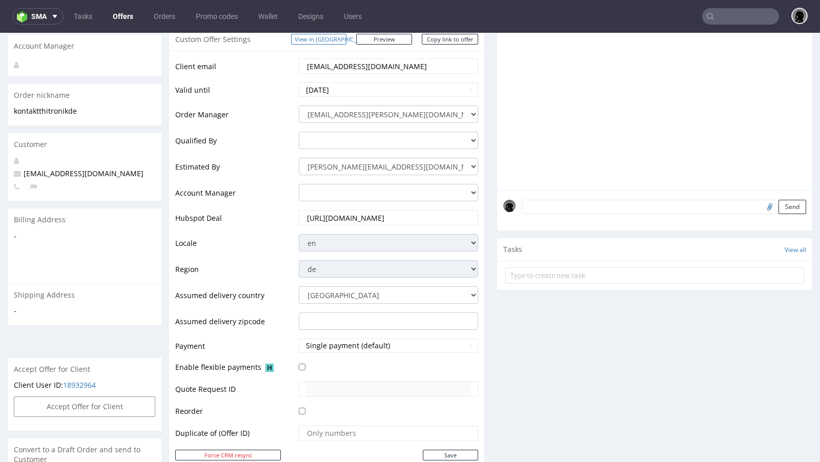
scroll to position [380, 0]
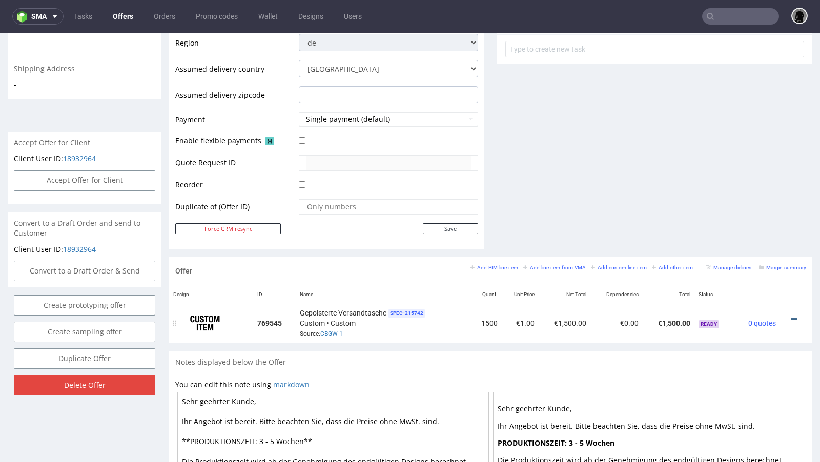
click at [791, 317] on icon at bounding box center [794, 319] width 6 height 7
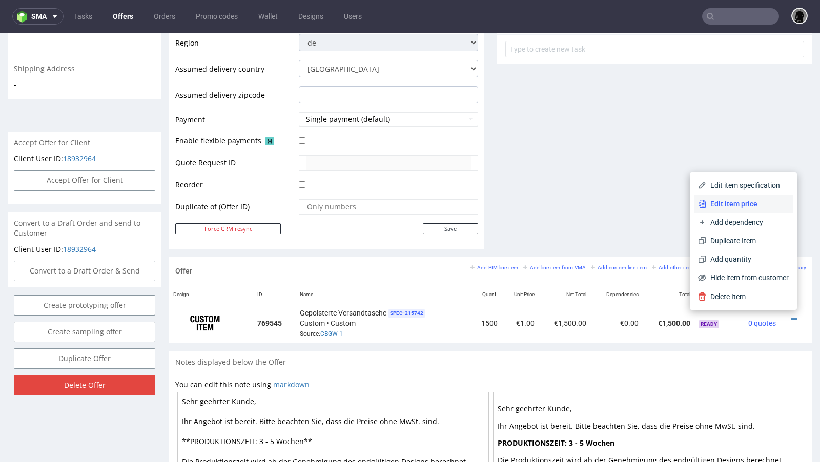
click at [727, 209] on span "Edit item price" at bounding box center [747, 204] width 82 height 10
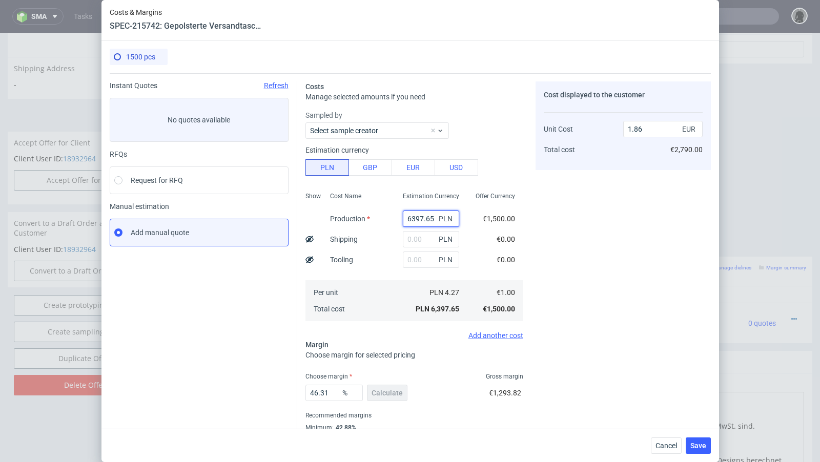
click at [415, 224] on input "6397.65" at bounding box center [431, 219] width 56 height 16
paste input "3180"
type input "3180"
type input "0.93"
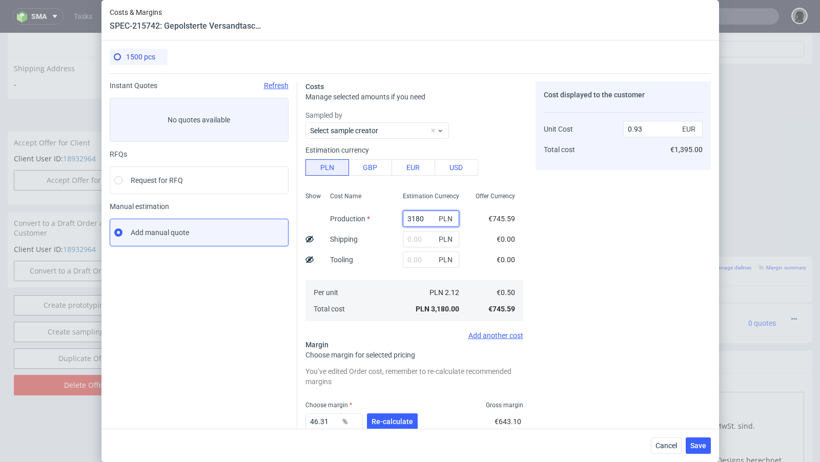
type input "3180"
click at [421, 238] on input "text" at bounding box center [431, 239] width 56 height 16
paste input "150"
type input "150"
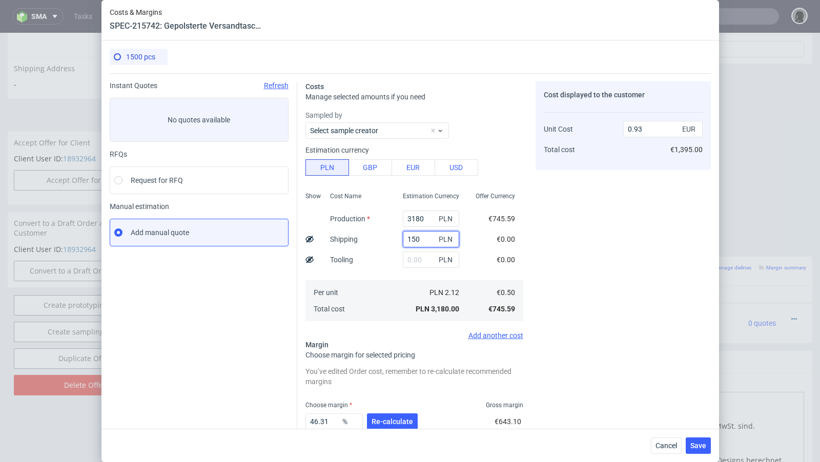
type input "0.97"
click at [415, 238] on input "150" at bounding box center [431, 239] width 56 height 16
click at [401, 418] on span "Re-calculate" at bounding box center [392, 421] width 42 height 7
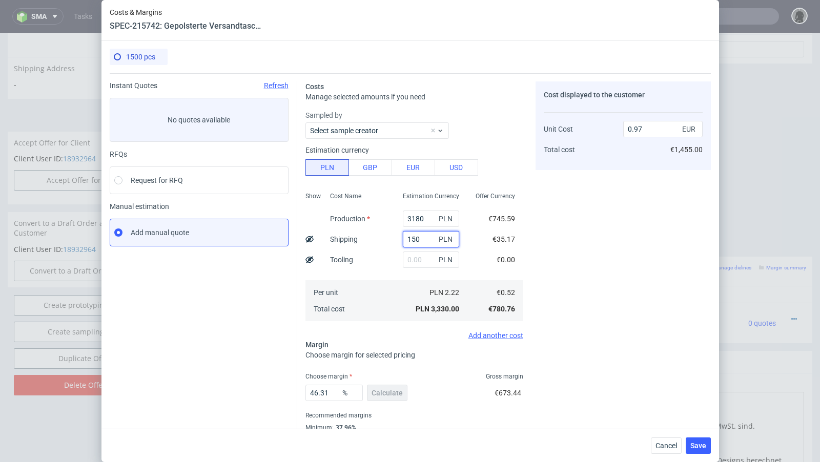
click at [413, 239] on input "150" at bounding box center [431, 239] width 56 height 16
type input "160"
type input "0.98"
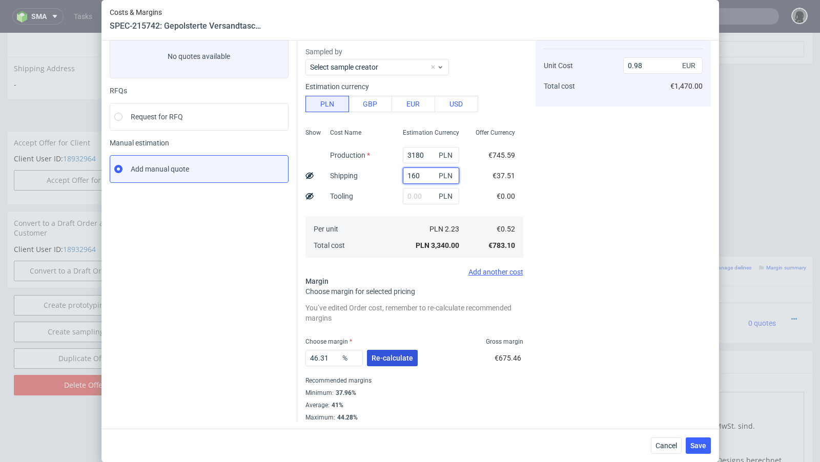
type input "160"
click at [384, 360] on span "Re-calculate" at bounding box center [392, 358] width 42 height 7
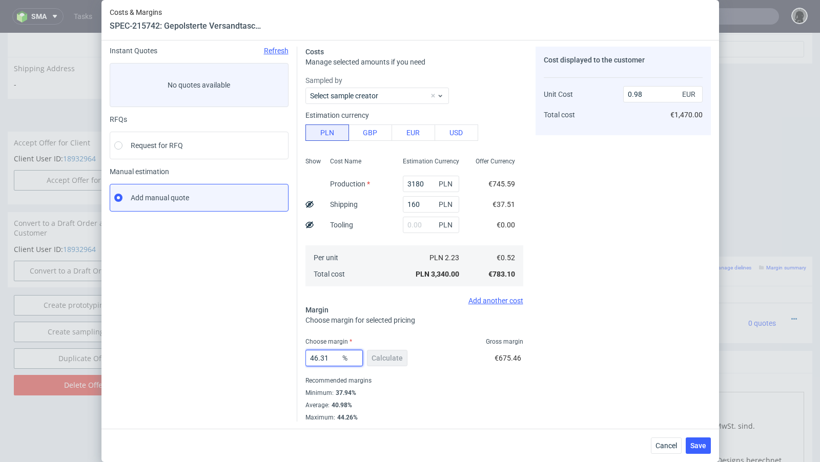
drag, startPoint x: 330, startPoint y: 356, endPoint x: 274, endPoint y: 353, distance: 56.0
click at [274, 353] on div "Instant Quotes Refresh No quotes available RFQs Request for RFQ Manual estimati…" at bounding box center [410, 229] width 601 height 383
type input "48"
type input "1.01"
type input "42"
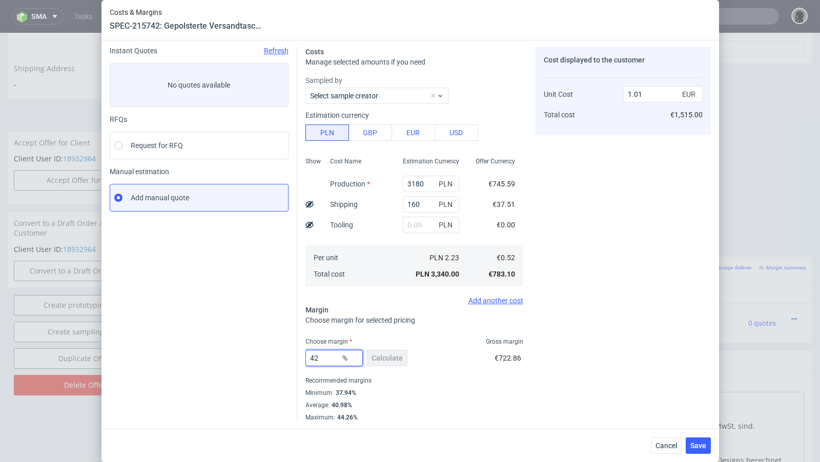
type input "0.91"
type input "423"
type input "-0.16"
type input "43"
type input "0.92"
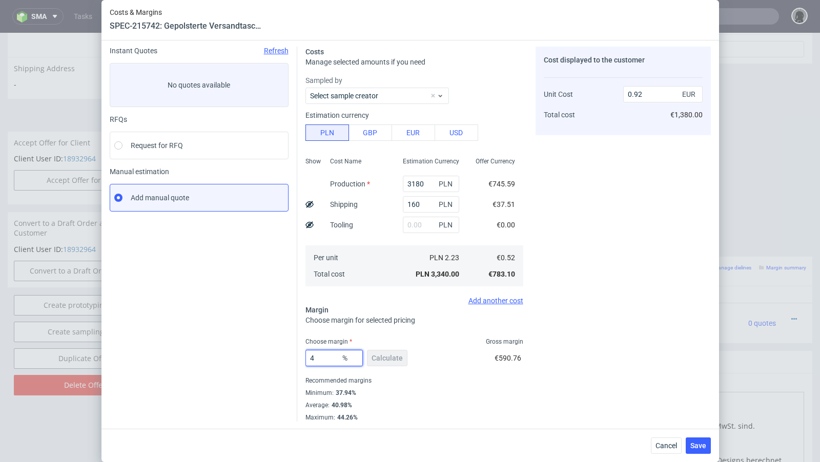
type input "44"
type input "0.94"
type input "43"
type input "0.92"
type input "43.3"
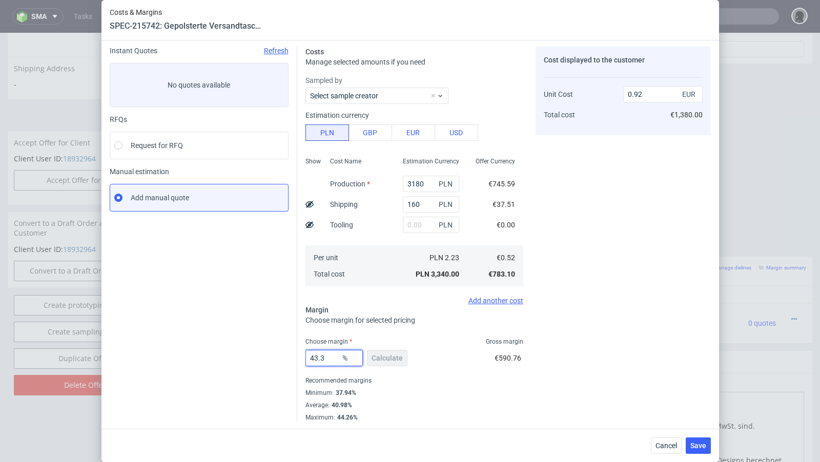
type input "0.93"
type input "43.2"
type input "0.92"
type input "43.3"
type input "0.93"
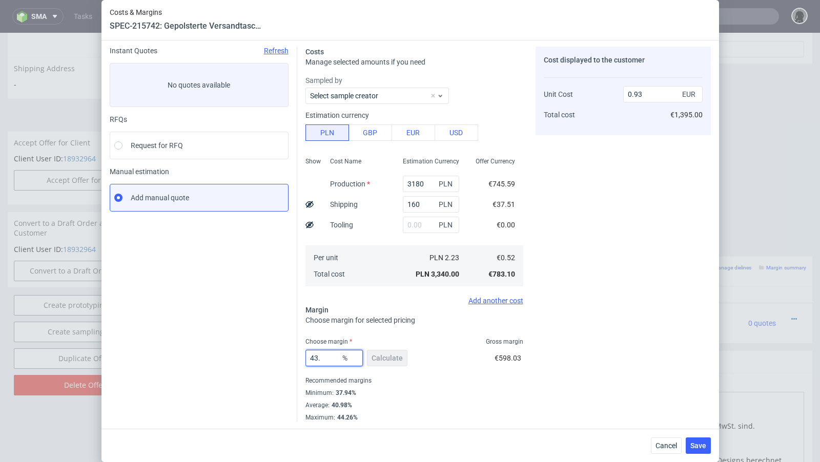
type input "43.2"
type input "0.92"
type input "43.26"
type input "0.93"
type input "43.25"
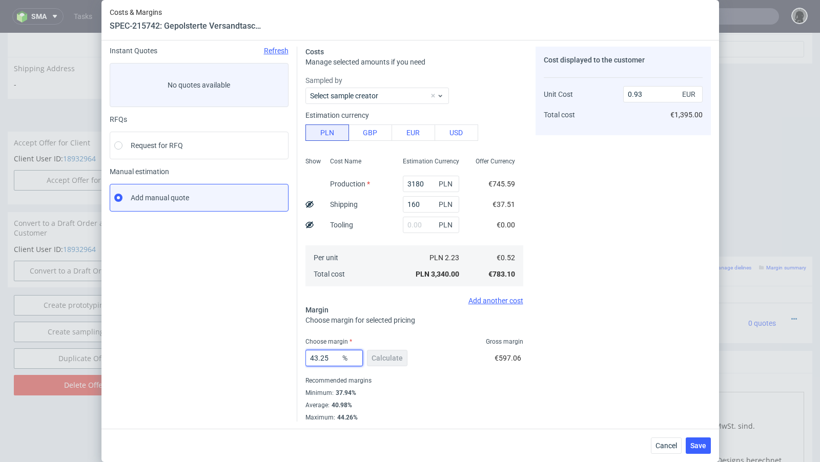
type input "0.92"
type input "43.25"
click at [205, 251] on div "Instant Quotes Refresh No quotes available RFQs Request for RFQ Manual estimati…" at bounding box center [204, 234] width 188 height 375
click at [699, 442] on span "Save" at bounding box center [698, 445] width 16 height 7
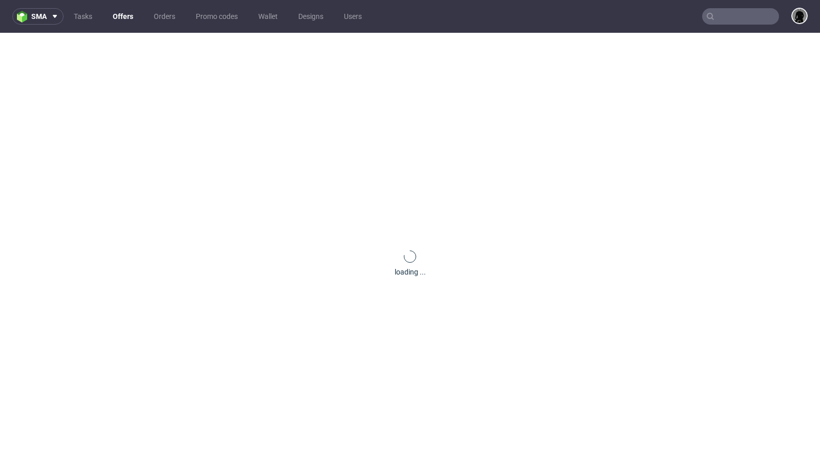
scroll to position [0, 0]
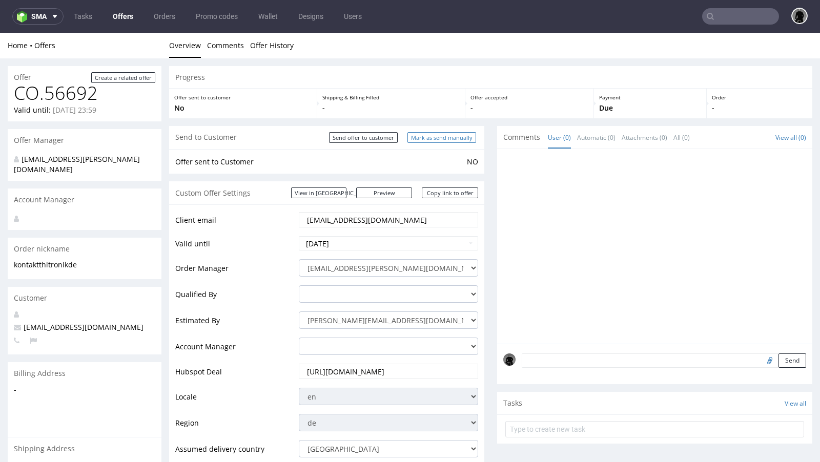
click at [430, 135] on input "Mark as send manually" at bounding box center [441, 137] width 69 height 11
type input "In progress..."
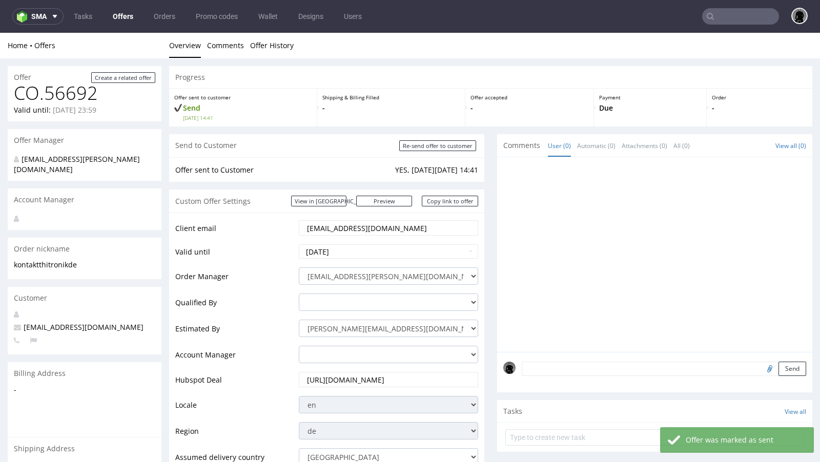
click at [48, 322] on span "[EMAIL_ADDRESS][DOMAIN_NAME]" at bounding box center [79, 327] width 130 height 10
copy span "[EMAIL_ADDRESS][DOMAIN_NAME]"
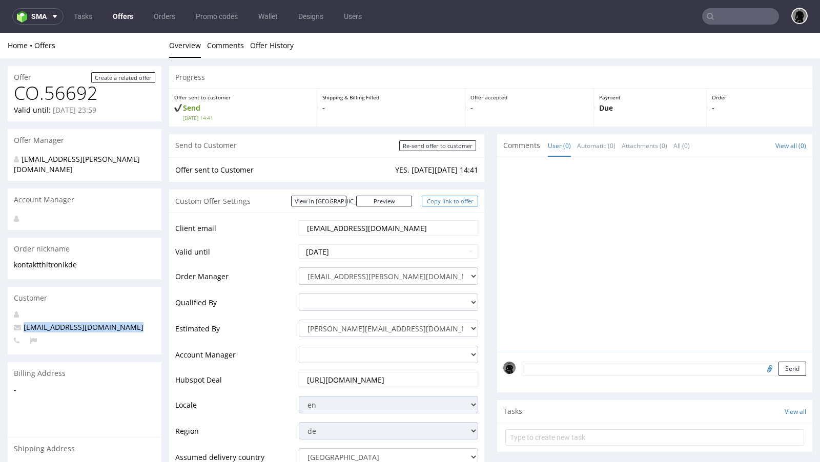
click at [422, 202] on link "Copy link to offer" at bounding box center [450, 201] width 56 height 11
copy span "[EMAIL_ADDRESS][DOMAIN_NAME]"
click at [441, 204] on link "Copy link to offer" at bounding box center [450, 201] width 56 height 11
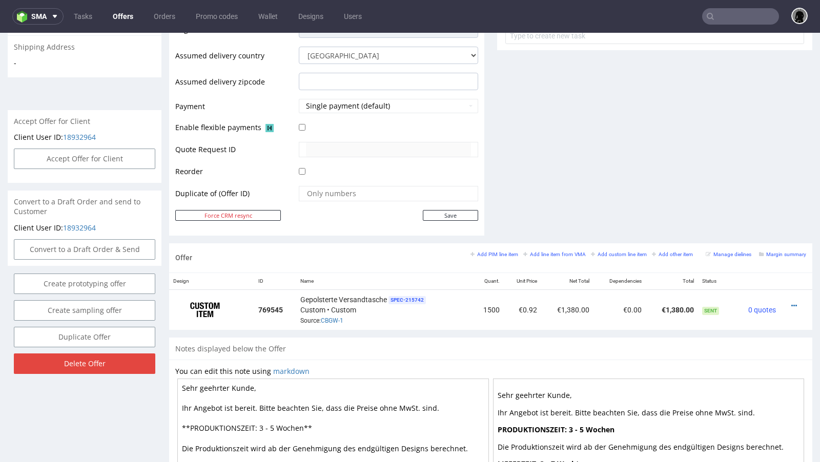
scroll to position [409, 0]
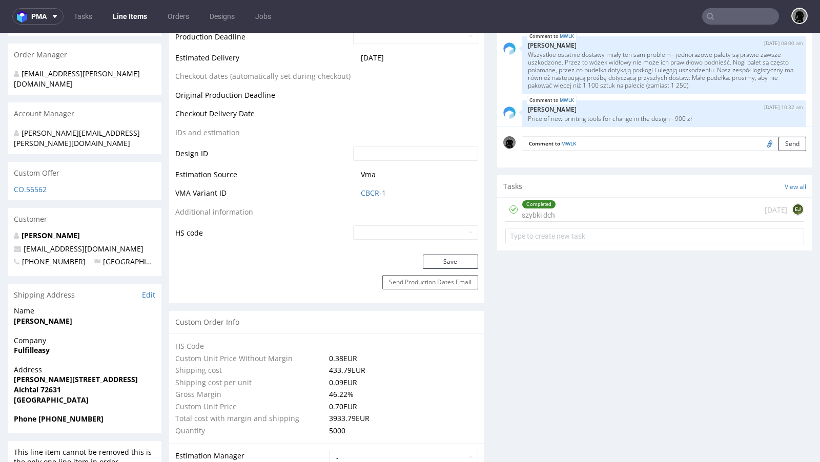
scroll to position [468, 0]
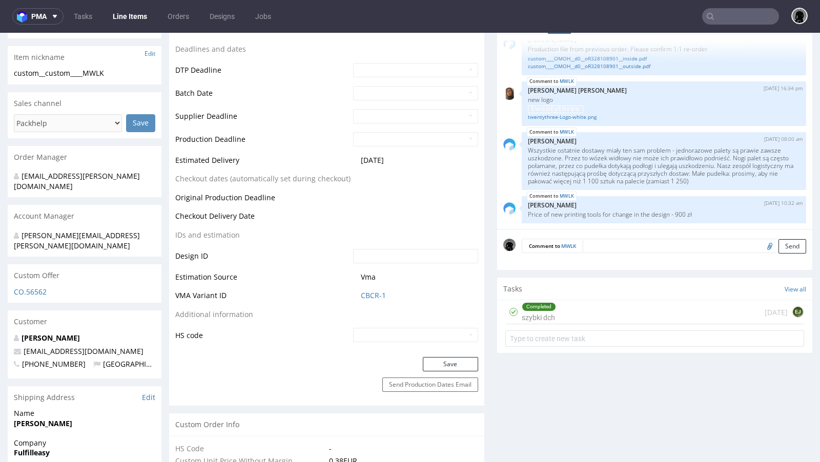
scroll to position [386, 0]
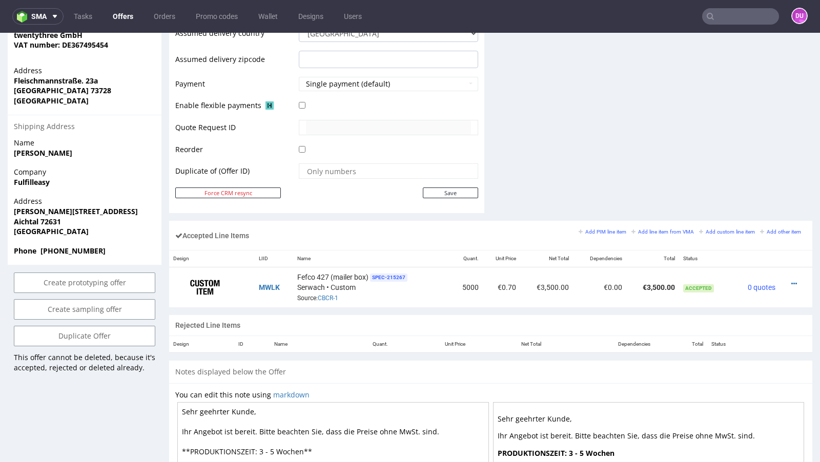
scroll to position [452, 0]
click at [328, 294] on link "CBCR-1" at bounding box center [328, 297] width 20 height 7
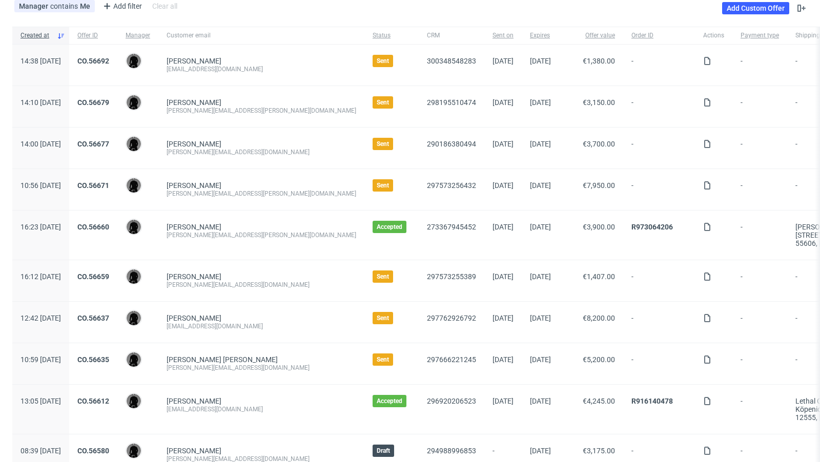
scroll to position [70, 0]
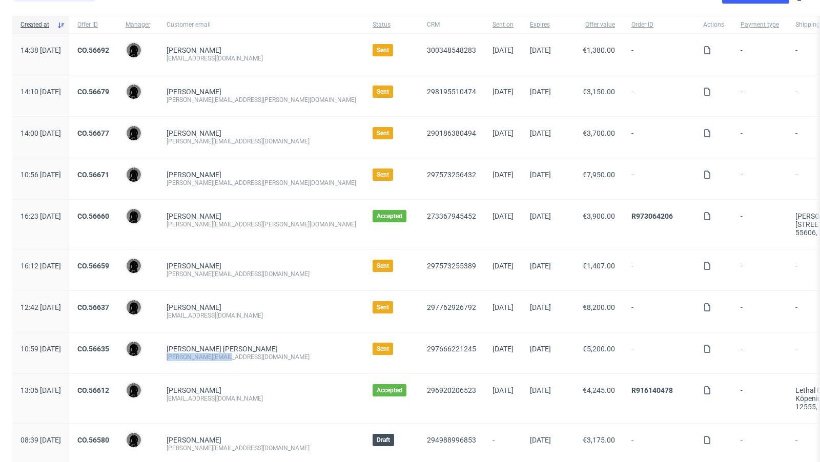
drag, startPoint x: 264, startPoint y: 356, endPoint x: 193, endPoint y: 353, distance: 71.3
click at [193, 353] on div "[PERSON_NAME] Manuel [EMAIL_ADDRESS][DOMAIN_NAME]" at bounding box center [261, 353] width 206 height 41
copy div "[PERSON_NAME][EMAIL_ADDRESS][DOMAIN_NAME]"
click at [427, 235] on span "273367945452" at bounding box center [451, 224] width 49 height 25
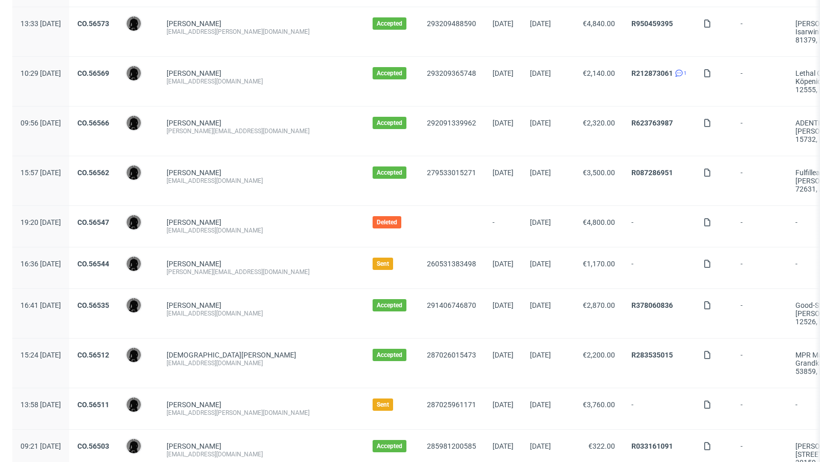
scroll to position [556, 0]
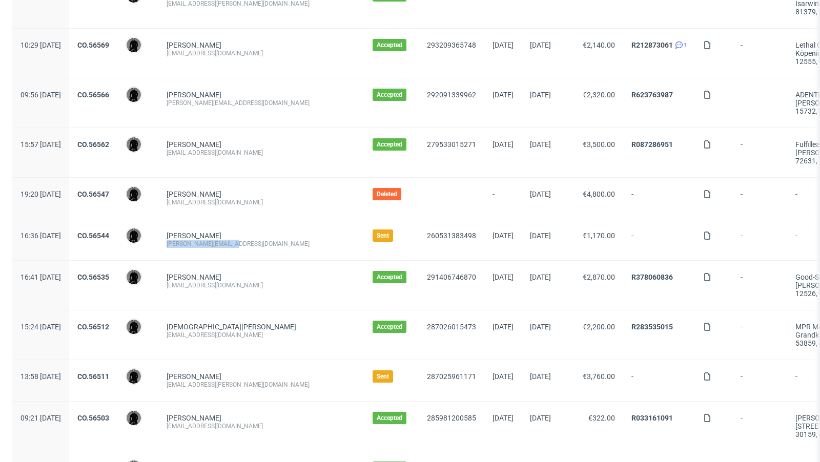
drag, startPoint x: 271, startPoint y: 239, endPoint x: 196, endPoint y: 239, distance: 74.8
click at [196, 239] on div "[PERSON_NAME] [PERSON_NAME][EMAIL_ADDRESS][DOMAIN_NAME]" at bounding box center [261, 239] width 206 height 41
copy div "[PERSON_NAME][EMAIL_ADDRESS][DOMAIN_NAME]"
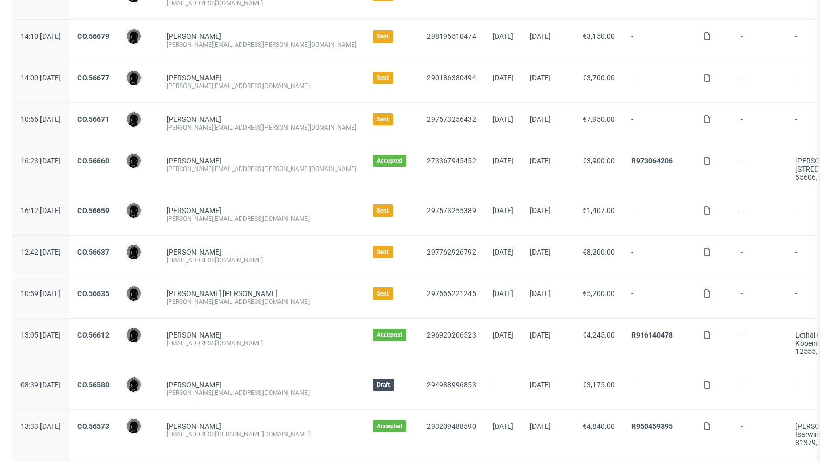
scroll to position [111, 0]
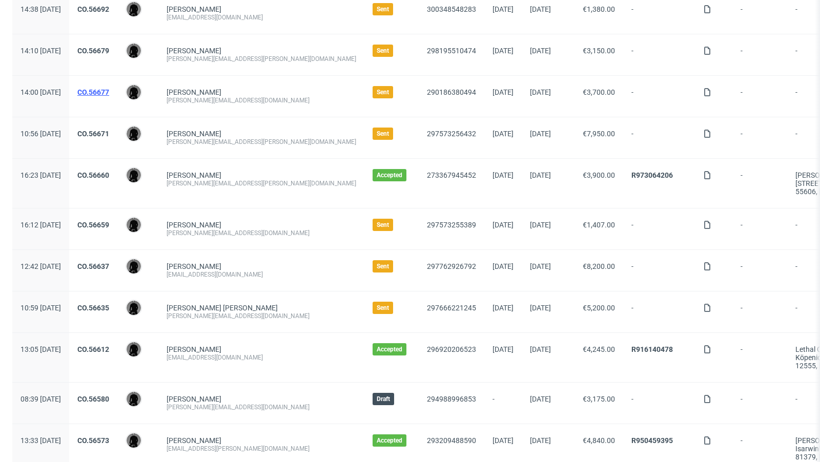
click at [109, 91] on link "CO.56677" at bounding box center [93, 92] width 32 height 8
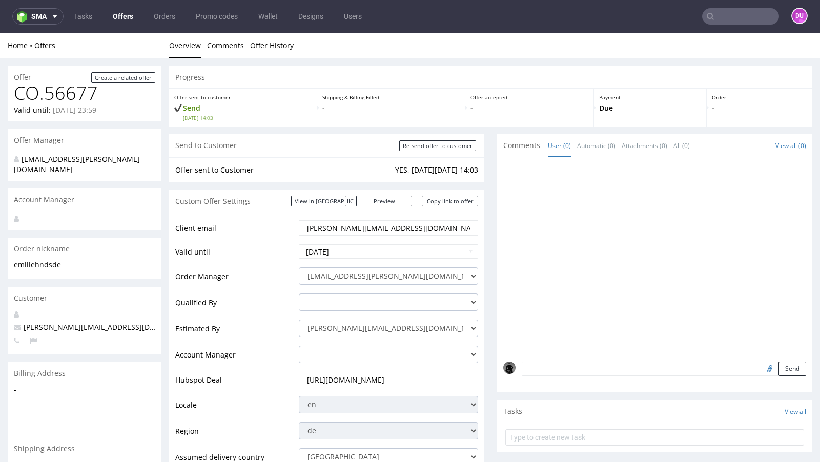
click at [115, 14] on link "Offers" at bounding box center [123, 16] width 33 height 16
